Goal: Information Seeking & Learning: Check status

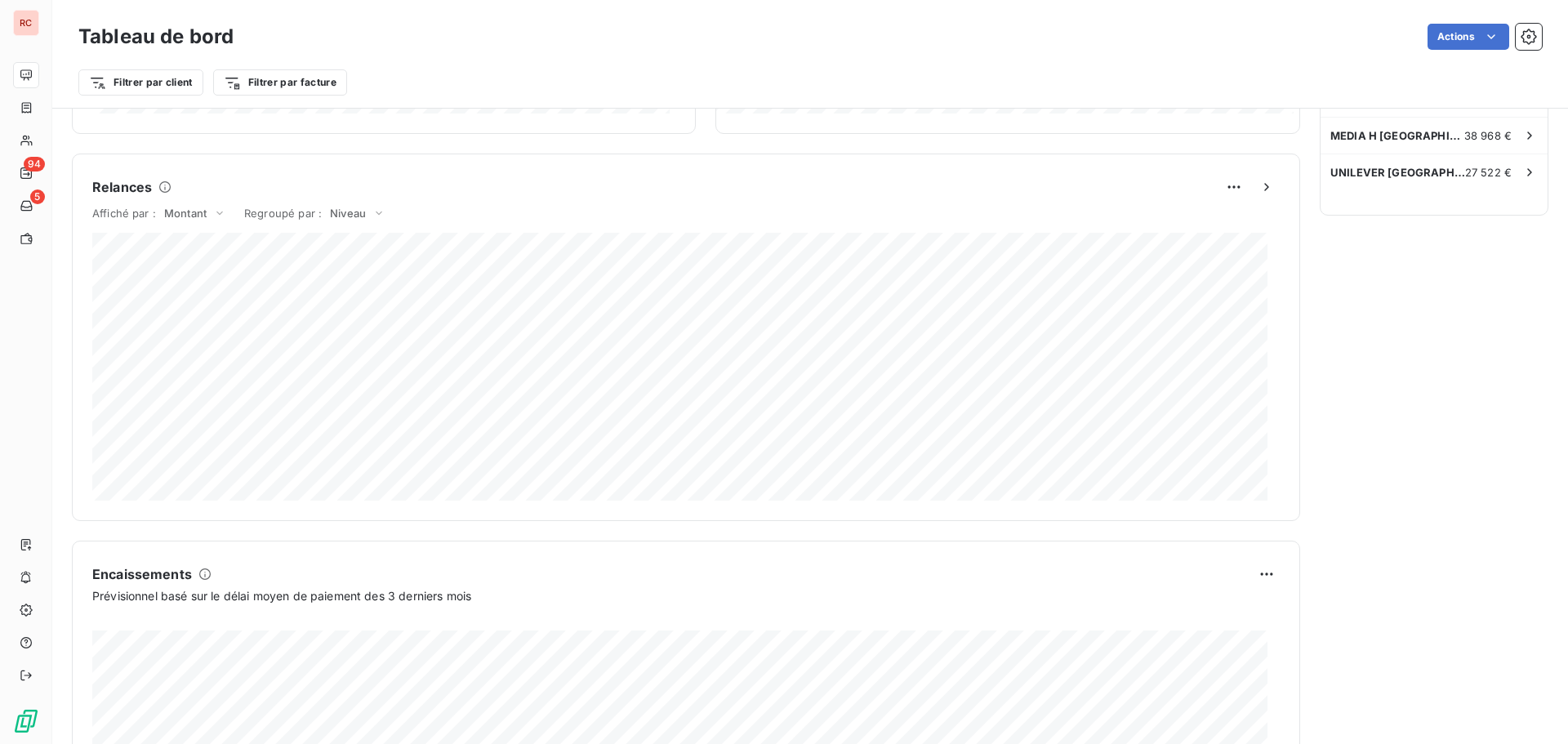
scroll to position [685, 0]
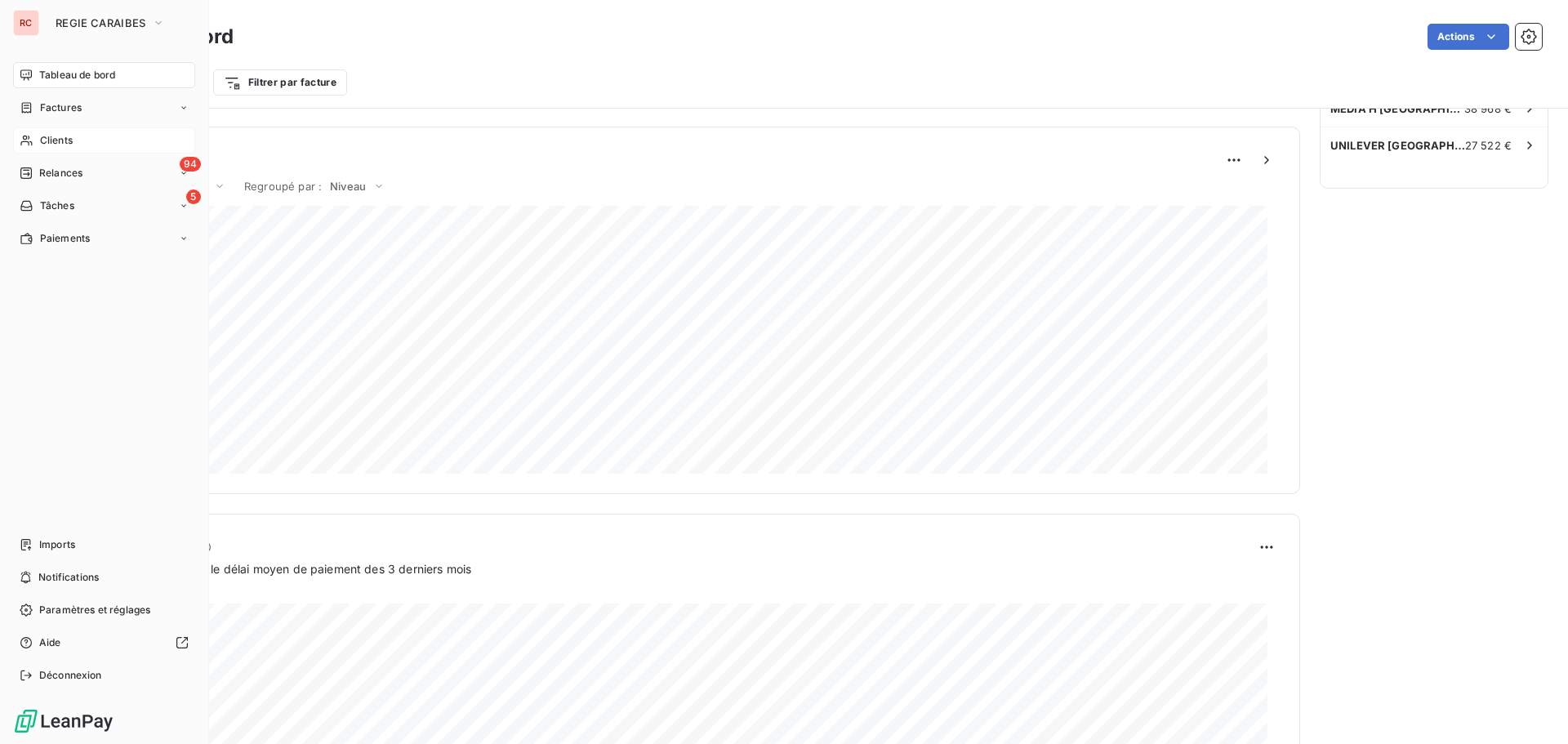
click at [77, 141] on div "Clients" at bounding box center [104, 140] width 182 height 26
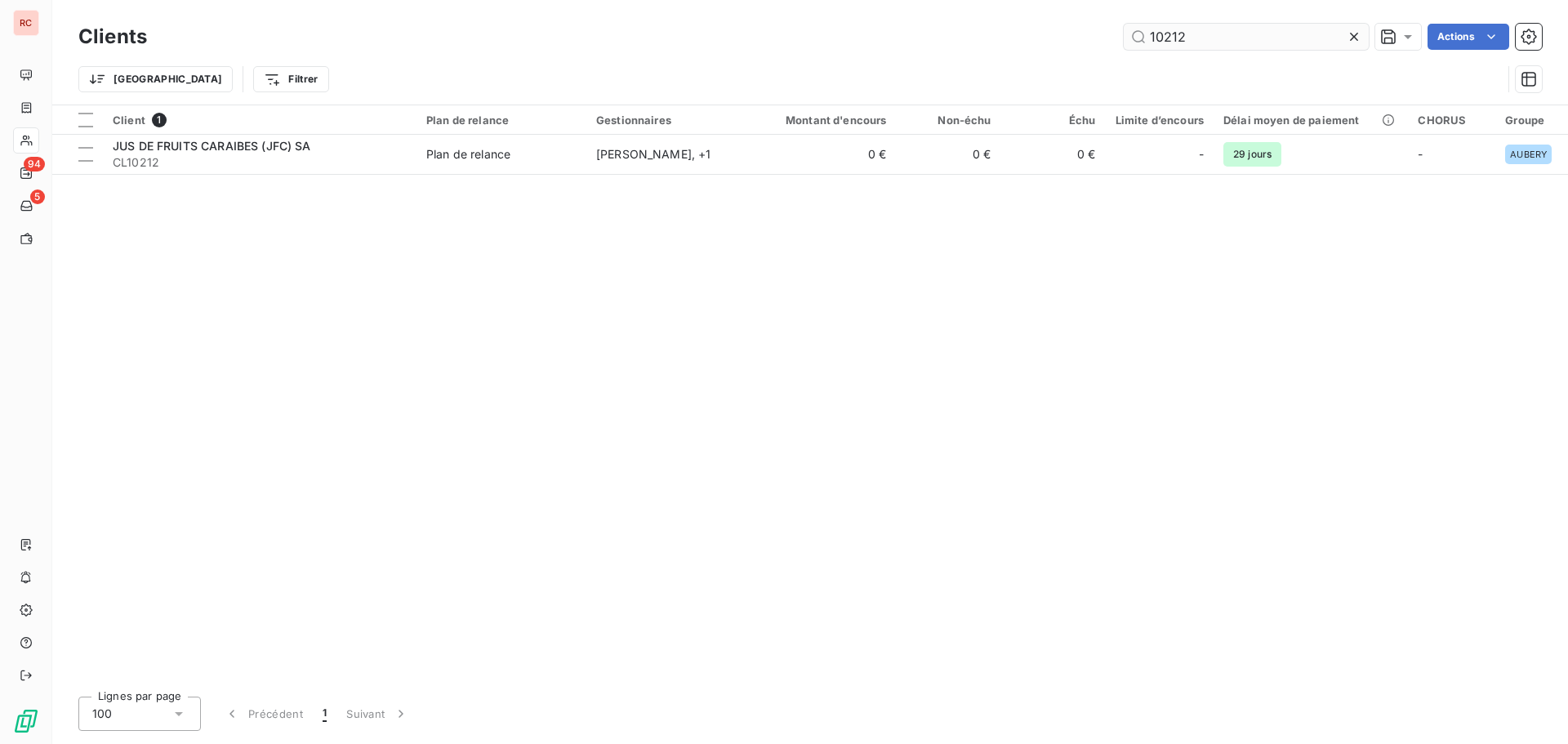
drag, startPoint x: 1204, startPoint y: 36, endPoint x: 1133, endPoint y: 39, distance: 71.1
click at [1133, 39] on input "10212" at bounding box center [1245, 36] width 245 height 26
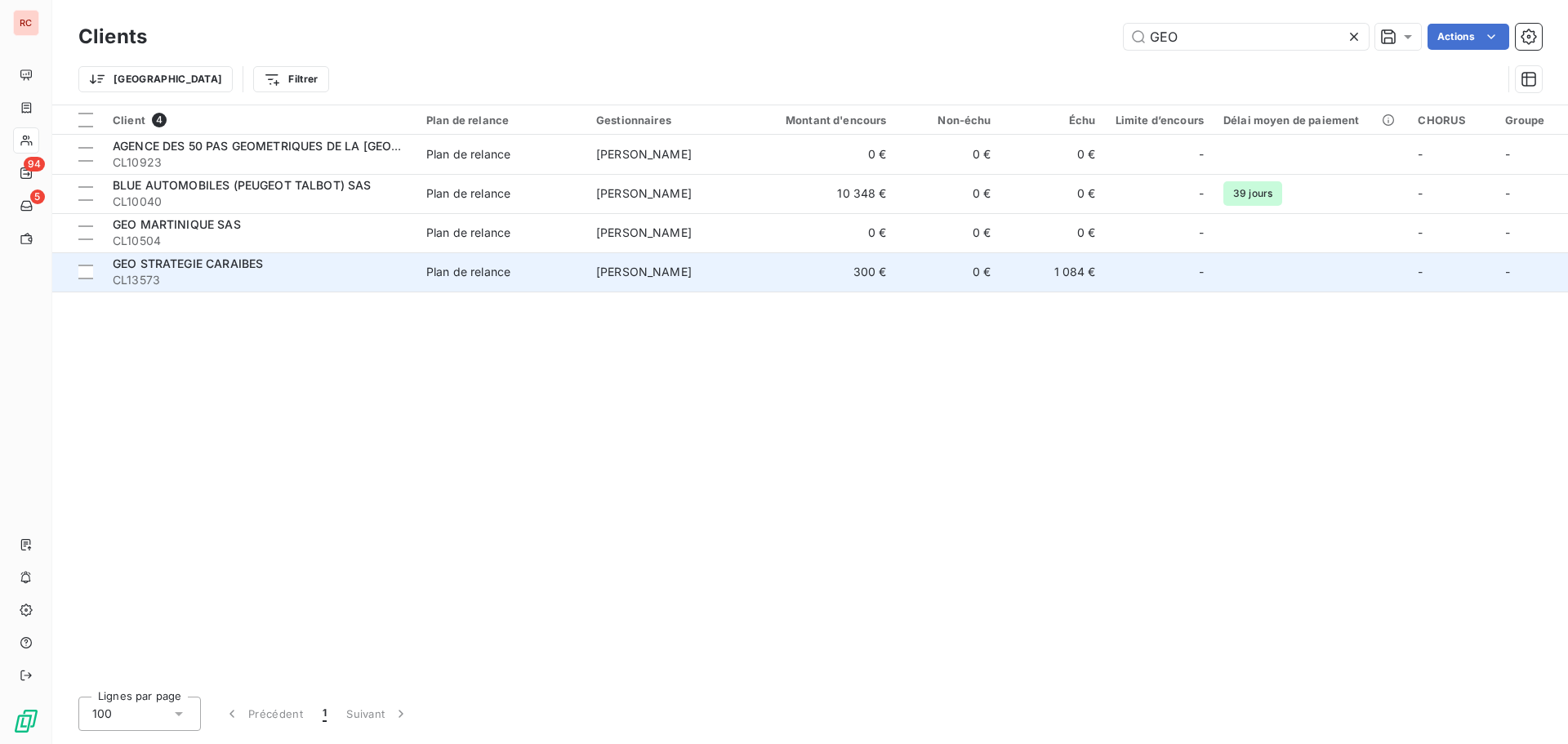
type input "GEO"
click at [197, 272] on span "CL13573" at bounding box center [260, 280] width 294 height 16
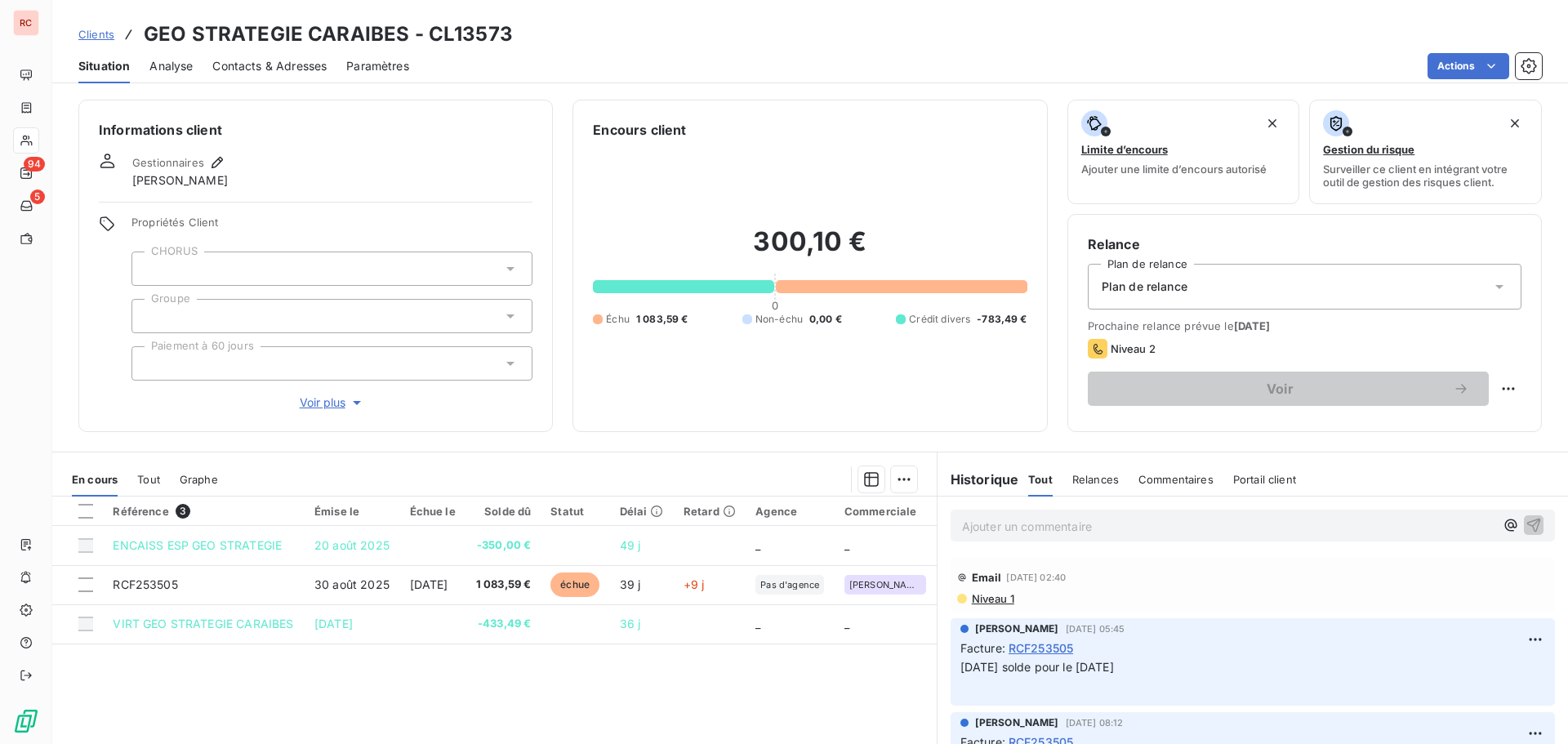
click at [290, 64] on span "Contacts & Adresses" at bounding box center [270, 66] width 115 height 16
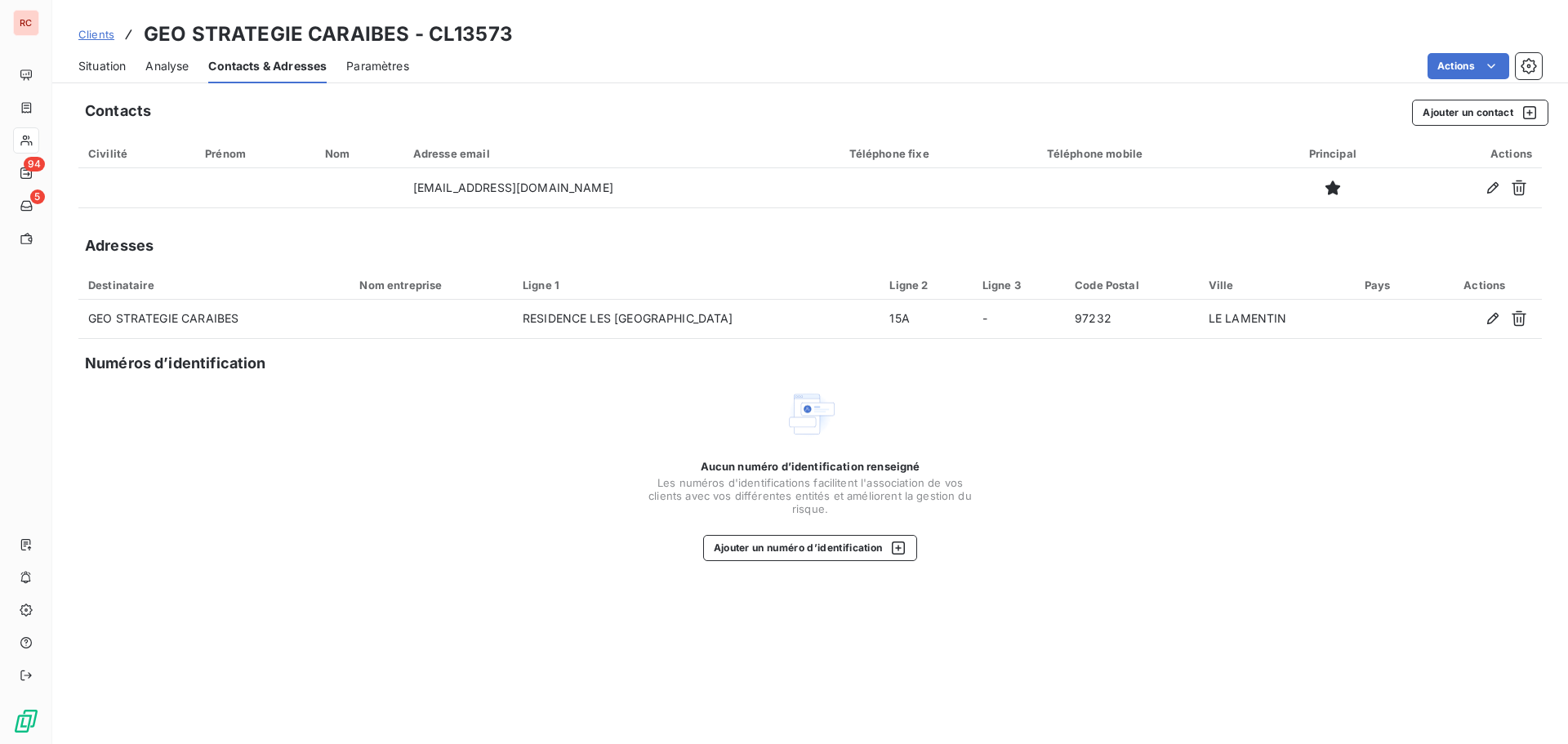
click at [107, 35] on span "Clients" at bounding box center [96, 34] width 36 height 13
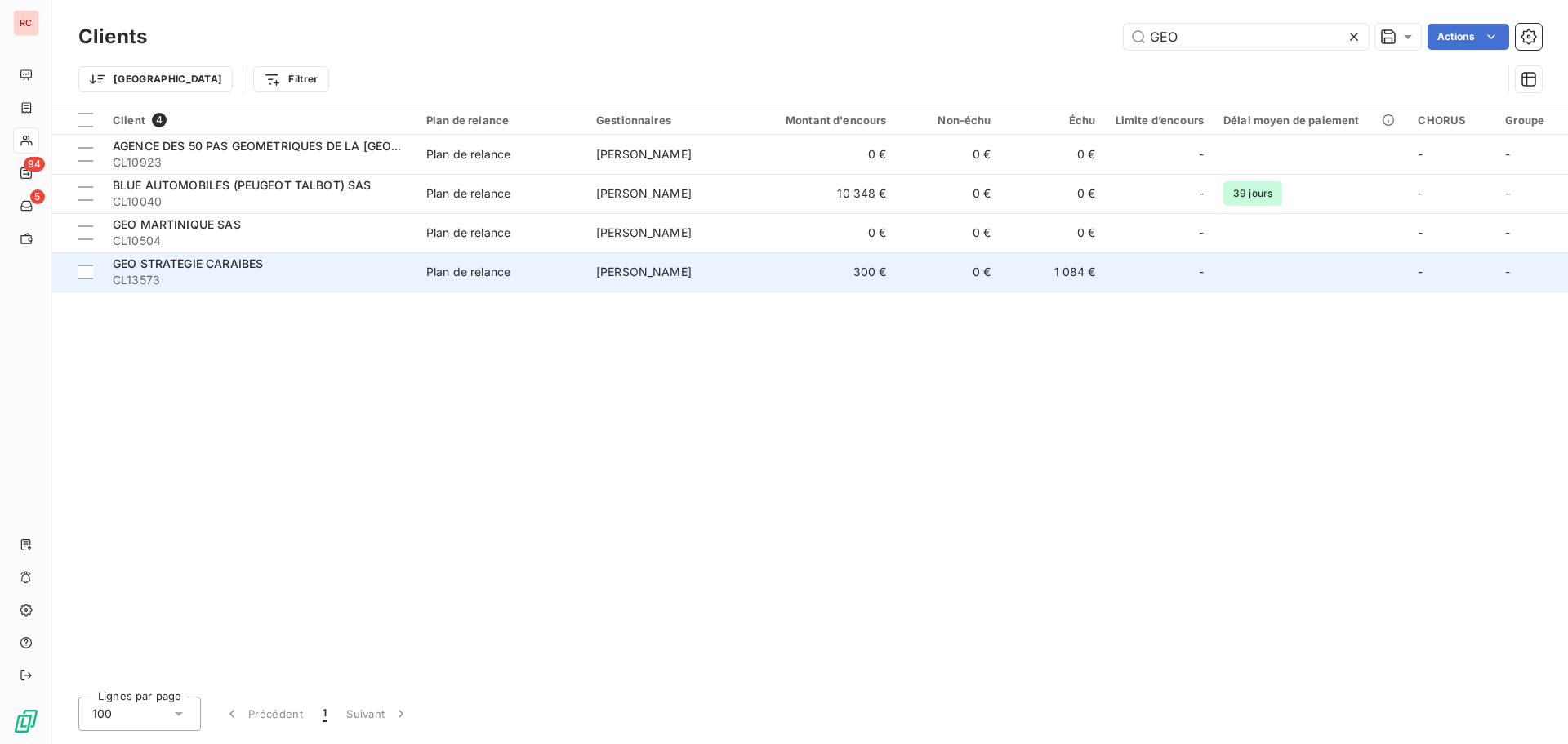
click at [167, 262] on span "GEO STRATEGIE CARAIBES" at bounding box center [188, 263] width 151 height 13
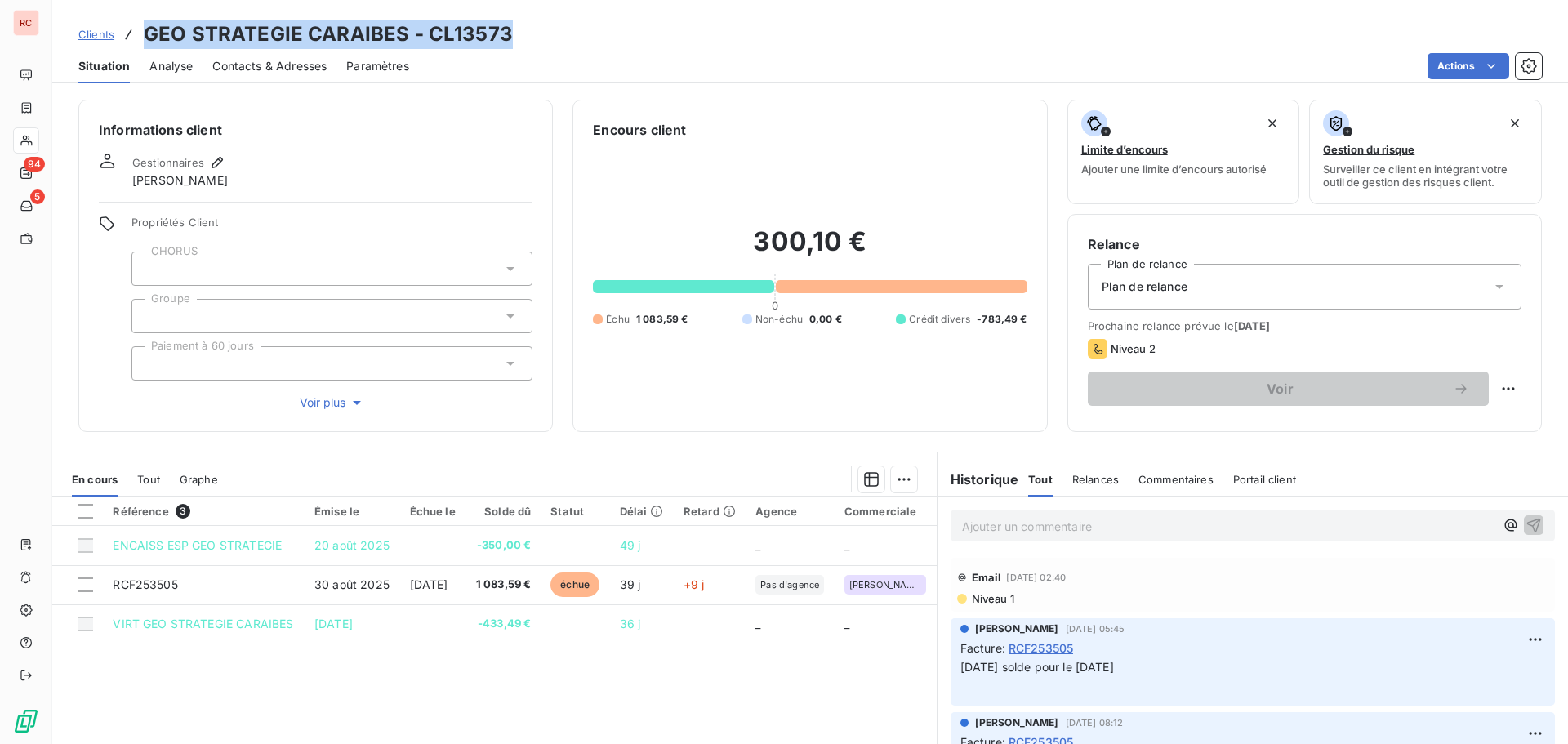
drag, startPoint x: 511, startPoint y: 34, endPoint x: 123, endPoint y: 40, distance: 388.0
click at [123, 40] on div "Clients GEO STRATEGIE CARAIBES - CL13573" at bounding box center [809, 34] width 1515 height 30
copy h3 "GEO STRATEGIE CARAIBES - CL13573"
click at [306, 69] on span "Contacts & Adresses" at bounding box center [270, 66] width 115 height 16
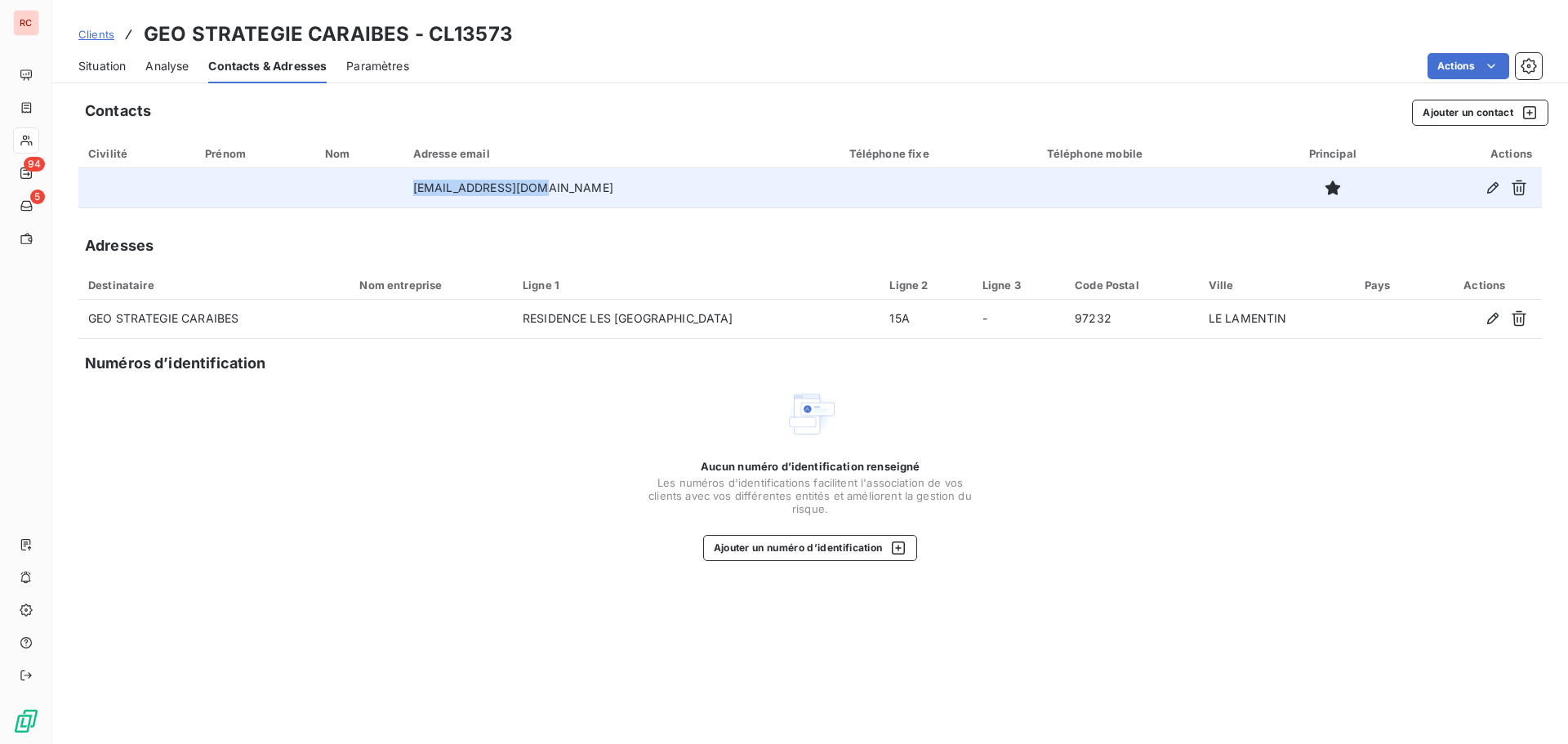
drag, startPoint x: 579, startPoint y: 186, endPoint x: 418, endPoint y: 188, distance: 161.0
click at [418, 188] on tr "[EMAIL_ADDRESS][DOMAIN_NAME]" at bounding box center [809, 188] width 1463 height 39
copy tr "[EMAIL_ADDRESS][DOMAIN_NAME]"
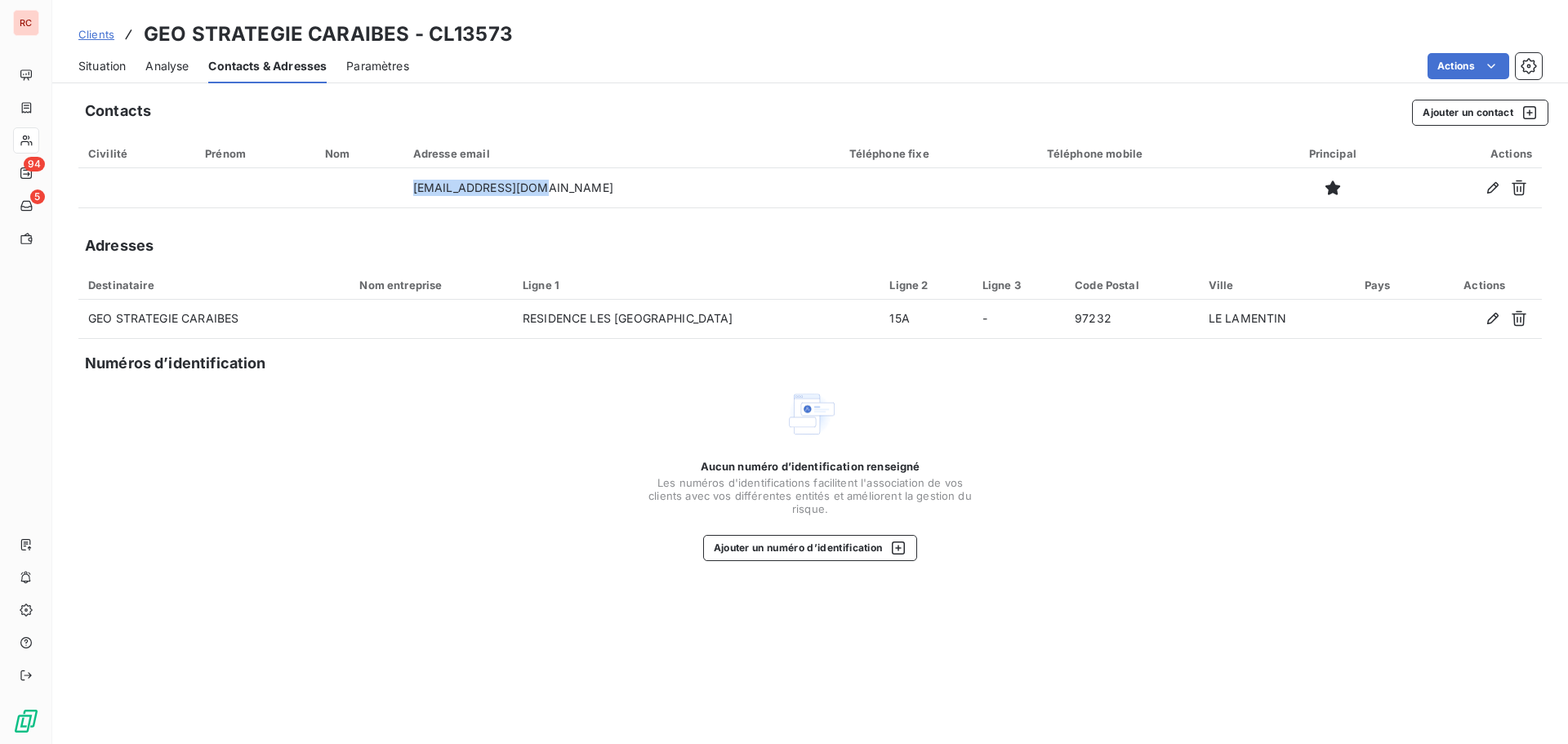
click at [94, 70] on span "Situation" at bounding box center [101, 66] width 47 height 16
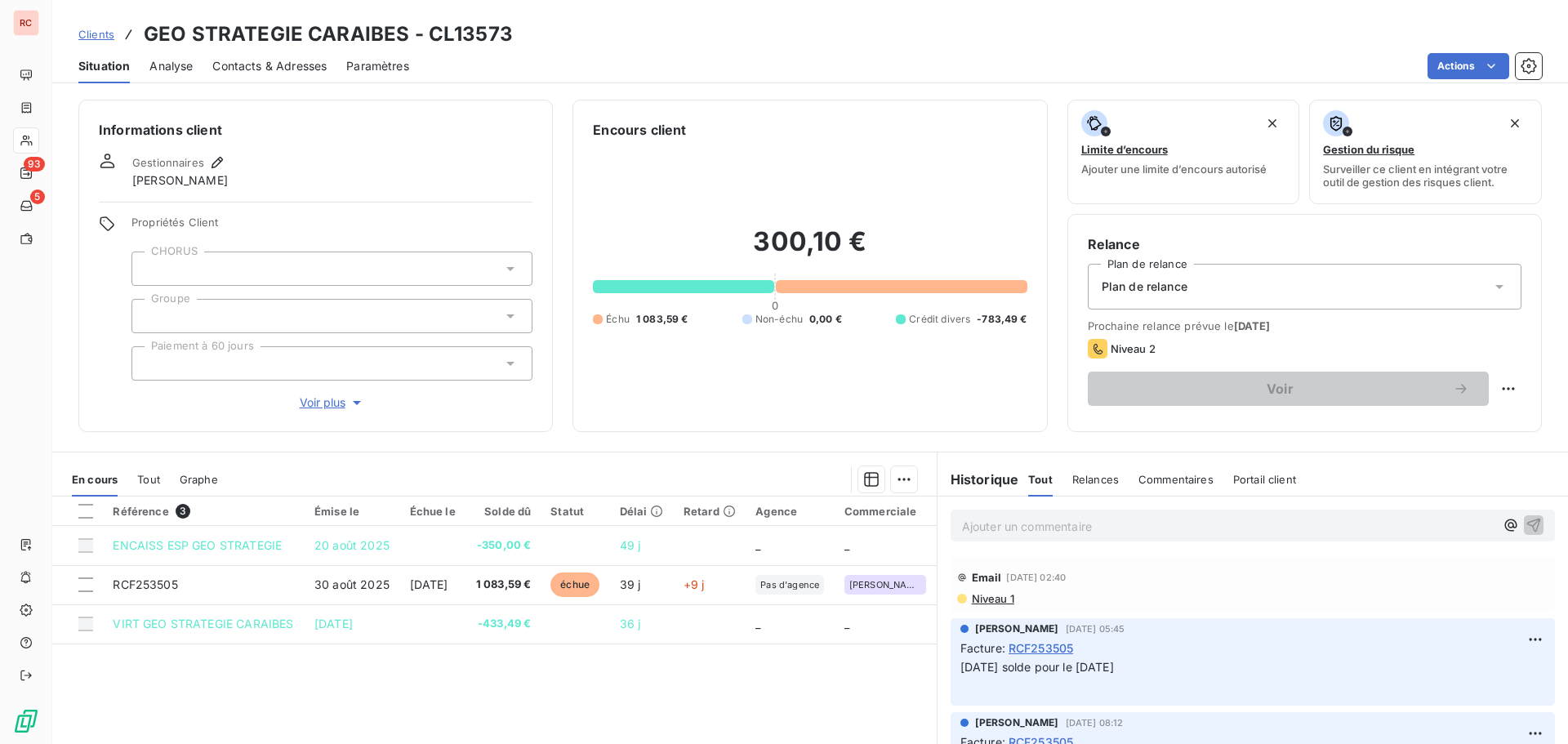
click at [1023, 517] on p "Ajouter un commentaire ﻿" at bounding box center [1228, 526] width 532 height 21
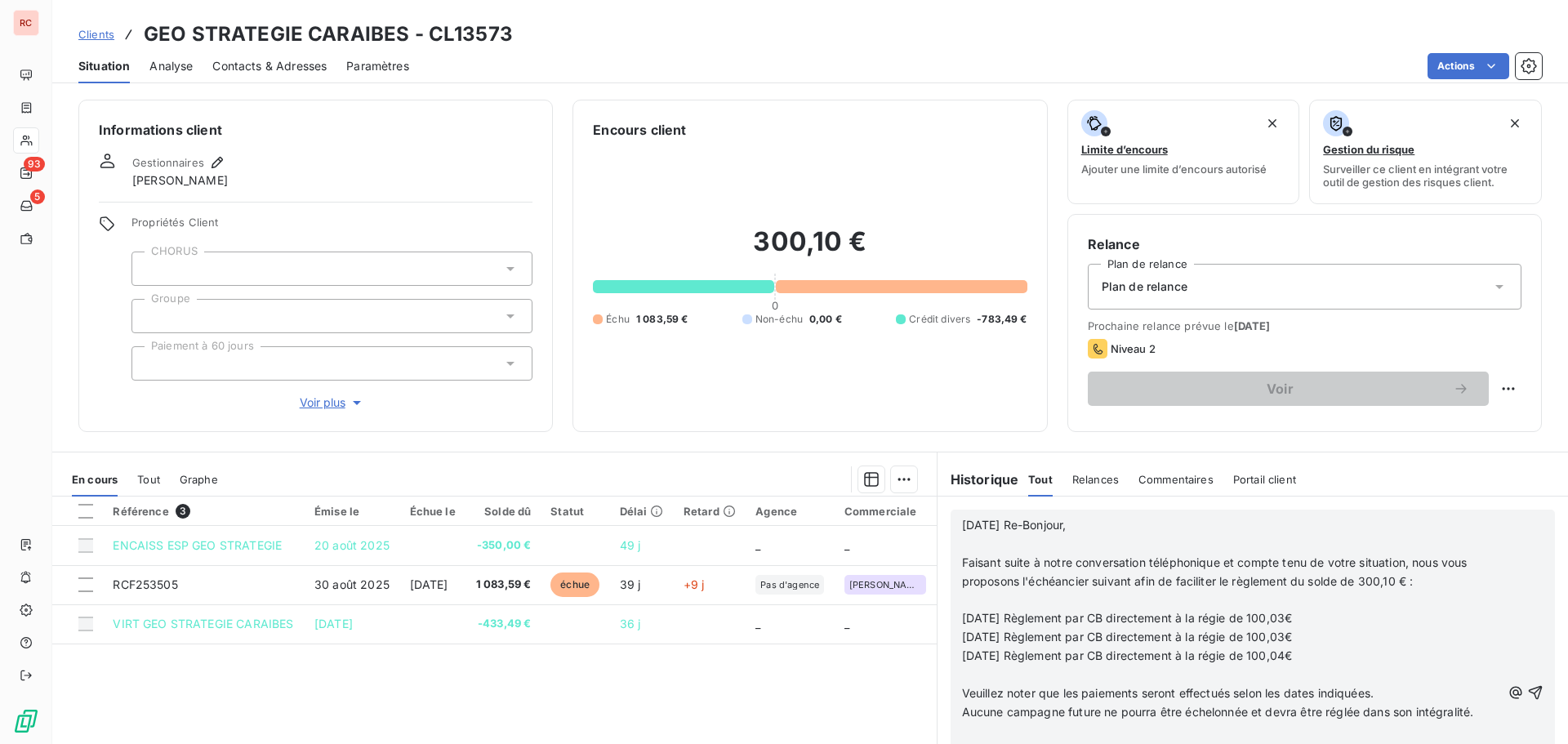
click at [1513, 690] on body "RC 93 5 Clients GEO STRATEGIE CARAIBES - CL13573 Situation Analyse Contacts & A…" at bounding box center [784, 372] width 1568 height 744
click at [1527, 697] on icon "button" at bounding box center [1535, 693] width 16 height 16
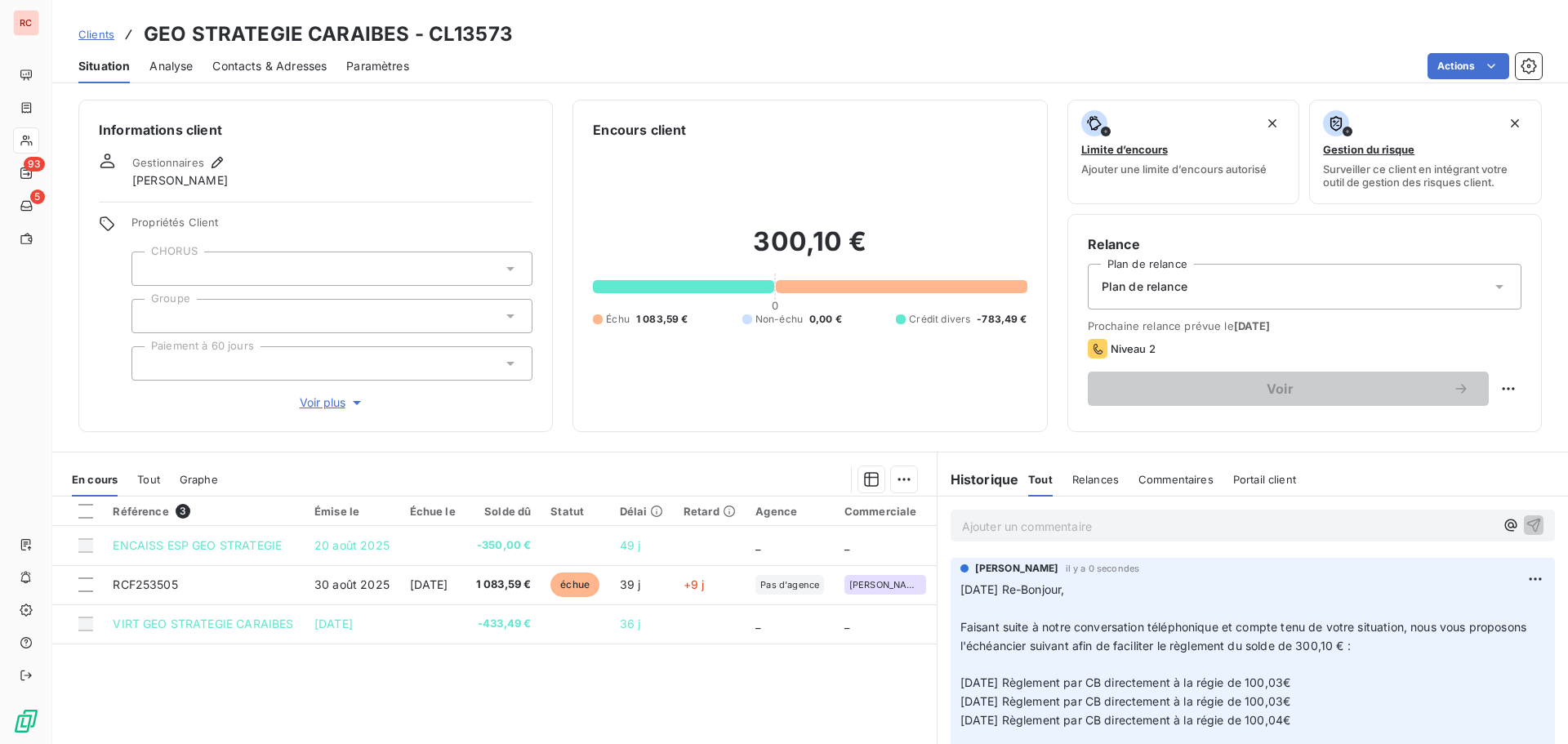
click at [335, 405] on span "Voir plus" at bounding box center [332, 402] width 65 height 16
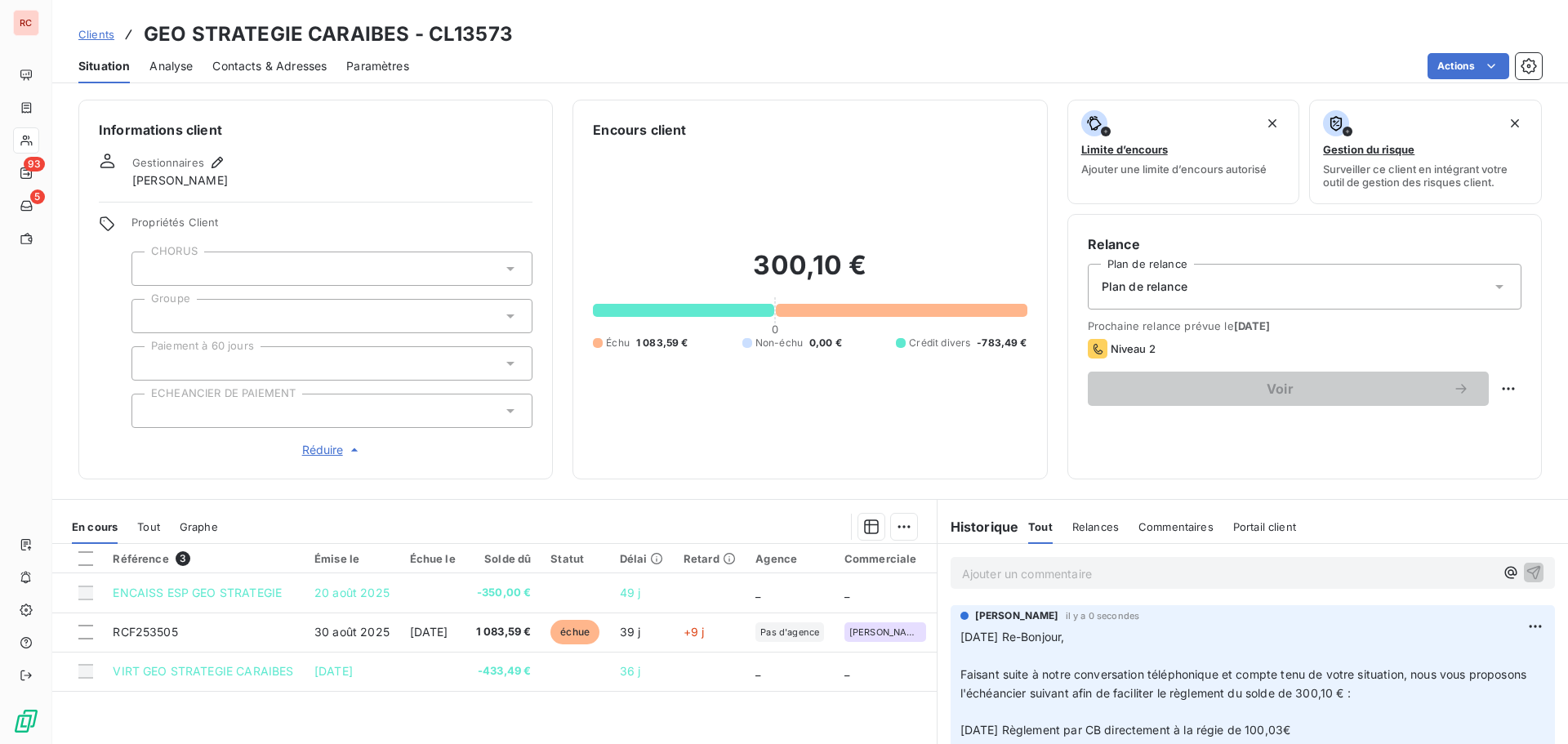
click at [323, 420] on div at bounding box center [332, 411] width 401 height 34
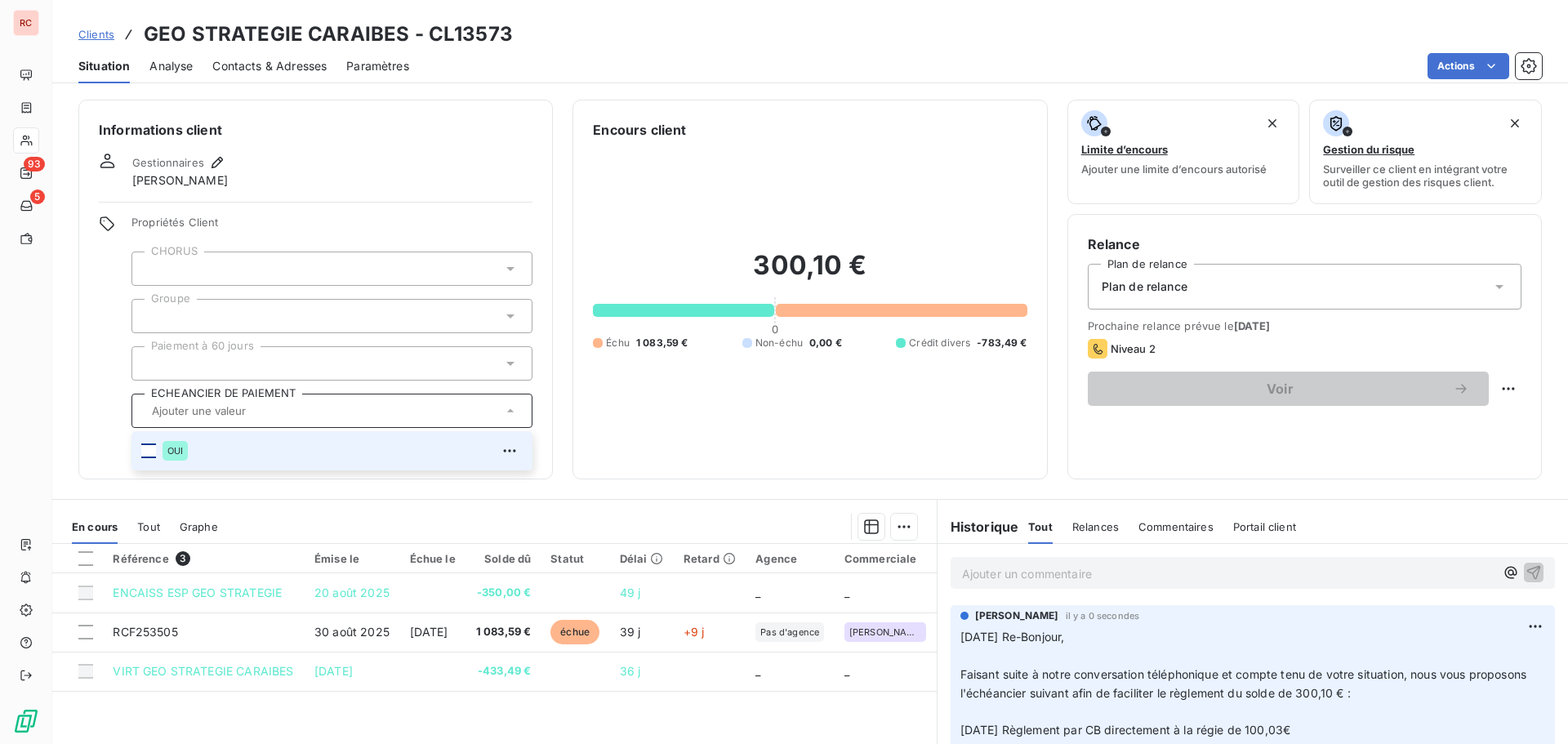
click at [152, 453] on div at bounding box center [149, 451] width 14 height 14
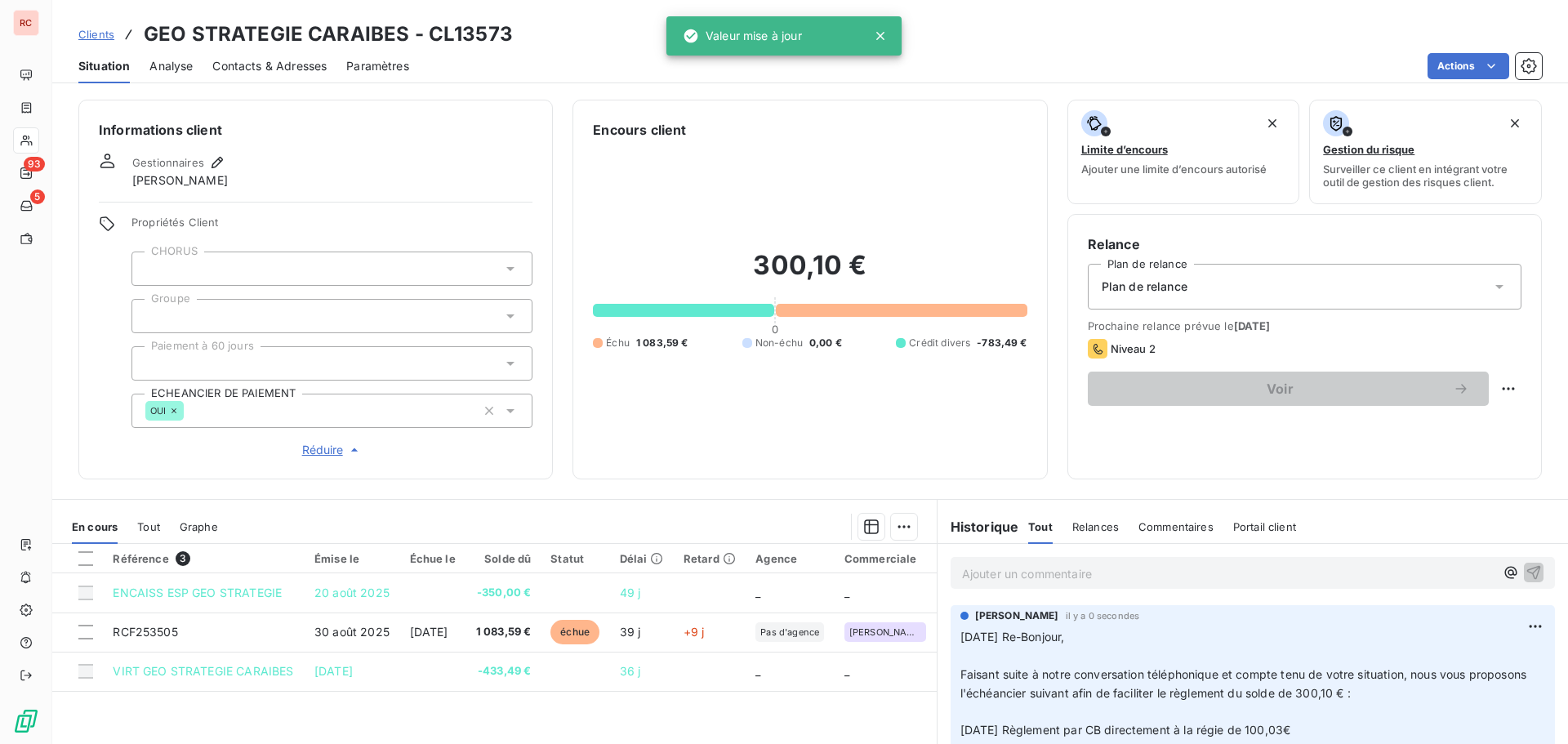
click at [690, 520] on div at bounding box center [577, 526] width 679 height 26
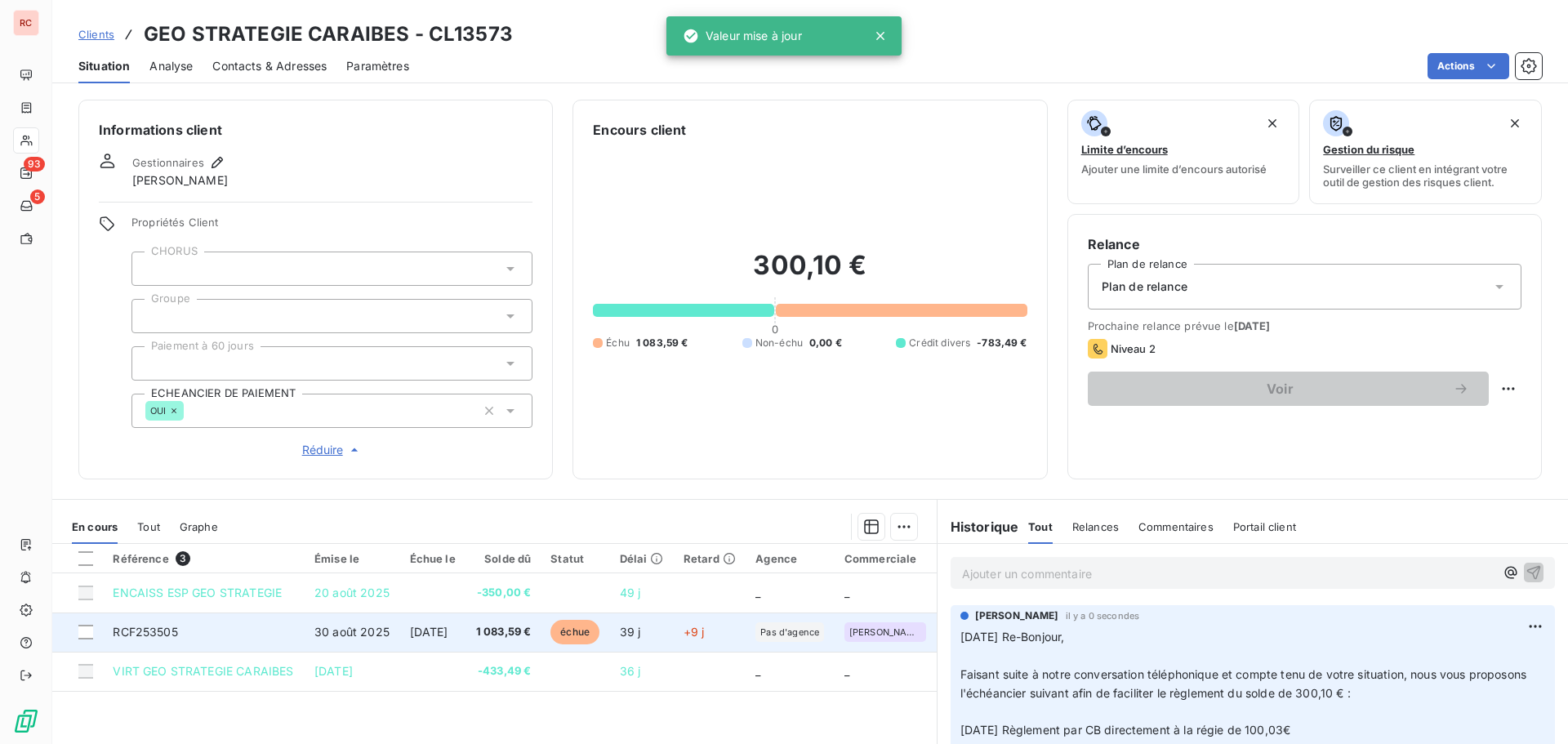
click at [323, 632] on span "30 août 2025" at bounding box center [352, 631] width 75 height 13
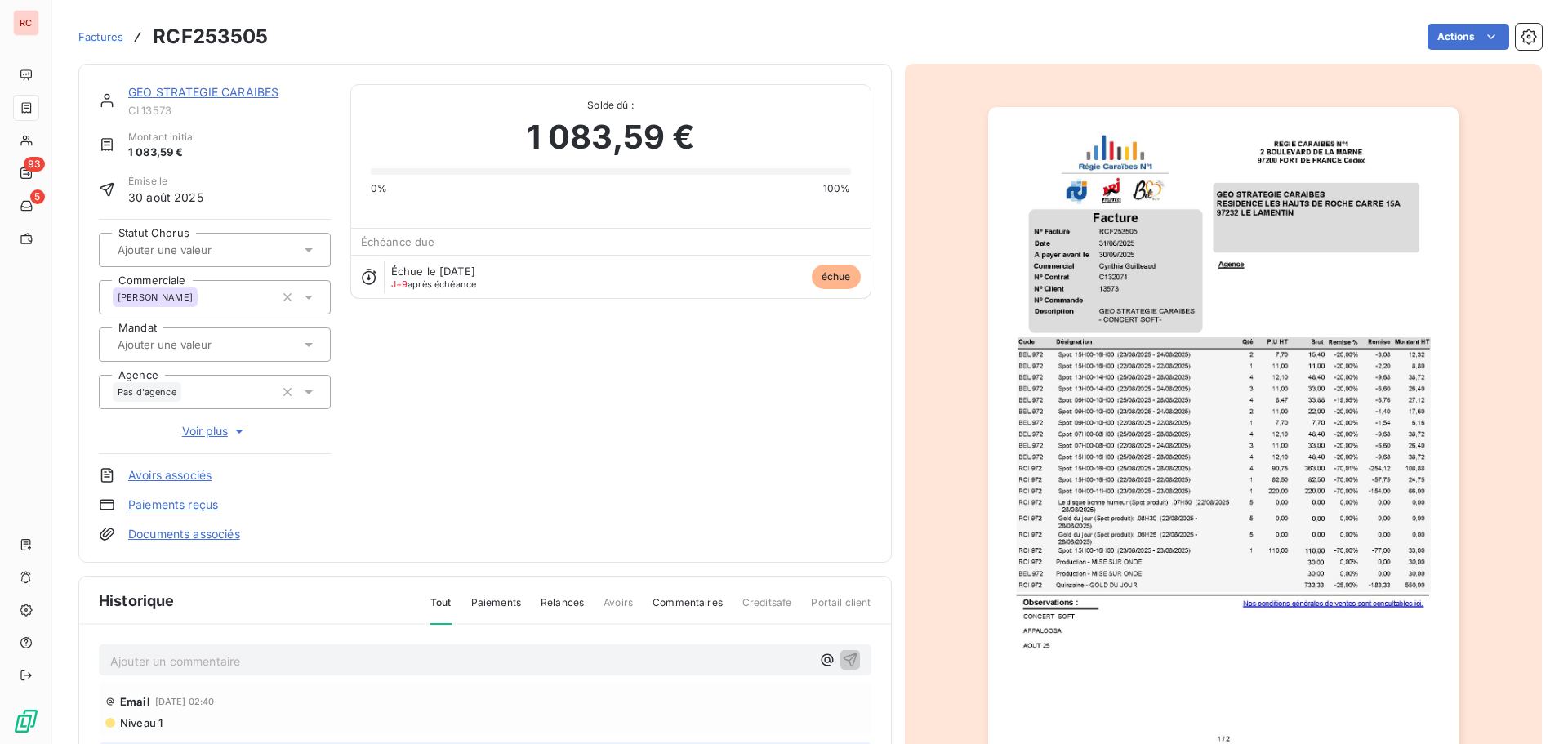
click at [182, 658] on p "Ajouter un commentaire ﻿" at bounding box center [461, 661] width 701 height 21
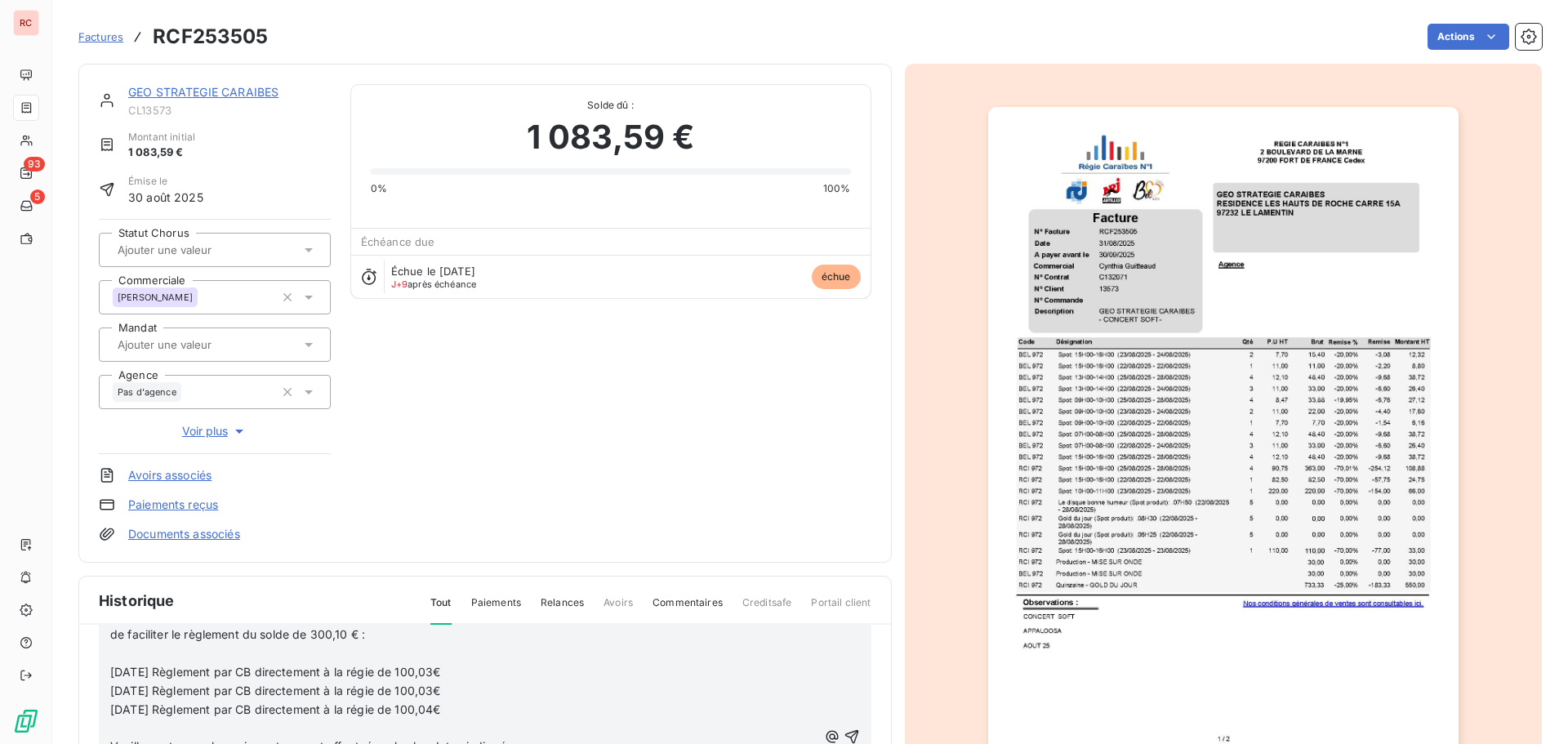
scroll to position [82, 0]
click at [126, 652] on p "﻿" at bounding box center [463, 653] width 707 height 19
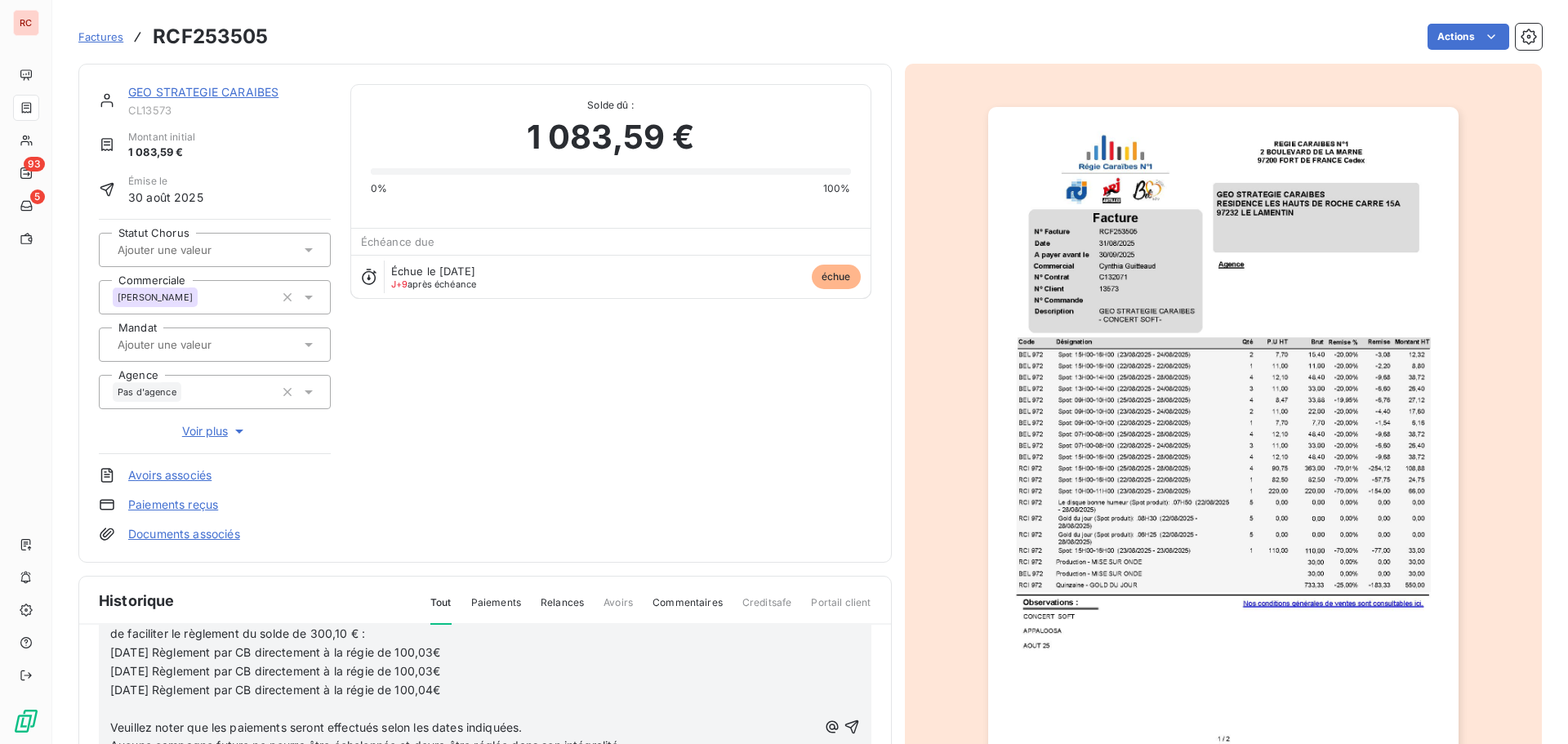
scroll to position [64, 0]
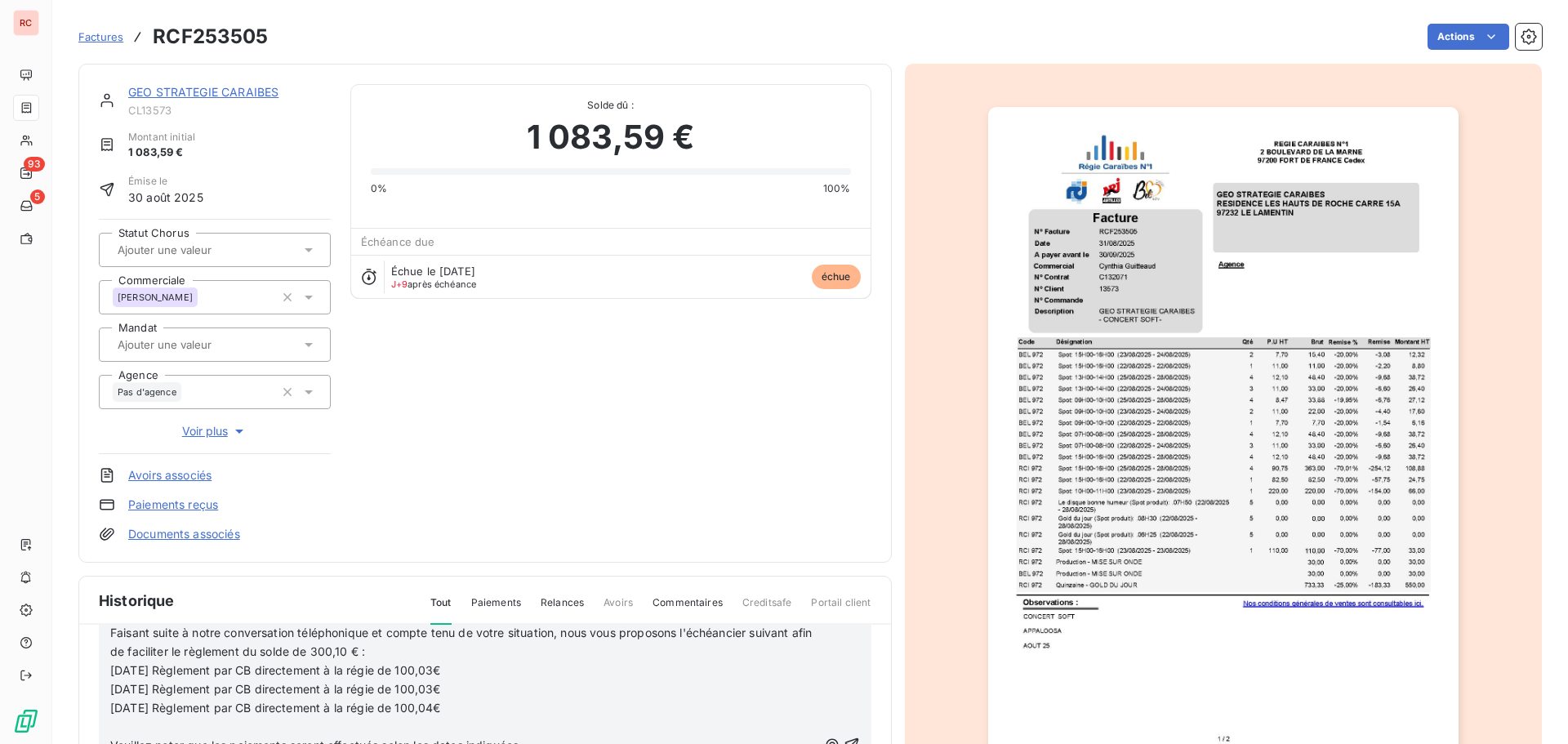
click at [129, 729] on p "﻿" at bounding box center [463, 727] width 707 height 19
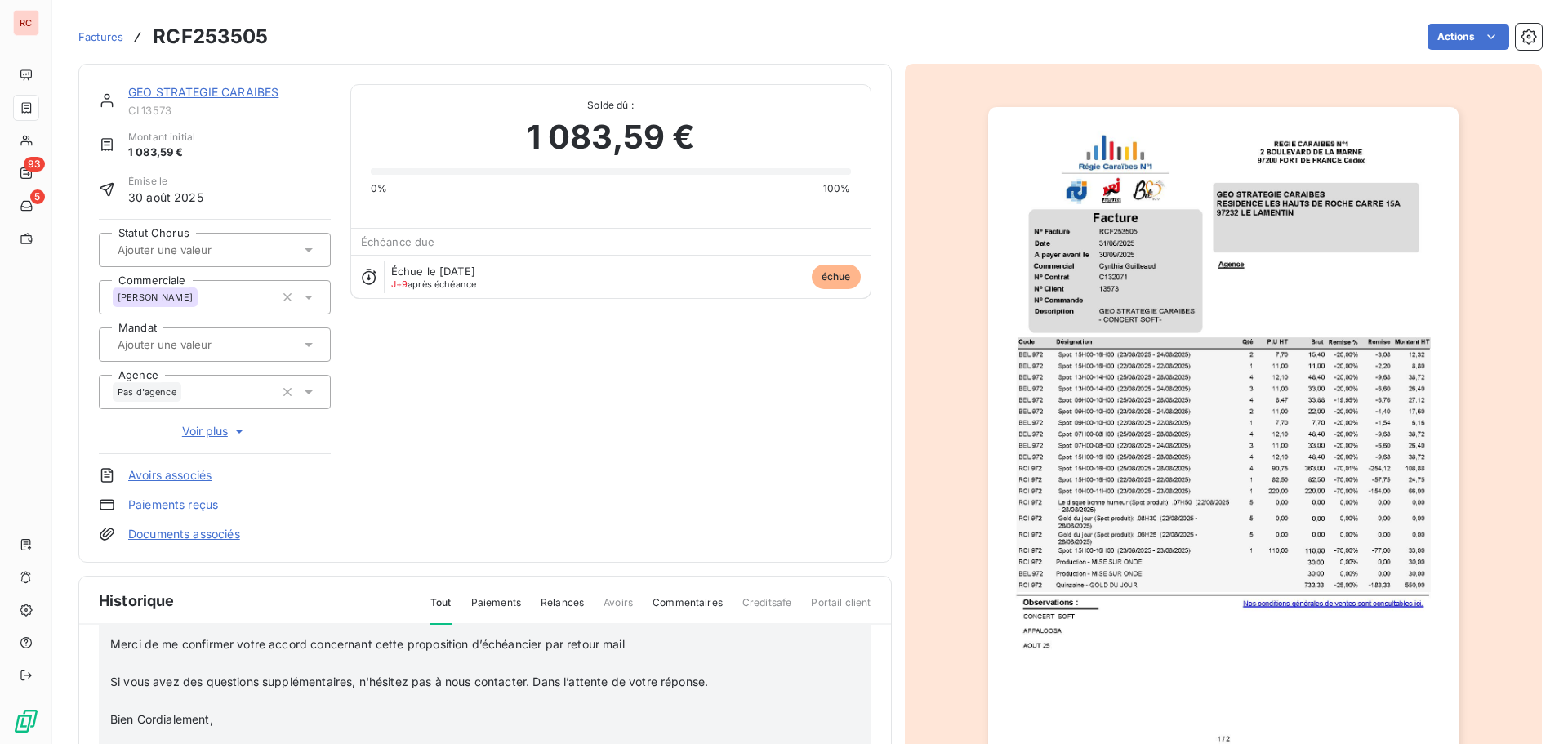
scroll to position [227, 0]
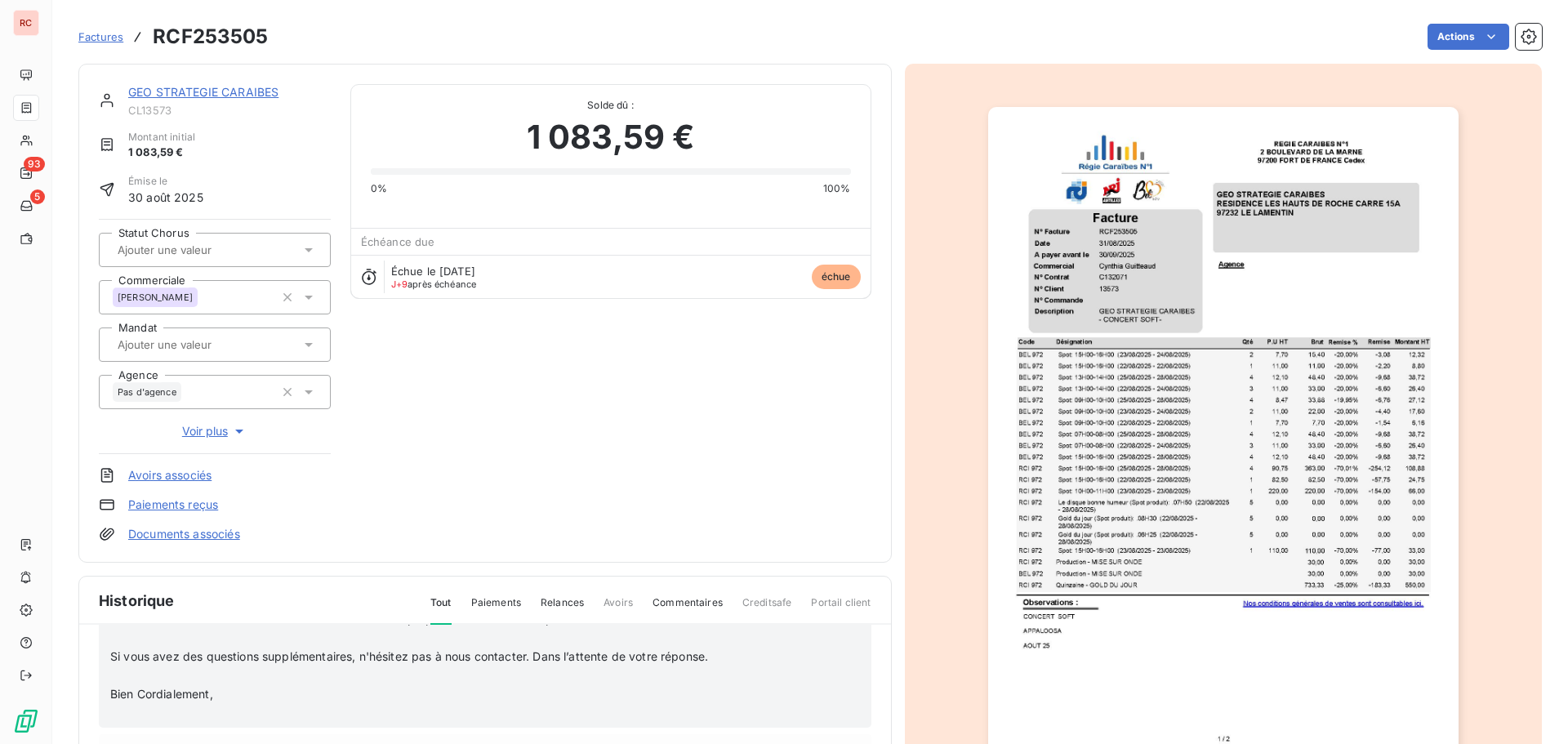
click at [122, 644] on p "﻿" at bounding box center [463, 638] width 707 height 19
click at [130, 675] on p "﻿" at bounding box center [463, 676] width 707 height 19
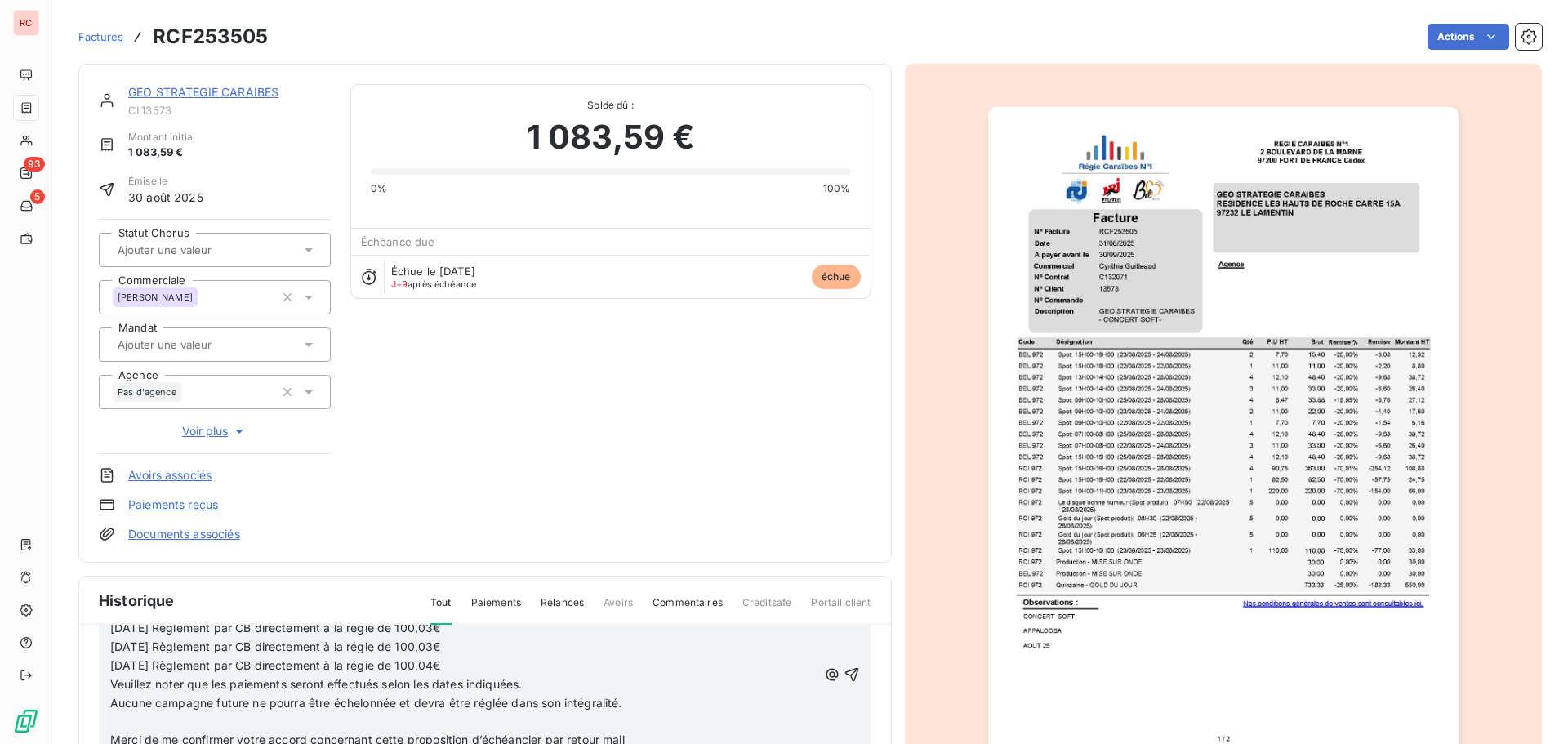
scroll to position [0, 0]
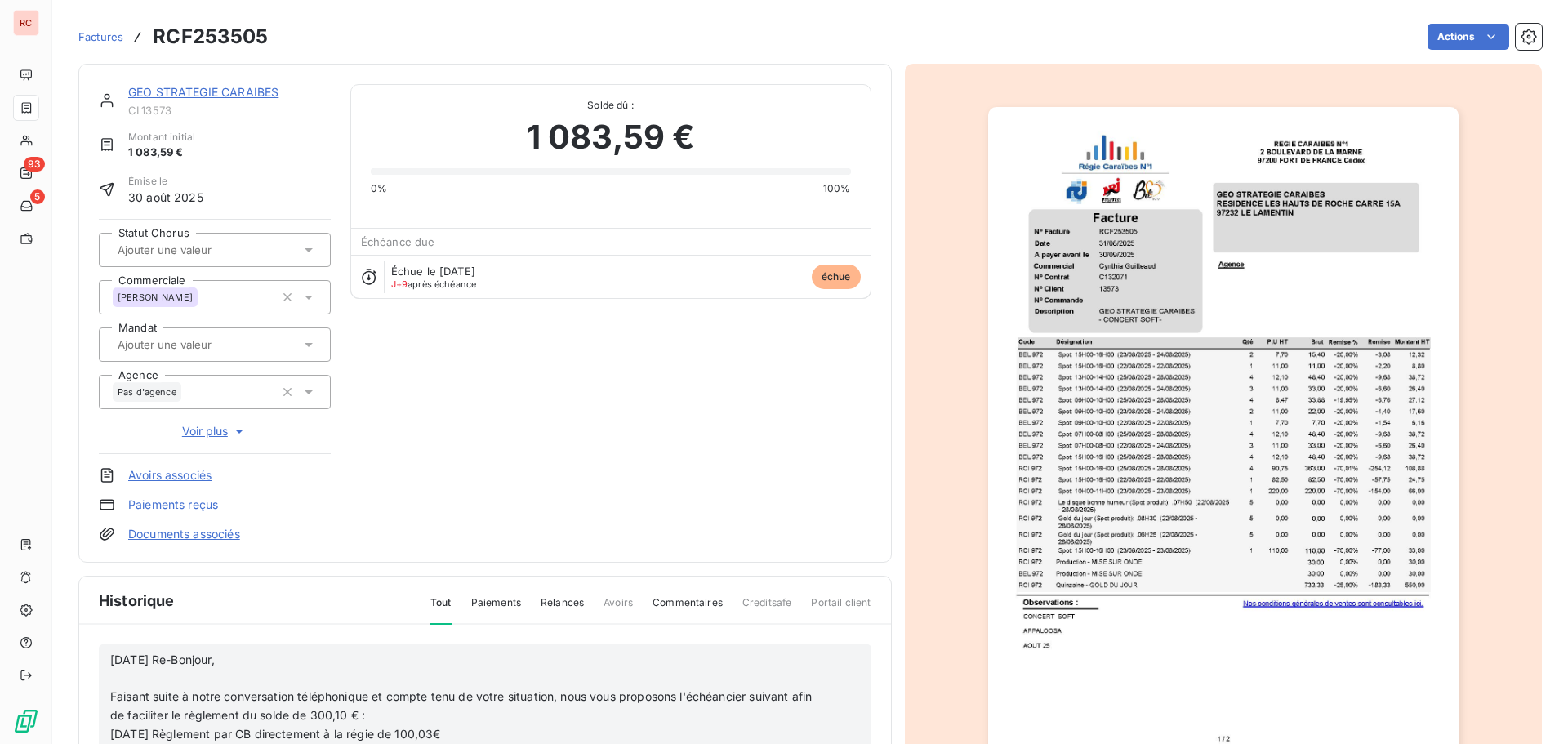
click at [144, 685] on p "﻿" at bounding box center [463, 678] width 707 height 19
drag, startPoint x: 258, startPoint y: 668, endPoint x: 179, endPoint y: 665, distance: 79.1
click at [179, 665] on p "[DATE] Re-Bonjour," at bounding box center [463, 660] width 707 height 19
click at [110, 696] on span "Faisant suite à notre conversation téléphonique et compte tenu de votre situati…" at bounding box center [462, 705] width 704 height 32
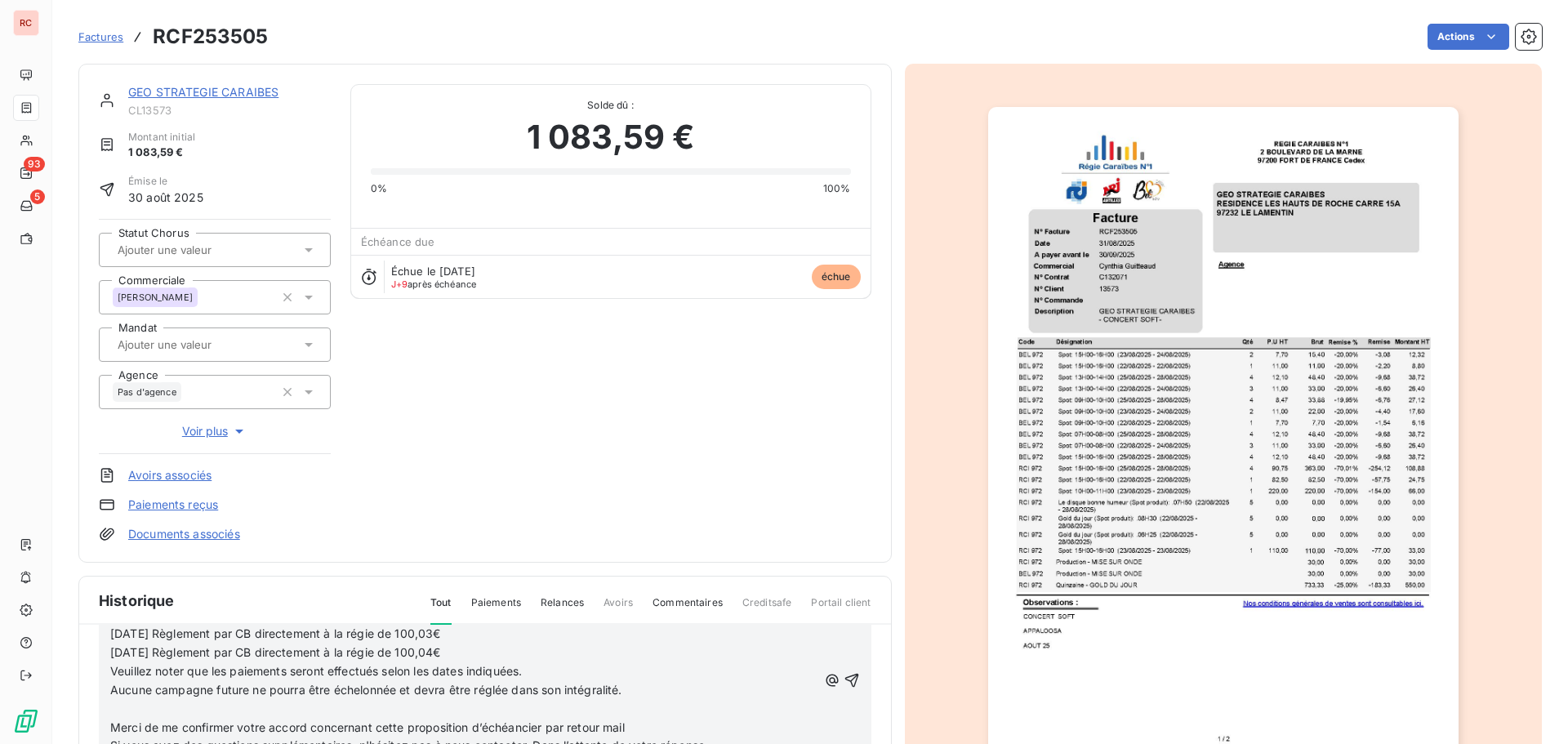
click at [844, 676] on icon "button" at bounding box center [850, 679] width 13 height 13
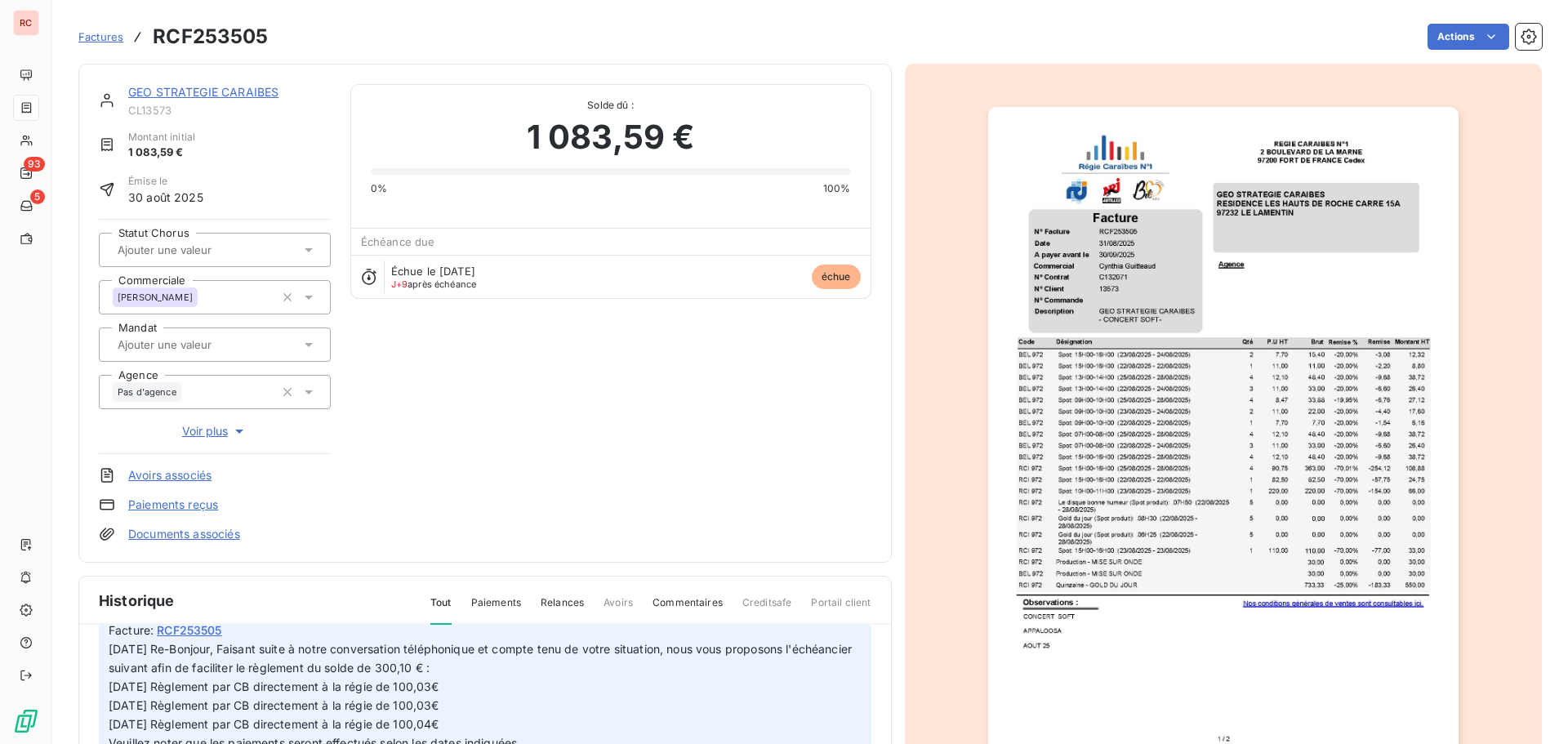
scroll to position [362, 0]
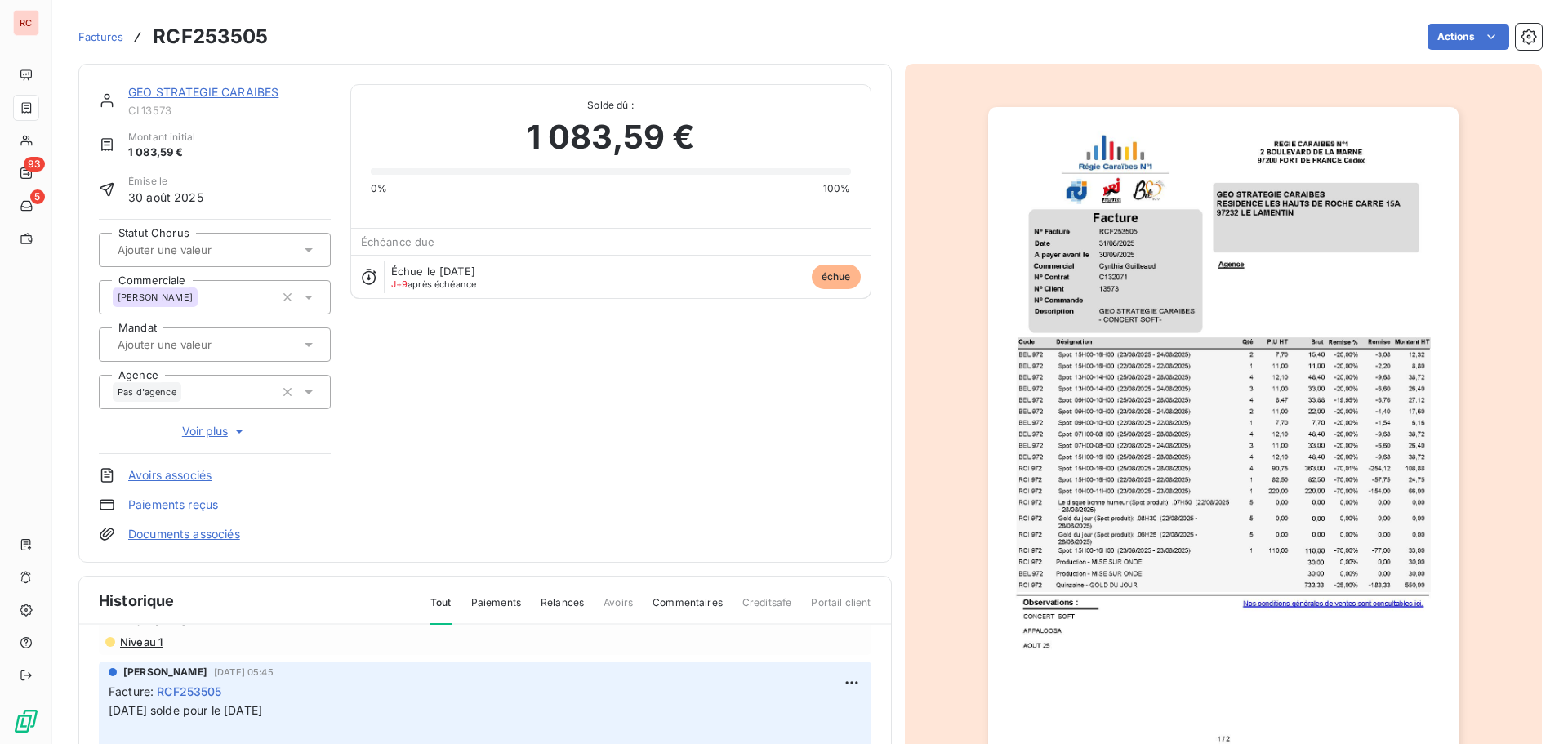
click at [212, 94] on link "GEO STRATEGIE CARAIBES" at bounding box center [203, 91] width 151 height 13
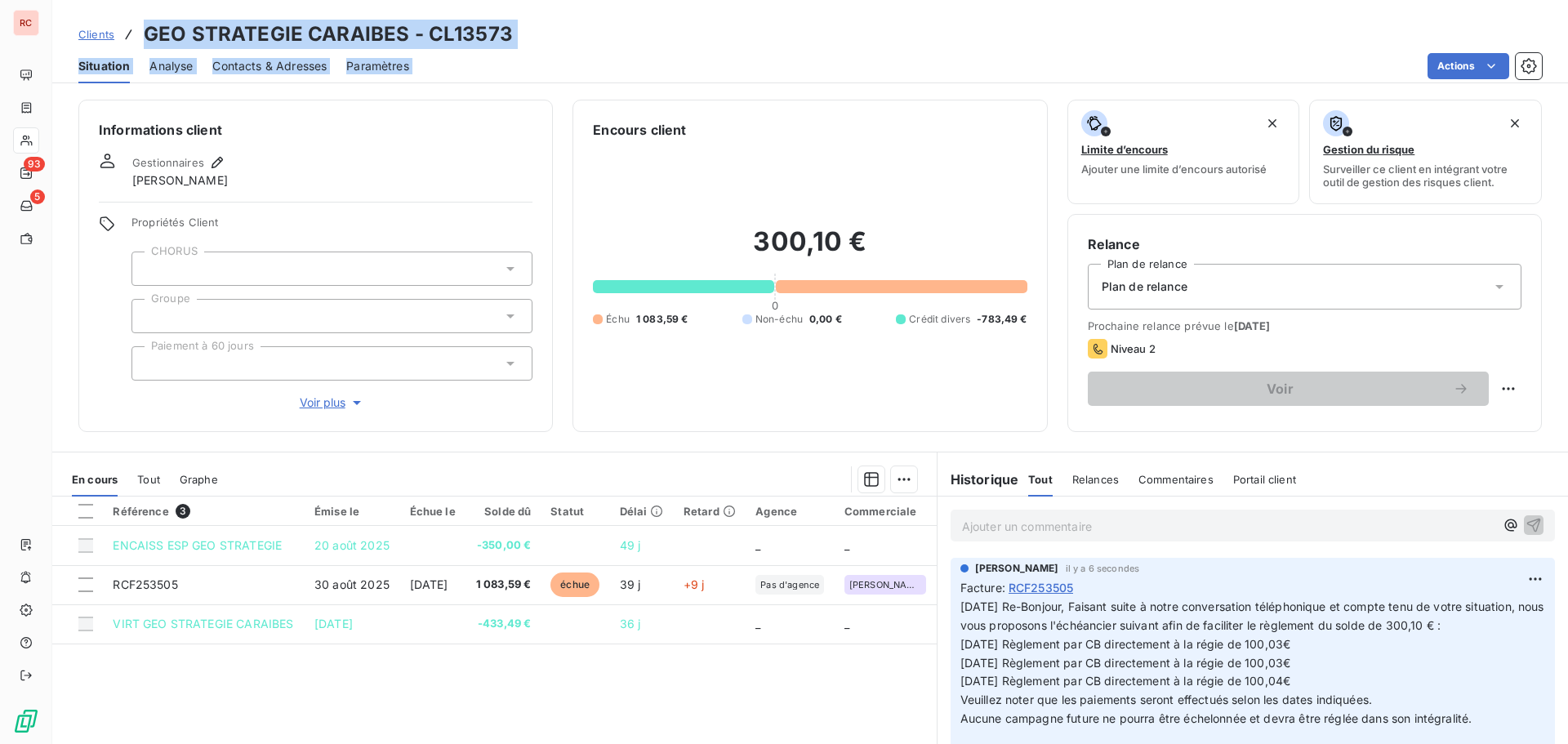
drag, startPoint x: 519, startPoint y: 49, endPoint x: 149, endPoint y: 41, distance: 370.1
click at [149, 41] on div "Clients GEO STRATEGIE CARAIBES - CL13573 Situation Analyse Contacts & Adresses …" at bounding box center [809, 41] width 1515 height 83
click at [637, 41] on div "Clients GEO STRATEGIE CARAIBES - CL13573" at bounding box center [809, 34] width 1515 height 30
drag, startPoint x: 538, startPoint y: 38, endPoint x: 150, endPoint y: 37, distance: 388.0
click at [150, 37] on div "Clients GEO STRATEGIE CARAIBES - CL13573" at bounding box center [809, 34] width 1515 height 30
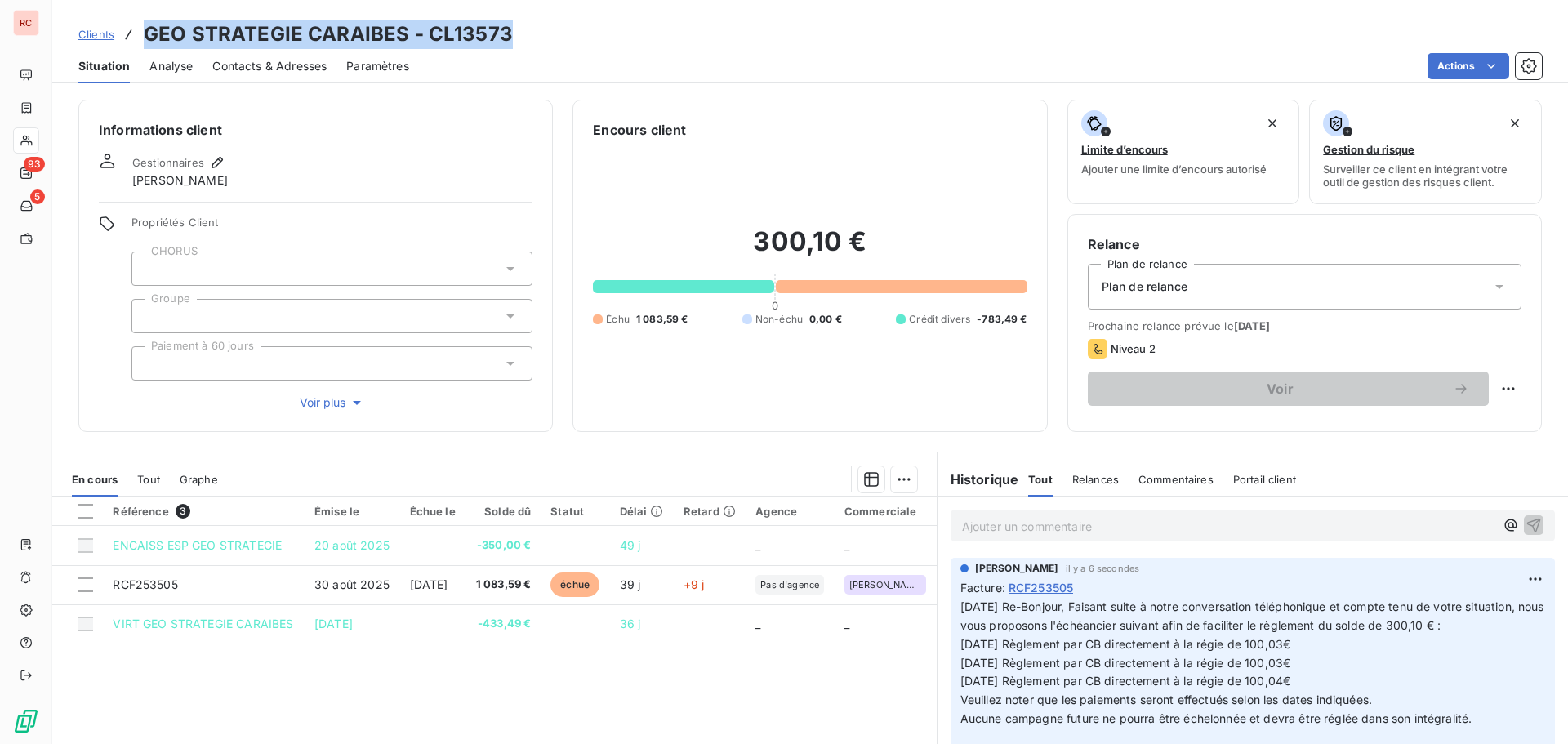
copy h3 "GEO STRATEGIE CARAIBES - CL13573"
click at [106, 36] on span "Clients" at bounding box center [96, 34] width 36 height 13
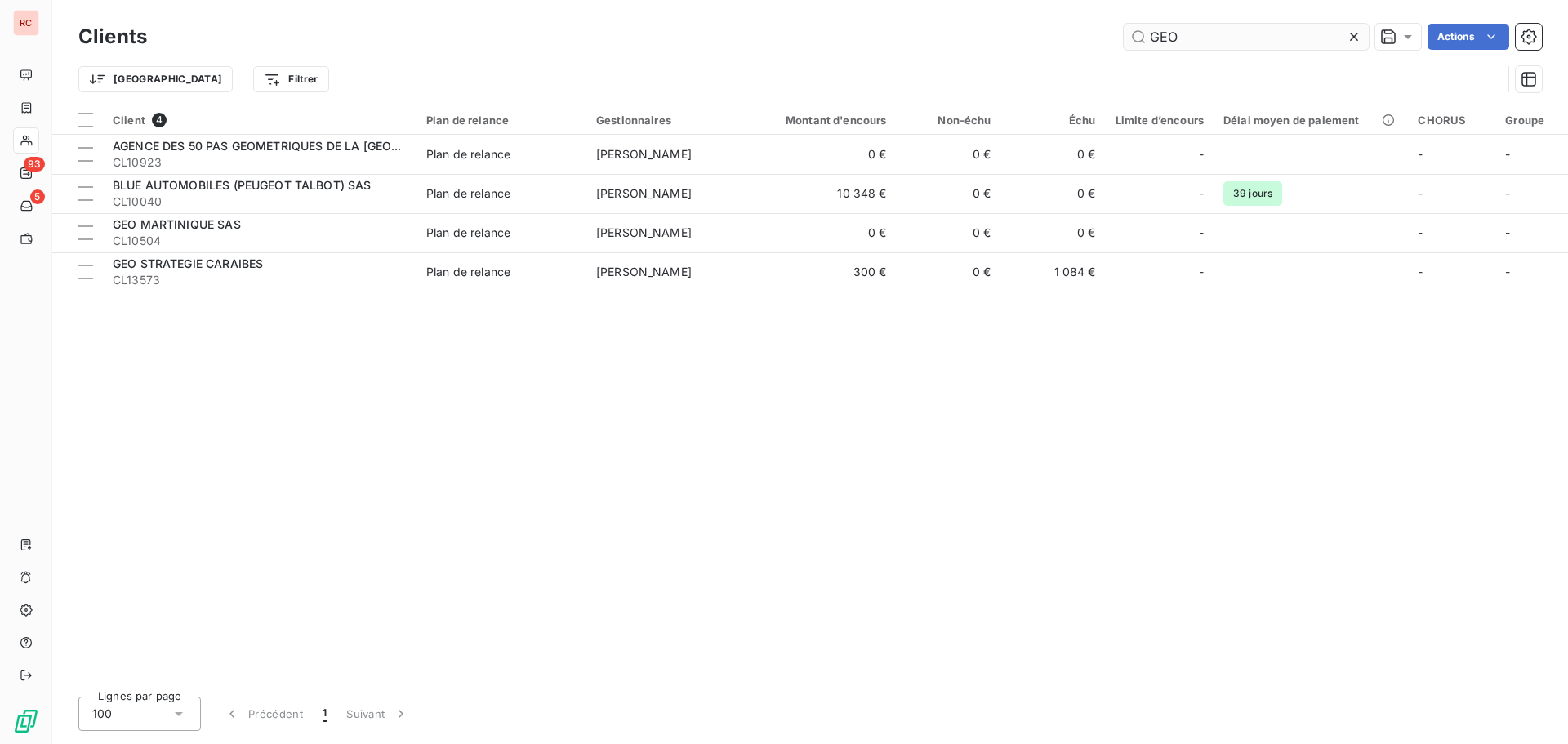
drag, startPoint x: 1193, startPoint y: 28, endPoint x: 1146, endPoint y: 40, distance: 48.5
click at [1146, 40] on input "GEO" at bounding box center [1245, 36] width 245 height 26
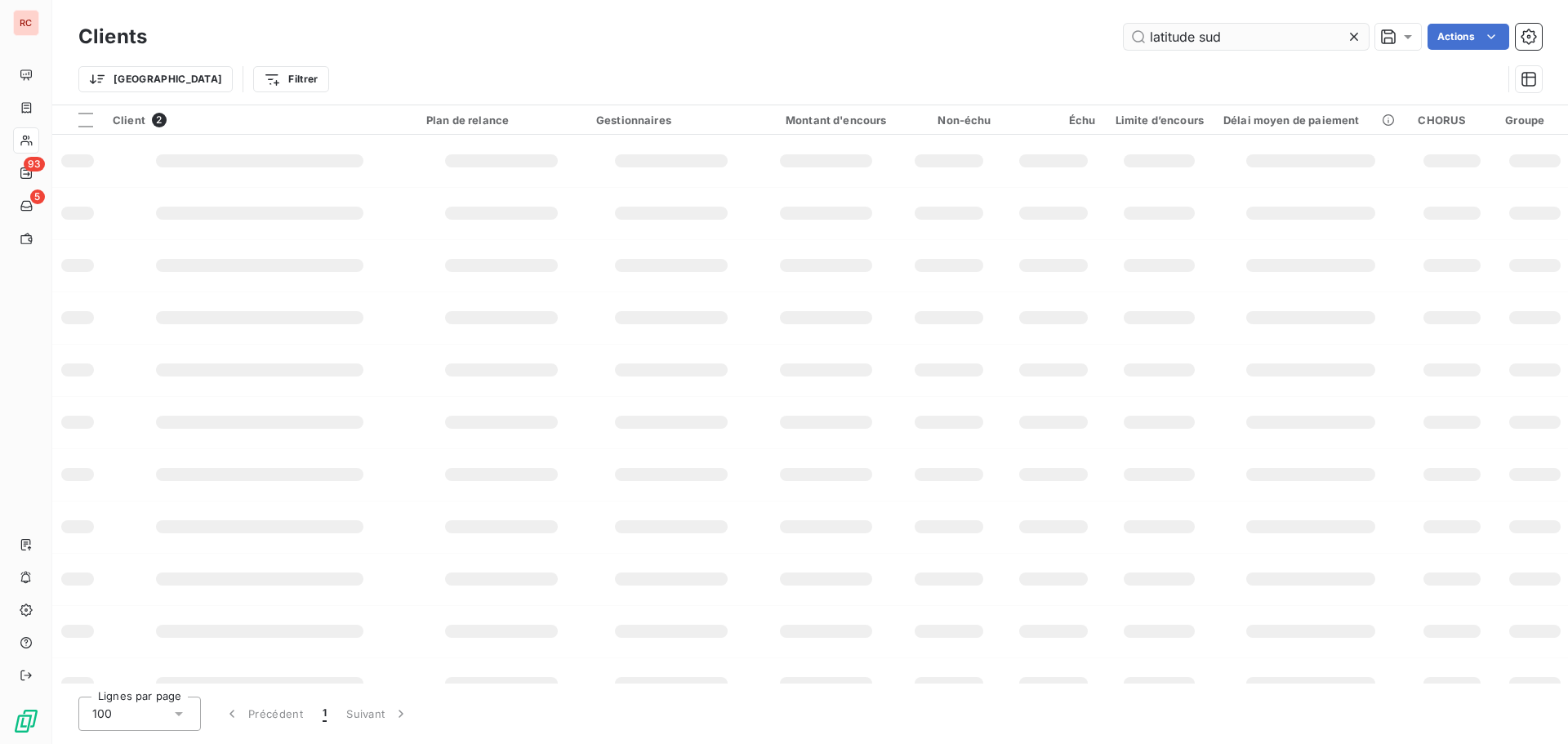
type input "latitude sud"
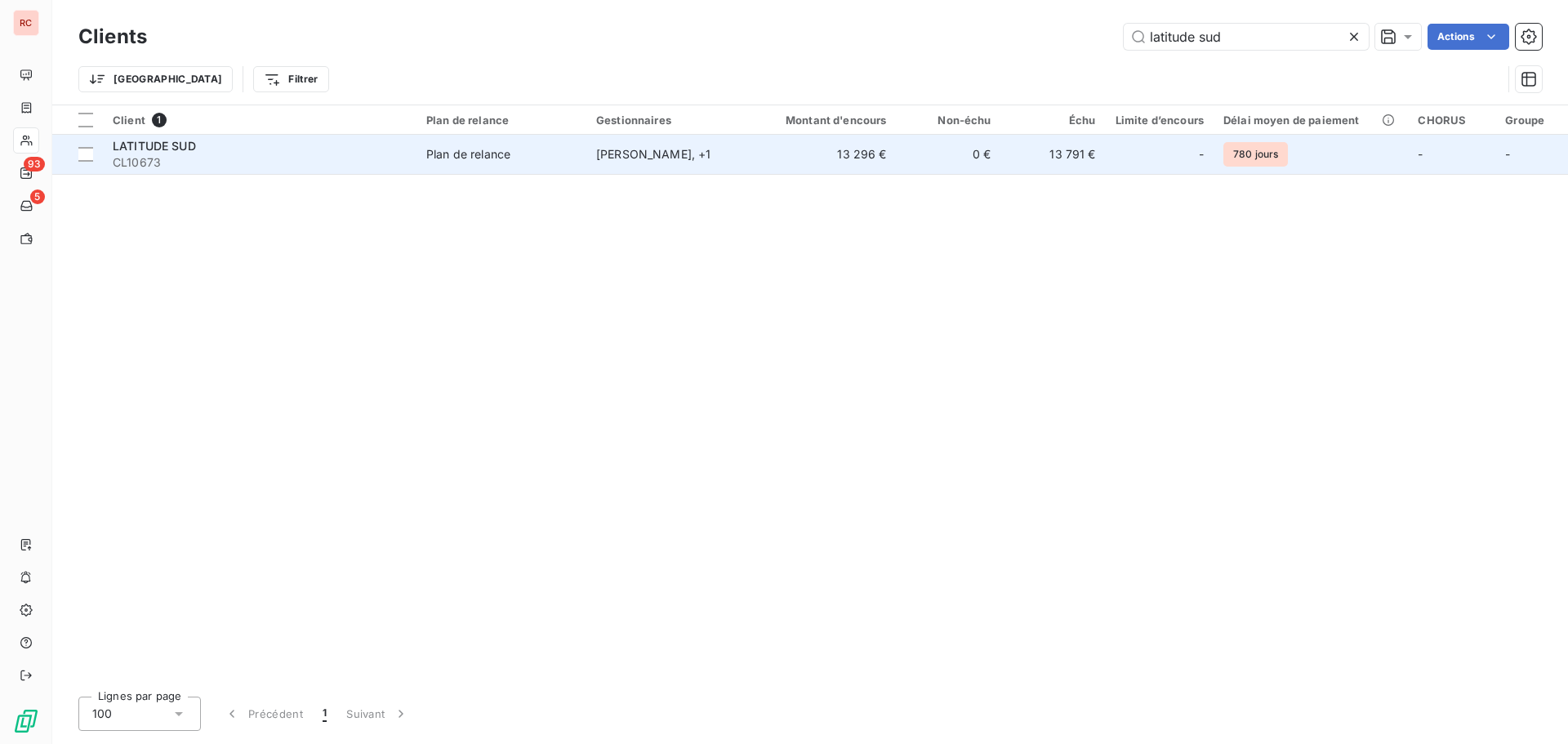
click at [619, 152] on div "[PERSON_NAME] , + 1" at bounding box center [671, 154] width 151 height 16
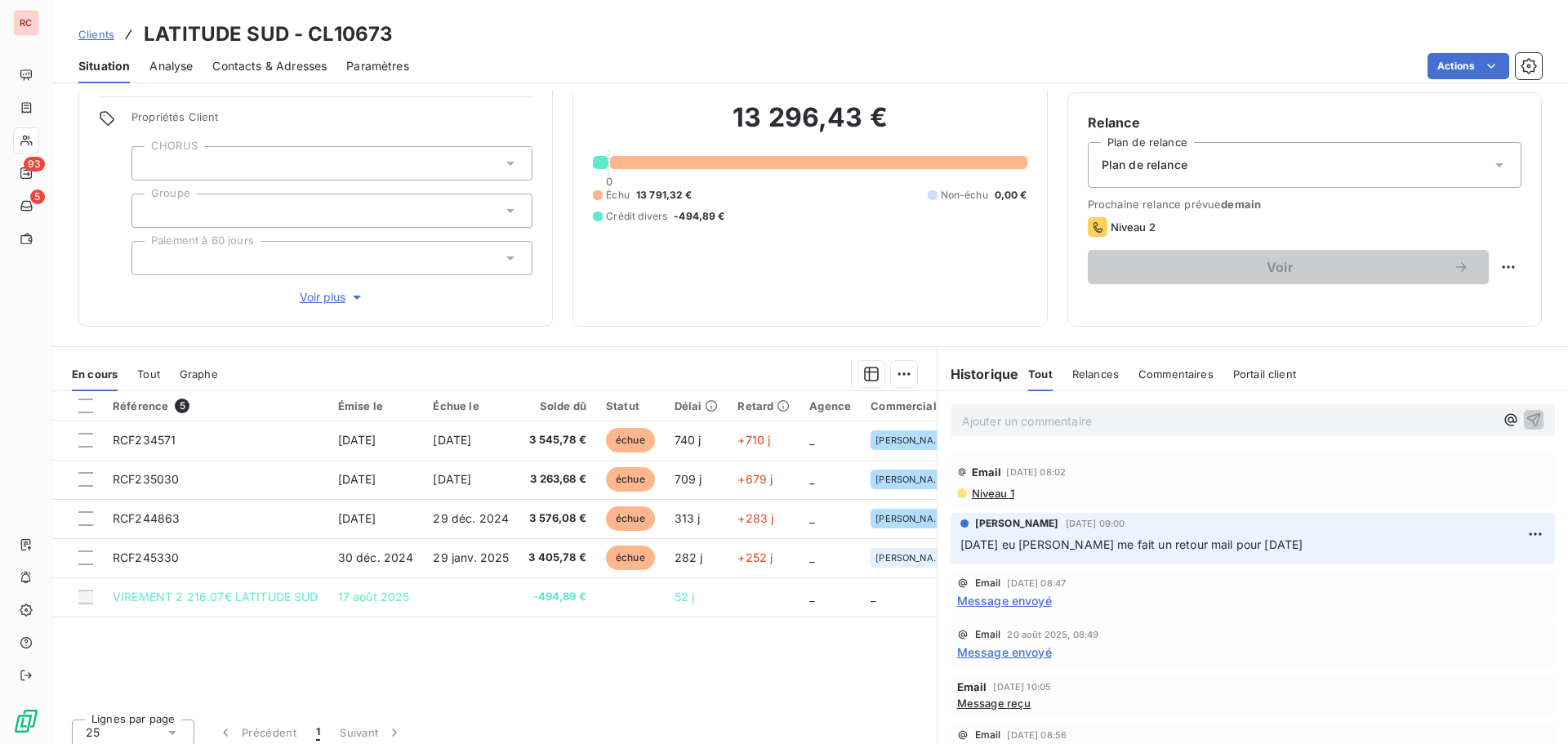
scroll to position [133, 0]
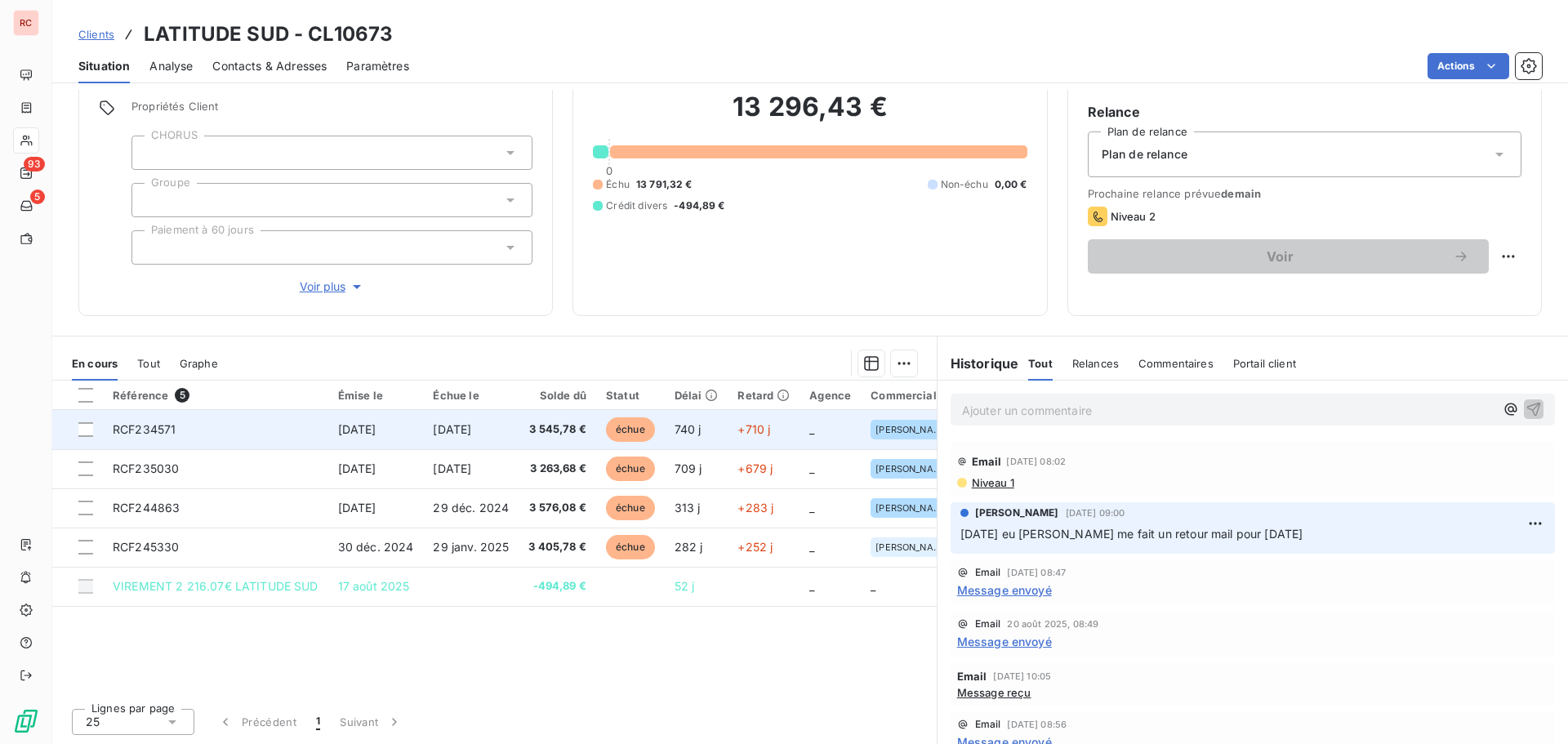
click at [515, 431] on td "[DATE]" at bounding box center [470, 429] width 96 height 39
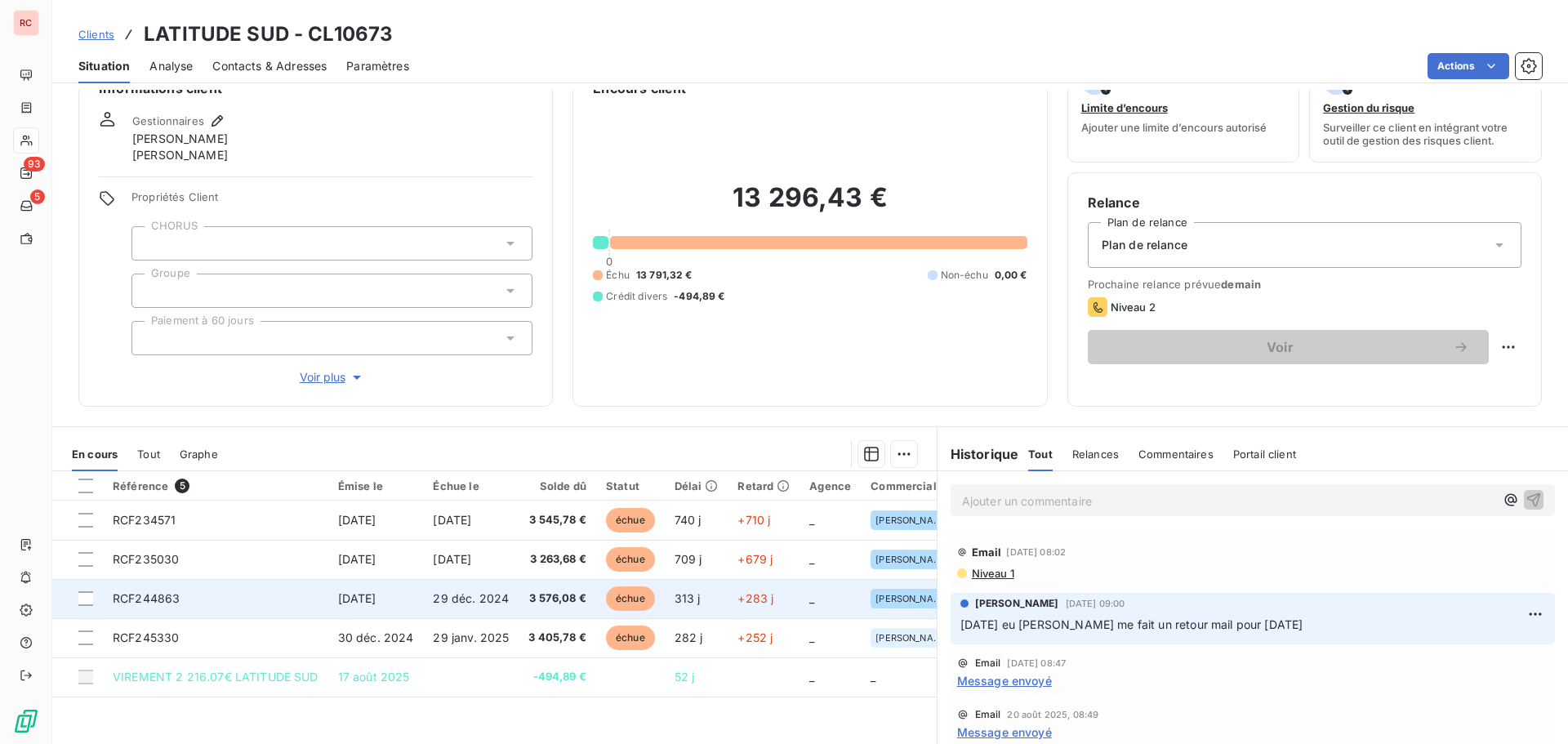
scroll to position [82, 0]
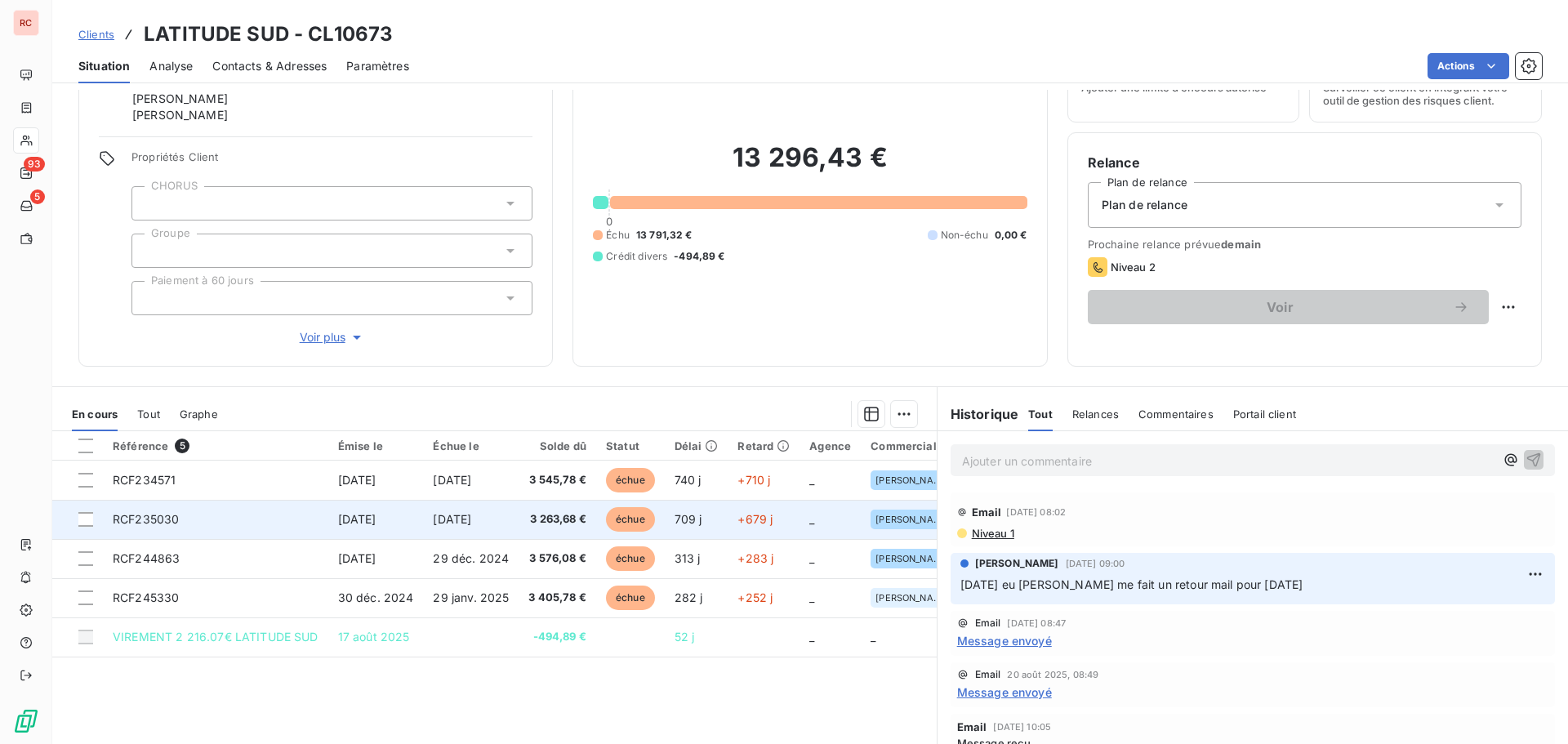
click at [466, 518] on span "[DATE]" at bounding box center [452, 518] width 39 height 13
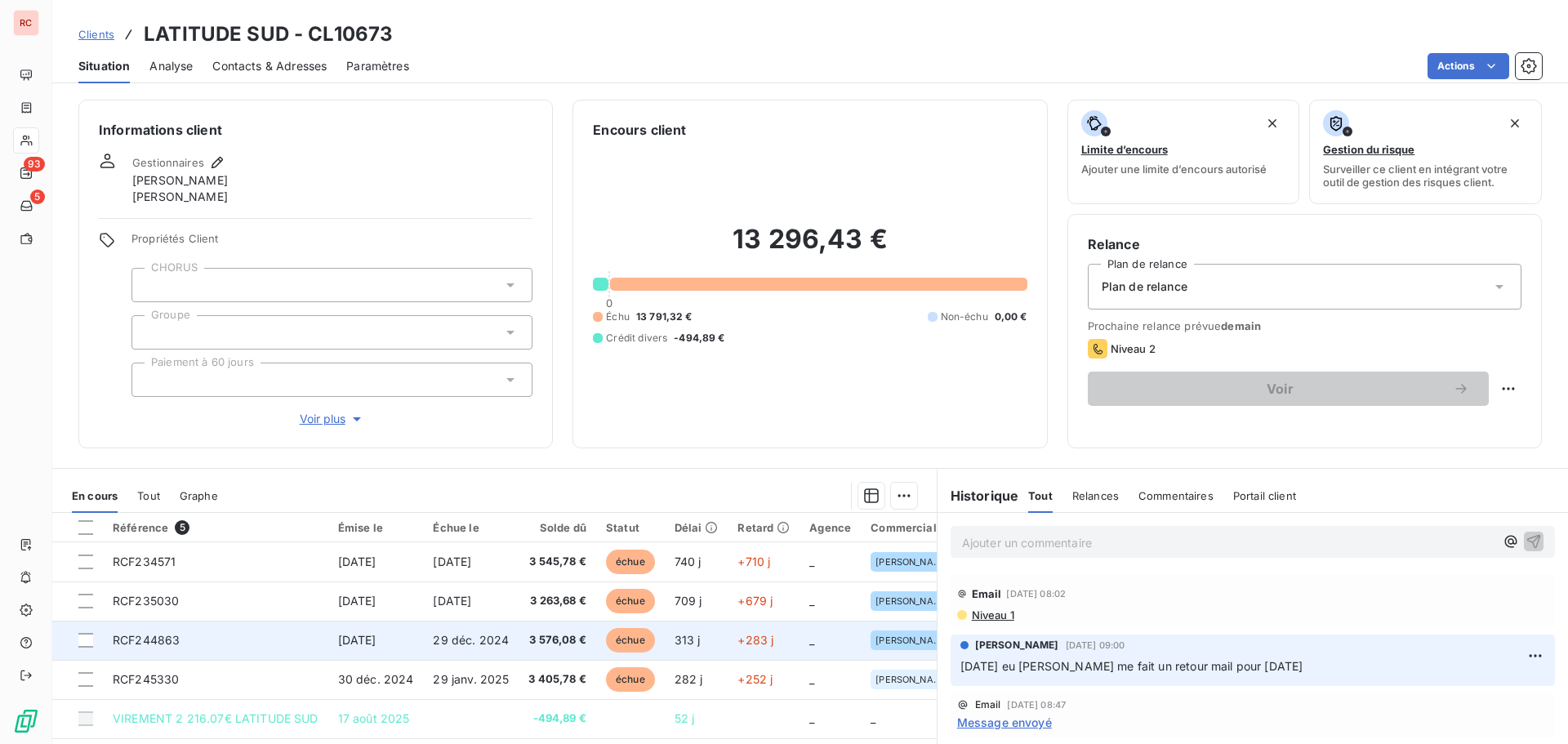
click at [372, 634] on span "[DATE]" at bounding box center [357, 639] width 39 height 13
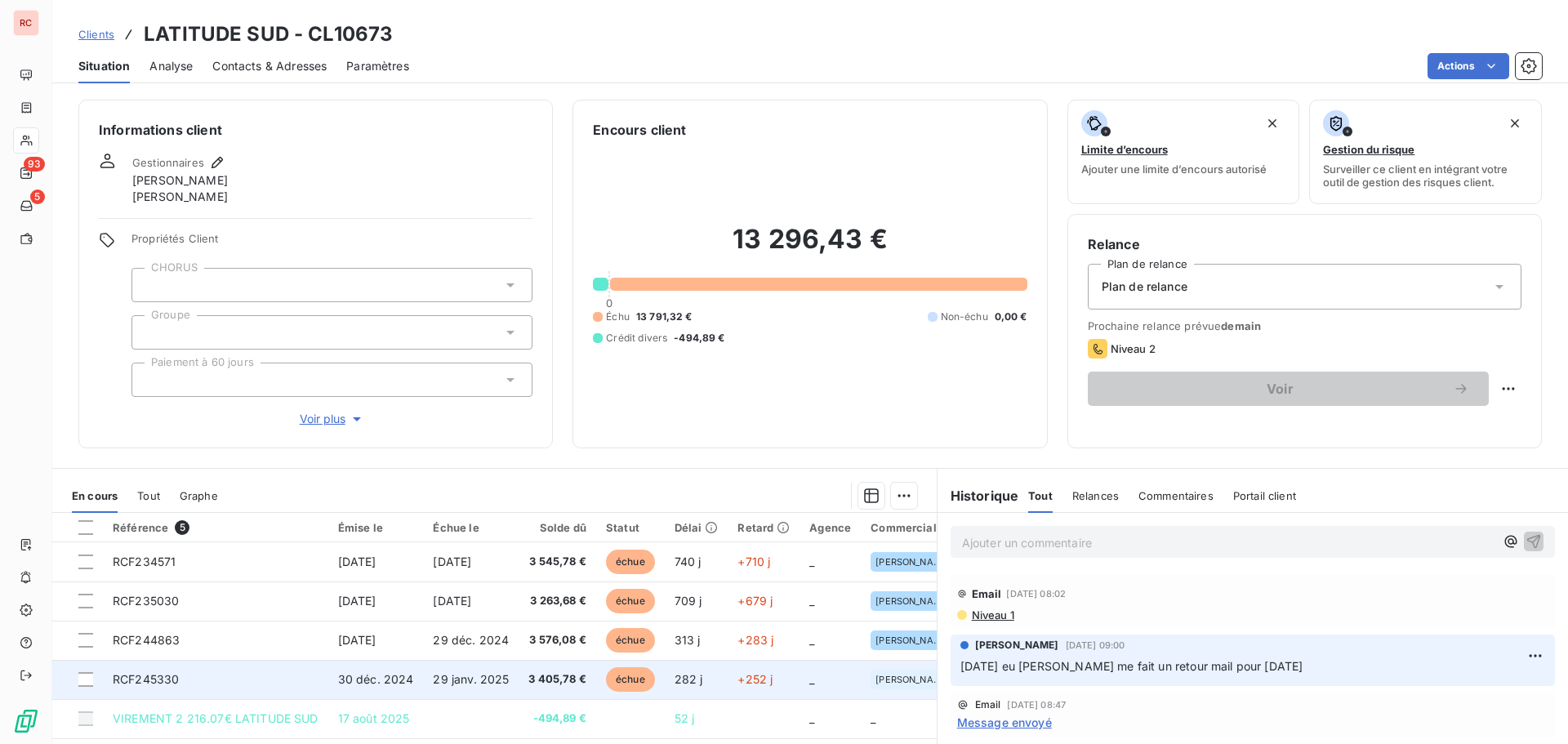
click at [437, 679] on span "29 janv. 2025" at bounding box center [470, 679] width 76 height 13
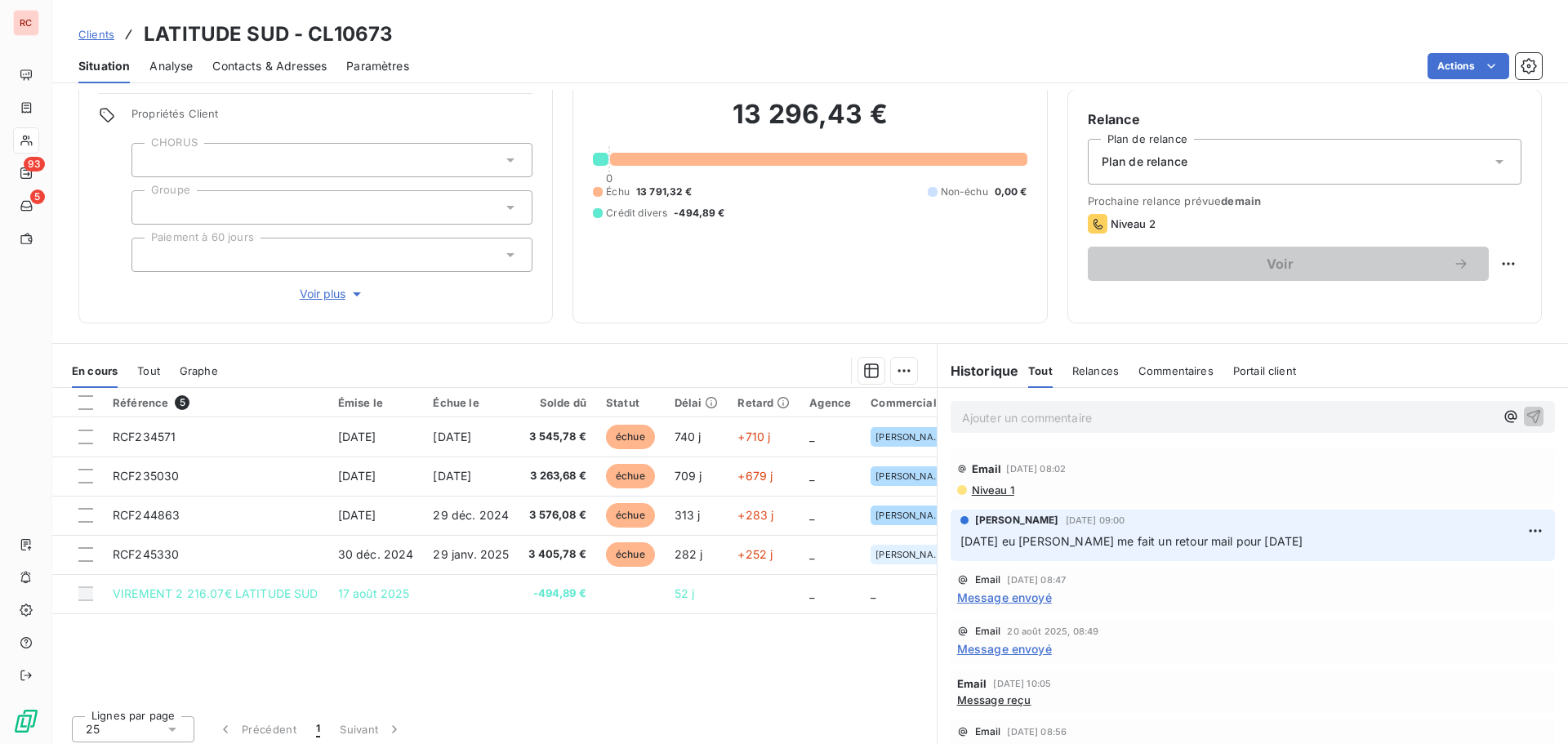
scroll to position [133, 0]
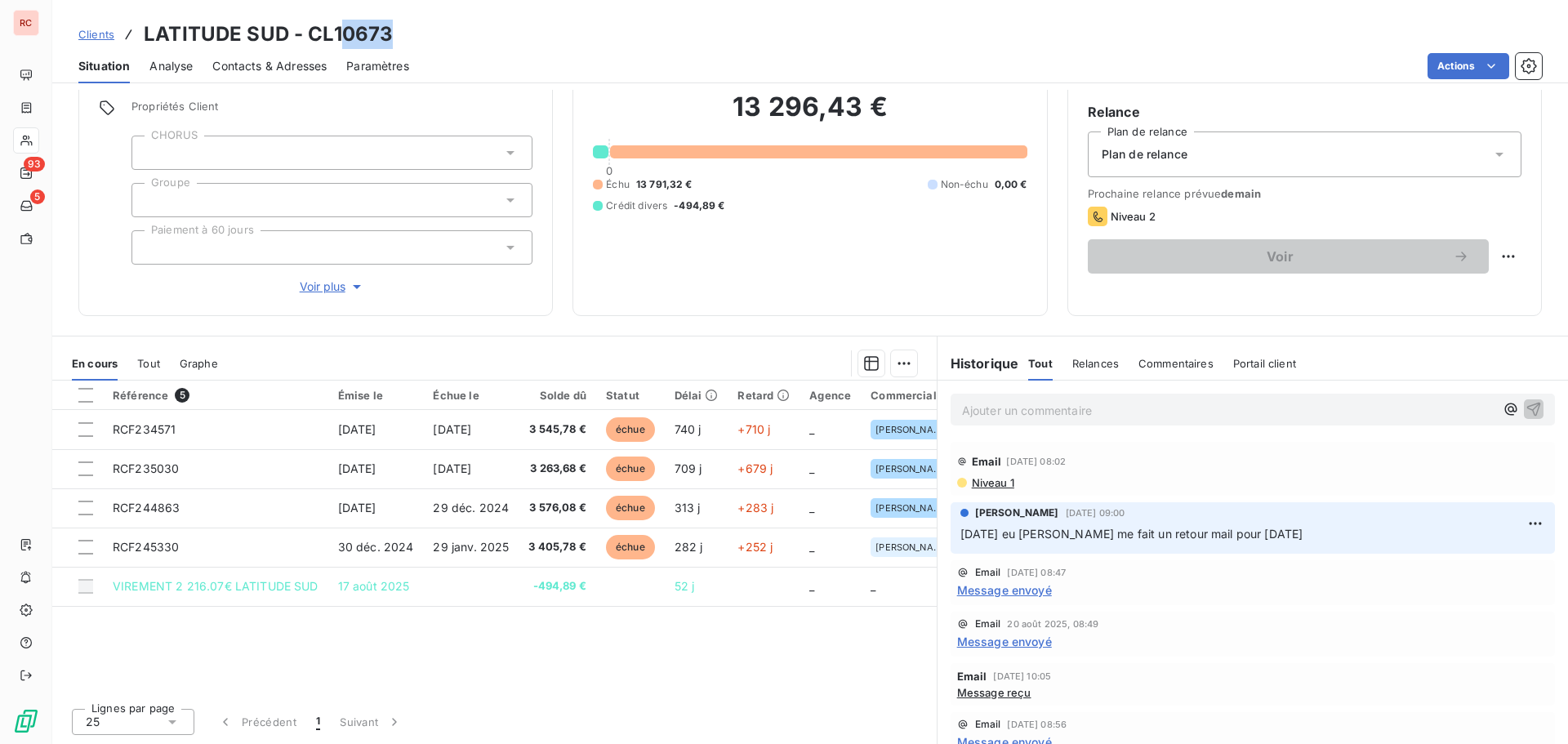
drag, startPoint x: 380, startPoint y: 36, endPoint x: 344, endPoint y: 41, distance: 36.3
click at [344, 41] on div "Clients LATITUDE SUD - CL10673" at bounding box center [809, 34] width 1515 height 30
click at [416, 30] on div "Clients LATITUDE SUD - CL10673" at bounding box center [809, 34] width 1515 height 30
drag, startPoint x: 383, startPoint y: 31, endPoint x: 143, endPoint y: 37, distance: 240.1
click at [143, 37] on div "Clients LATITUDE SUD - CL10673" at bounding box center [809, 34] width 1515 height 30
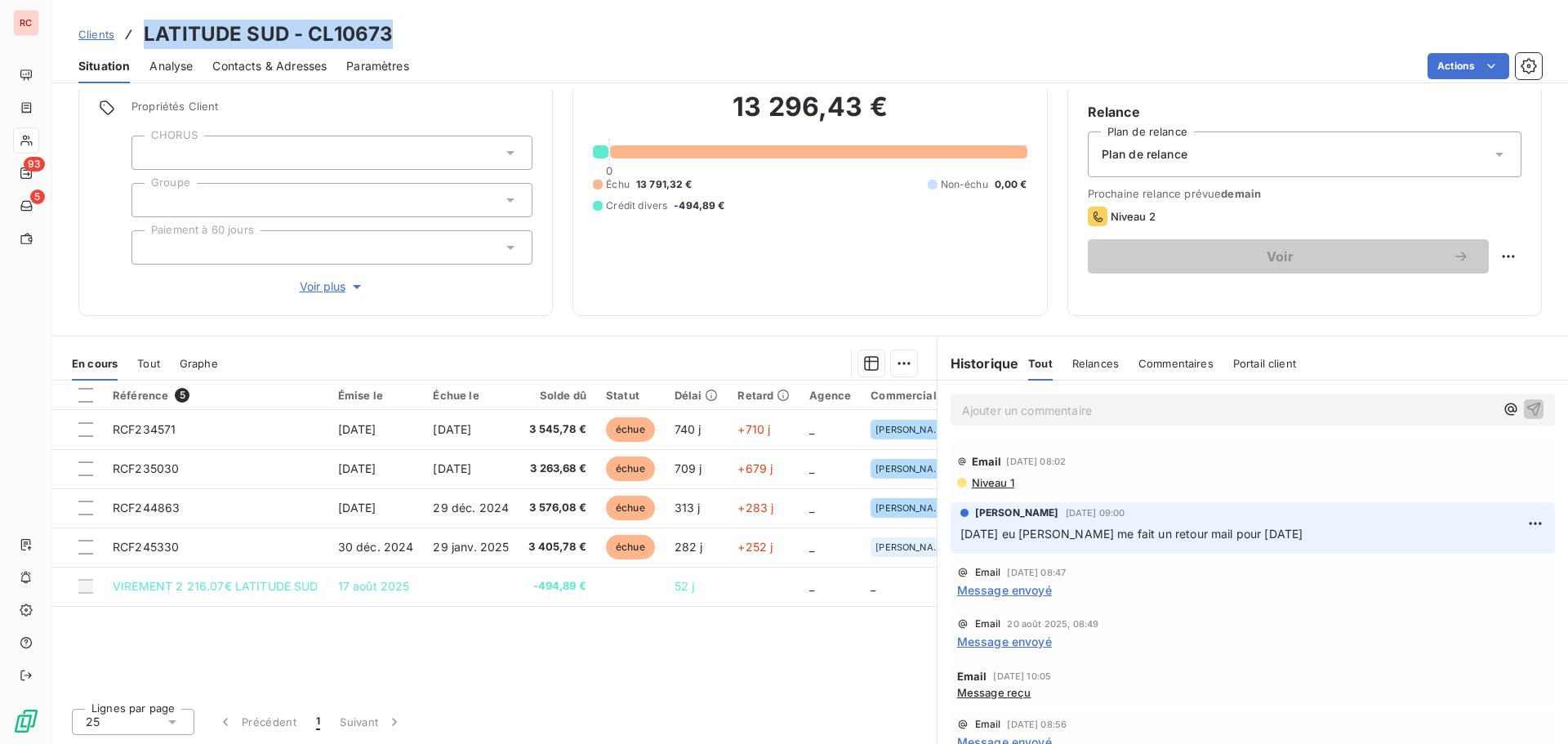
copy h3 "LATITUDE SUD - CL10673"
click at [80, 32] on span "Clients" at bounding box center [96, 34] width 36 height 13
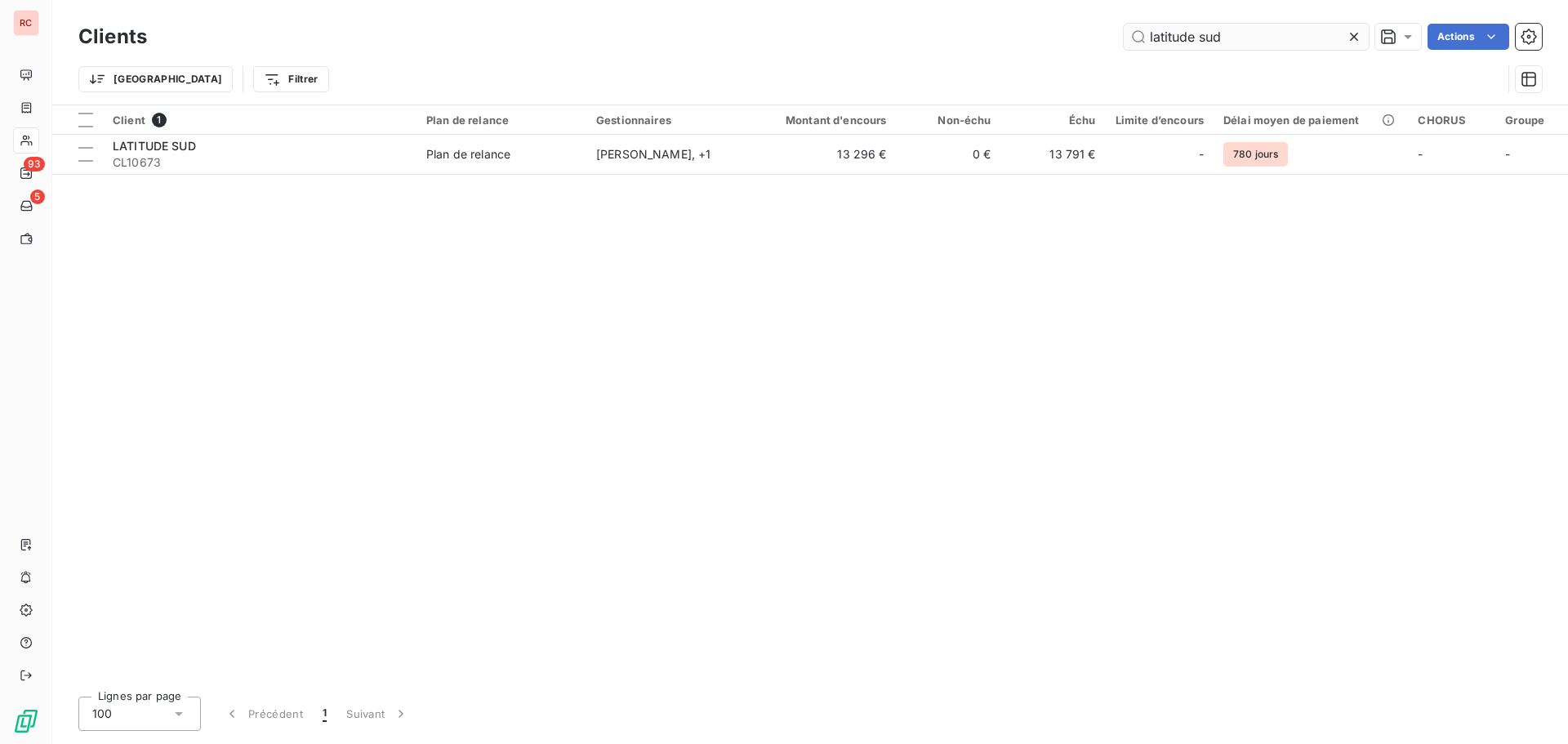
drag, startPoint x: 1267, startPoint y: 36, endPoint x: 1193, endPoint y: 43, distance: 74.3
click at [1193, 43] on input "latitude sud" at bounding box center [1245, 36] width 245 height 26
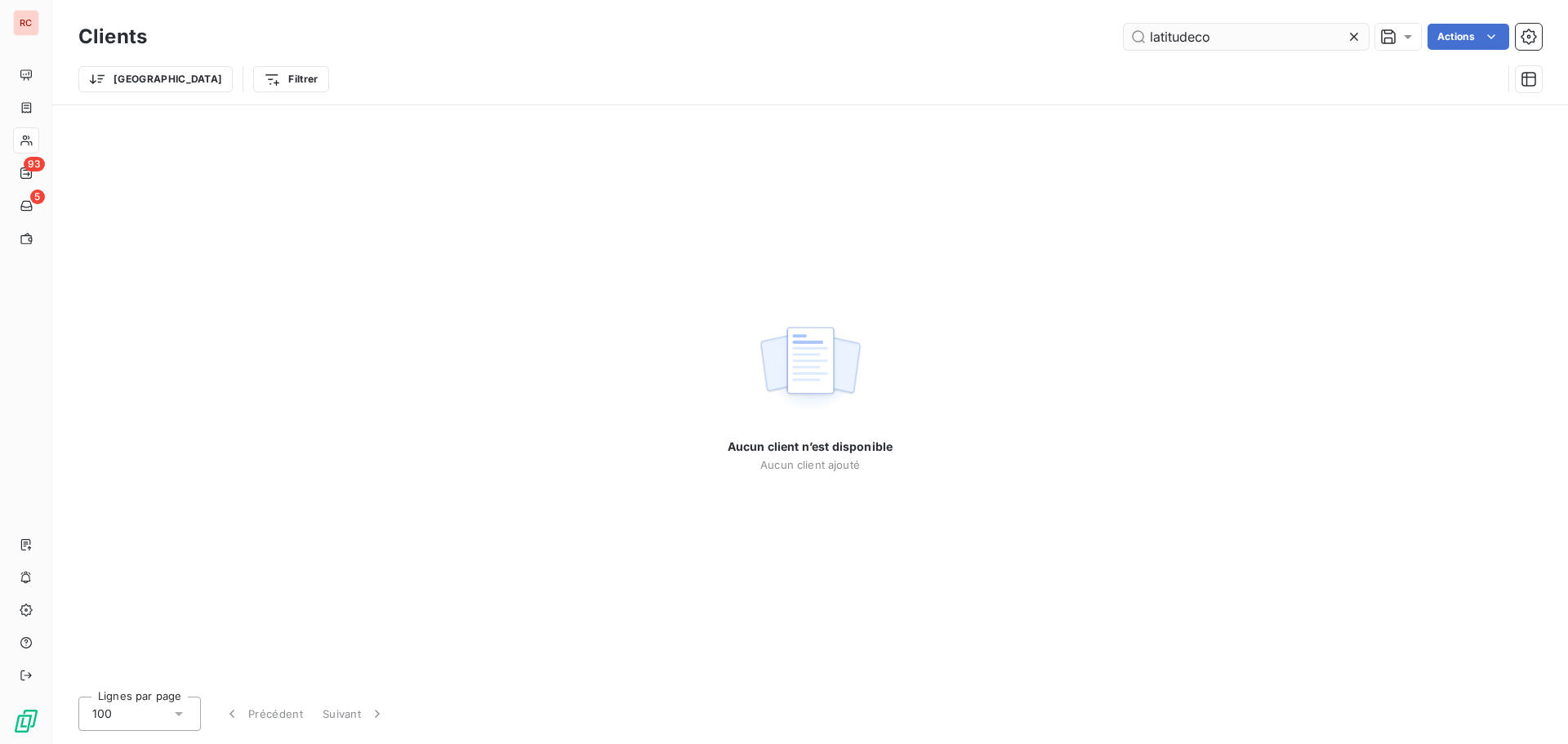
click at [1195, 39] on input "latitudeco" at bounding box center [1245, 36] width 245 height 26
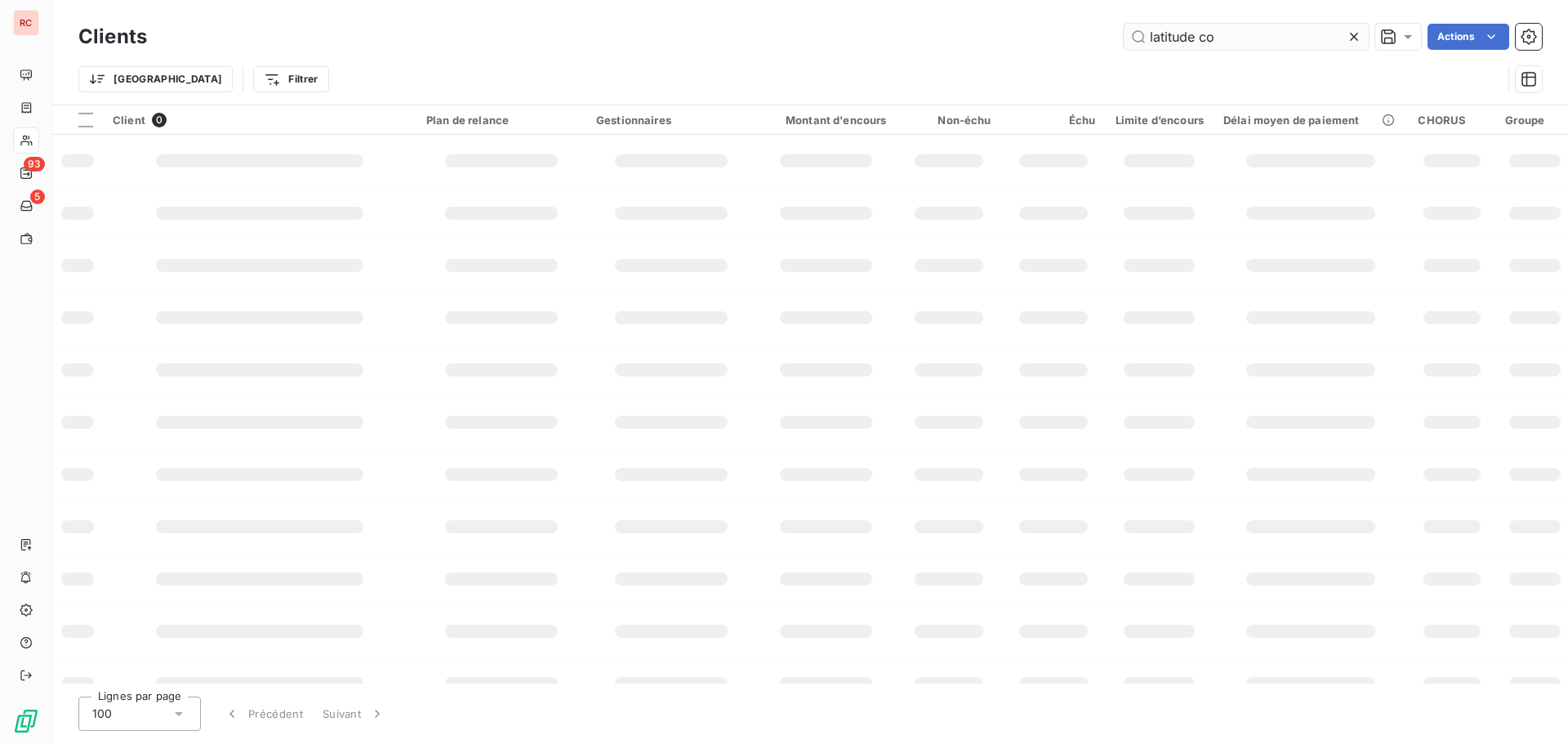
type input "latitude co"
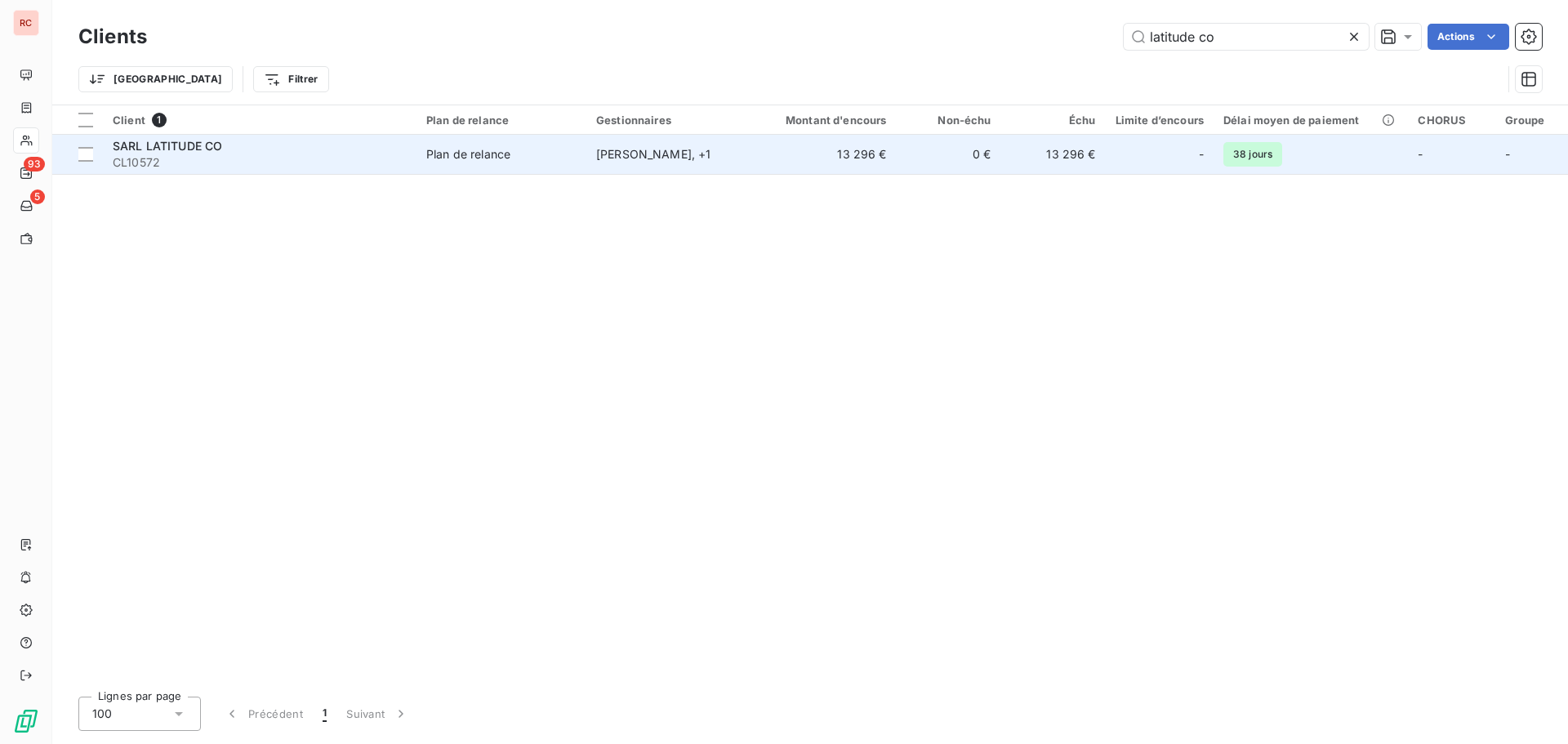
click at [548, 167] on td "Plan de relance" at bounding box center [502, 154] width 170 height 39
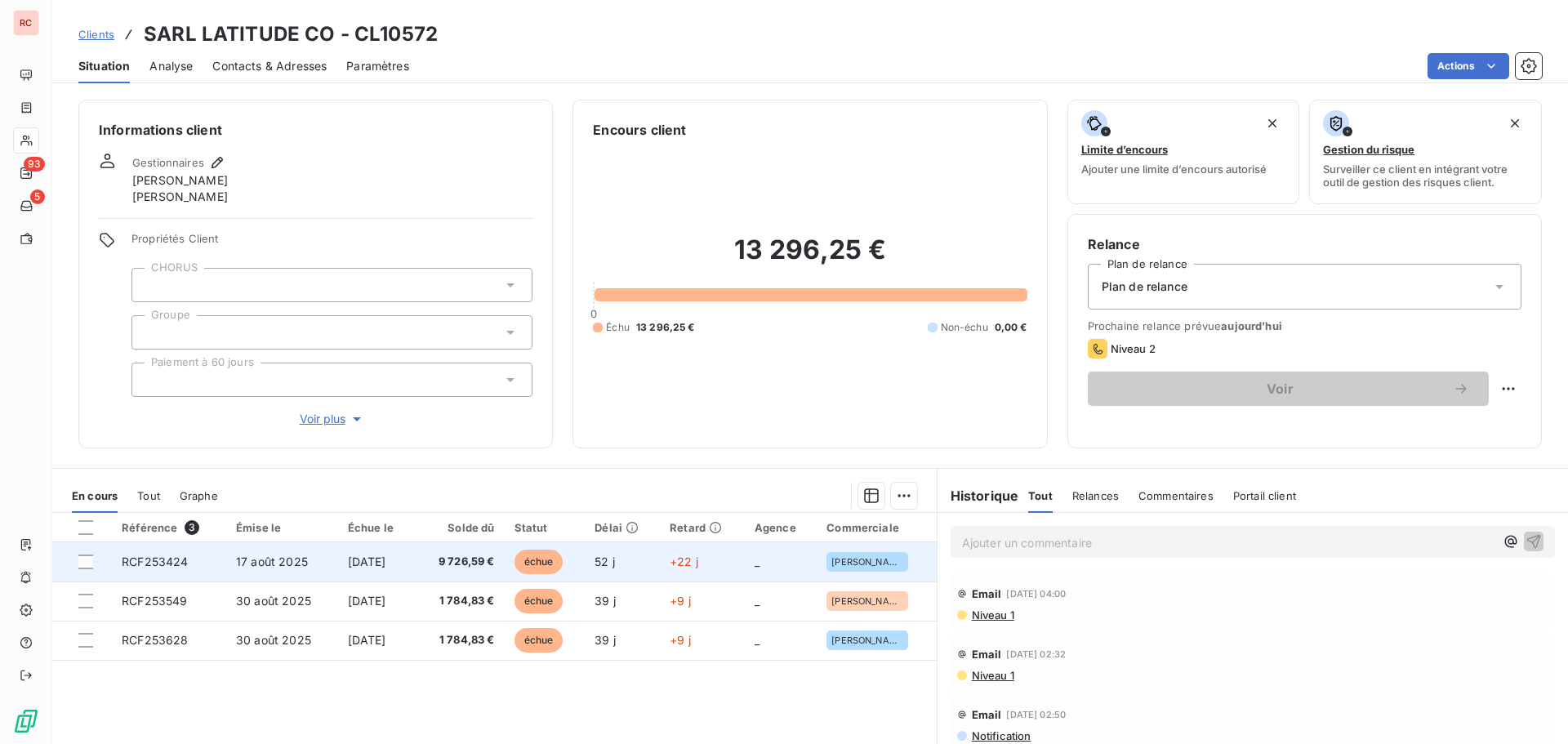
click at [416, 559] on td "[DATE]" at bounding box center [376, 562] width 78 height 39
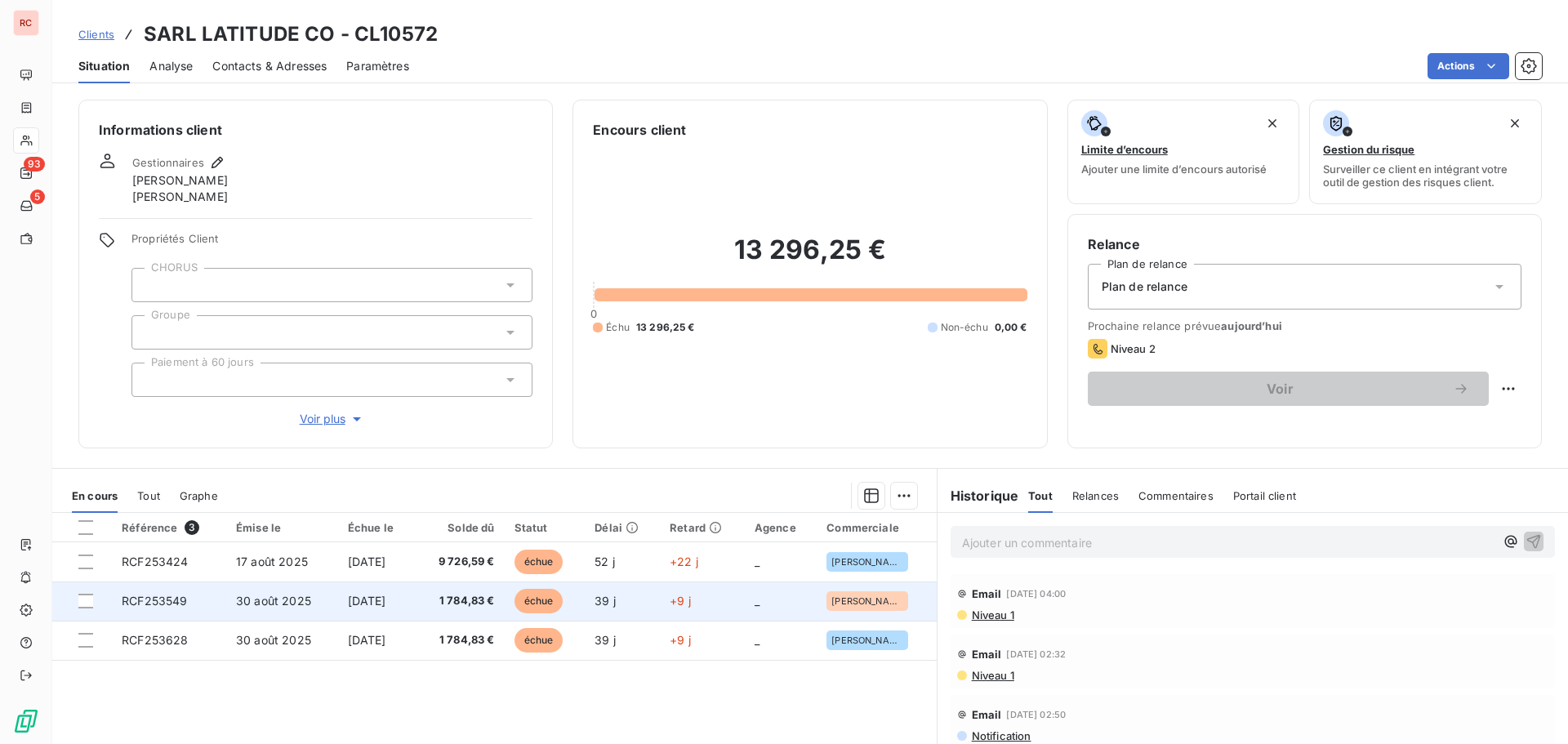
click at [226, 601] on td "30 août 2025" at bounding box center [281, 601] width 112 height 39
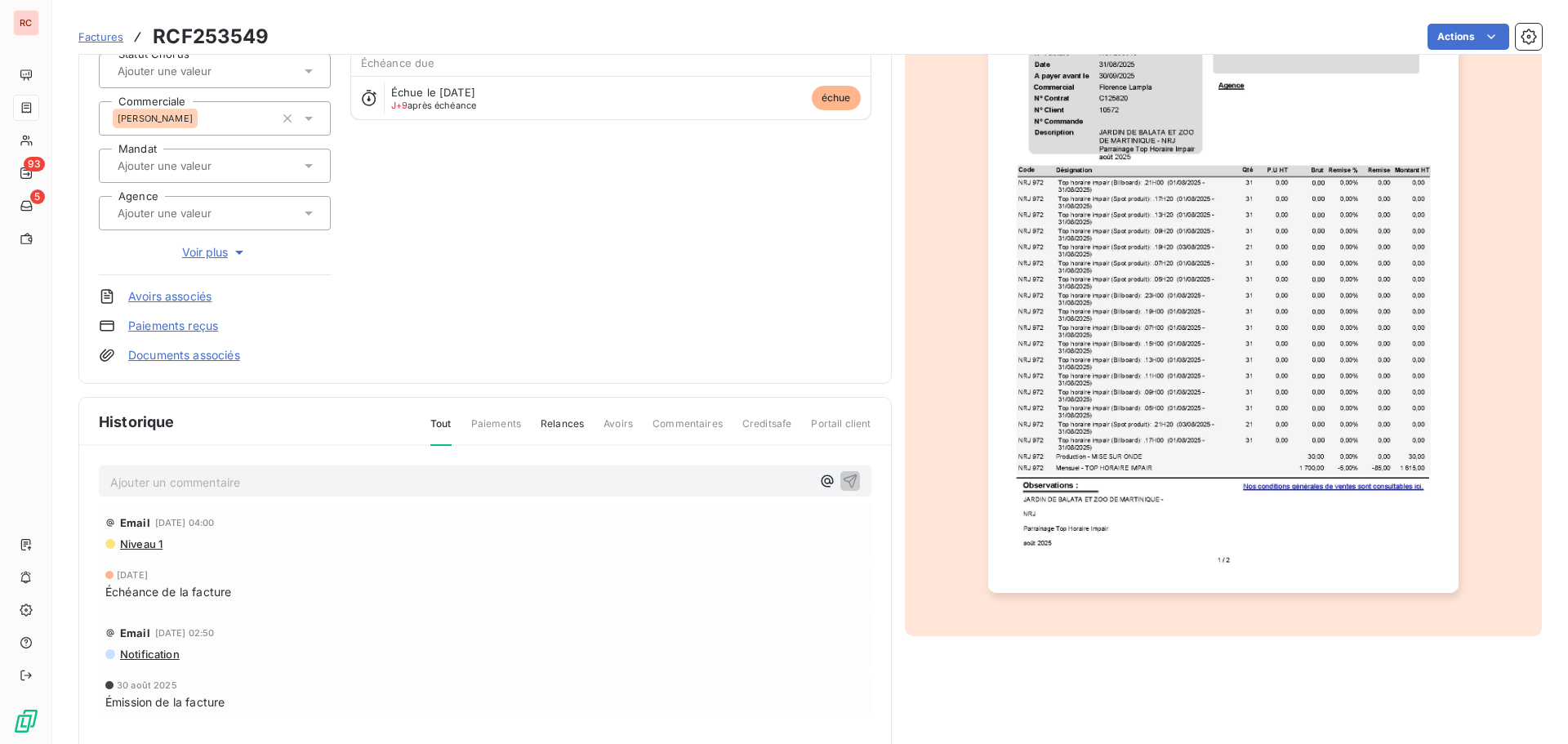
scroll to position [238, 0]
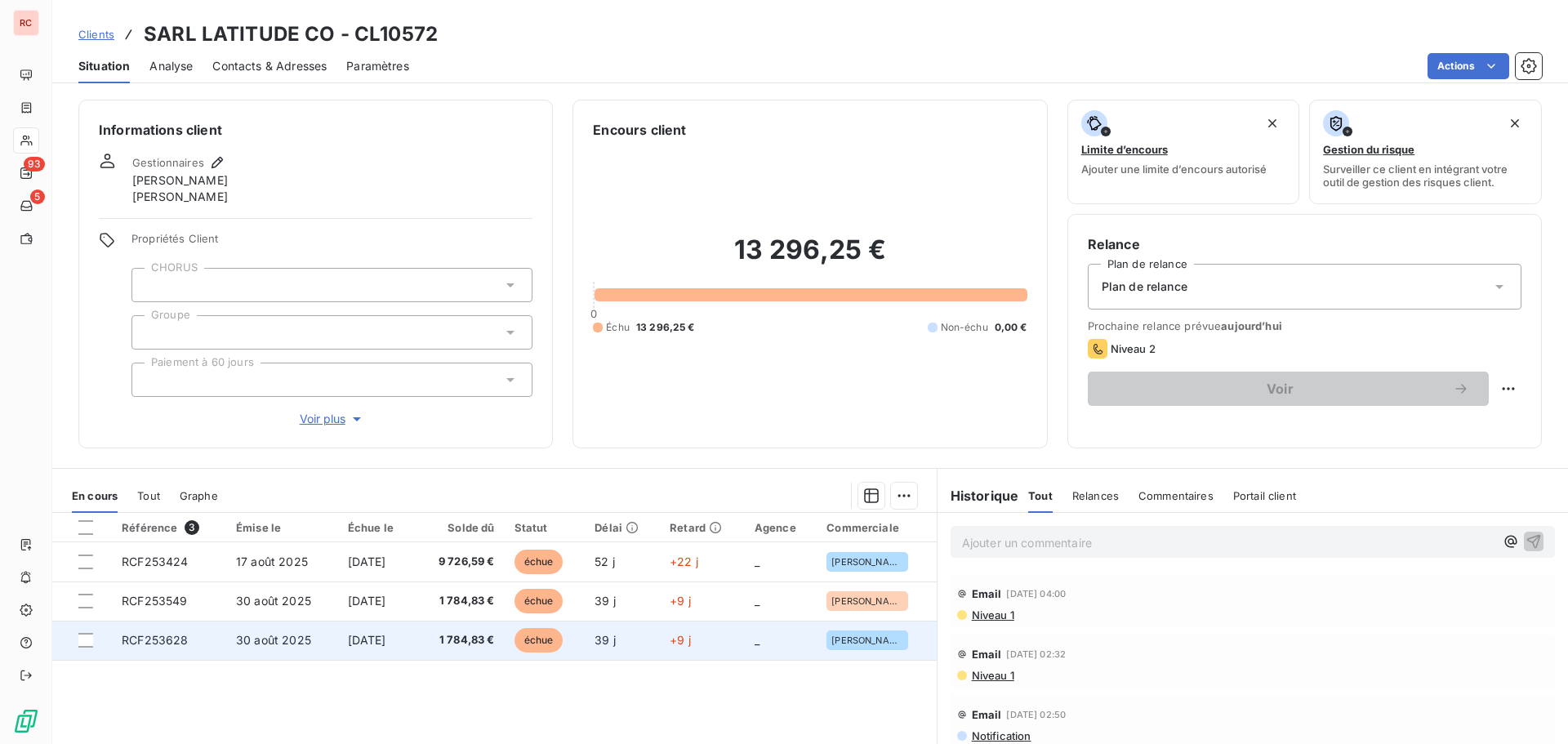
click at [301, 638] on td "30 août 2025" at bounding box center [281, 641] width 112 height 39
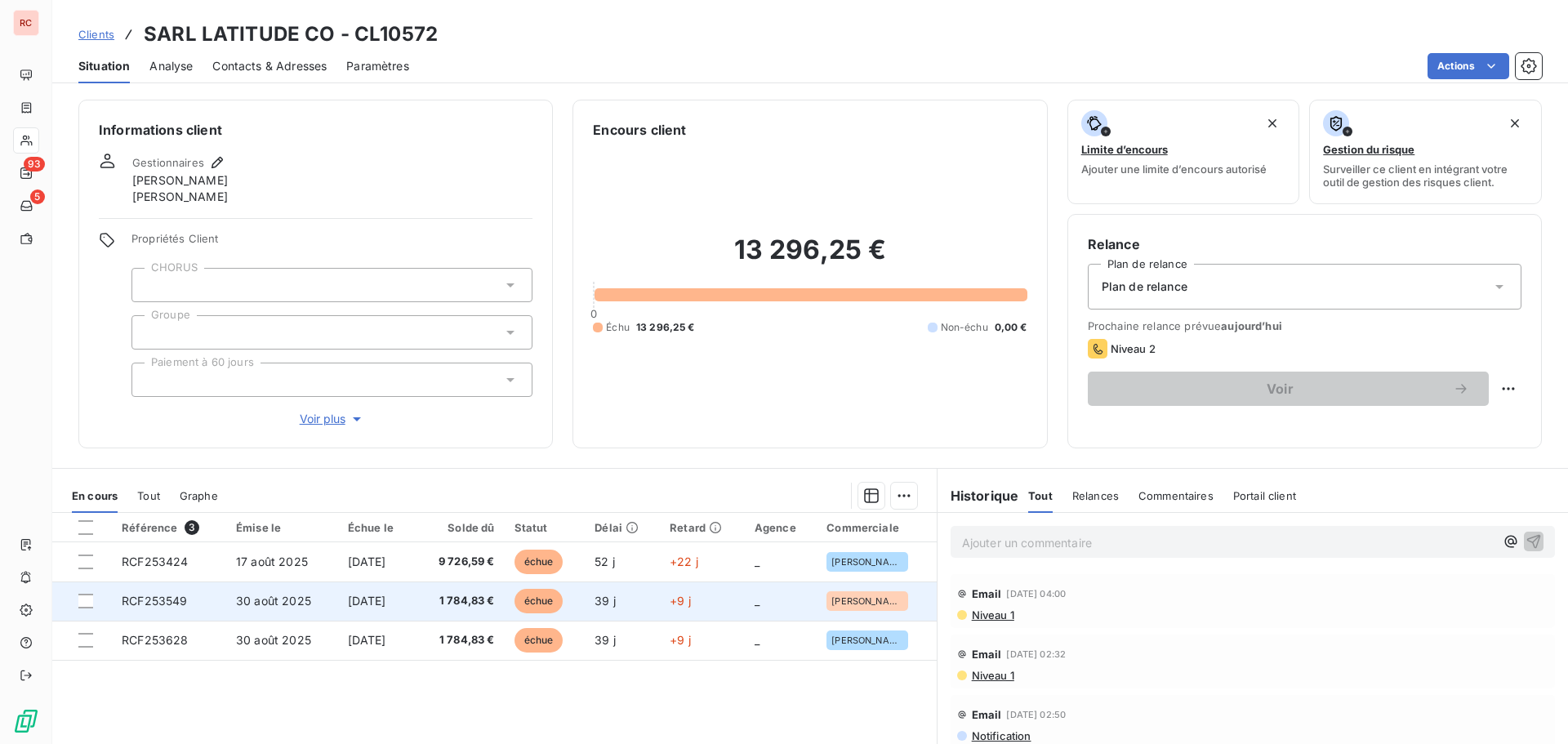
click at [348, 598] on span "[DATE]" at bounding box center [366, 601] width 39 height 13
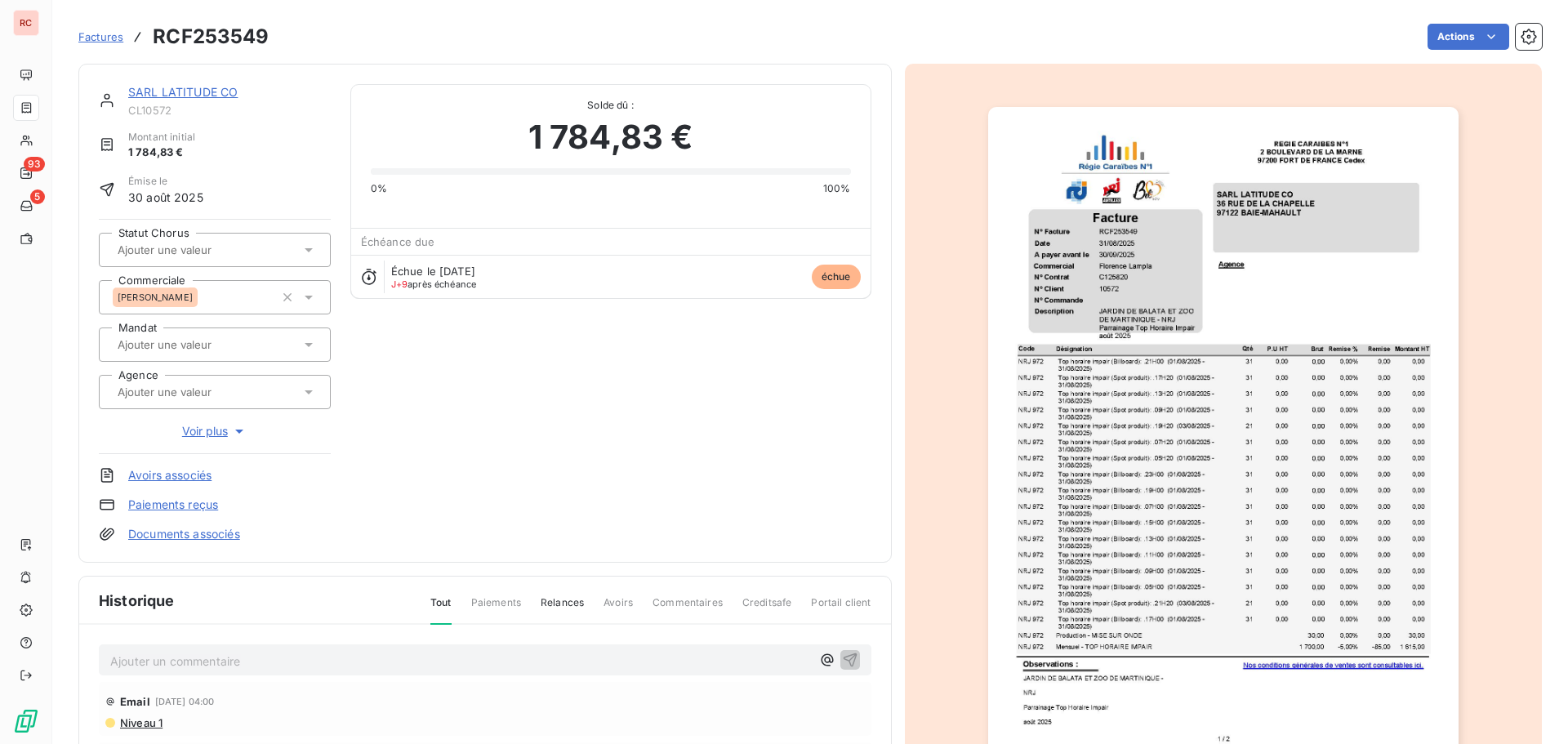
click at [1220, 558] on img "button" at bounding box center [1223, 439] width 470 height 665
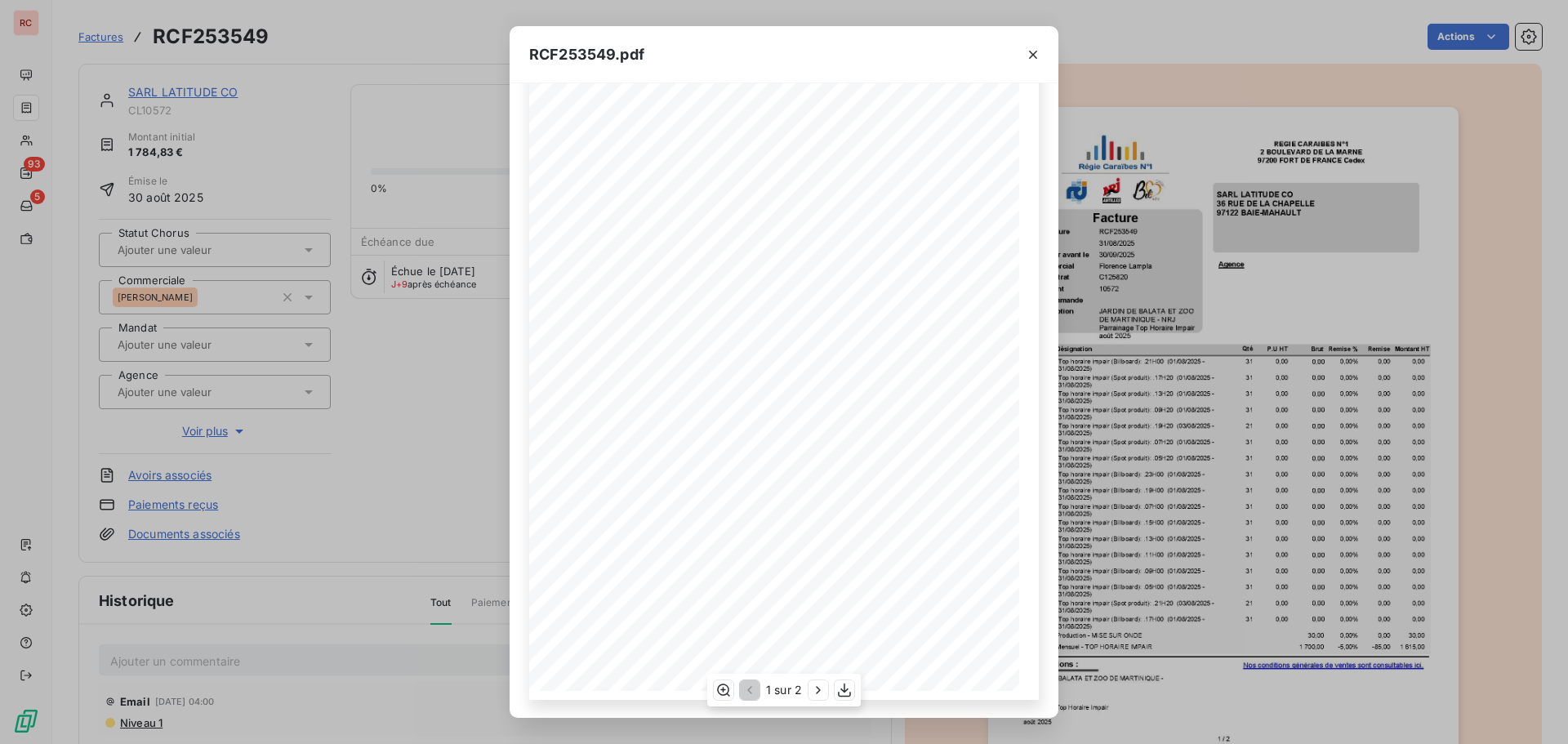
scroll to position [106, 0]
click at [820, 693] on icon "button" at bounding box center [818, 690] width 16 height 16
click at [1038, 47] on icon "button" at bounding box center [1033, 55] width 16 height 16
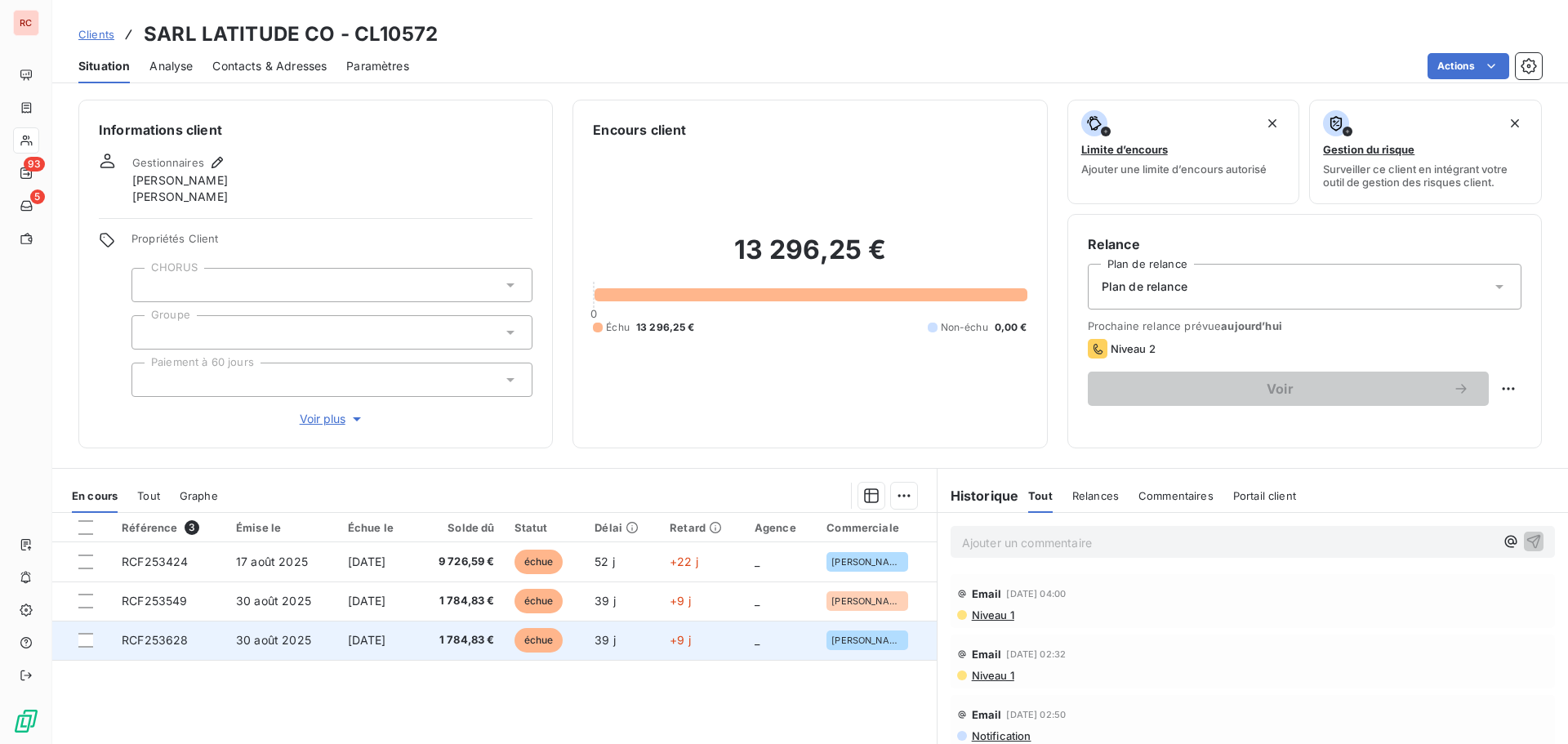
click at [368, 637] on span "[DATE]" at bounding box center [366, 639] width 39 height 13
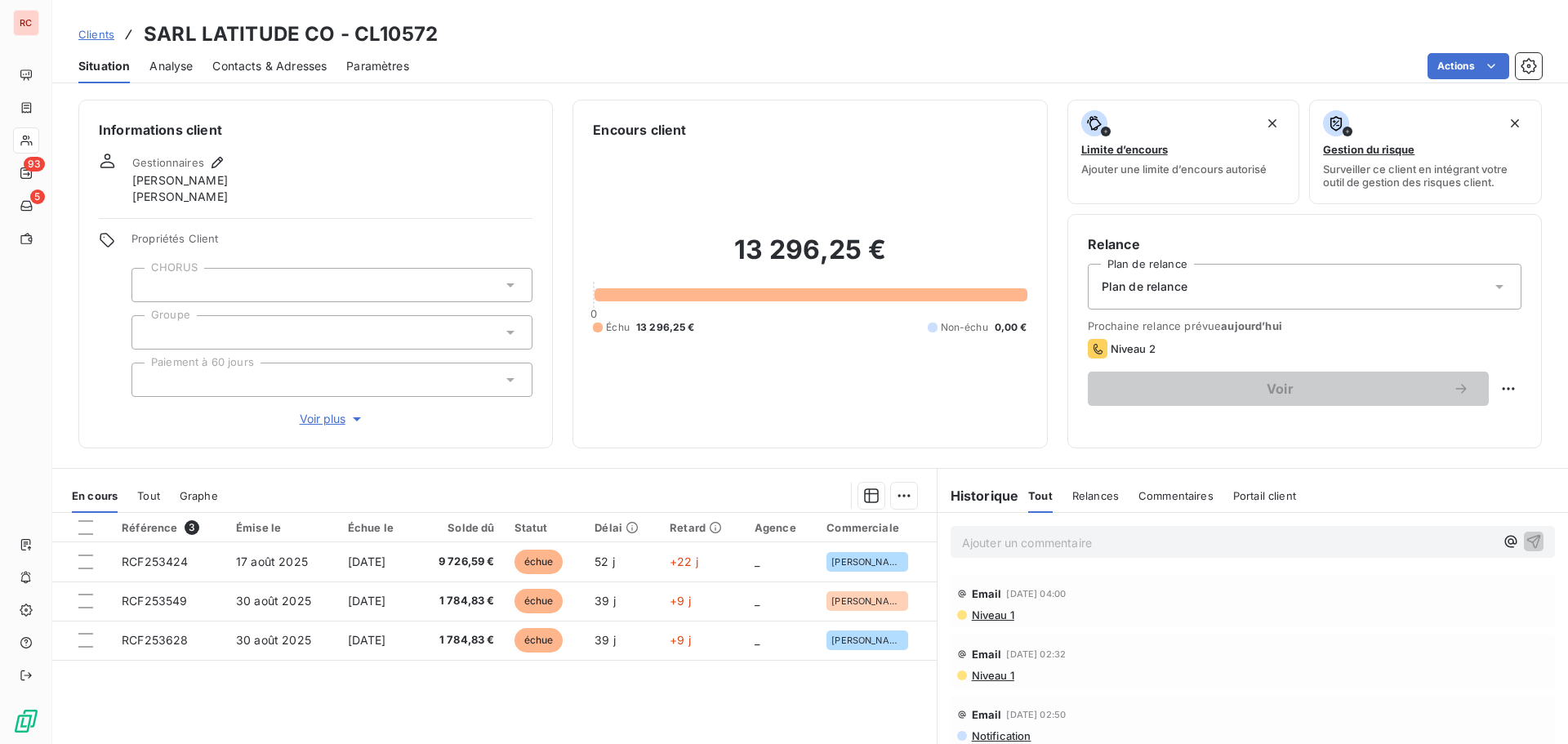
click at [150, 493] on span "Tout" at bounding box center [149, 496] width 23 height 13
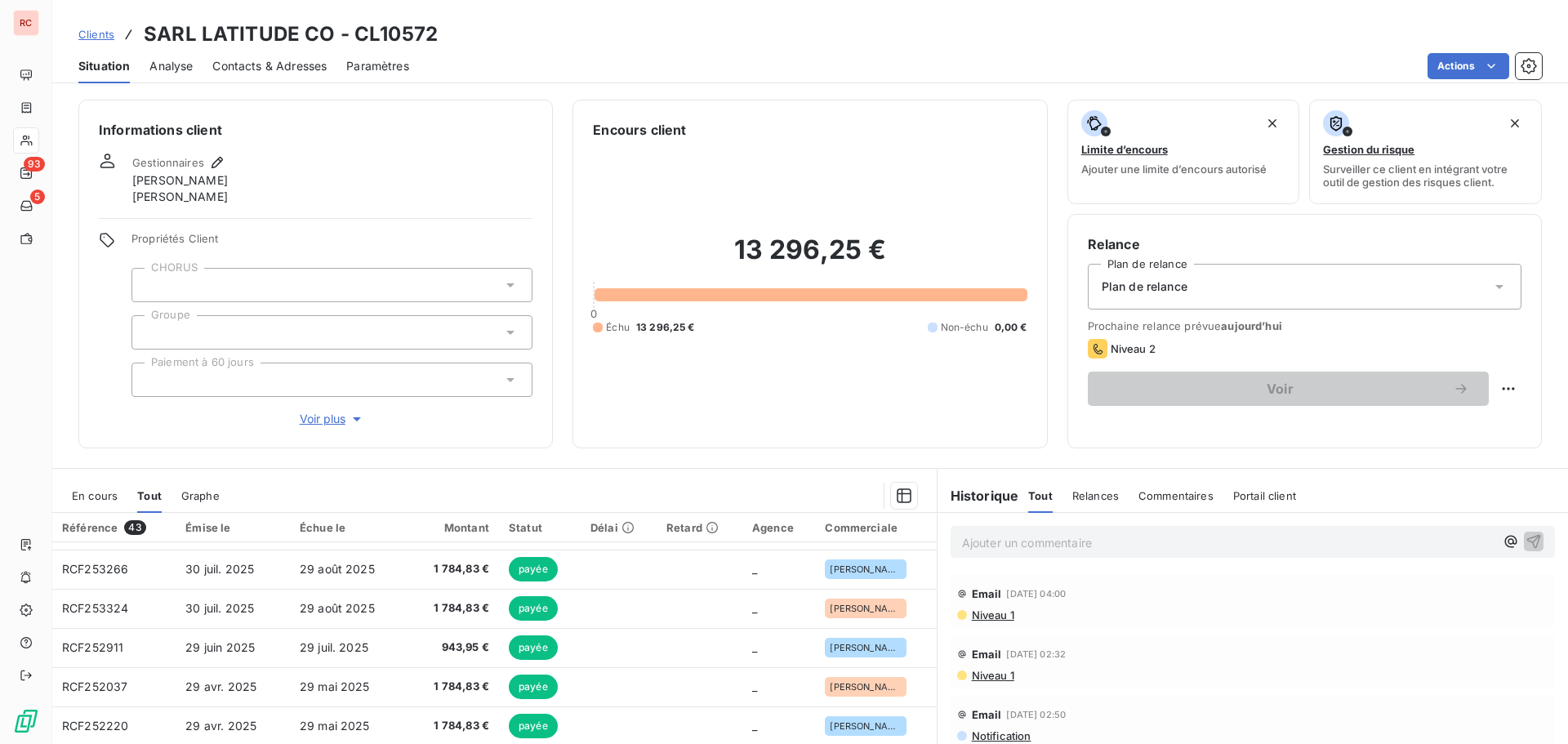
scroll to position [163, 0]
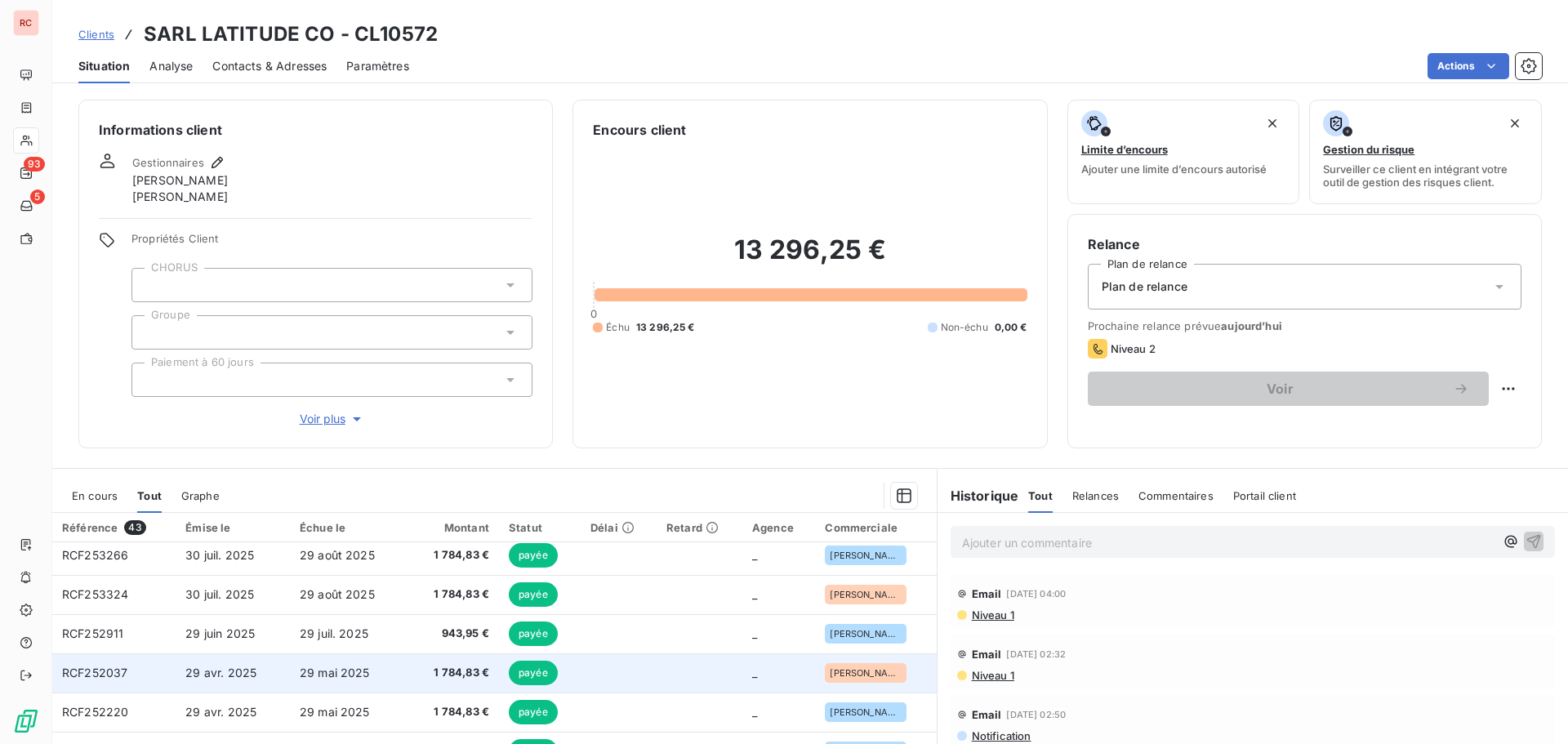
click at [180, 677] on td "29 avr. 2025" at bounding box center [233, 673] width 115 height 39
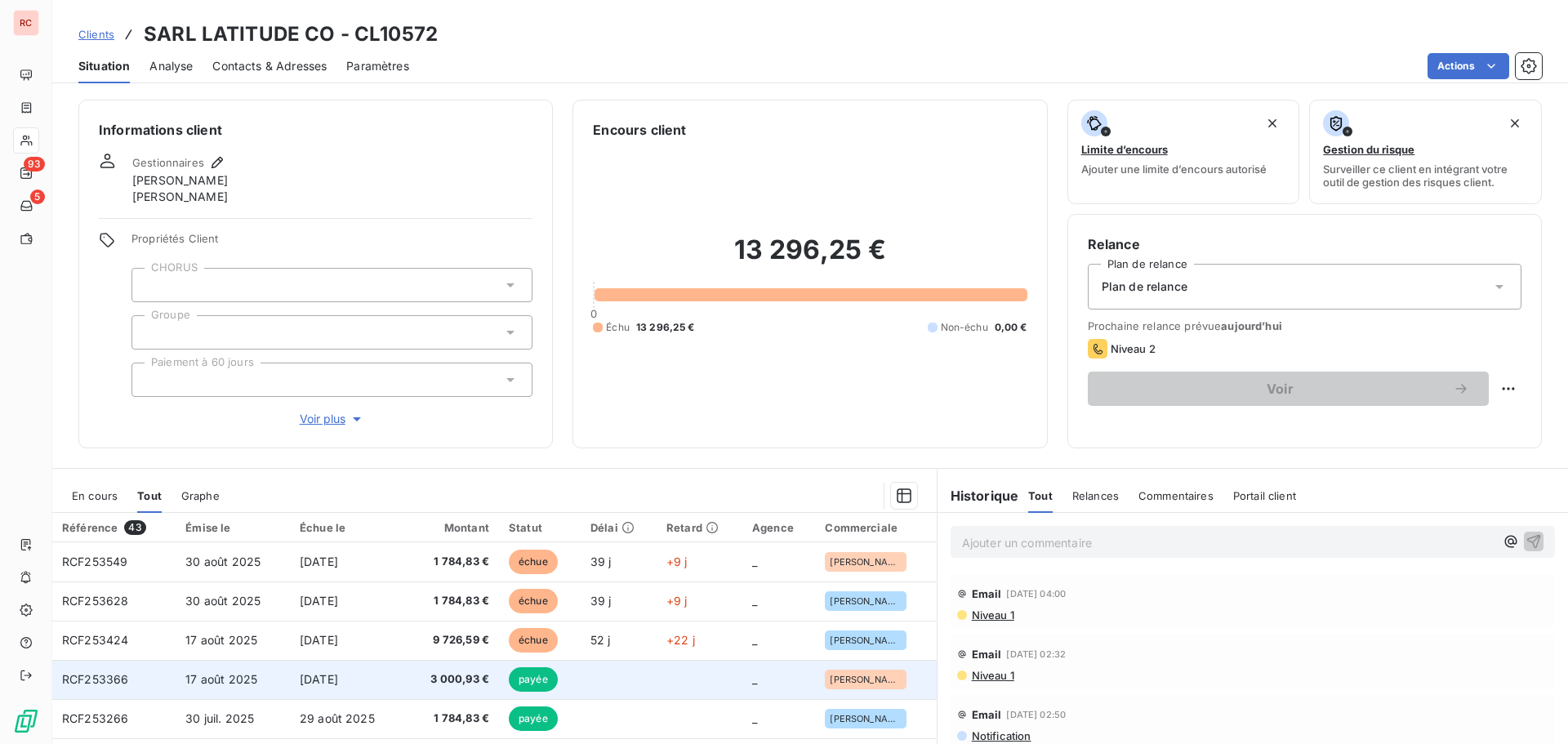
click at [304, 684] on span "[DATE]" at bounding box center [318, 679] width 39 height 13
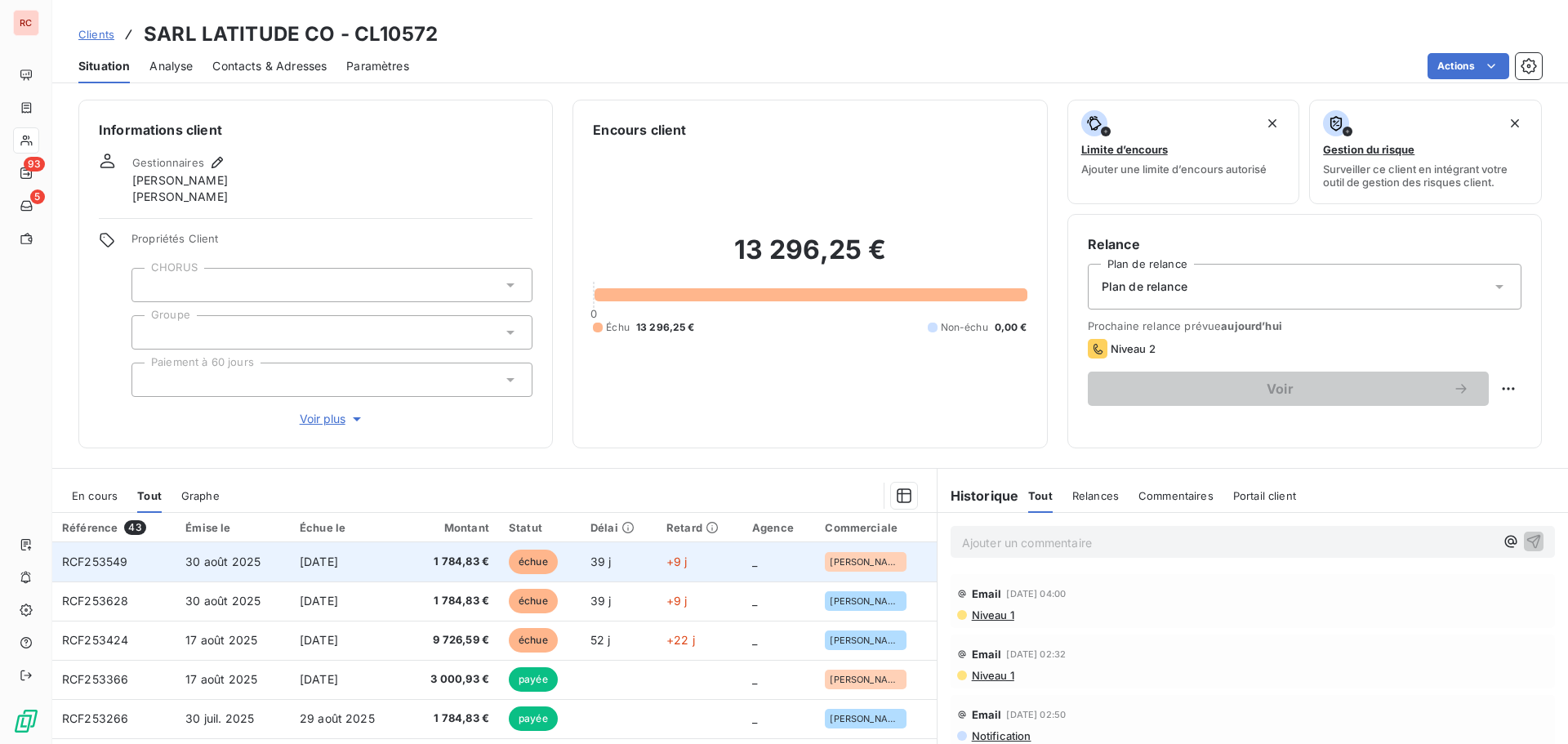
click at [338, 558] on span "[DATE]" at bounding box center [318, 561] width 39 height 13
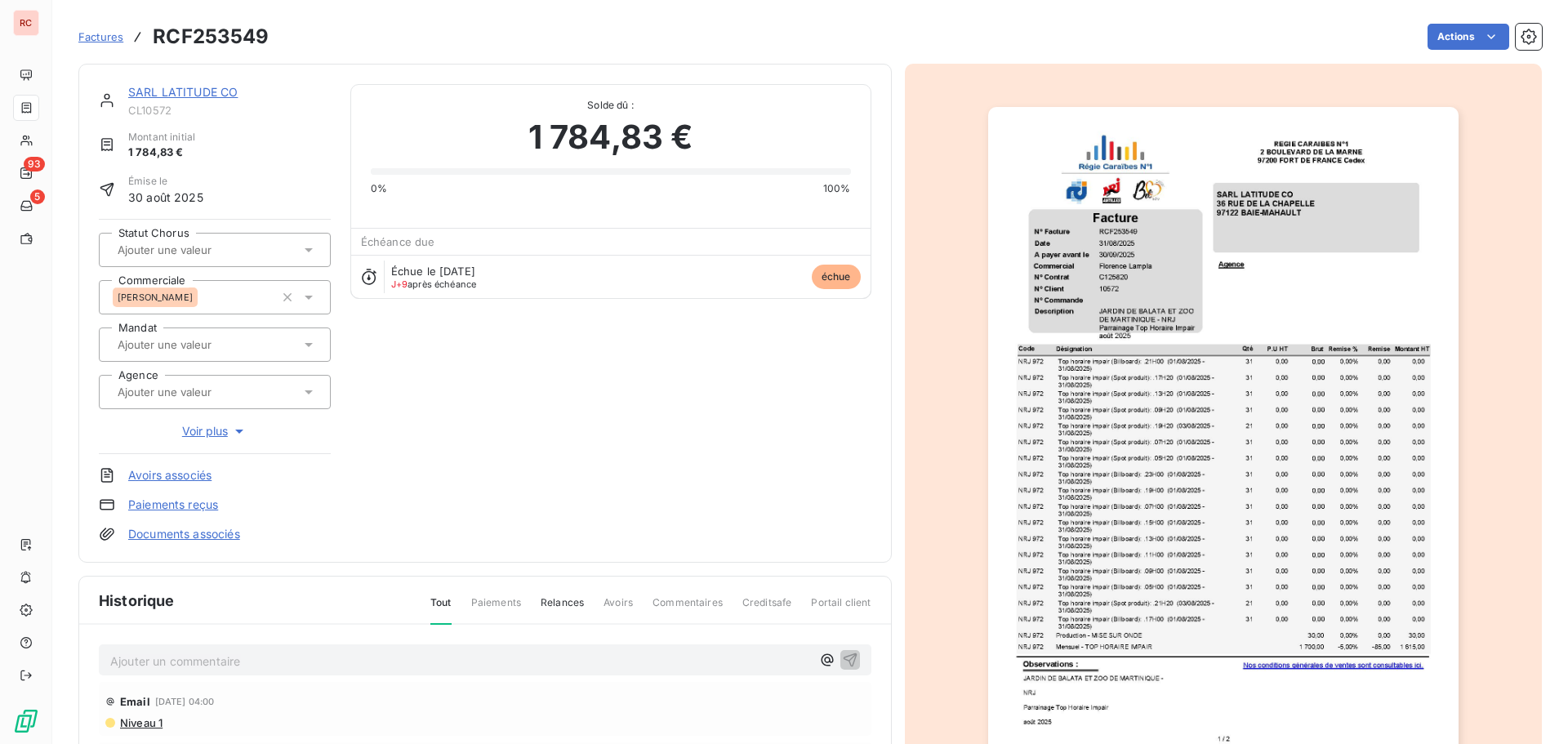
click at [1174, 669] on img "button" at bounding box center [1223, 439] width 470 height 665
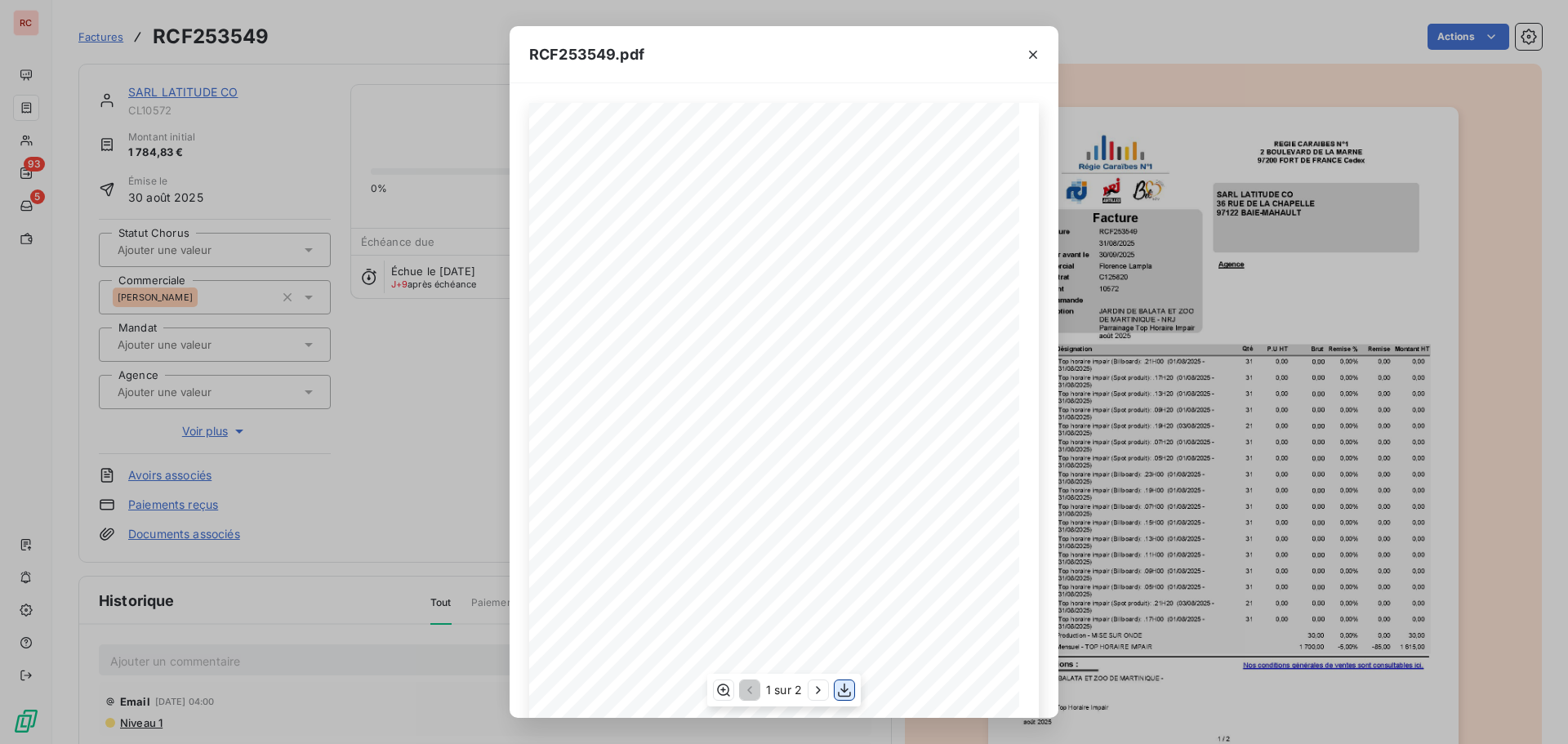
click at [841, 687] on icon "button" at bounding box center [844, 690] width 16 height 16
click at [443, 525] on div "RCF253549.pdf 31 Top horaire impair (Billboard): .21H00 ([DATE] - [DATE]) 0,00 …" at bounding box center [784, 372] width 1568 height 744
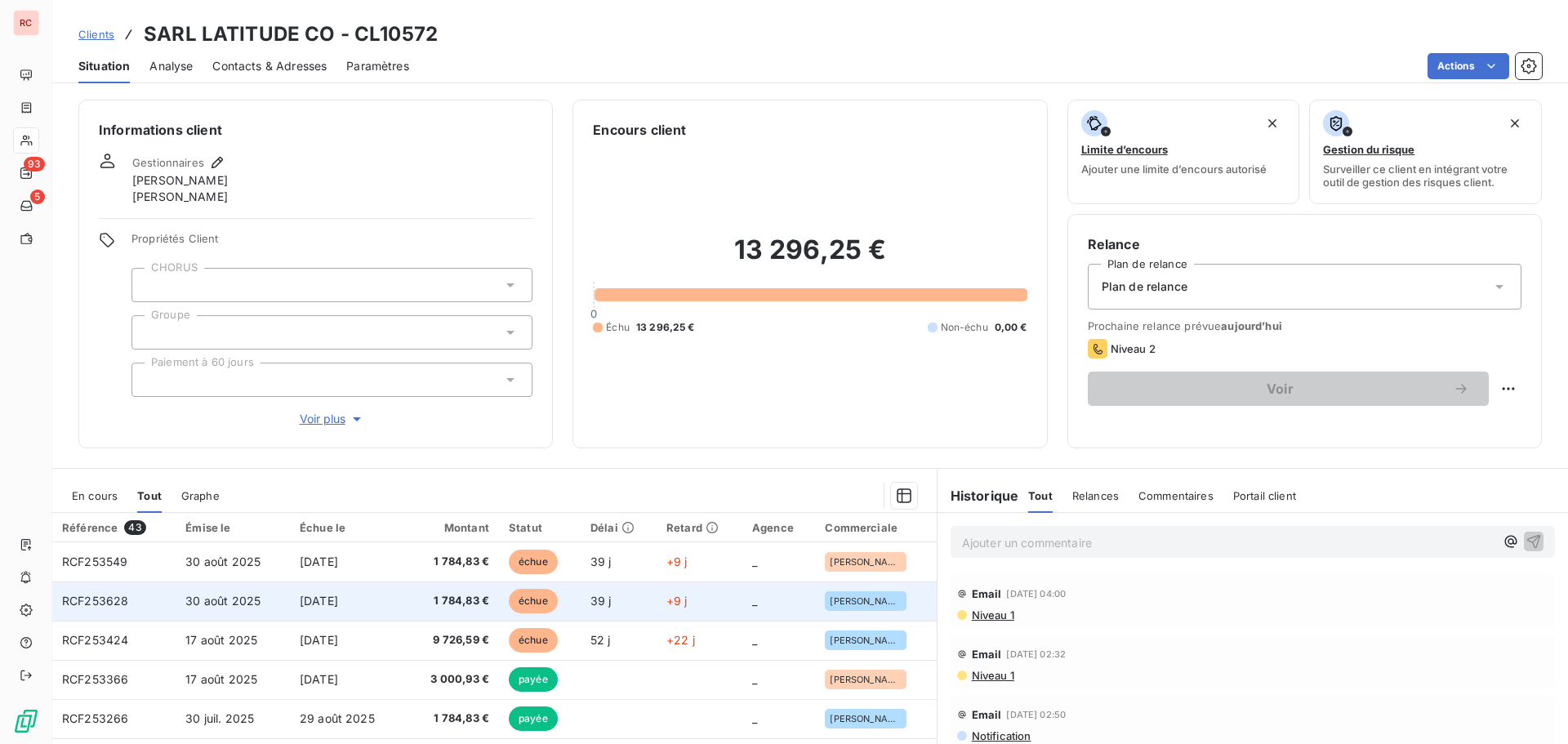
click at [435, 603] on span "1 784,83 €" at bounding box center [452, 601] width 73 height 16
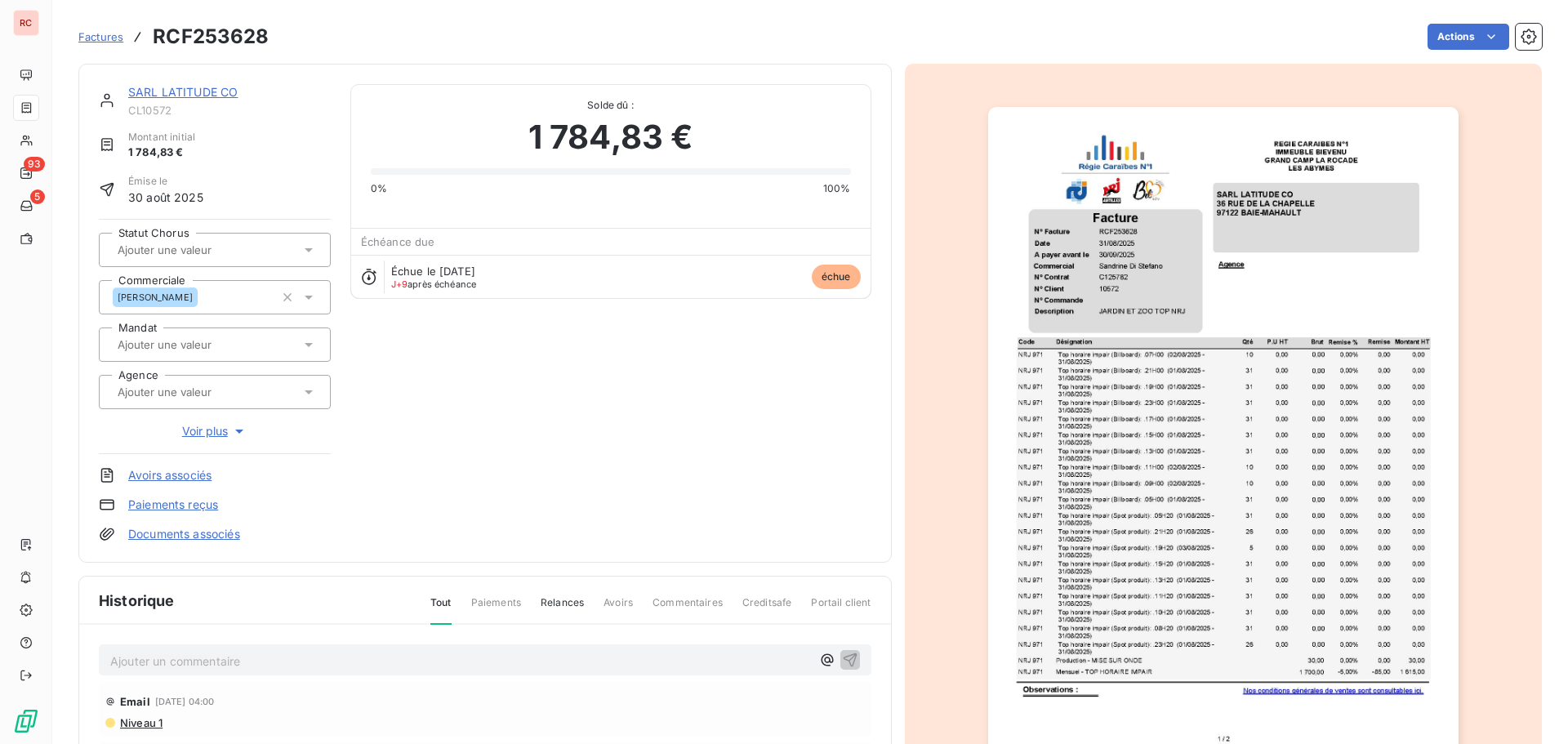
click at [1165, 618] on img "button" at bounding box center [1223, 439] width 470 height 665
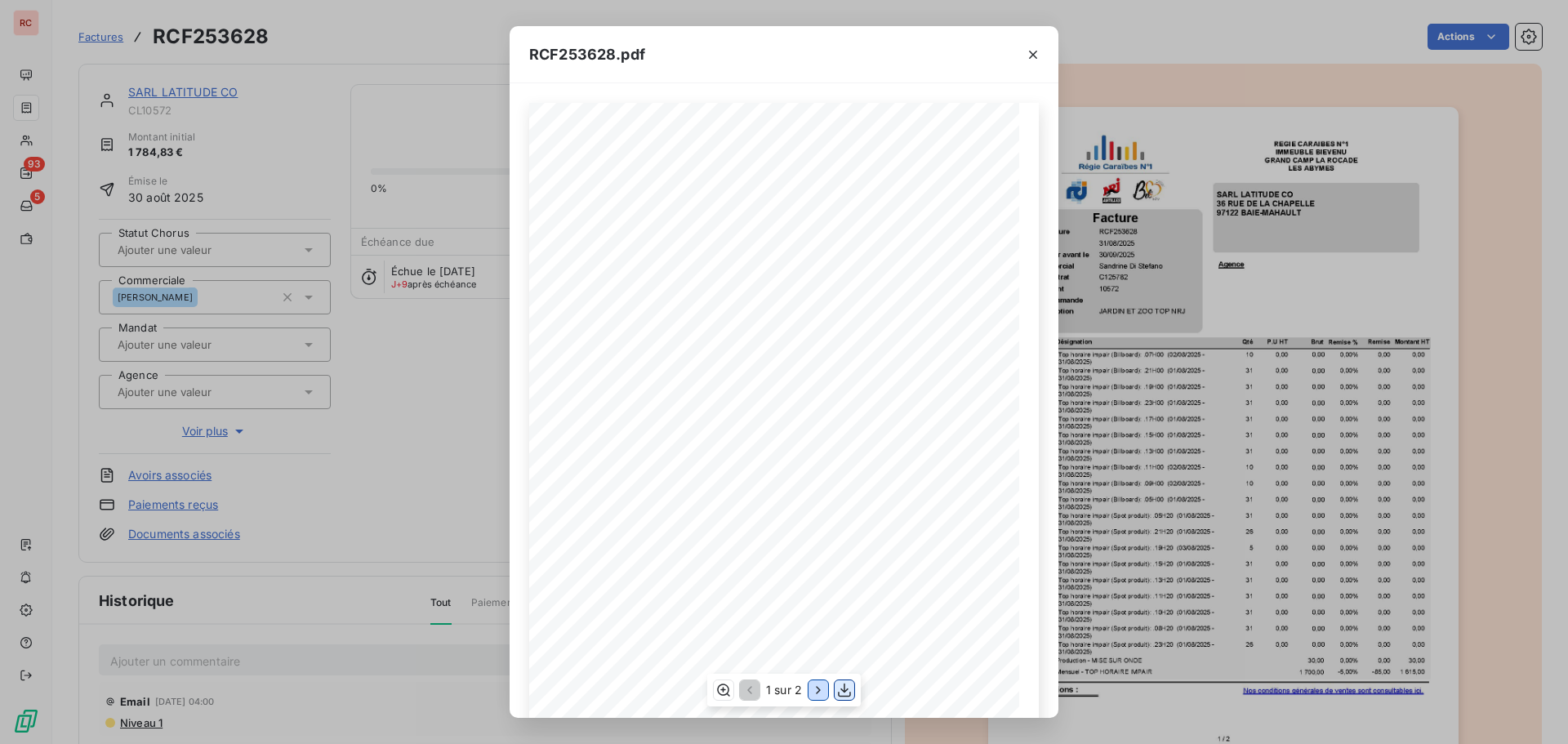
drag, startPoint x: 822, startPoint y: 694, endPoint x: 845, endPoint y: 686, distance: 24.4
click at [845, 686] on div "1 sur 2" at bounding box center [783, 690] width 153 height 32
click at [845, 686] on icon "button" at bounding box center [844, 690] width 16 height 16
click at [1037, 60] on icon "button" at bounding box center [1033, 55] width 16 height 16
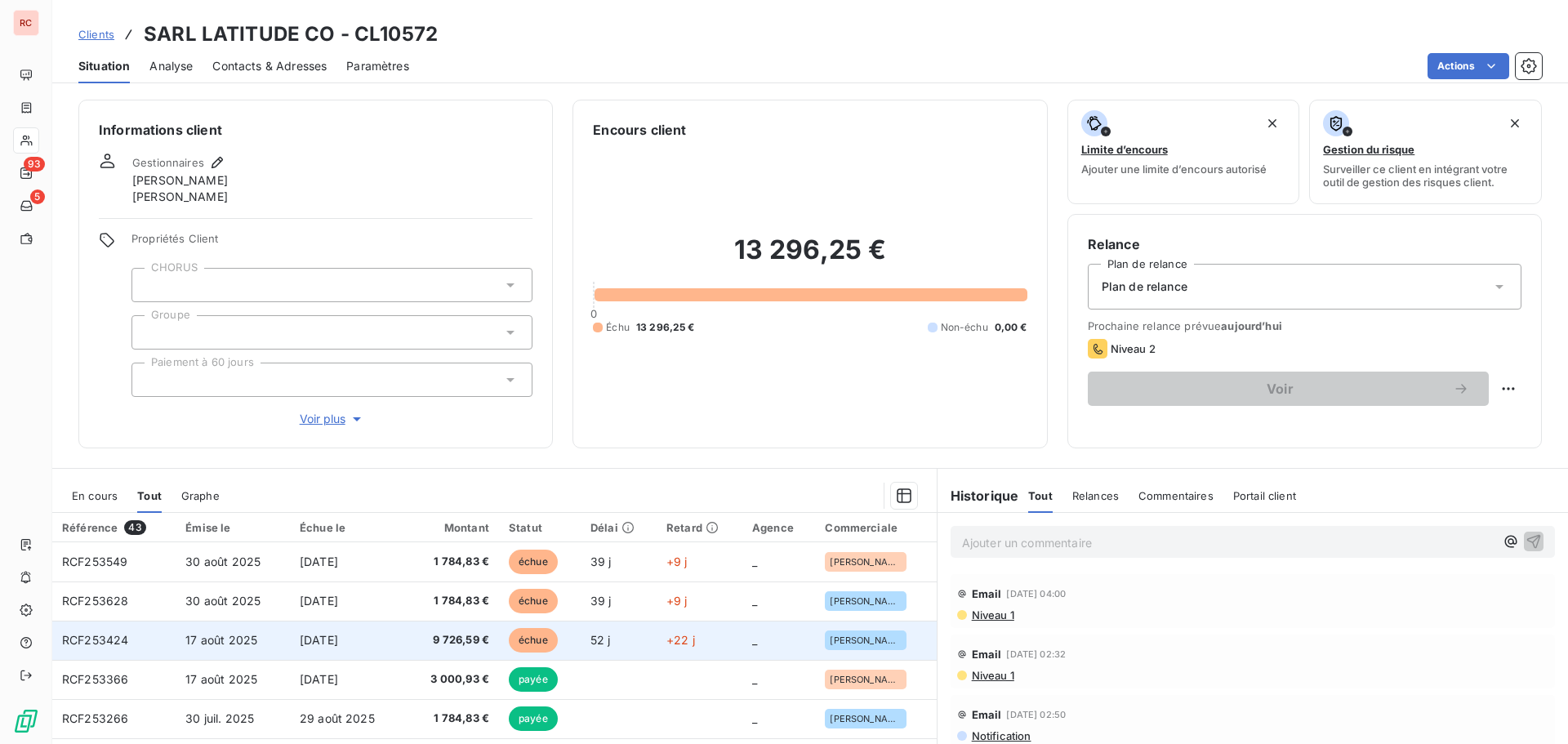
click at [419, 651] on td "9 726,59 €" at bounding box center [452, 641] width 93 height 39
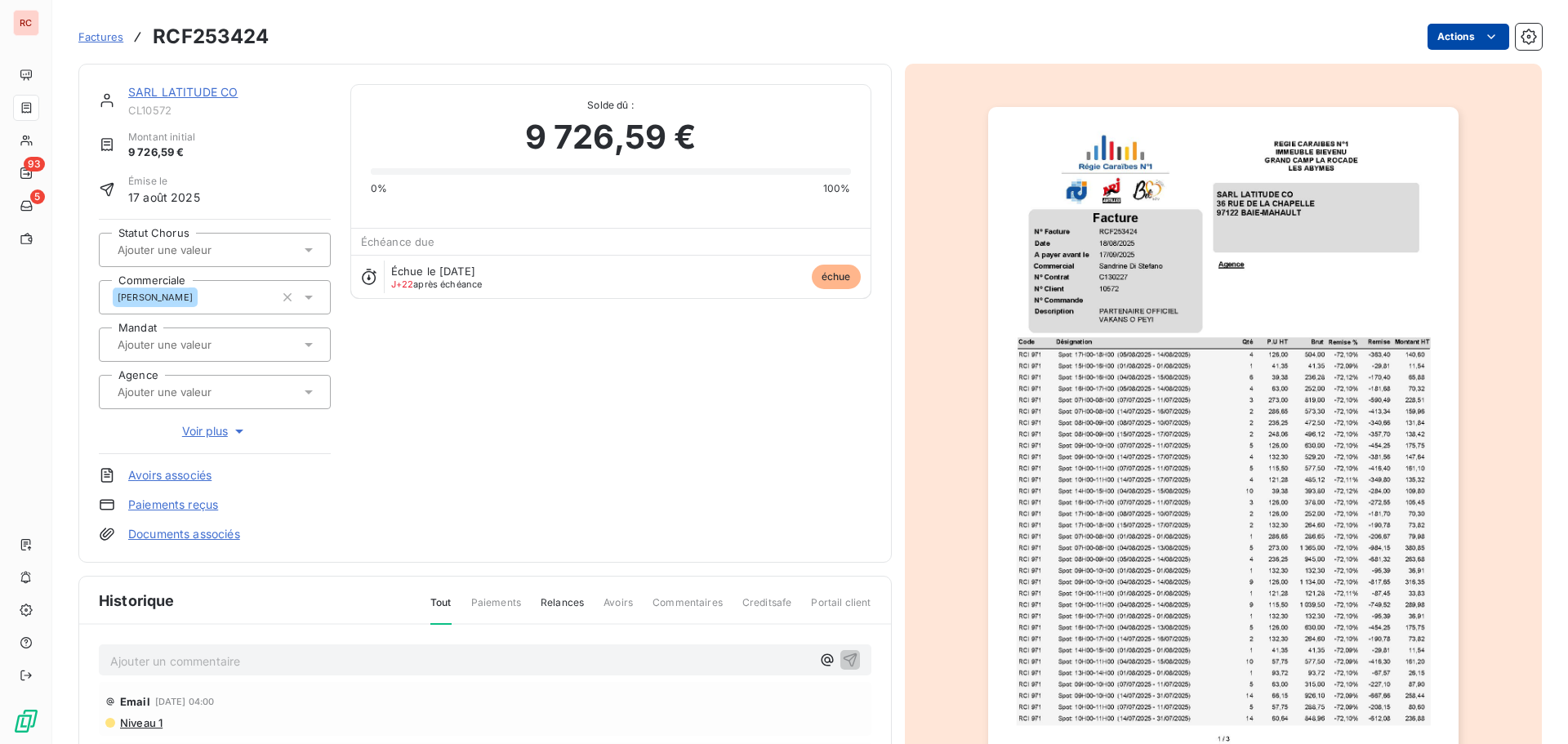
click at [1450, 46] on html "RC 93 5 Factures RCF253424 Actions SARL LATITUDE CO CL10572 Montant initial 9 7…" at bounding box center [784, 372] width 1568 height 744
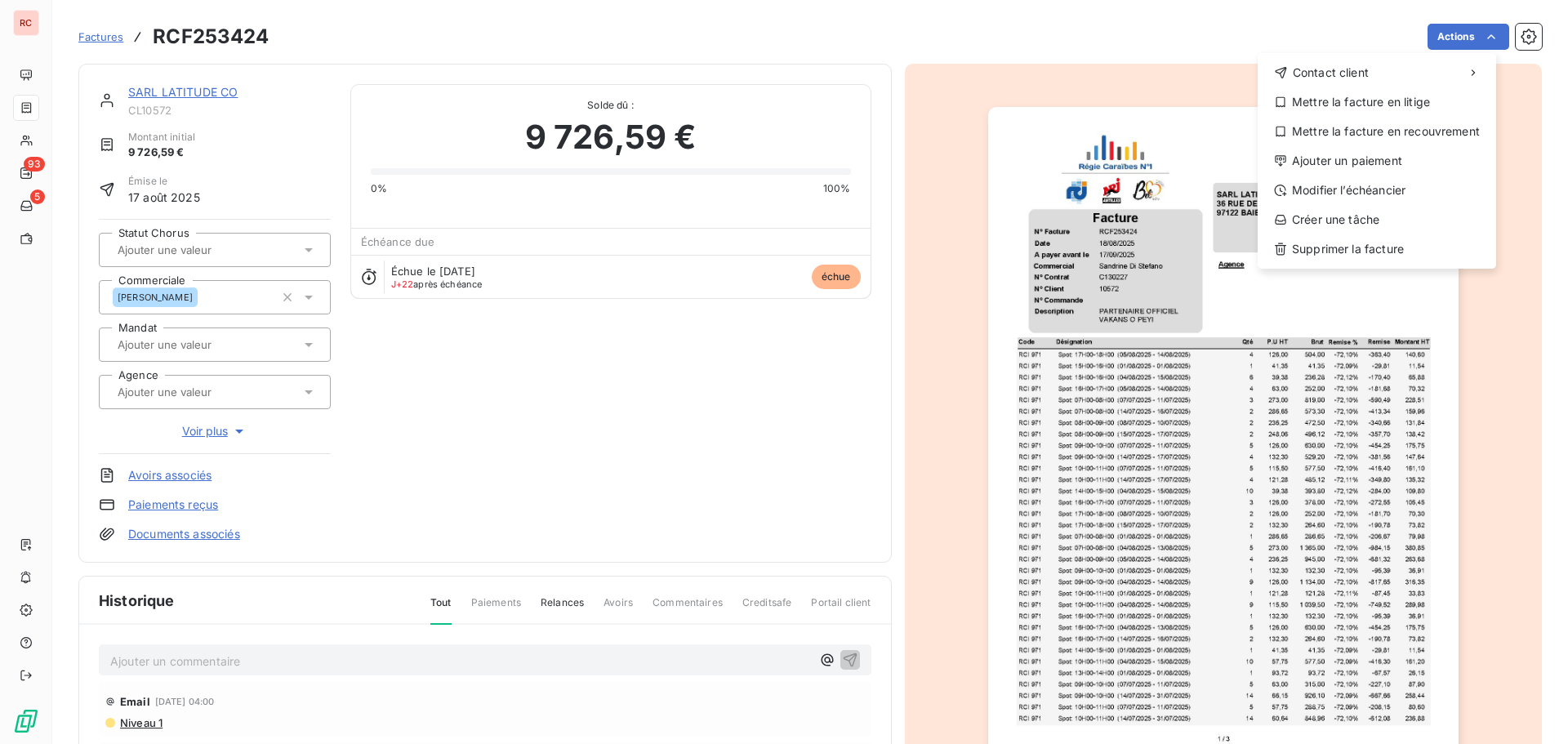
drag, startPoint x: 1337, startPoint y: 158, endPoint x: 1112, endPoint y: 167, distance: 225.2
click at [1111, 170] on html "RC 93 5 Factures RCF253424 Actions Contact client Mettre la facture en litige M…" at bounding box center [784, 372] width 1568 height 744
click at [1176, 403] on html "RC 93 5 Factures RCF253424 Actions Contact client Mettre la facture en litige M…" at bounding box center [784, 372] width 1568 height 744
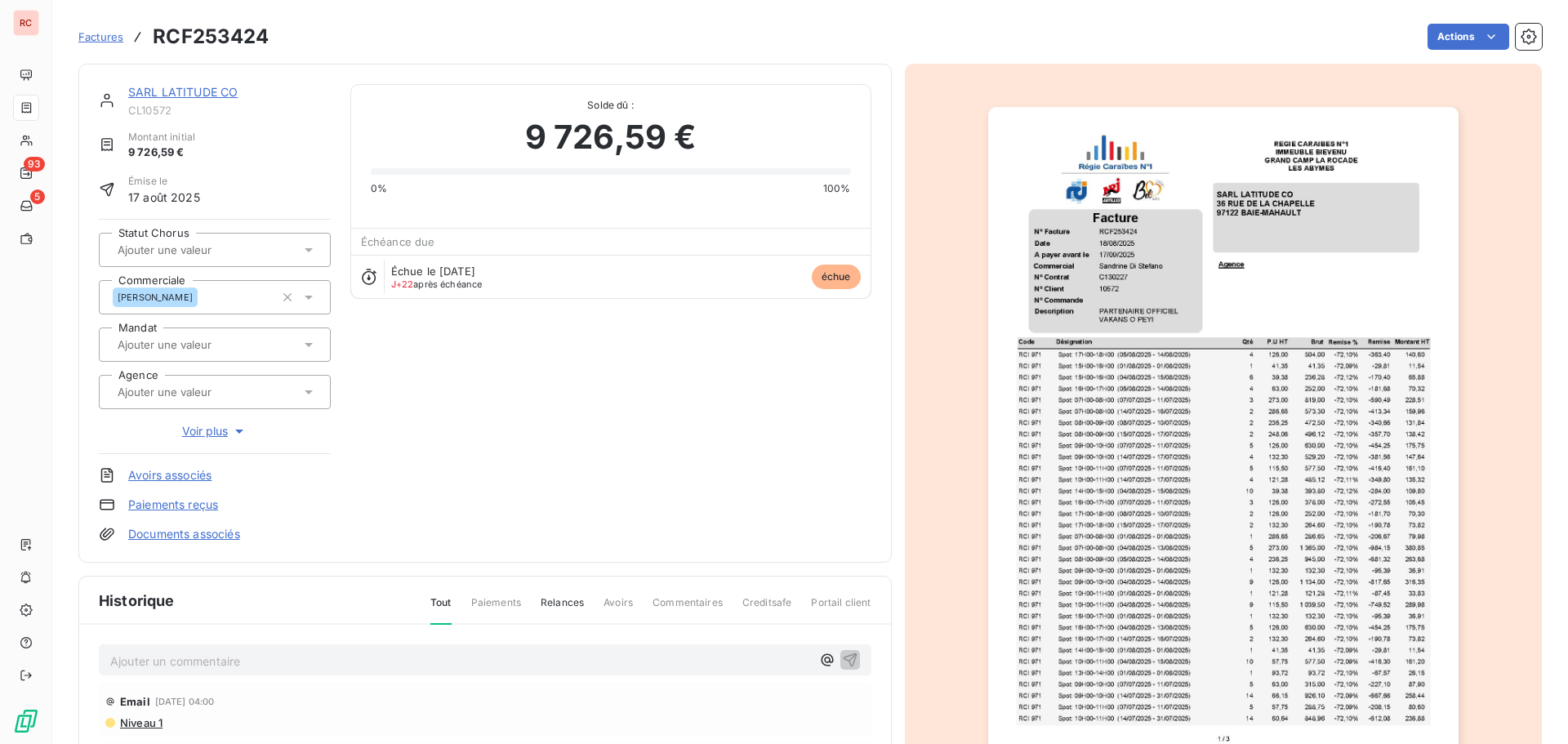
click at [1189, 411] on img "button" at bounding box center [1223, 439] width 470 height 665
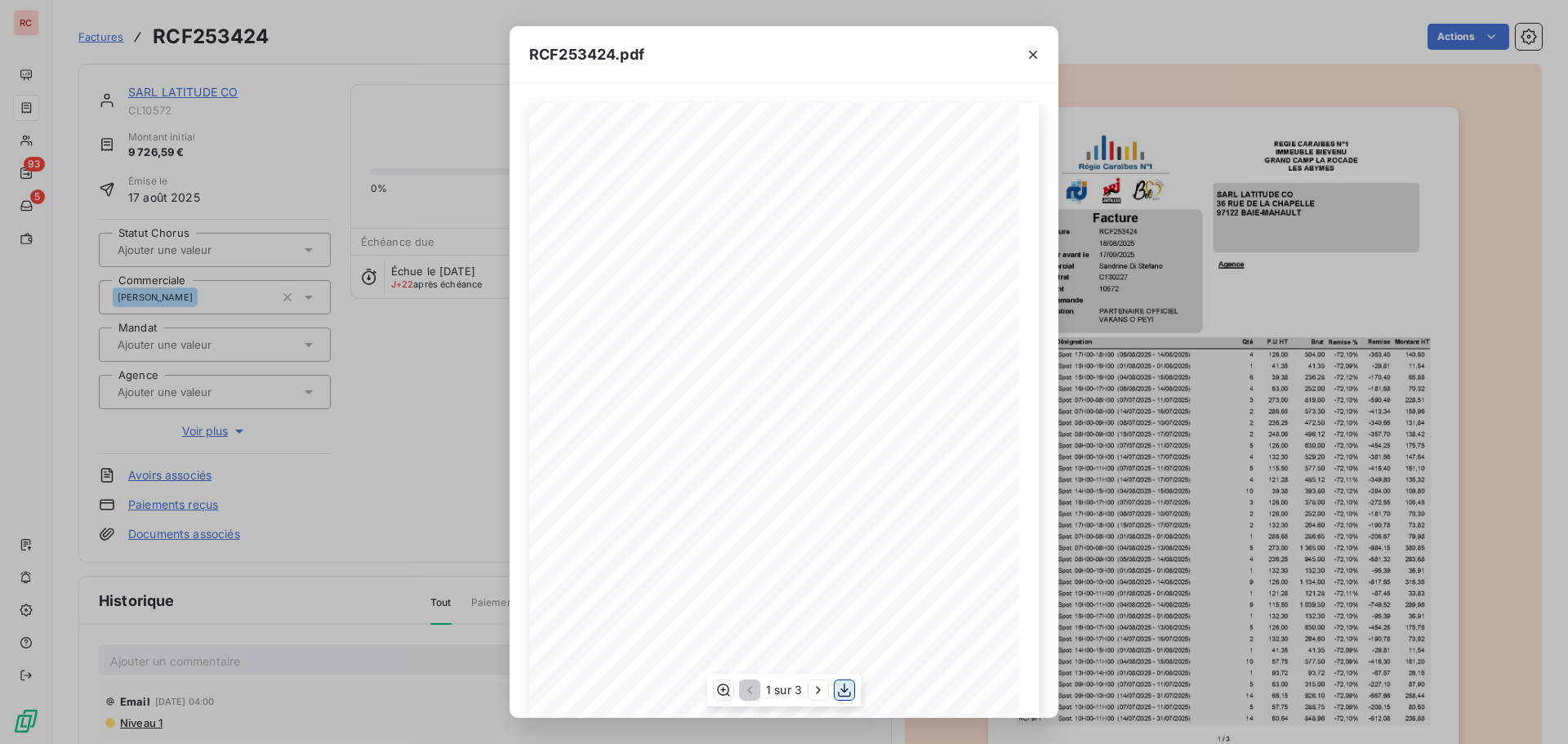
click at [851, 696] on icon "button" at bounding box center [844, 690] width 16 height 16
drag, startPoint x: 1029, startPoint y: 58, endPoint x: 462, endPoint y: 579, distance: 770.0
click at [1029, 58] on icon "button" at bounding box center [1033, 55] width 16 height 16
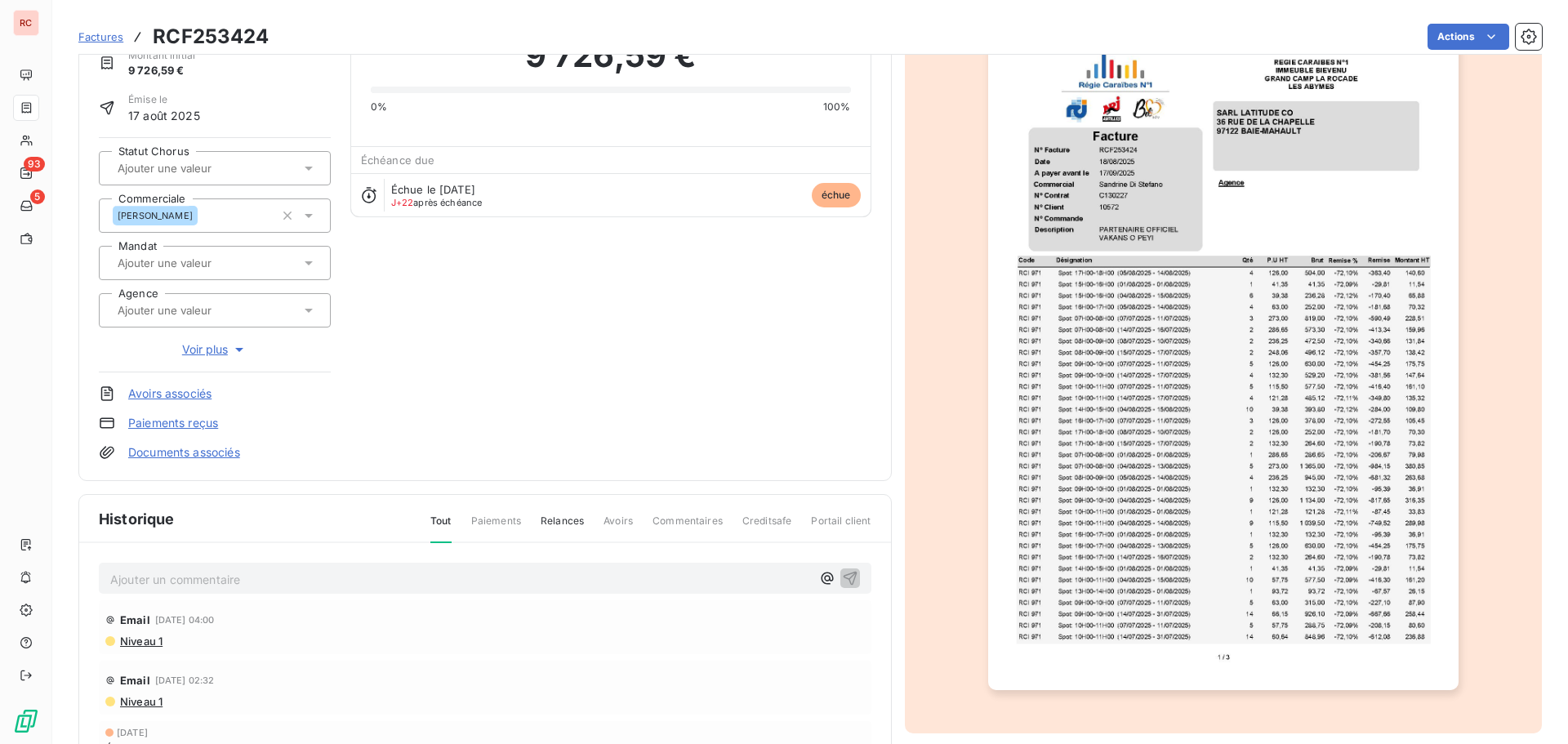
scroll to position [75, 0]
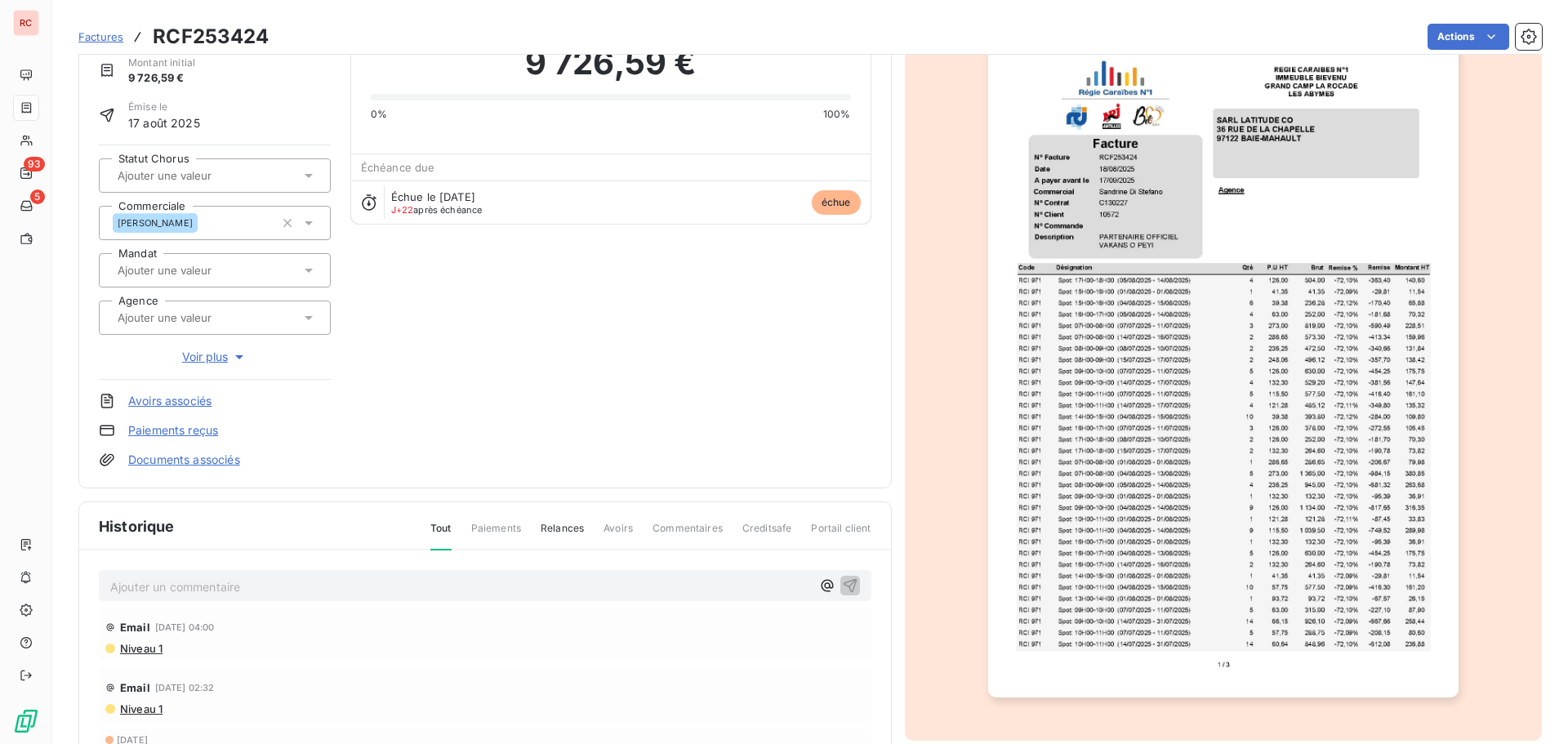
click at [137, 647] on span "Niveau 1" at bounding box center [140, 648] width 44 height 13
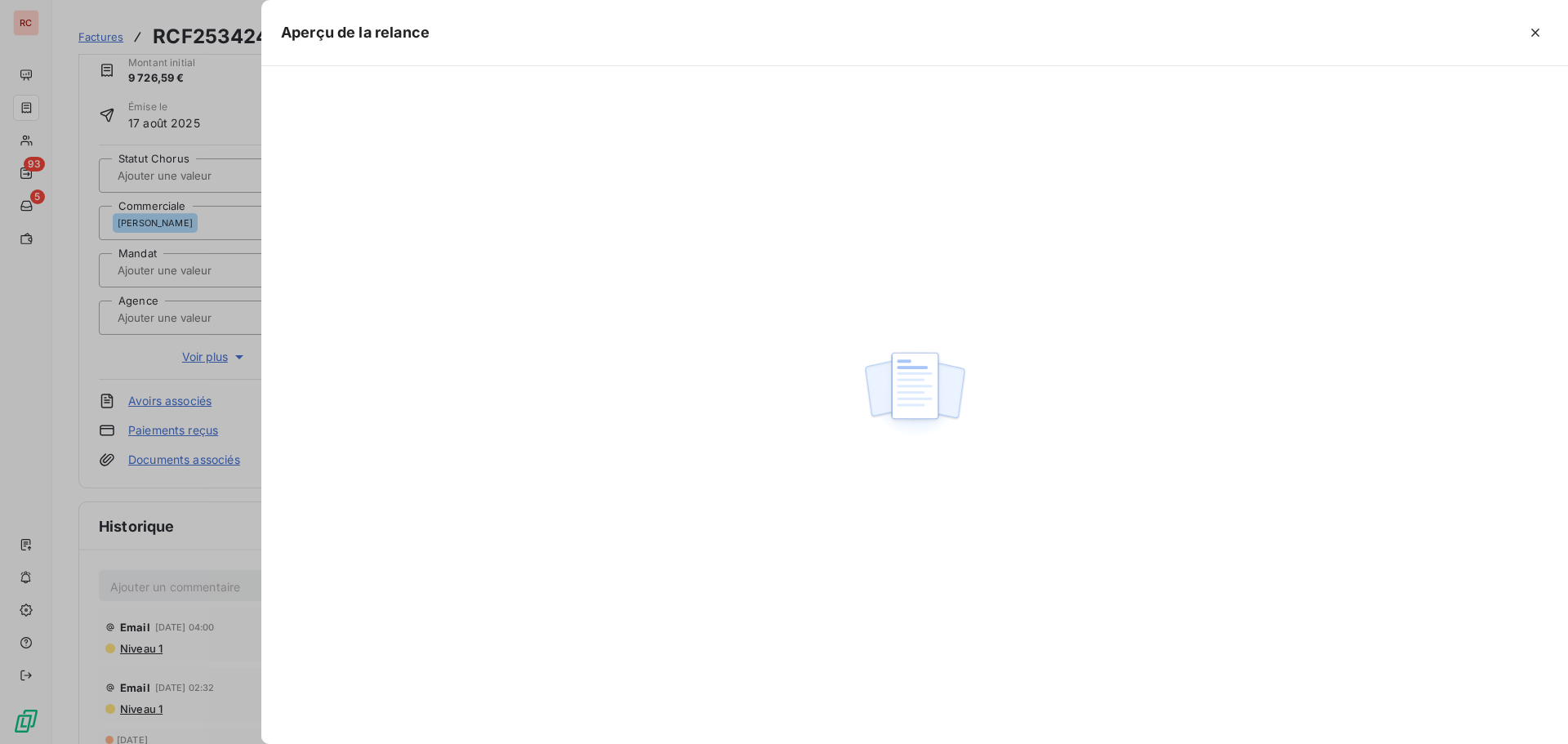
click at [137, 654] on div at bounding box center [784, 372] width 1568 height 744
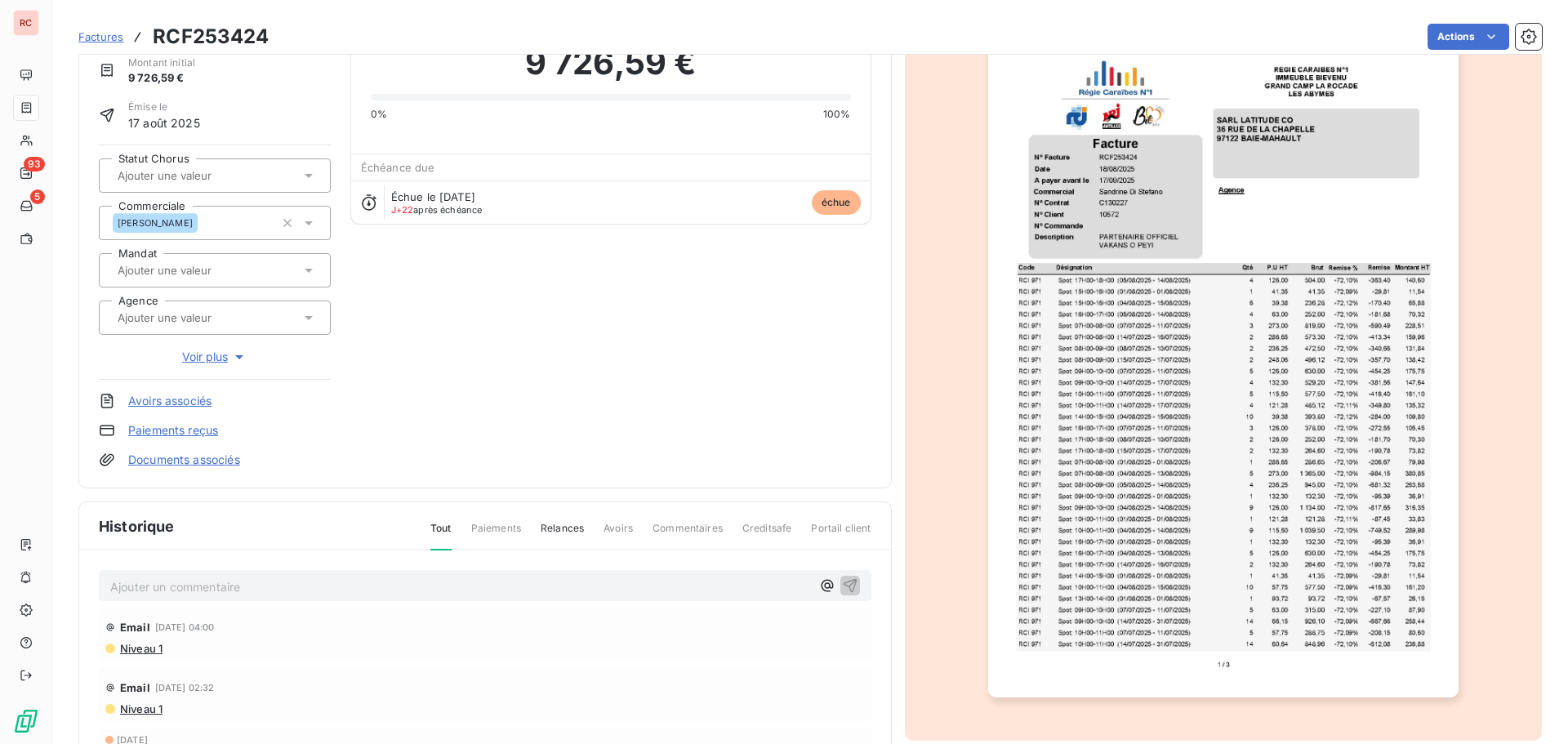
click at [145, 650] on span "Niveau 1" at bounding box center [140, 648] width 44 height 13
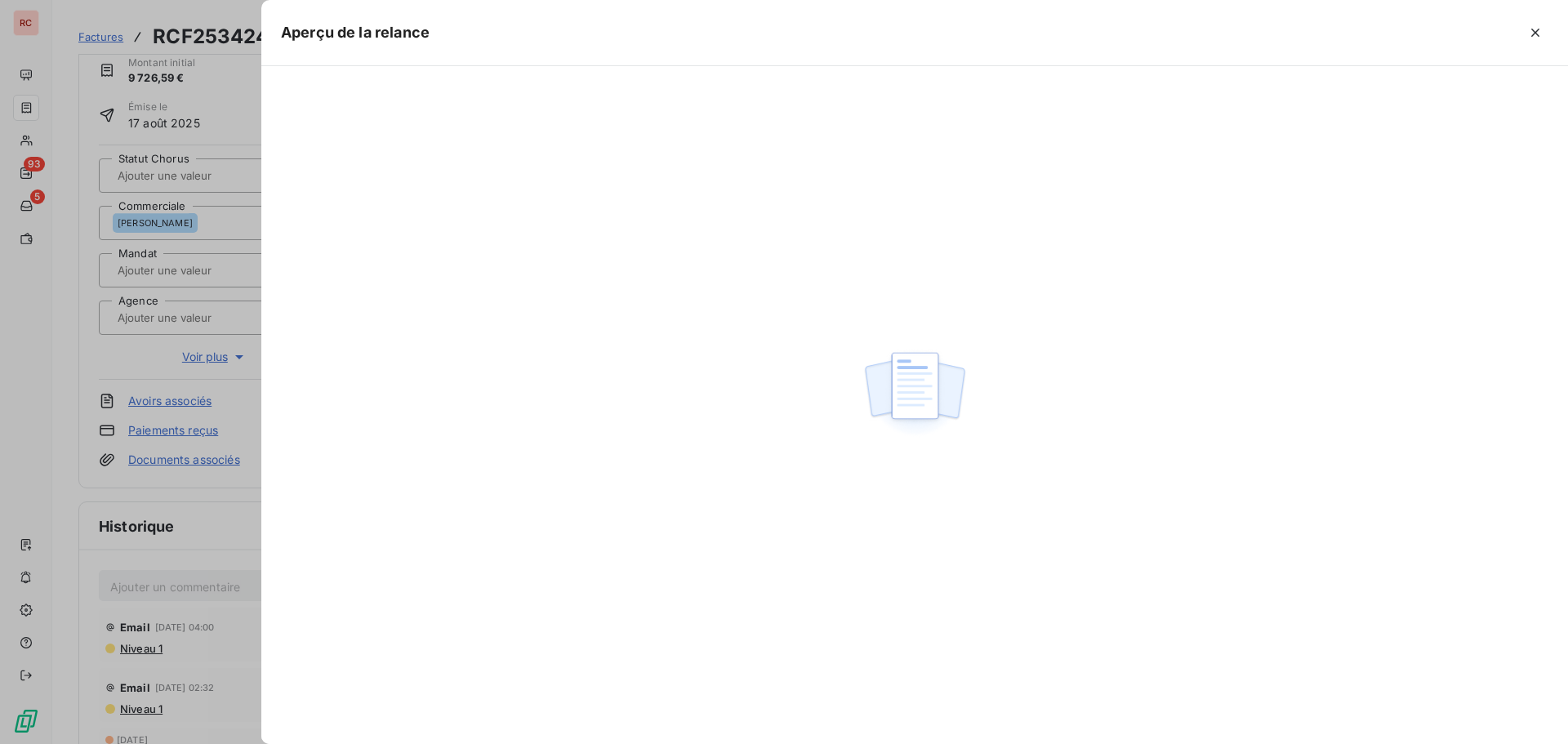
click at [129, 710] on div at bounding box center [784, 372] width 1568 height 744
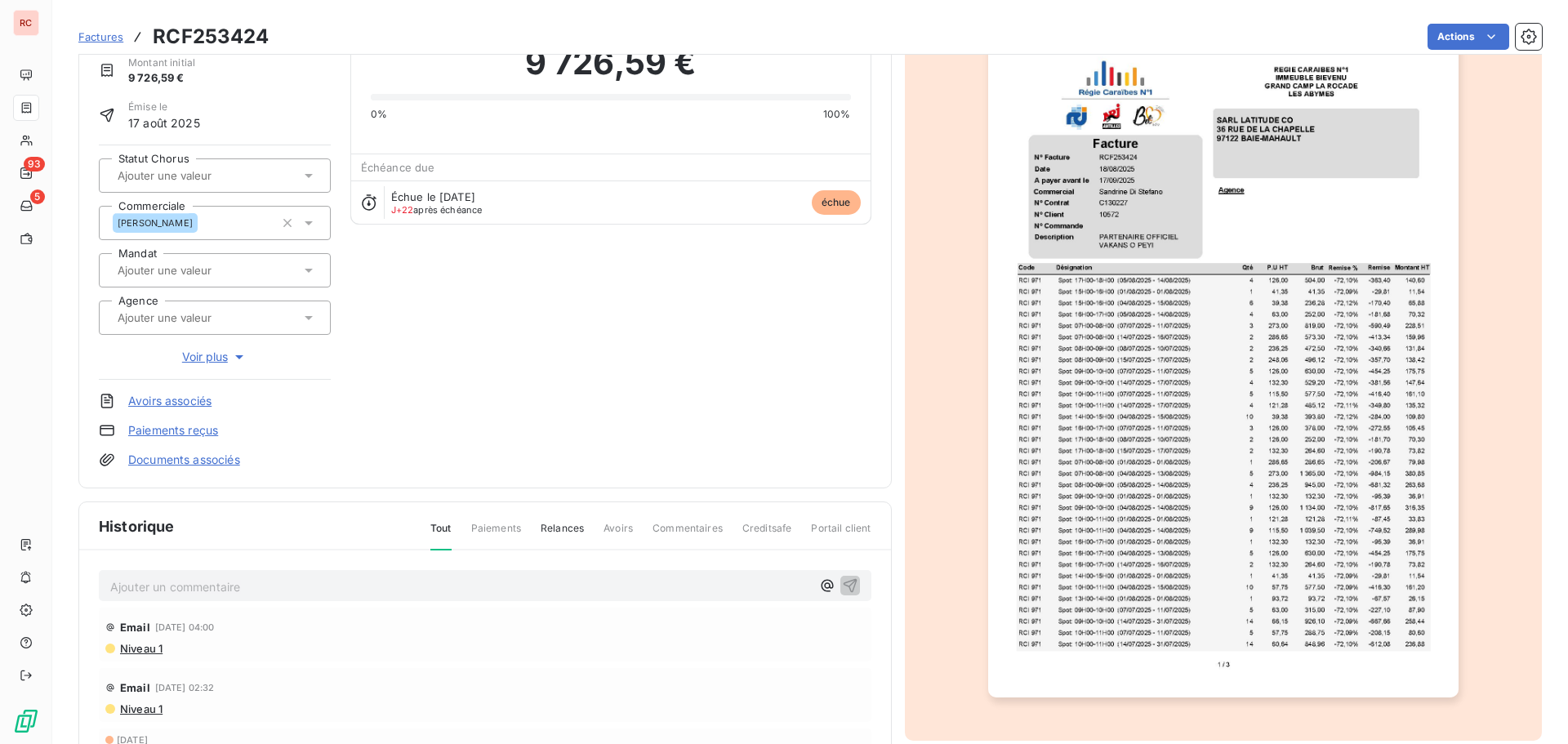
click at [134, 710] on span "Niveau 1" at bounding box center [140, 709] width 44 height 13
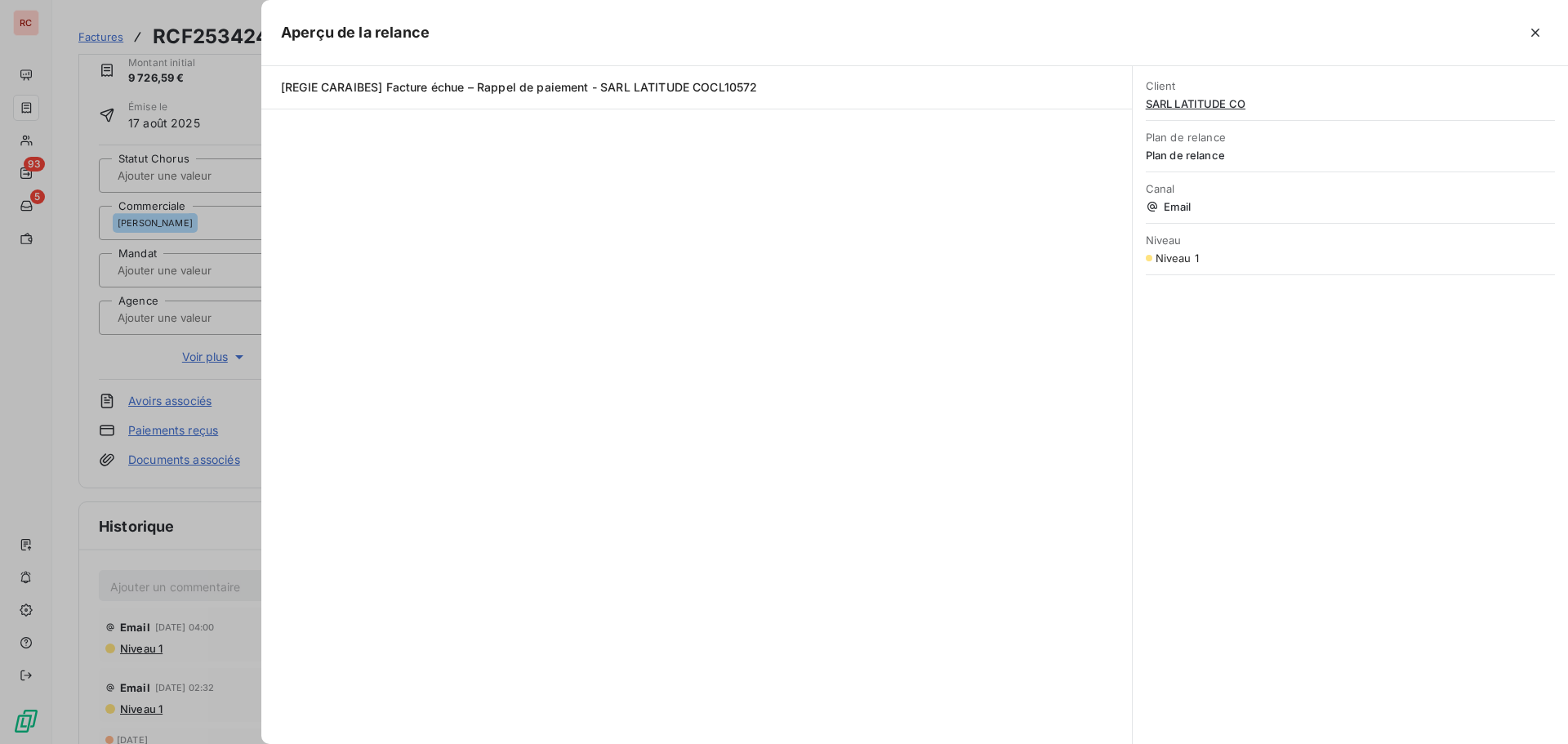
click at [134, 710] on div at bounding box center [784, 372] width 1568 height 744
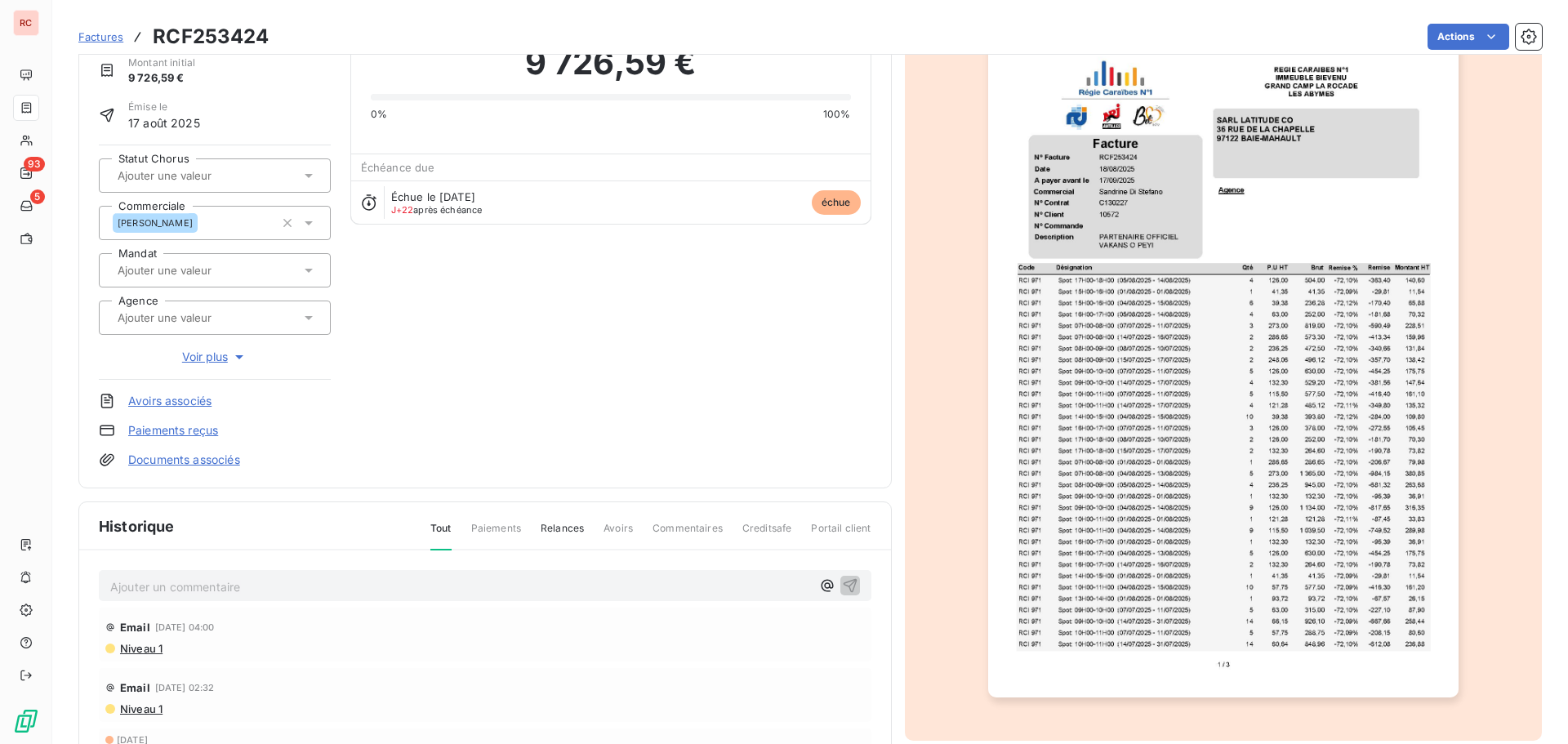
click at [134, 710] on span "Niveau 1" at bounding box center [140, 709] width 44 height 13
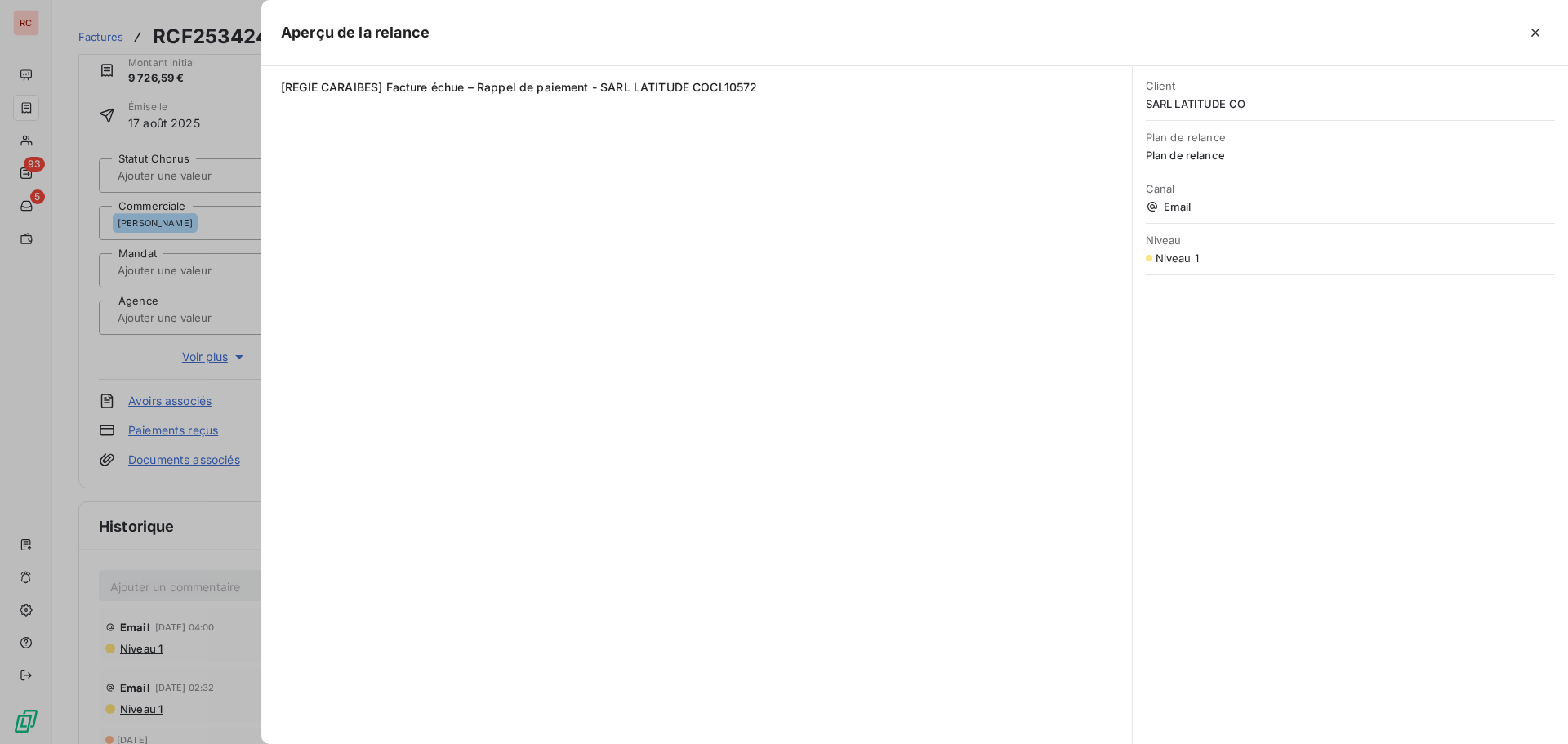
click at [159, 653] on div at bounding box center [784, 372] width 1568 height 744
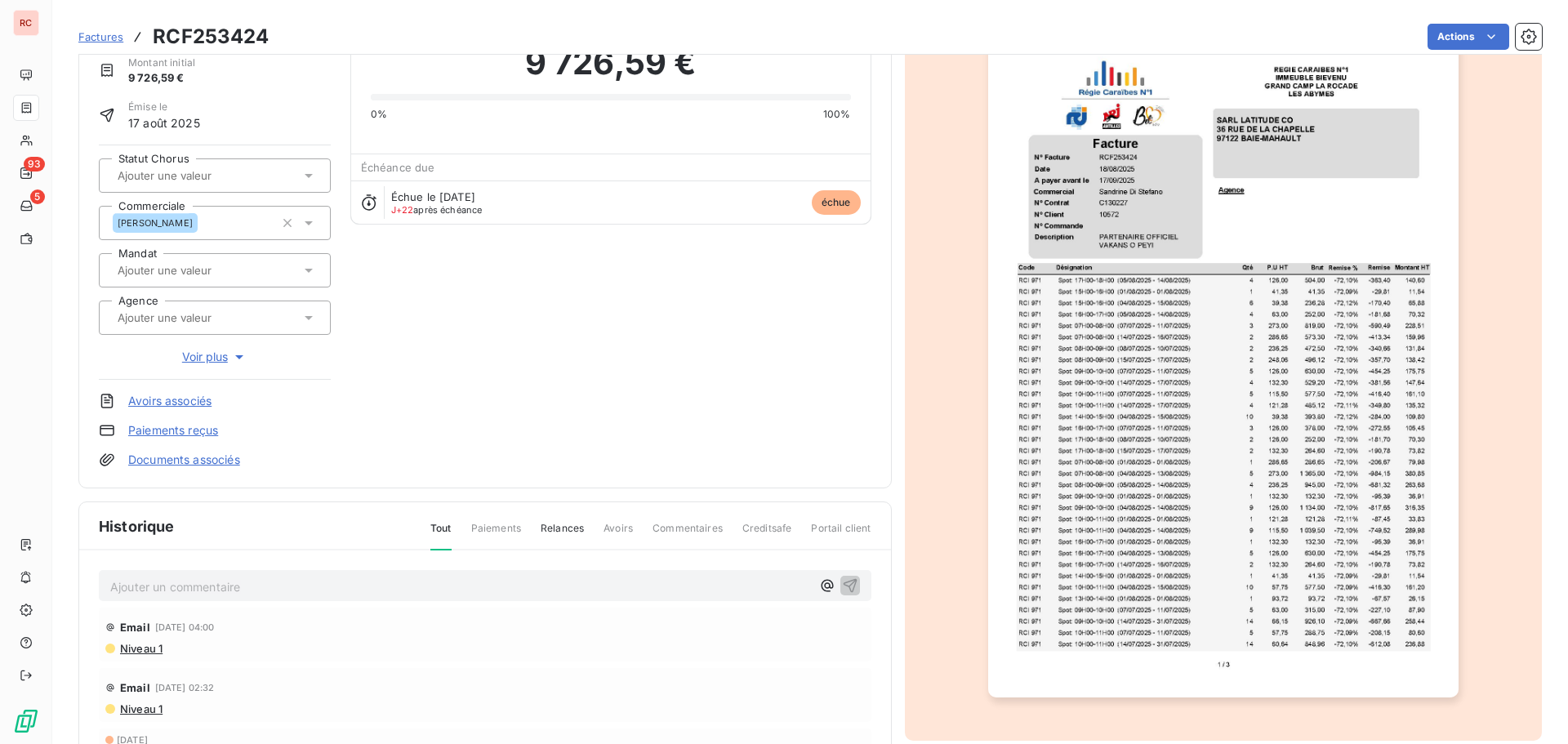
click at [124, 657] on div "Email [DATE] 04:00 Niveau 1" at bounding box center [485, 635] width 772 height 54
click at [140, 652] on span "Niveau 1" at bounding box center [140, 648] width 44 height 13
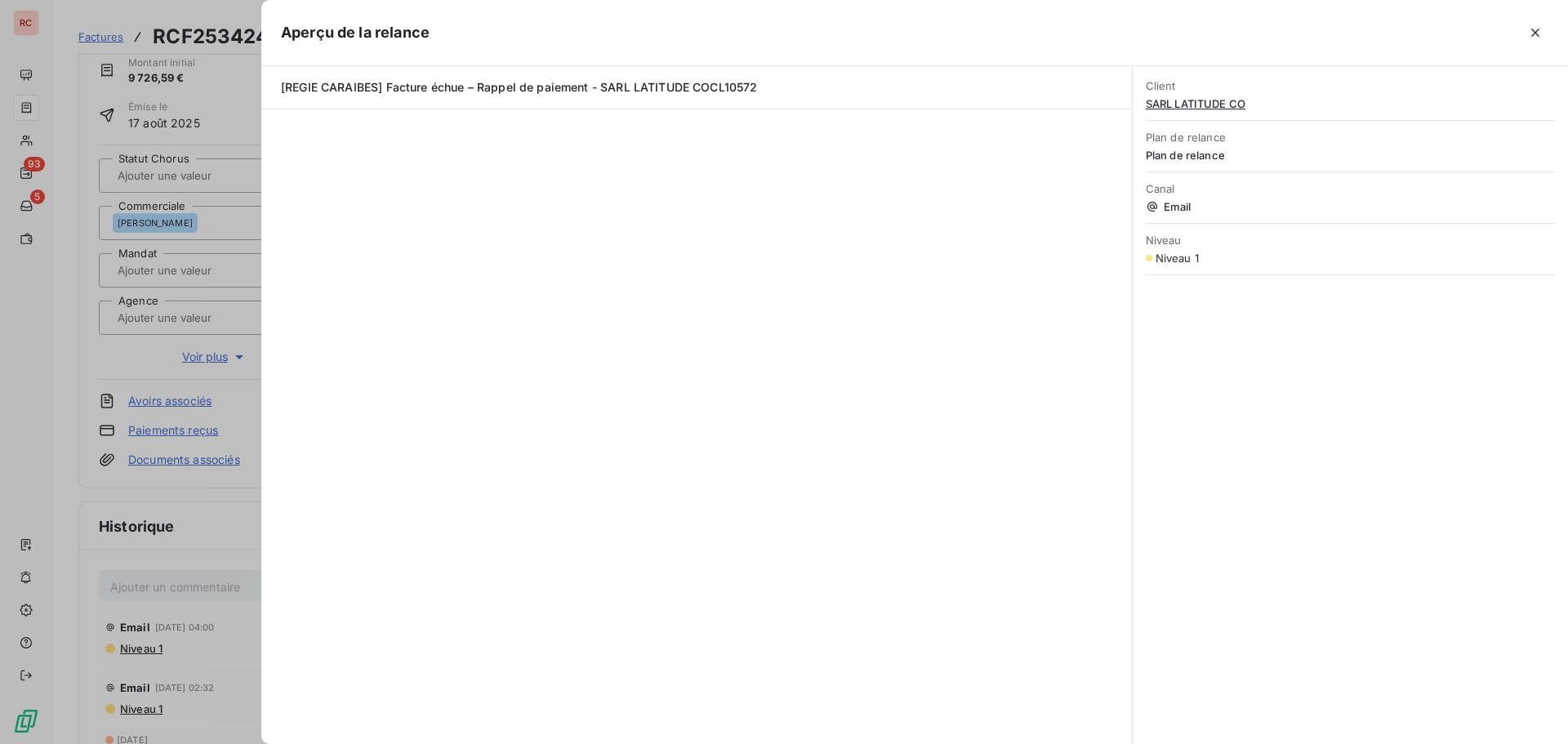
click at [129, 709] on div at bounding box center [784, 372] width 1568 height 744
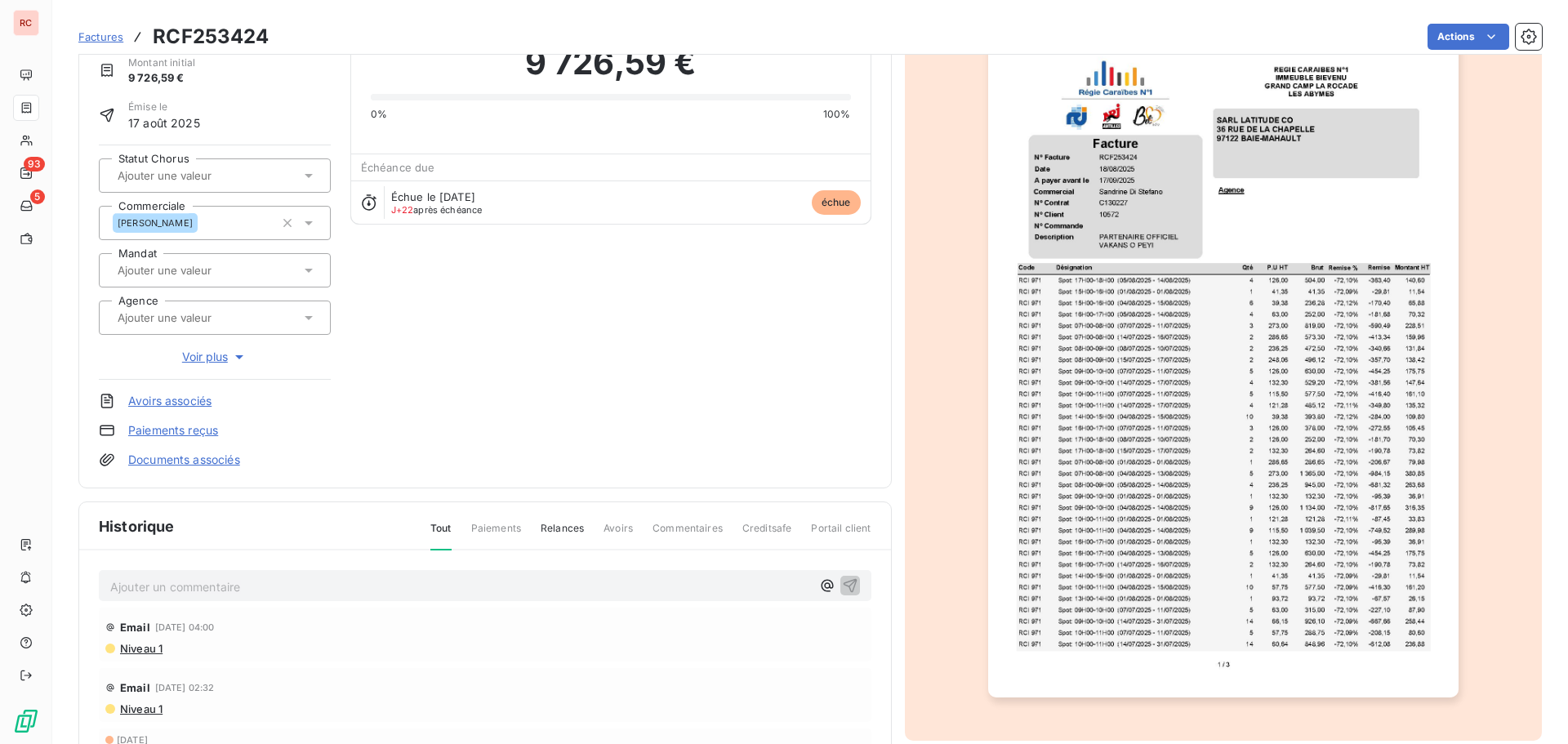
click at [139, 711] on span "Niveau 1" at bounding box center [140, 709] width 44 height 13
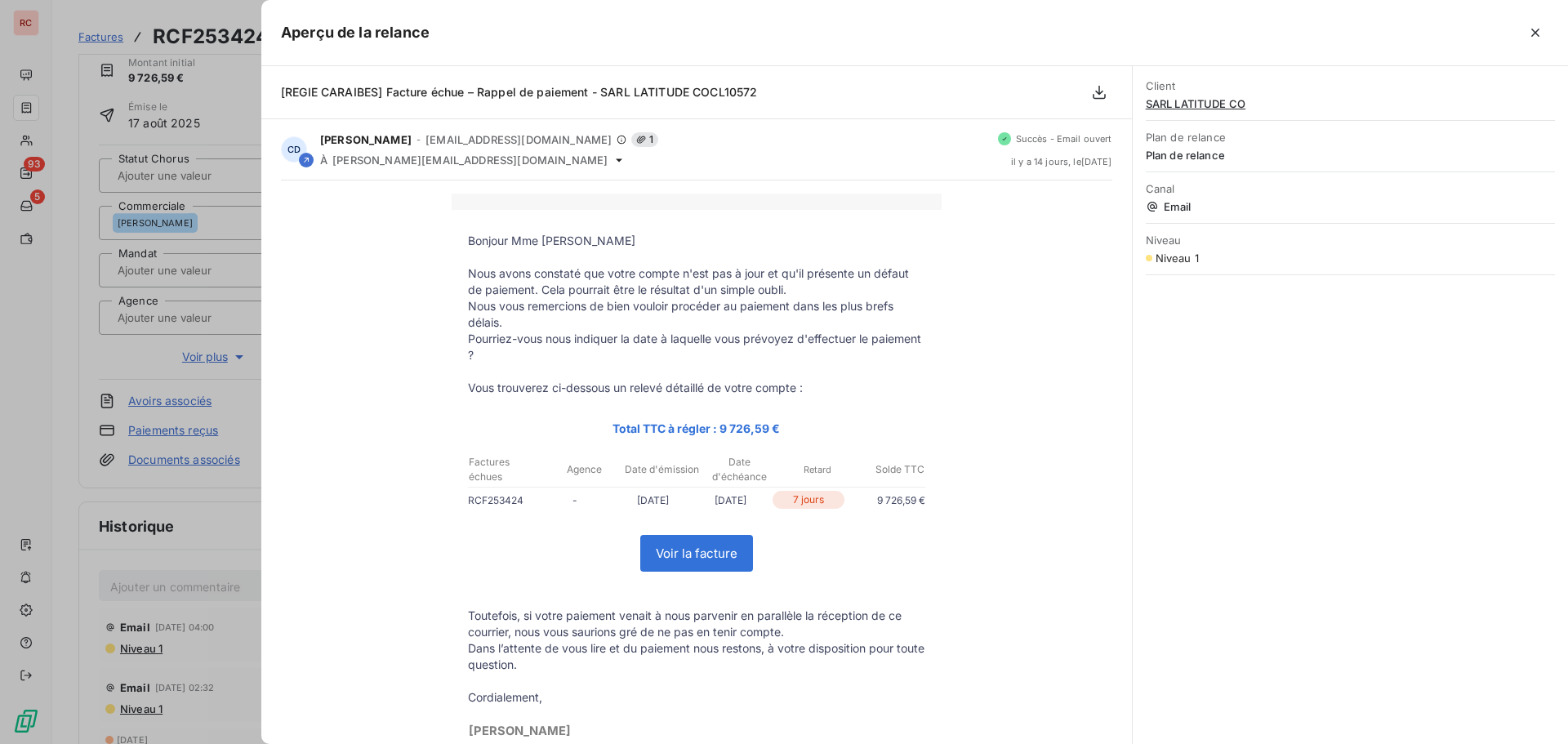
click at [152, 645] on div at bounding box center [784, 372] width 1568 height 744
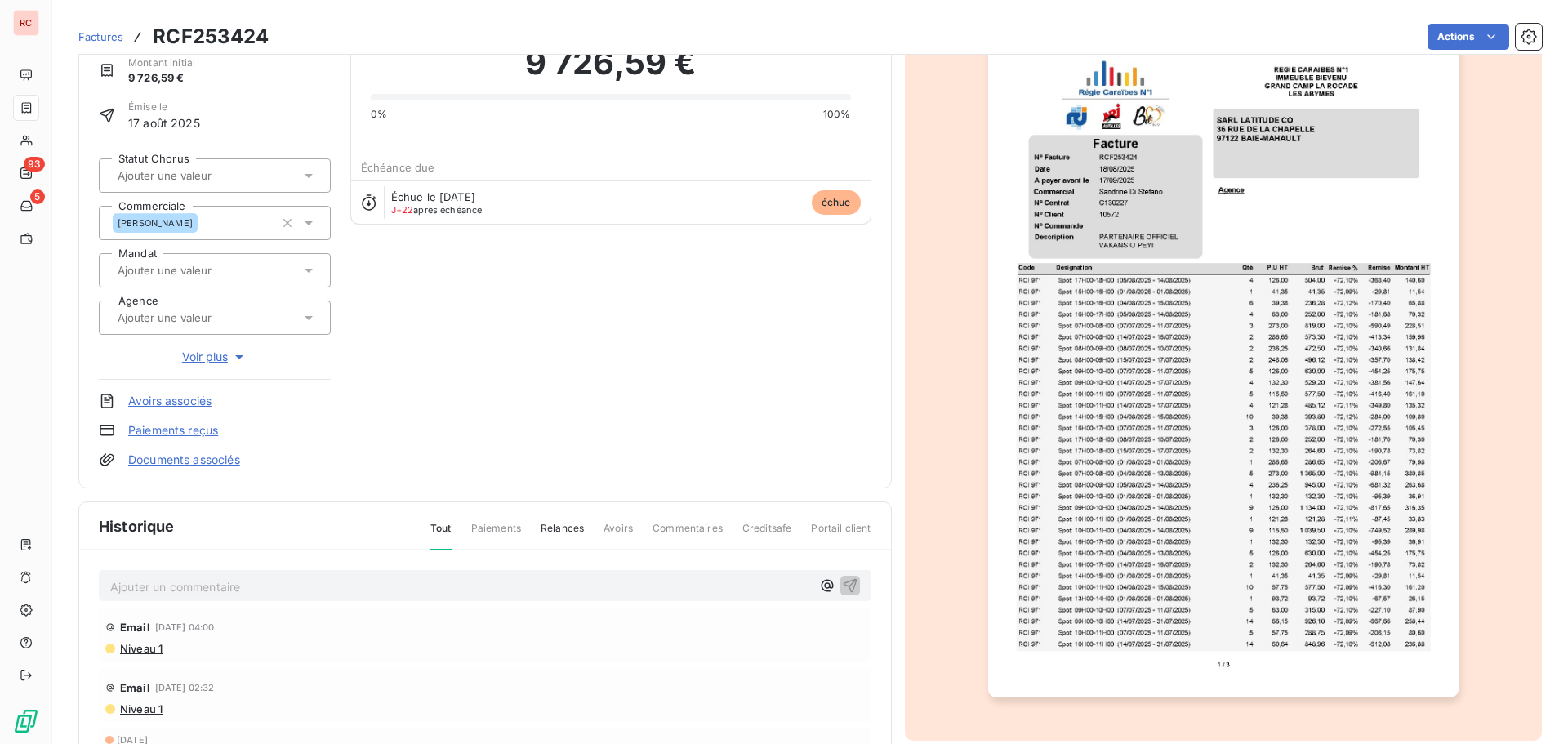
click at [153, 653] on span "Niveau 1" at bounding box center [140, 648] width 44 height 13
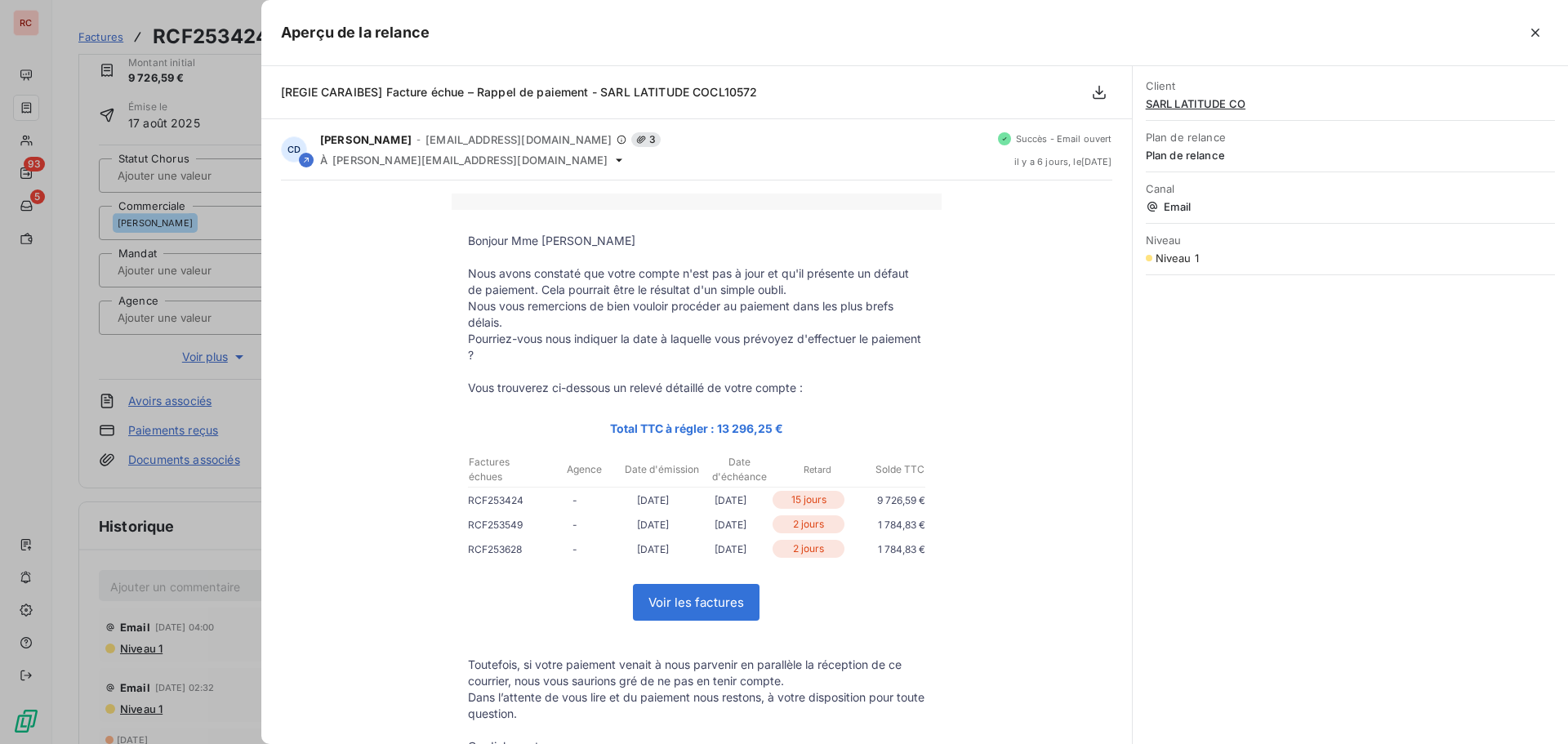
click at [221, 642] on div at bounding box center [784, 372] width 1568 height 744
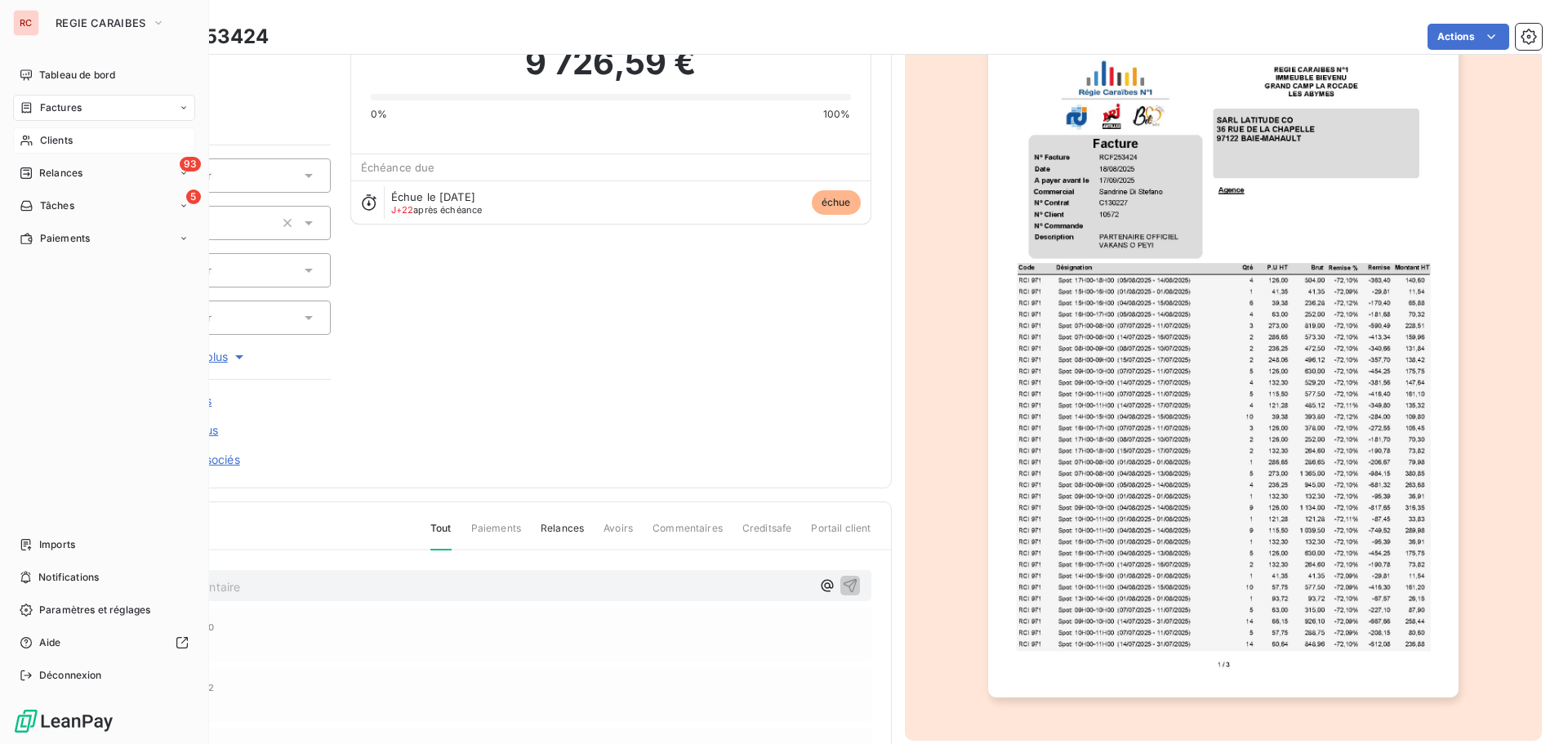
click at [55, 143] on span "Clients" at bounding box center [56, 141] width 32 height 14
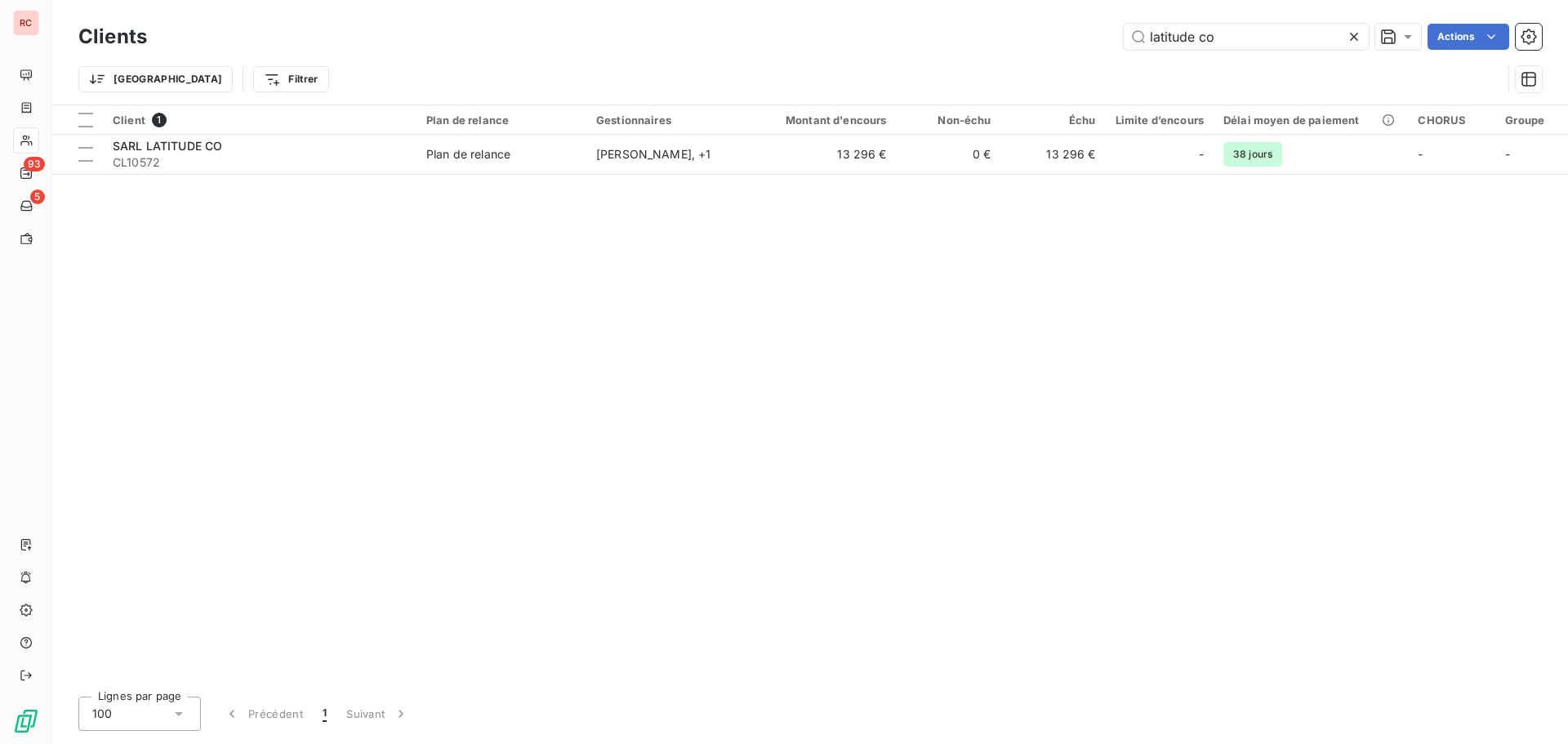
drag, startPoint x: 1239, startPoint y: 42, endPoint x: 1106, endPoint y: 60, distance: 134.2
click at [1106, 60] on div "Clients latitude co Actions Trier Filtrer" at bounding box center [809, 62] width 1463 height 85
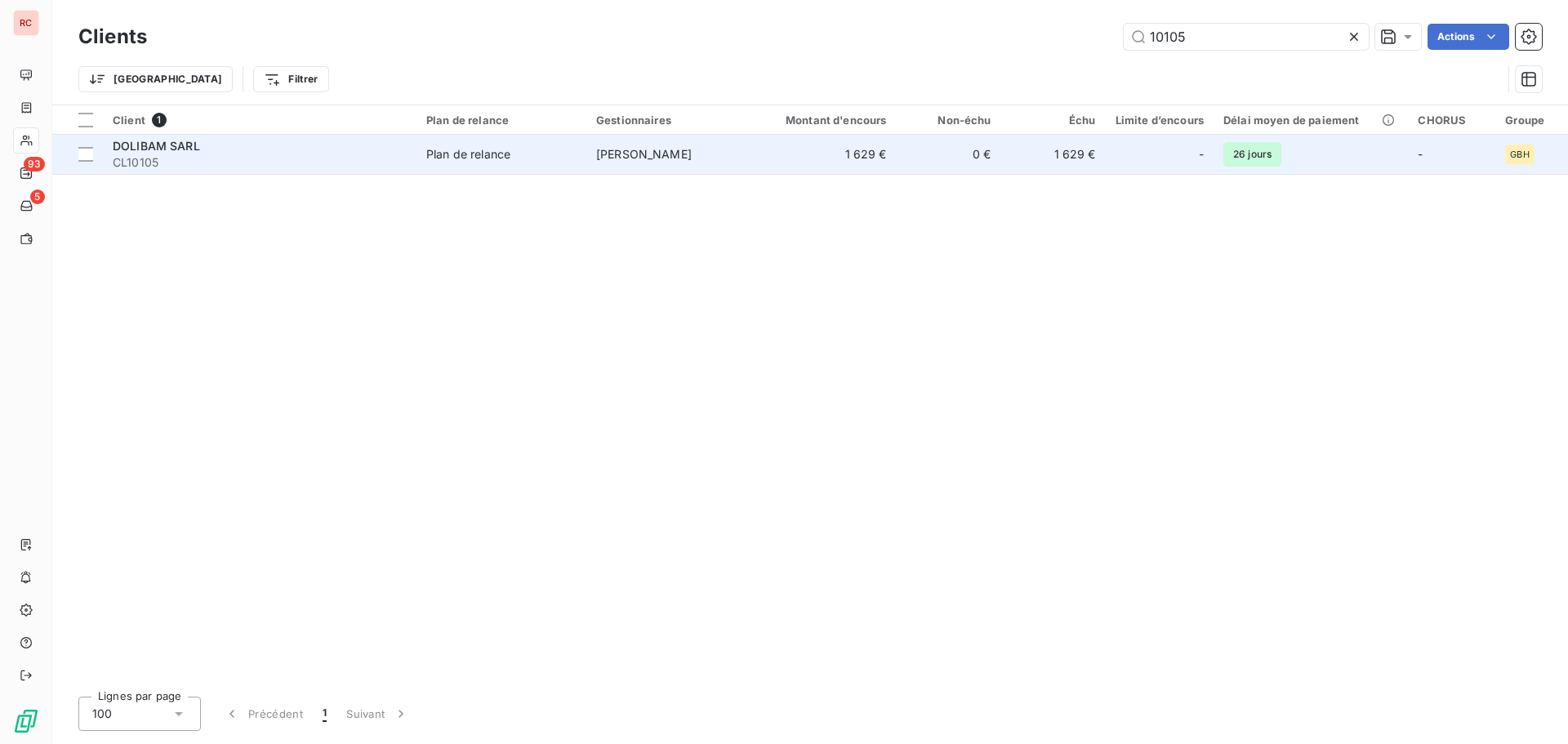
type input "10105"
click at [712, 160] on td "[PERSON_NAME]" at bounding box center [671, 154] width 170 height 39
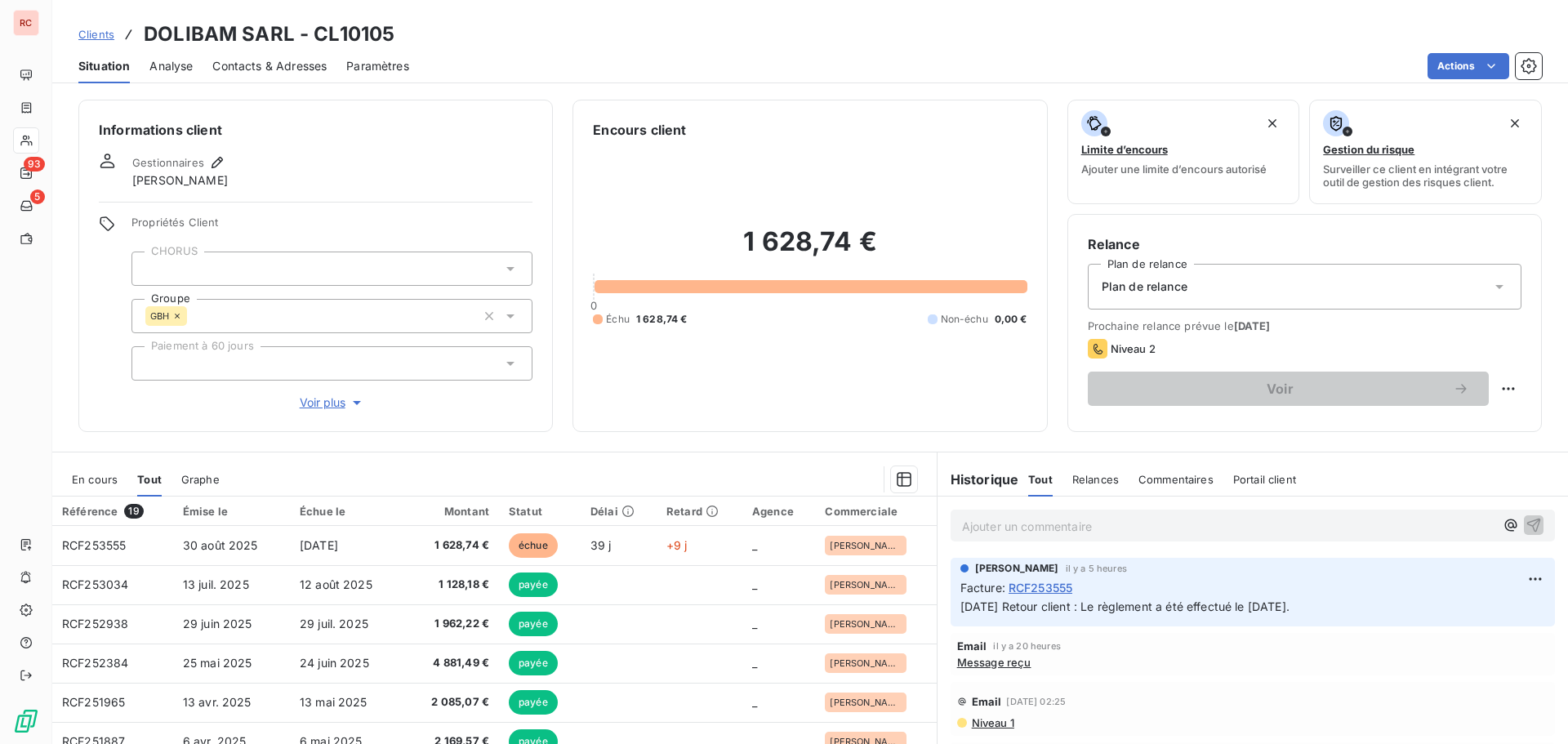
click at [98, 479] on span "En cours" at bounding box center [94, 480] width 46 height 13
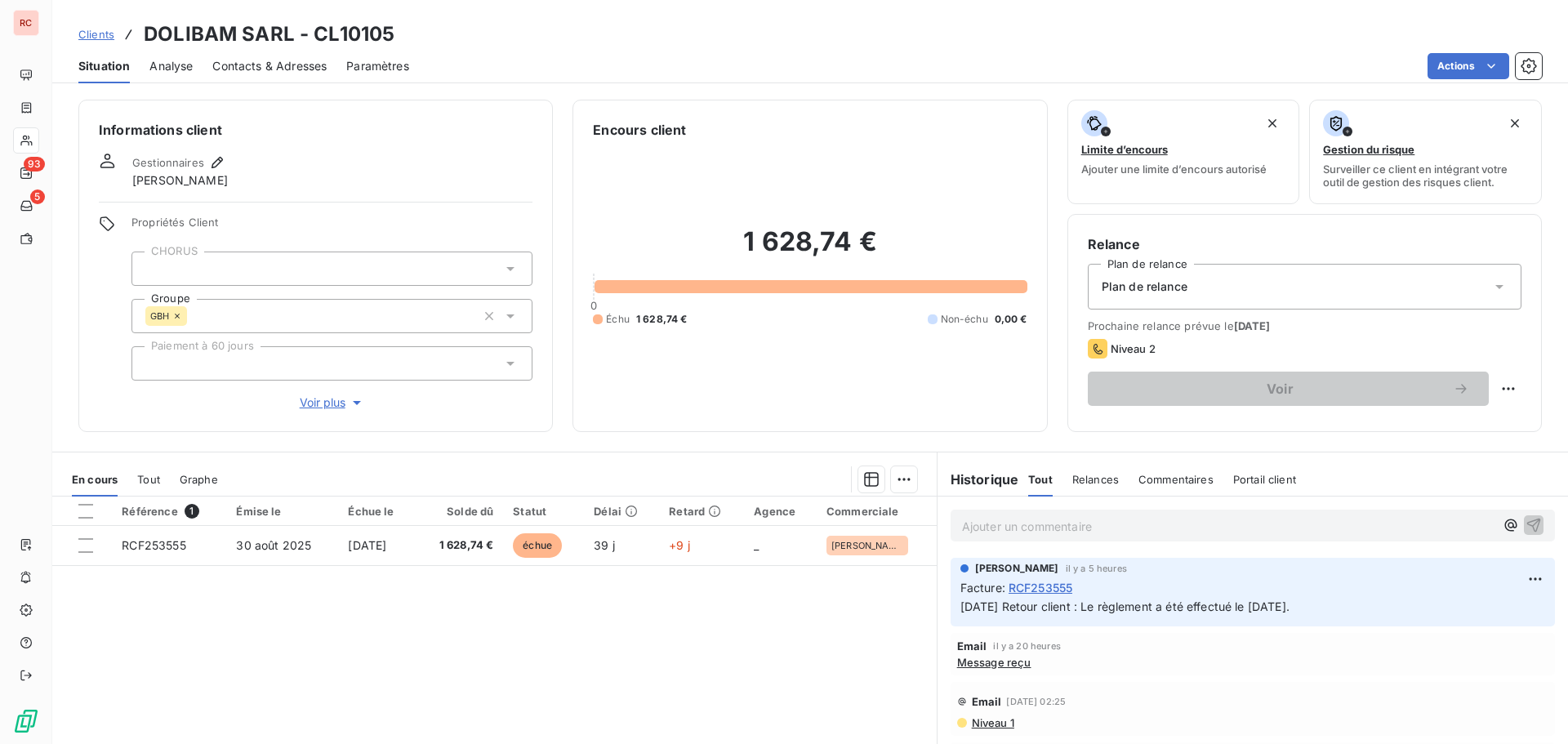
click at [103, 31] on span "Clients" at bounding box center [96, 34] width 36 height 13
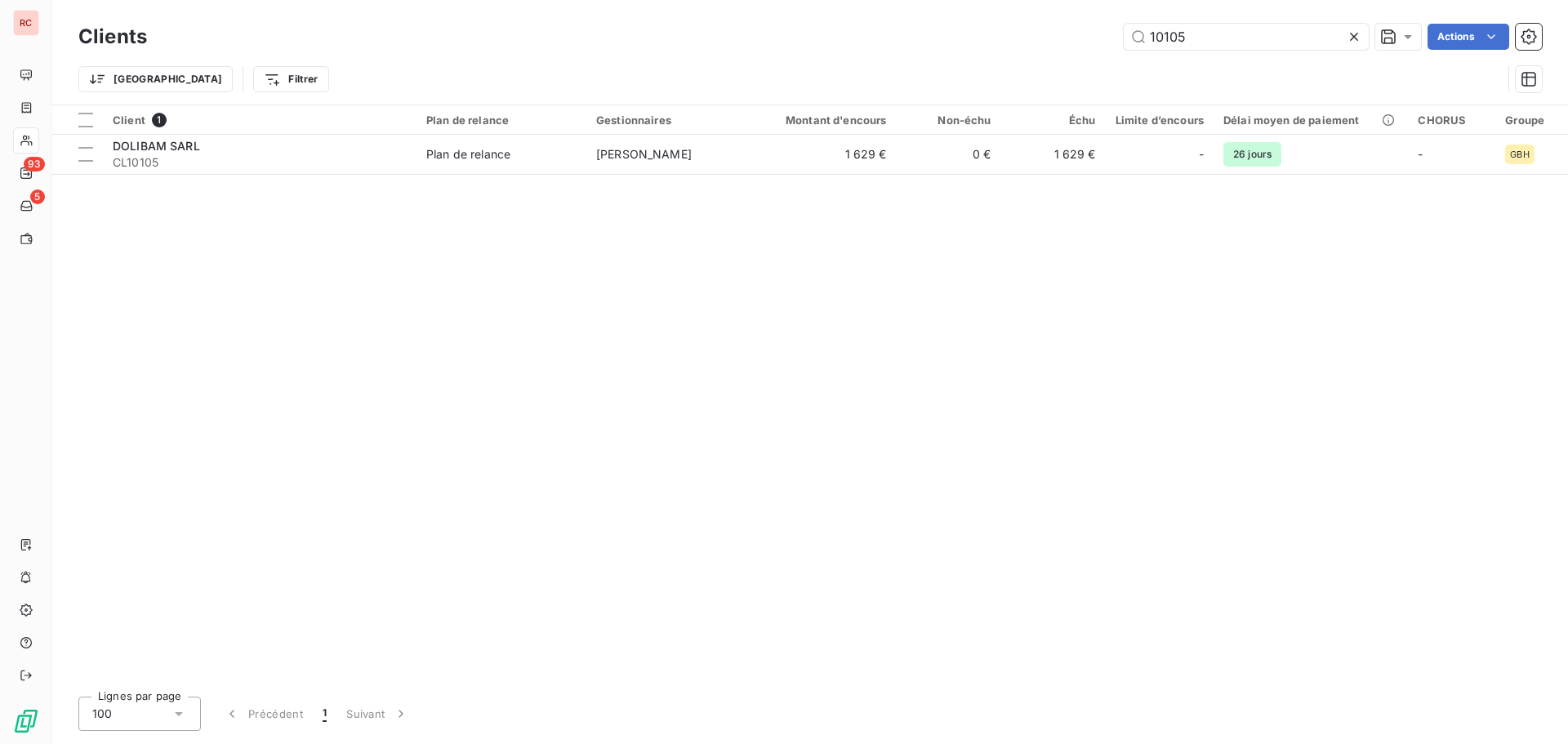
drag, startPoint x: 1214, startPoint y: 39, endPoint x: 1124, endPoint y: 65, distance: 93.7
click at [1124, 65] on div "Clients 10105 Actions Trier Filtrer" at bounding box center [809, 62] width 1463 height 85
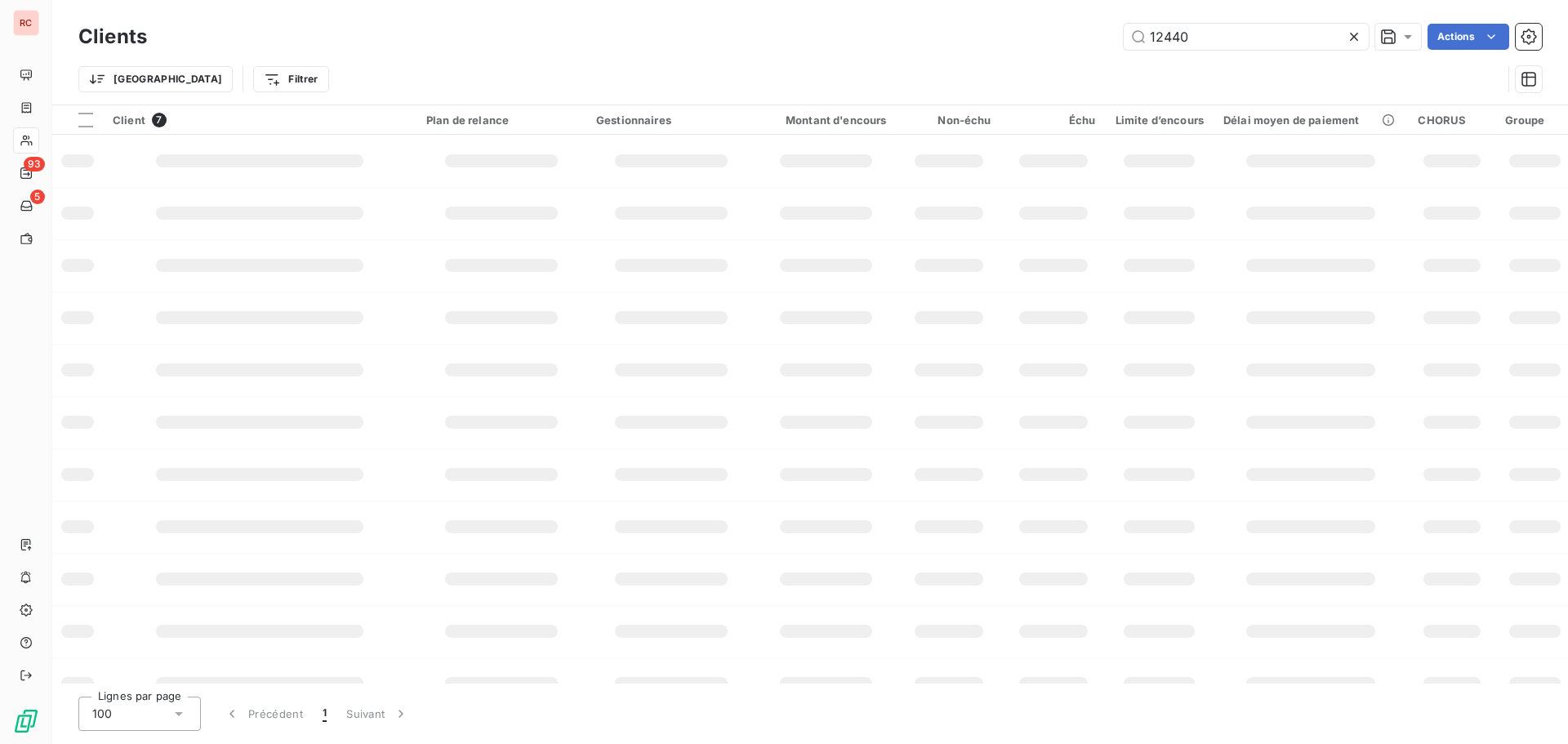
type input "12440"
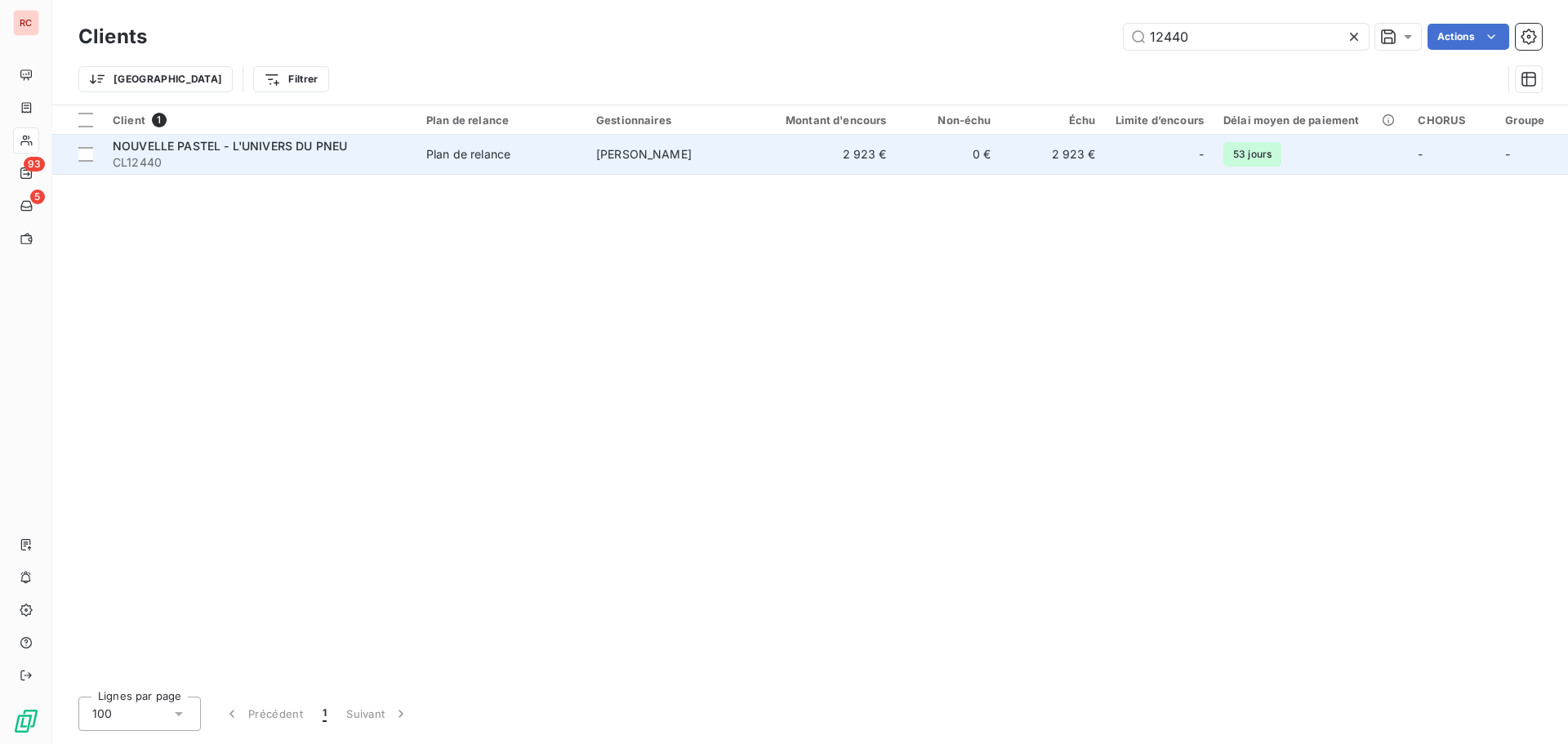
click at [541, 169] on td "Plan de relance" at bounding box center [502, 154] width 170 height 39
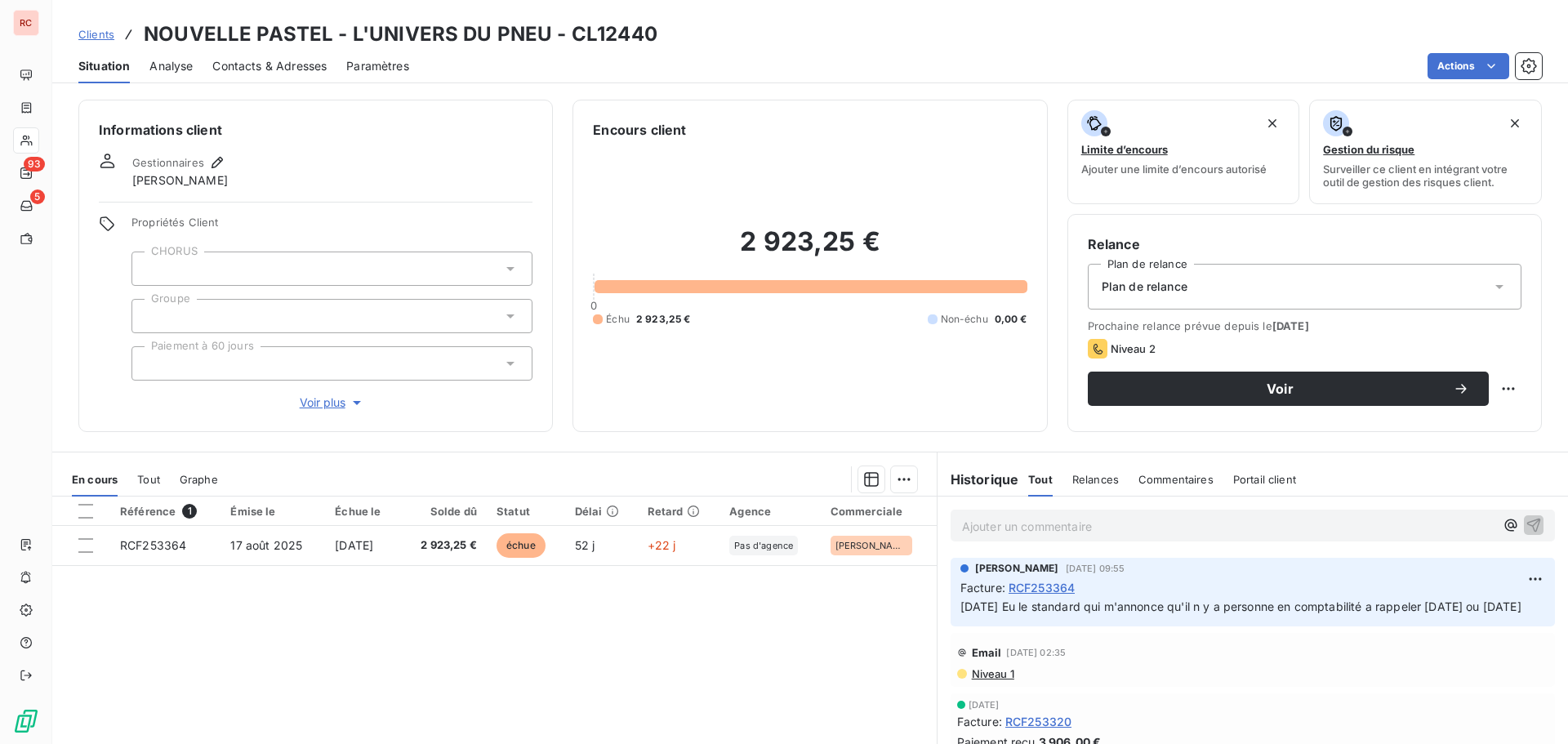
click at [100, 29] on span "Clients" at bounding box center [96, 34] width 36 height 13
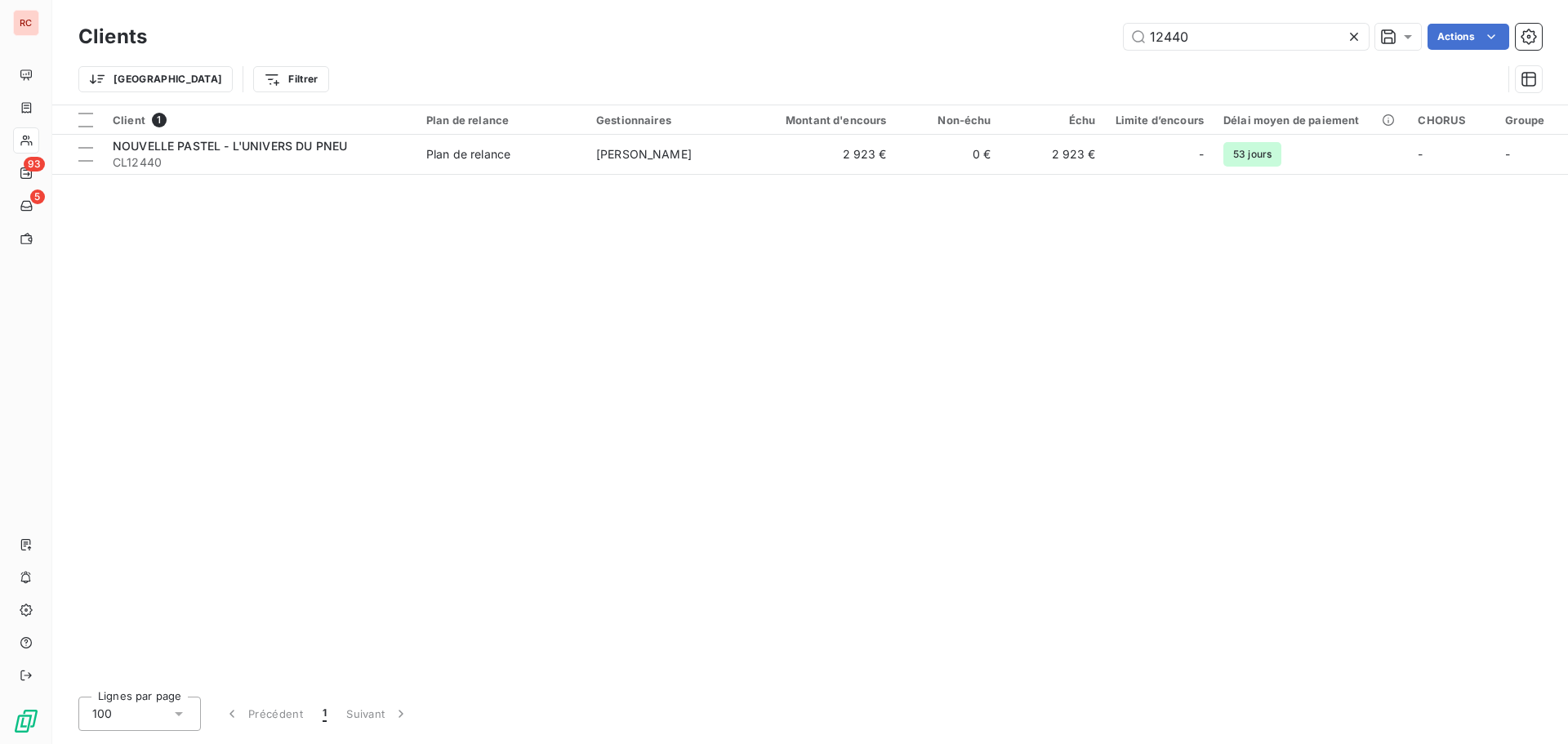
drag, startPoint x: 1185, startPoint y: 32, endPoint x: 1019, endPoint y: 36, distance: 166.0
click at [1019, 36] on div "12440 Actions" at bounding box center [854, 36] width 1375 height 26
type input "dolibam"
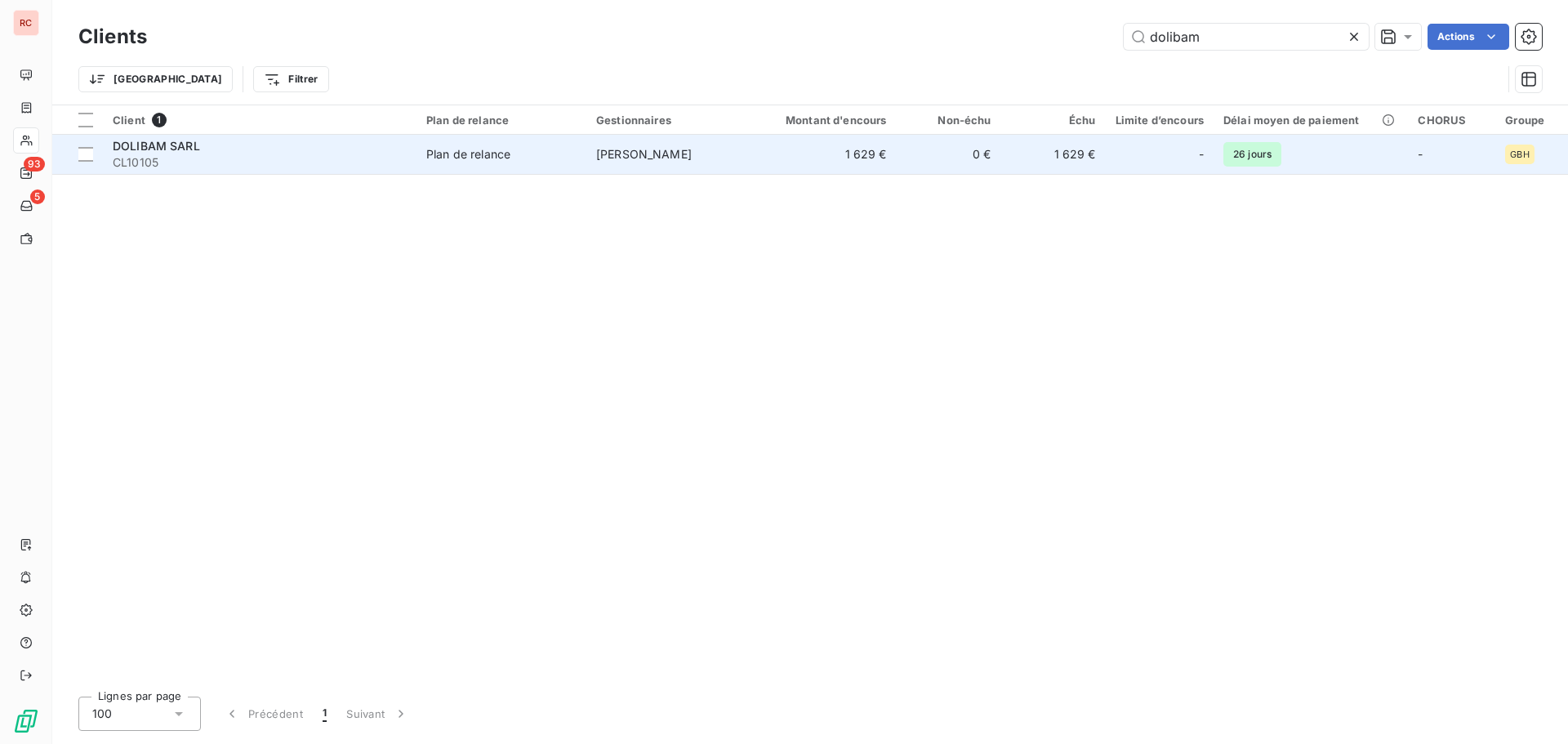
click at [749, 167] on td "[PERSON_NAME]" at bounding box center [671, 154] width 170 height 39
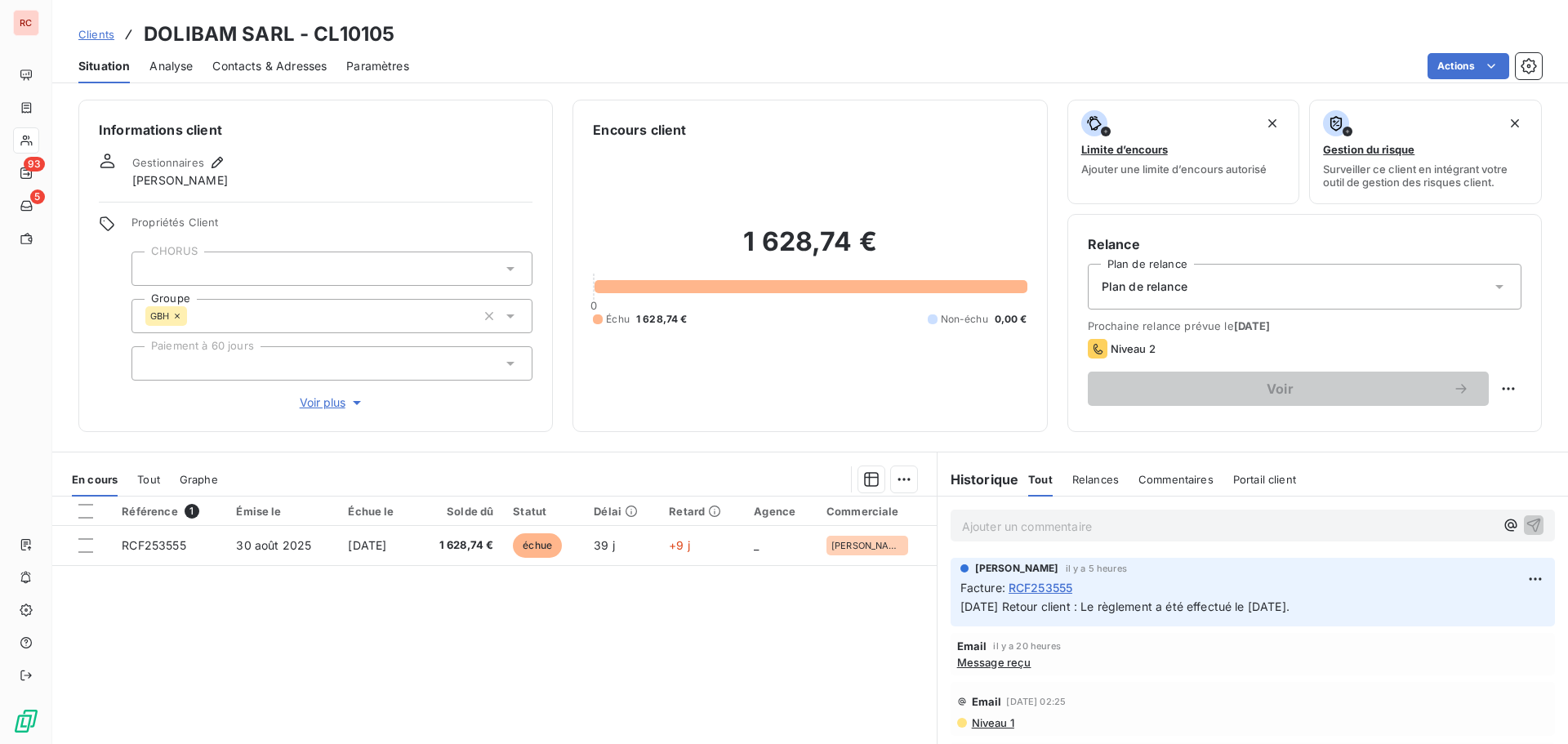
click at [307, 71] on span "Contacts & Adresses" at bounding box center [270, 66] width 115 height 16
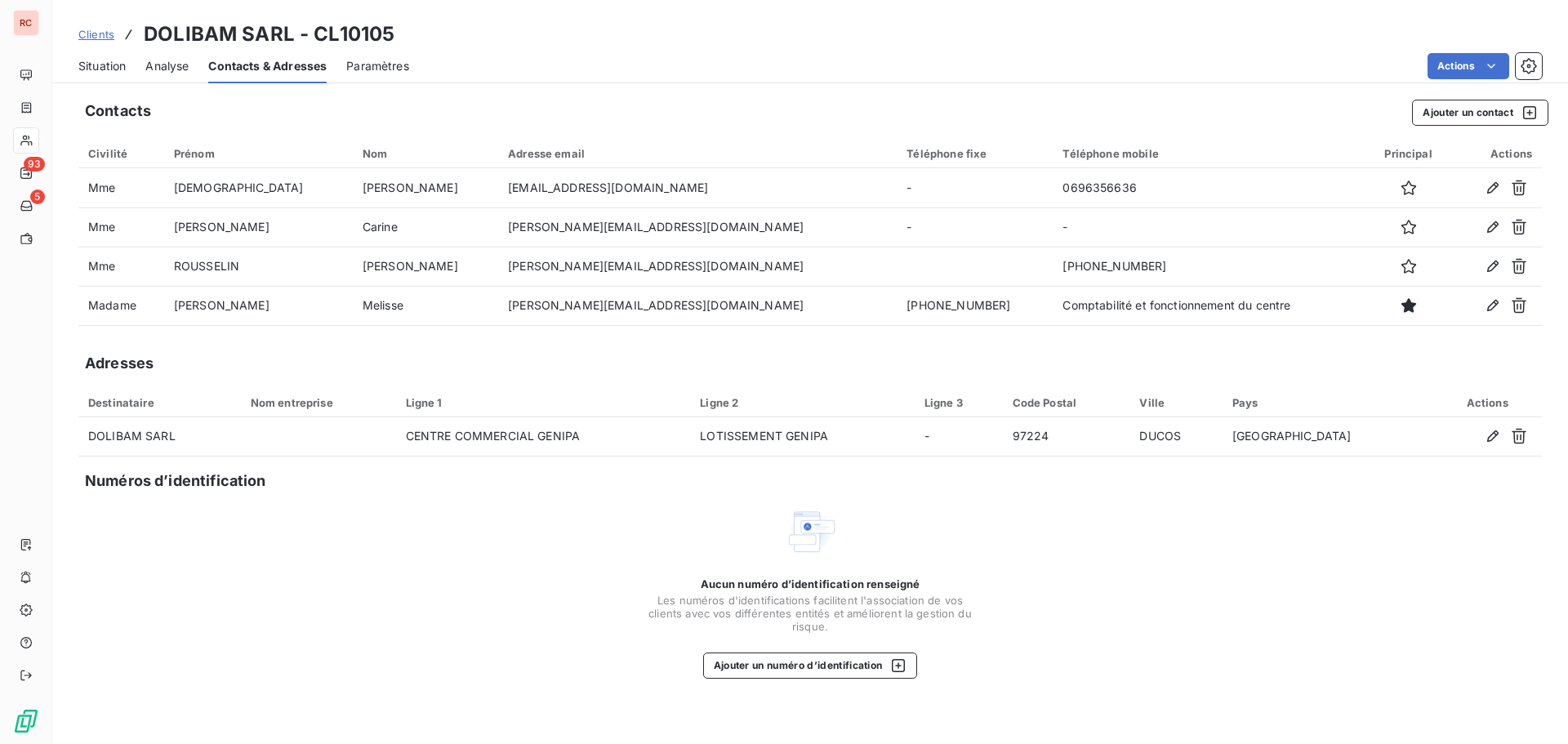
click at [90, 73] on span "Situation" at bounding box center [101, 66] width 47 height 16
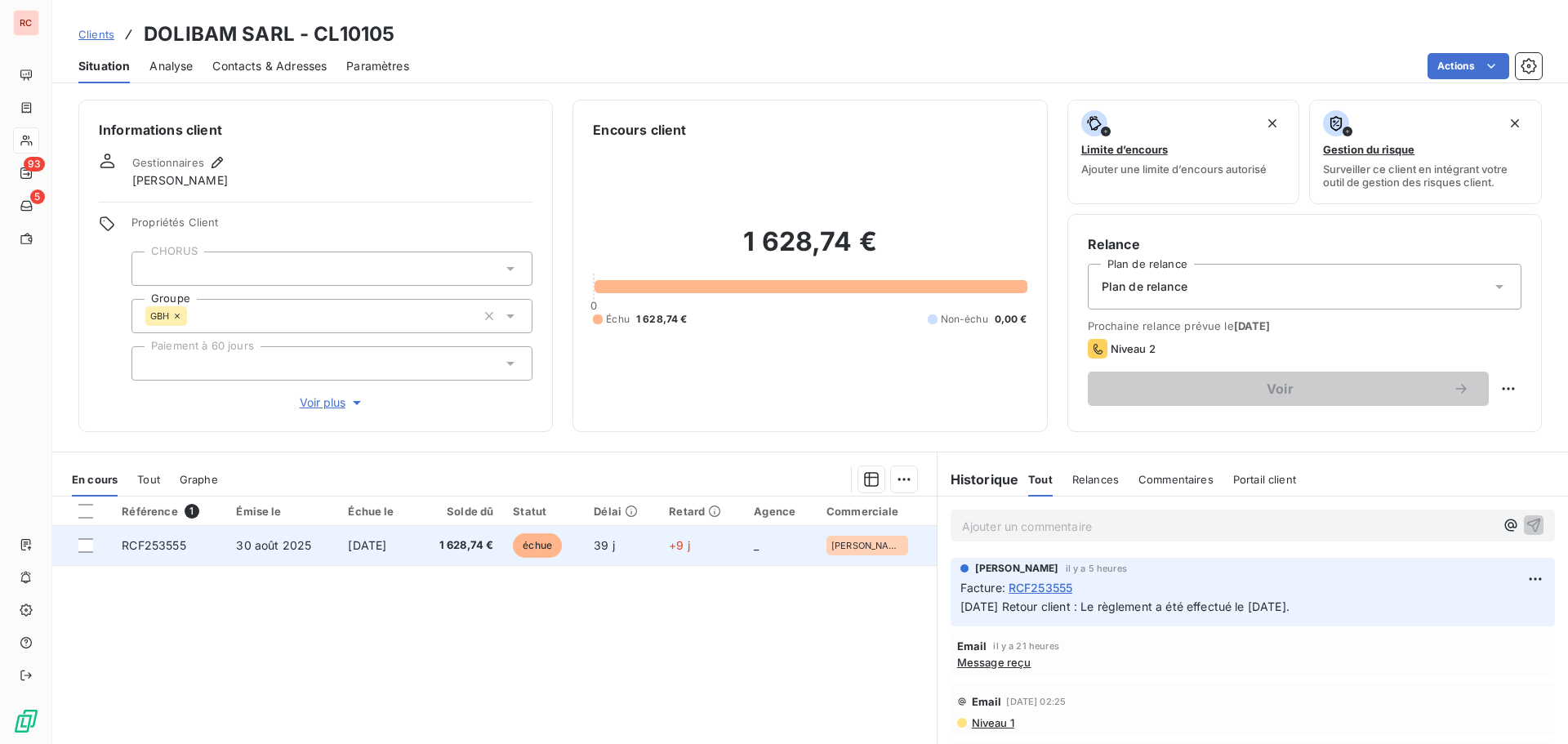
click at [374, 533] on td "[DATE]" at bounding box center [376, 546] width 78 height 39
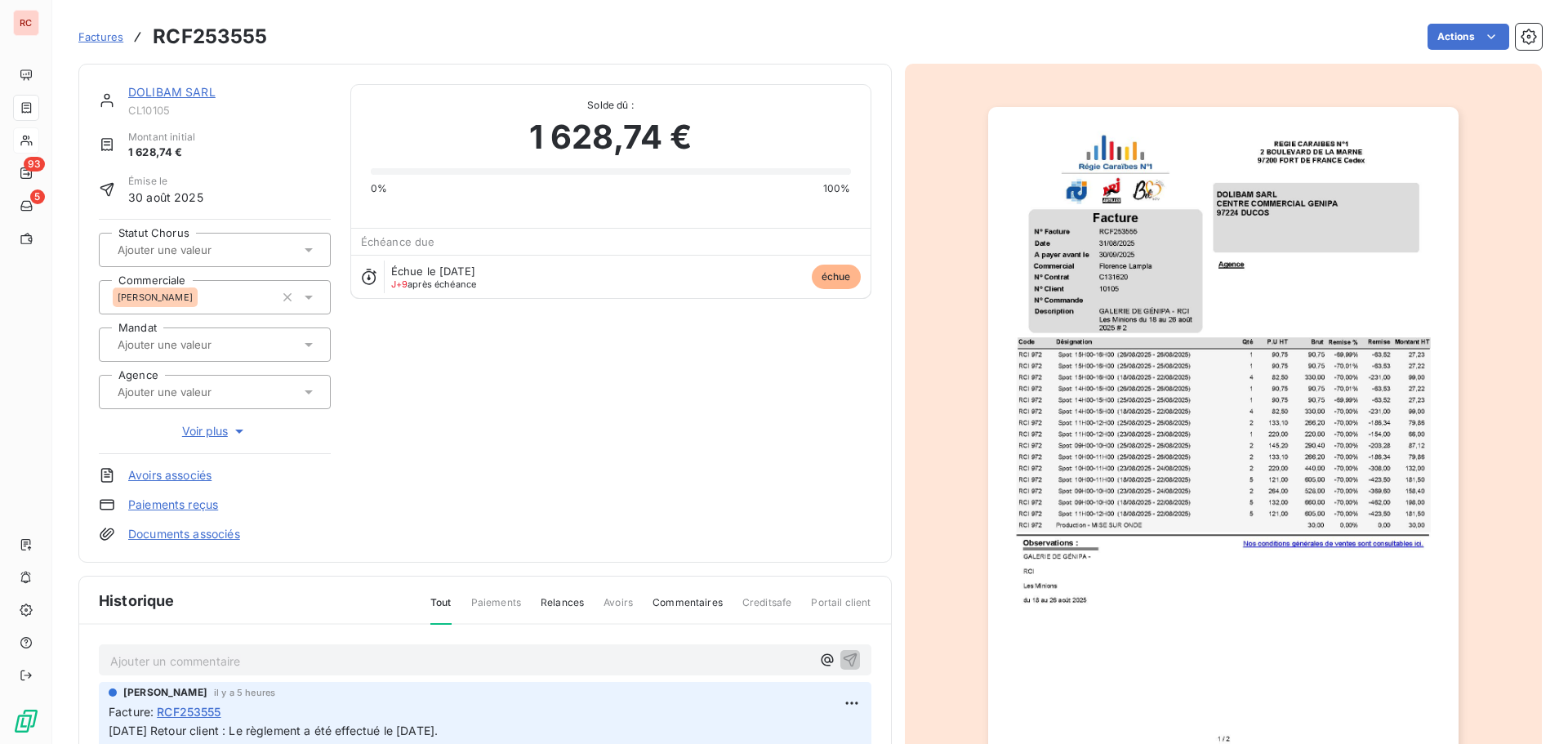
click at [159, 659] on p "Ajouter un commentaire ﻿" at bounding box center [461, 661] width 701 height 21
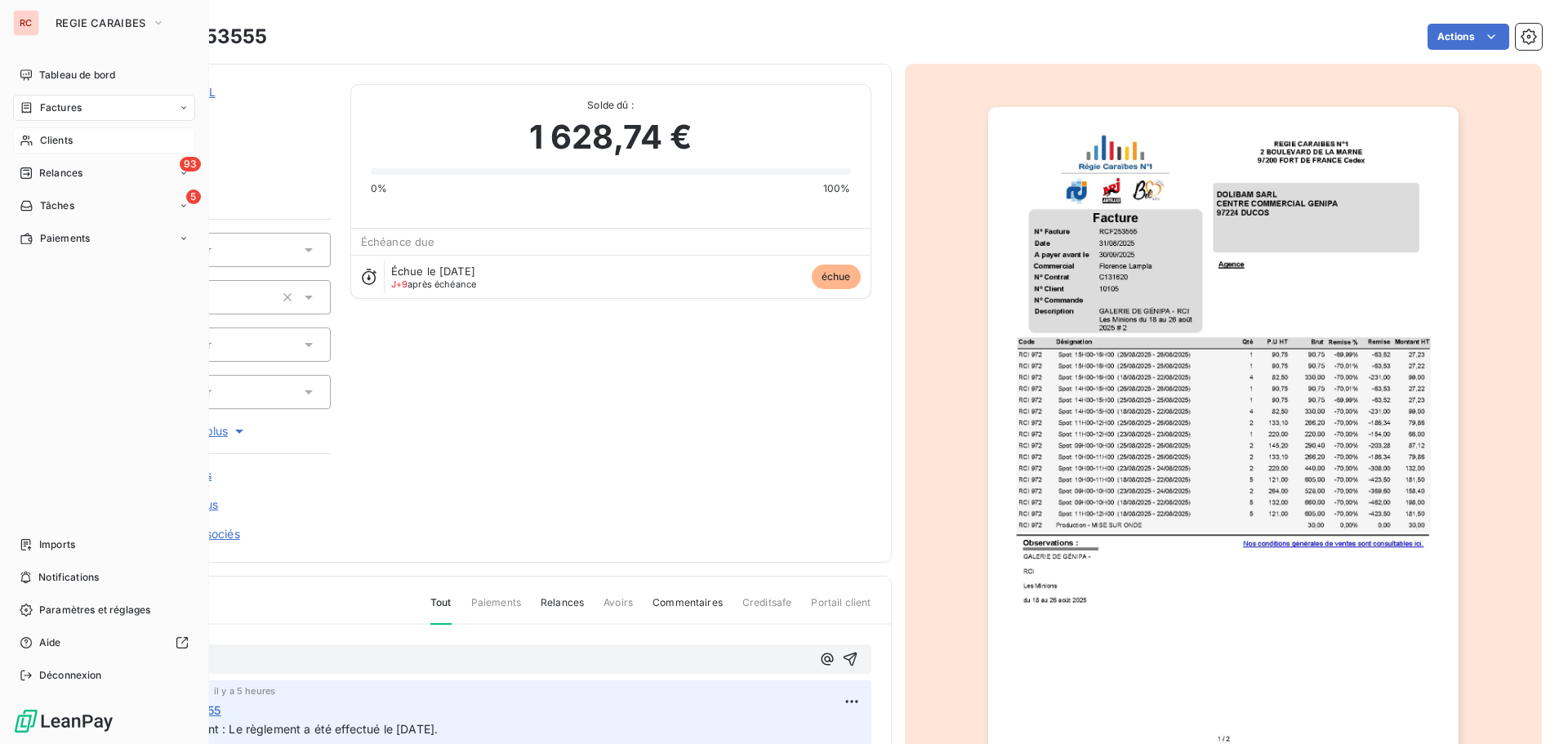
click at [56, 140] on span "Clients" at bounding box center [56, 141] width 32 height 14
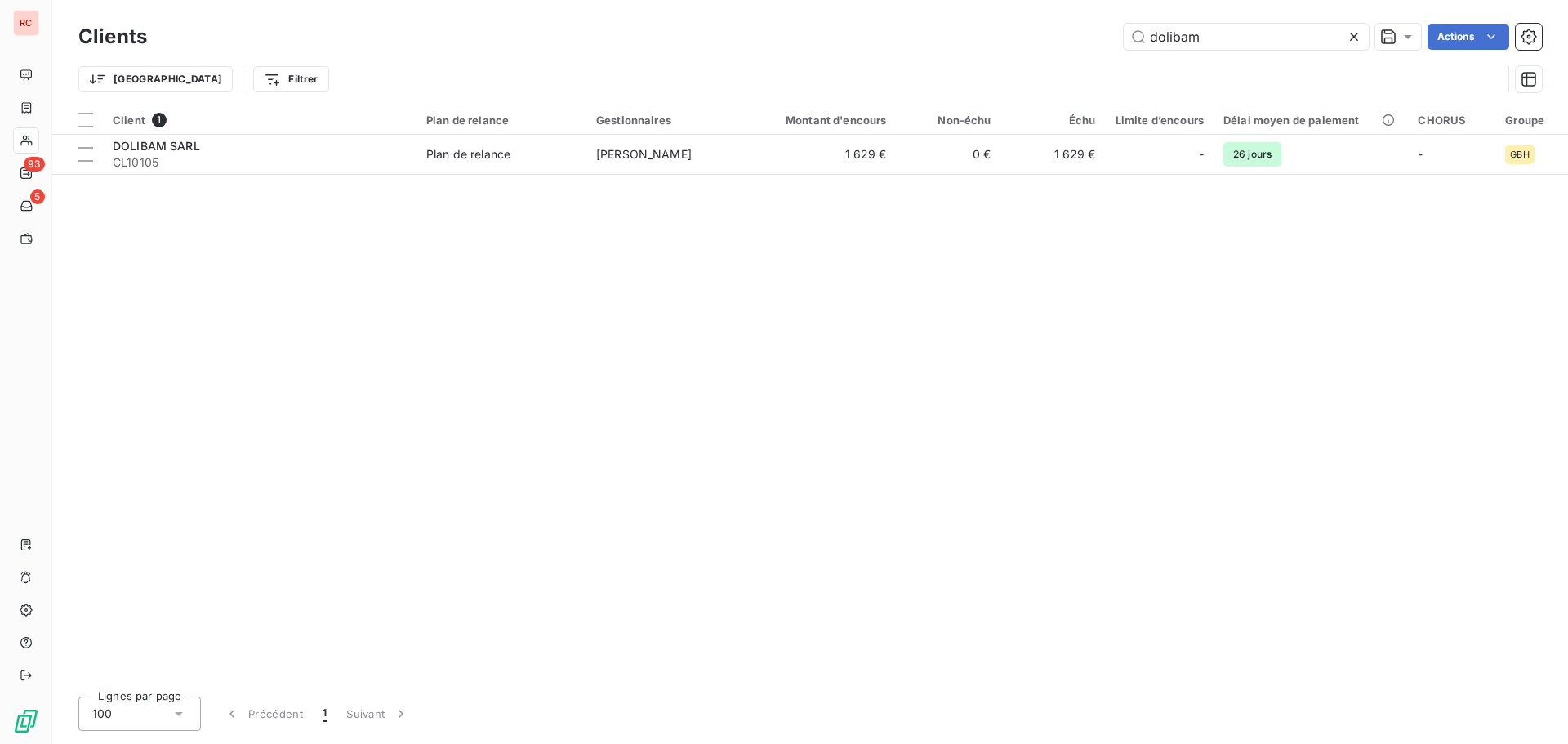
drag, startPoint x: 1303, startPoint y: 41, endPoint x: 1057, endPoint y: 32, distance: 246.2
click at [1057, 32] on div "dolibam Actions" at bounding box center [854, 36] width 1375 height 26
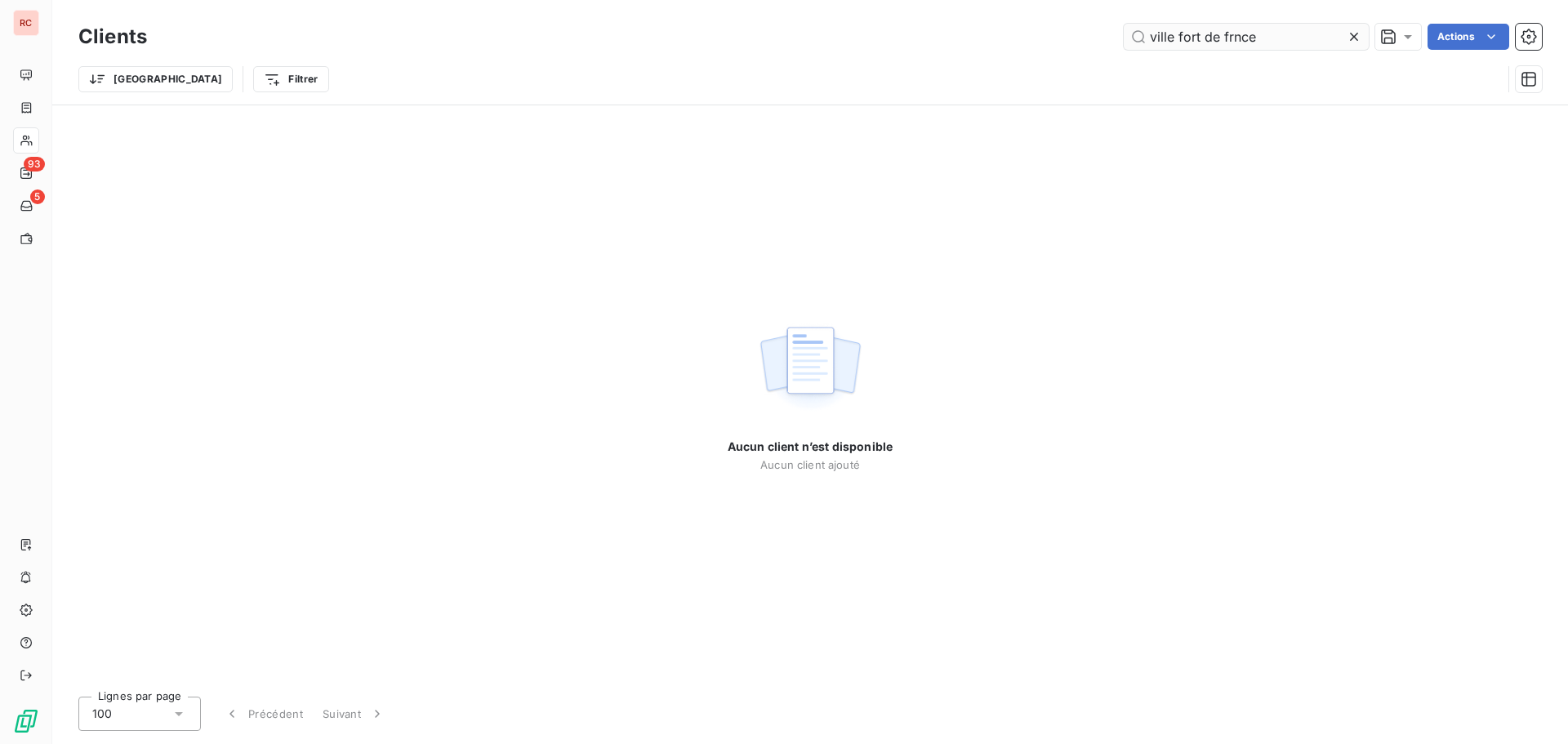
click at [1149, 36] on input "ville fort de frnce" at bounding box center [1245, 36] width 245 height 26
click at [1232, 40] on input "ville fort de frnce" at bounding box center [1245, 36] width 245 height 26
drag, startPoint x: 1277, startPoint y: 42, endPoint x: 1147, endPoint y: 38, distance: 130.1
click at [1147, 38] on input "ville [GEOGRAPHIC_DATA]" at bounding box center [1245, 36] width 245 height 26
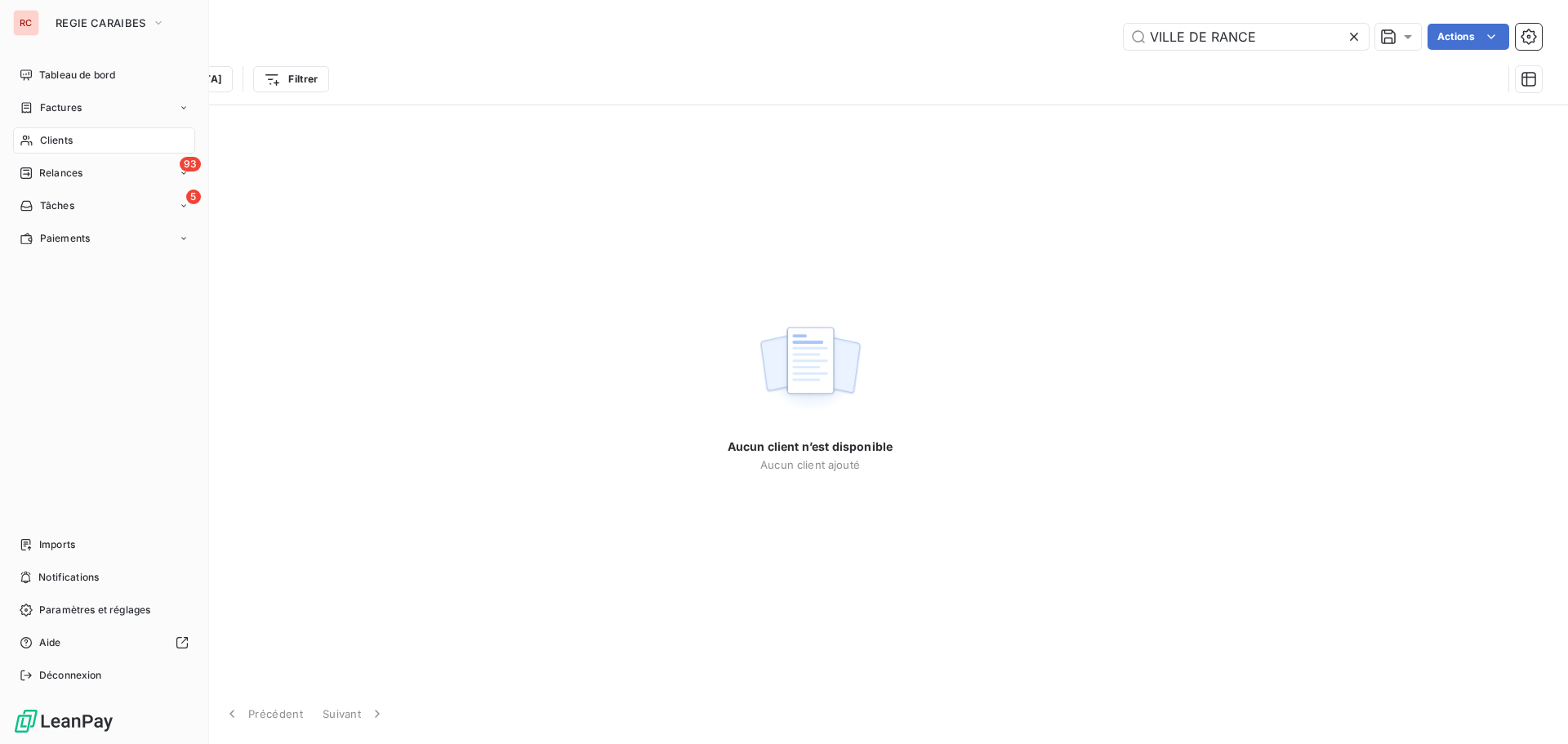
click at [47, 139] on span "Clients" at bounding box center [56, 141] width 32 height 14
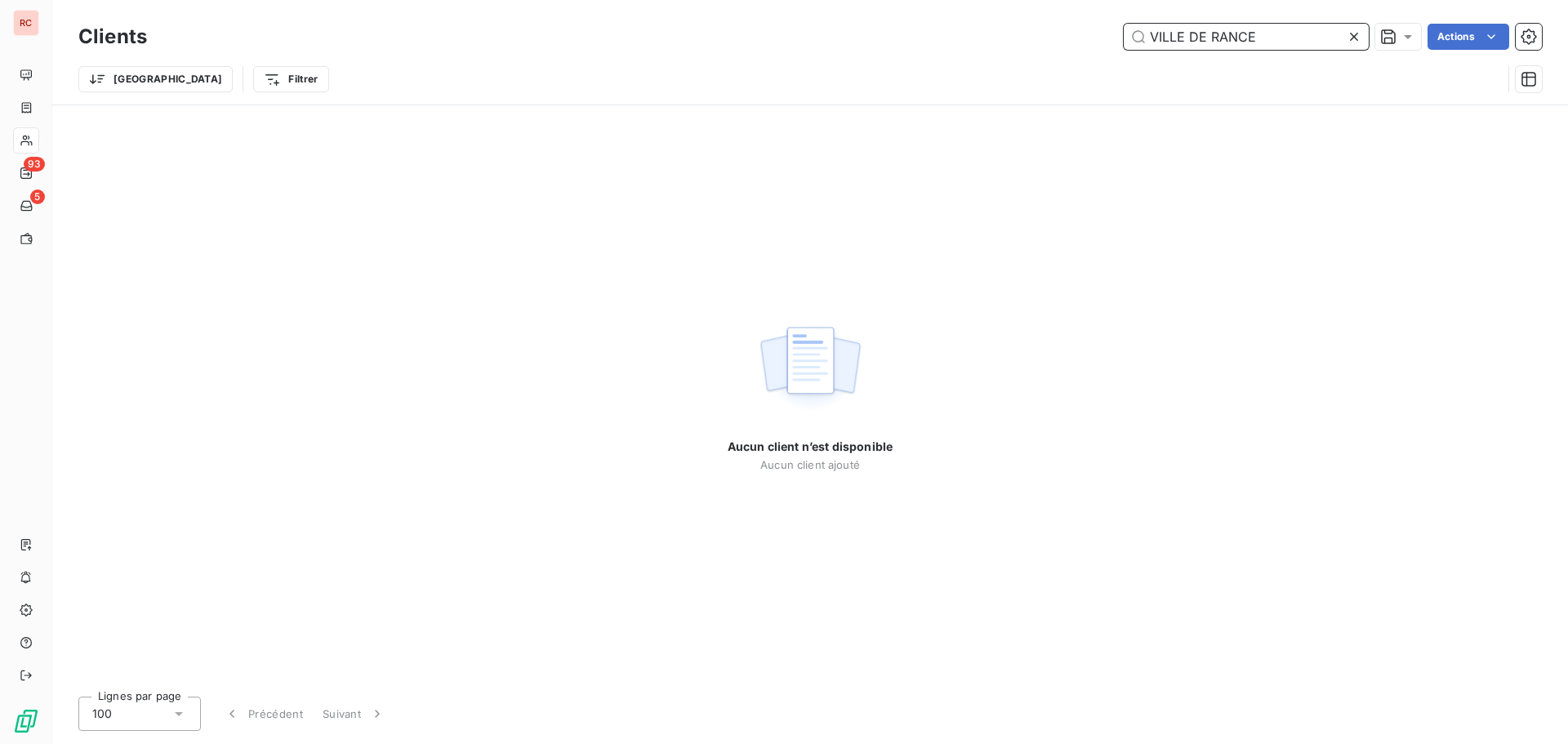
drag, startPoint x: 1271, startPoint y: 33, endPoint x: 1088, endPoint y: 41, distance: 183.2
click at [1088, 41] on div "VILLE DE RANCE Actions" at bounding box center [854, 36] width 1375 height 26
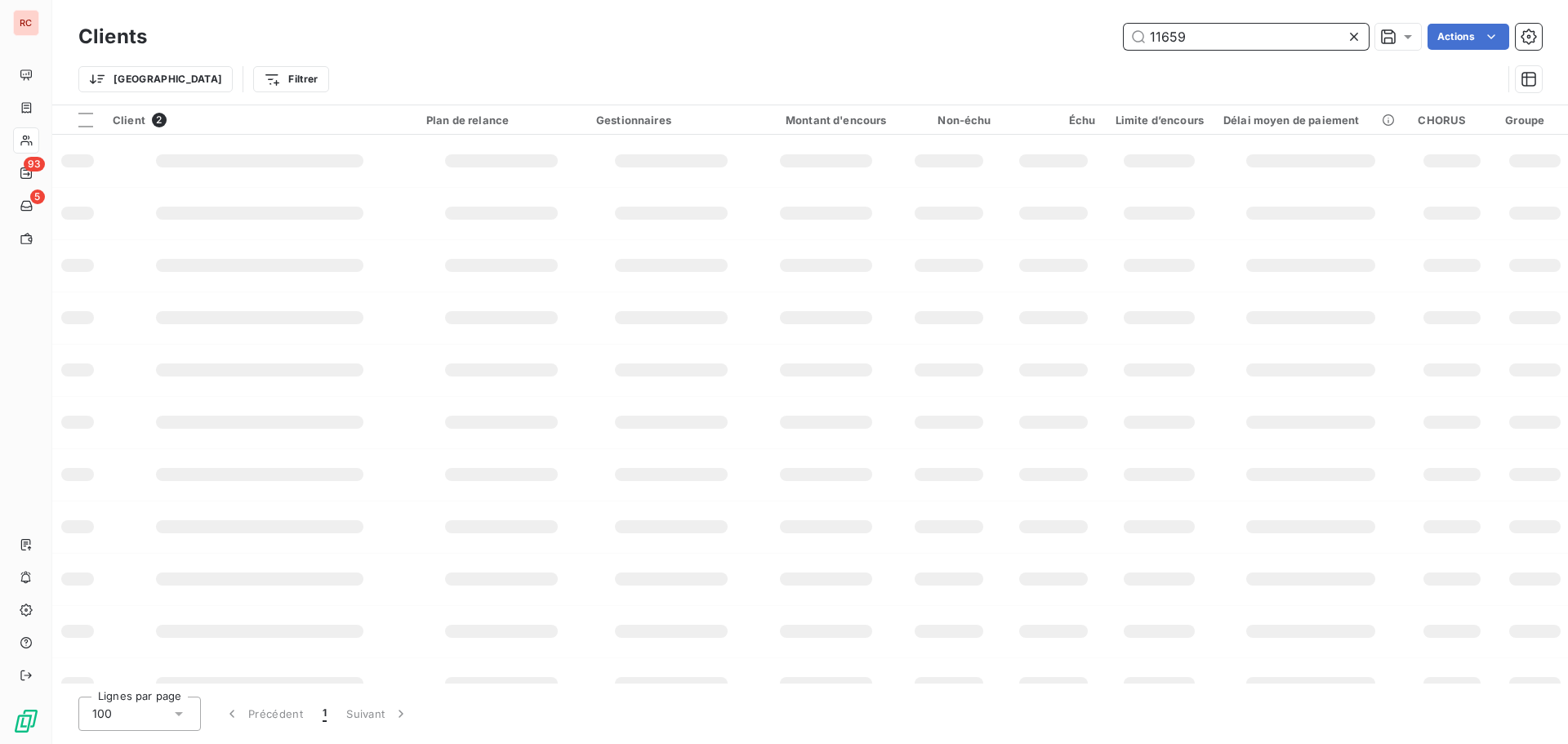
type input "11659"
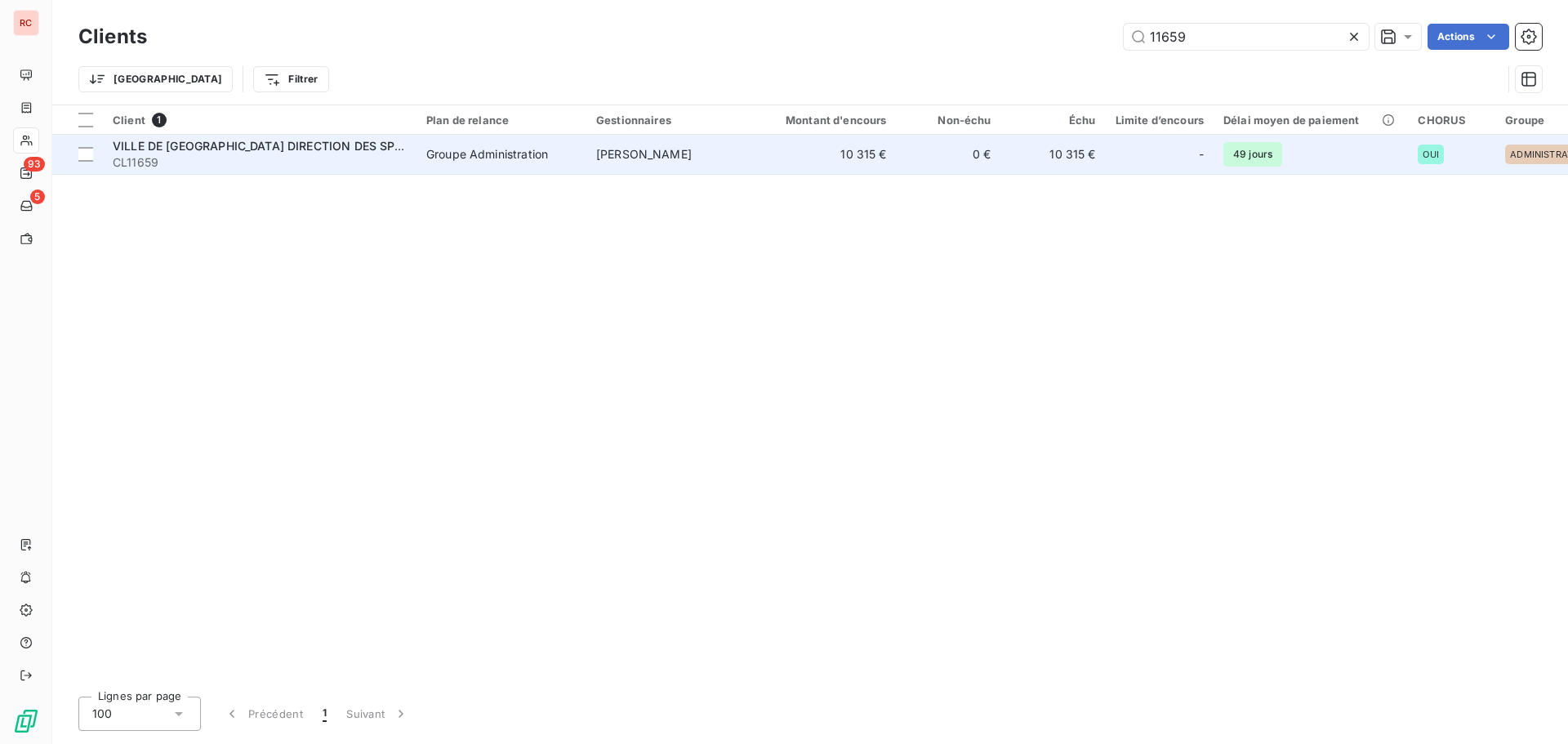
click at [392, 171] on td "VILLE DE [GEOGRAPHIC_DATA] DIRECTION DES SPORTS CL11659" at bounding box center [260, 154] width 314 height 39
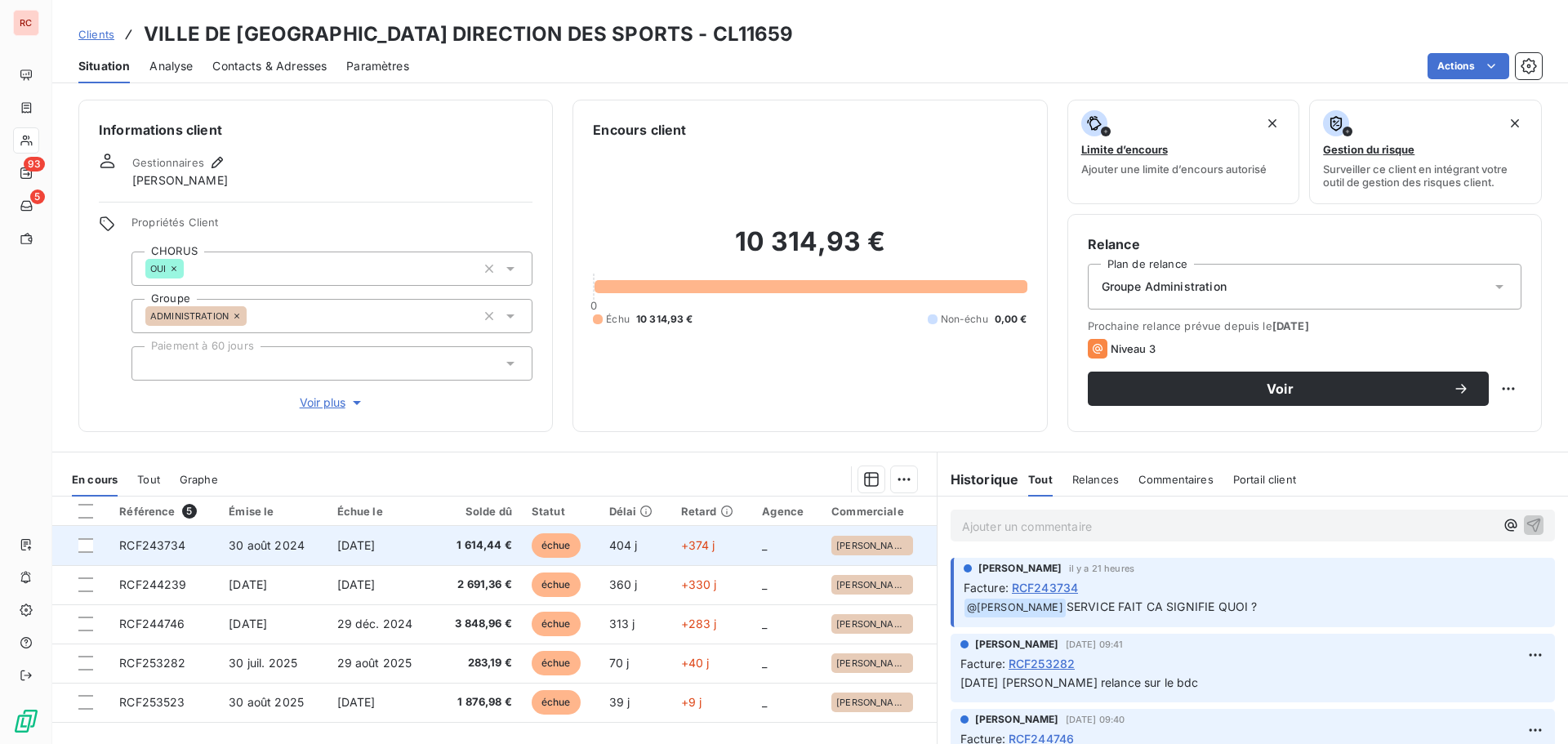
click at [375, 549] on span "[DATE]" at bounding box center [356, 545] width 39 height 13
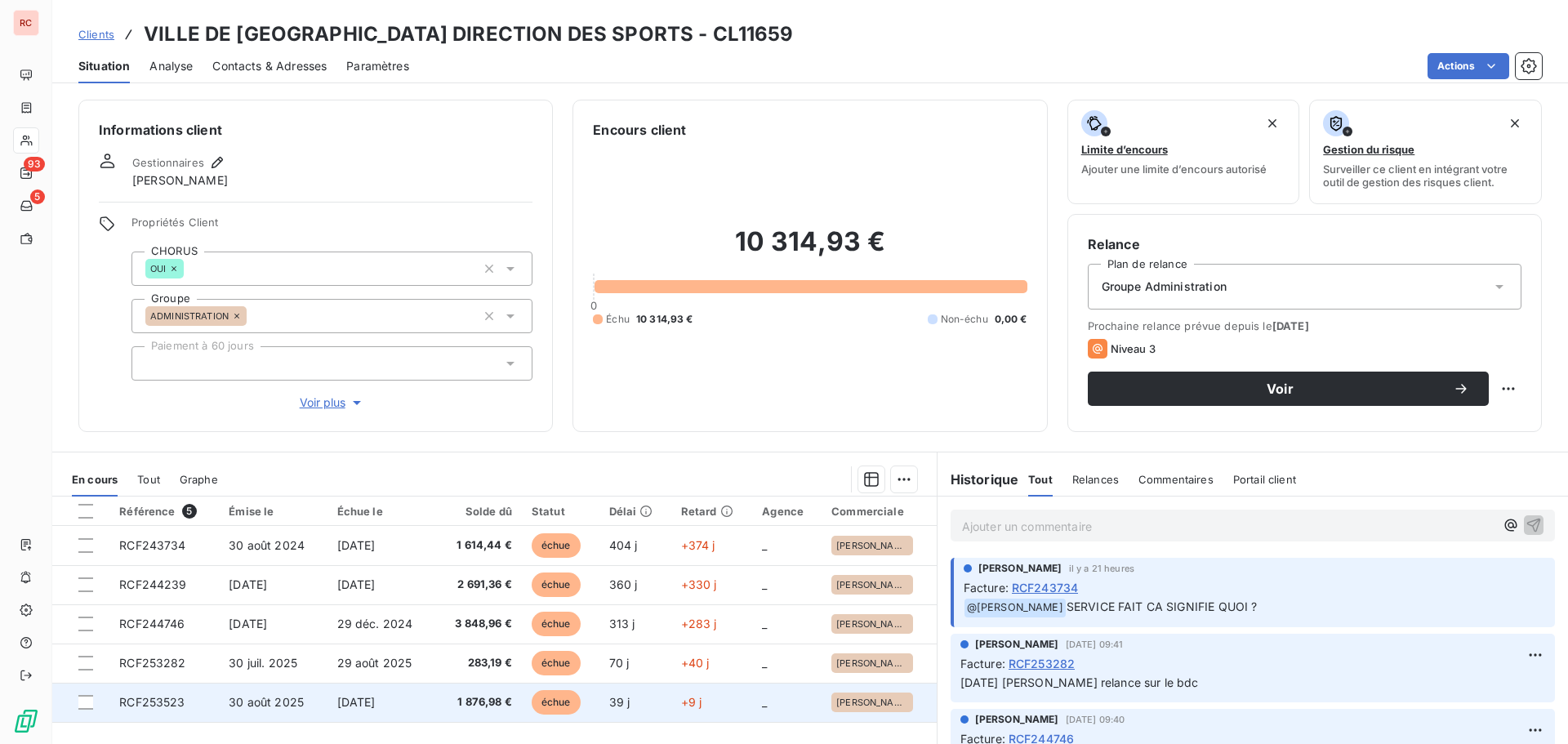
click at [154, 706] on span "RCF253523" at bounding box center [151, 702] width 65 height 13
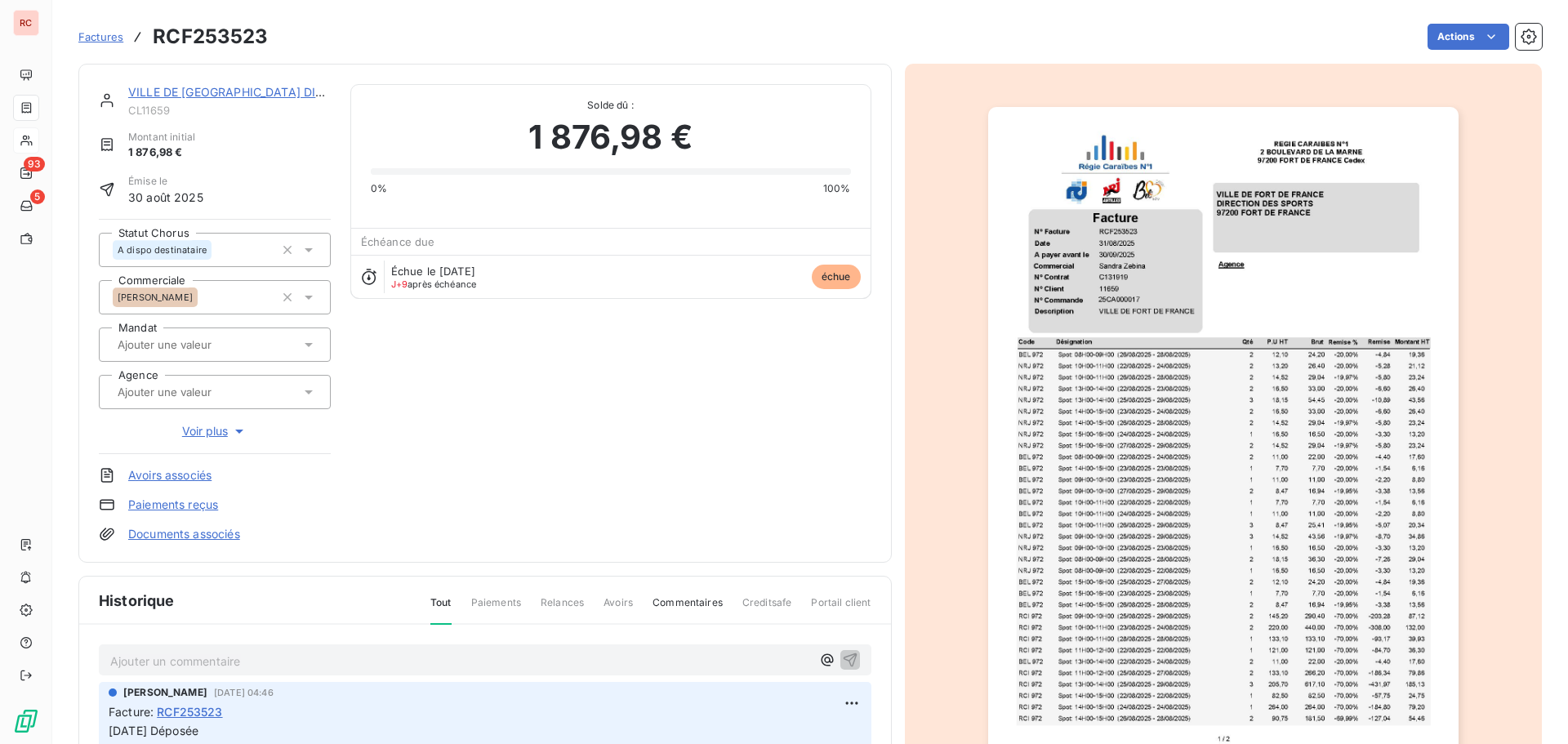
click at [1169, 377] on img "button" at bounding box center [1223, 439] width 470 height 665
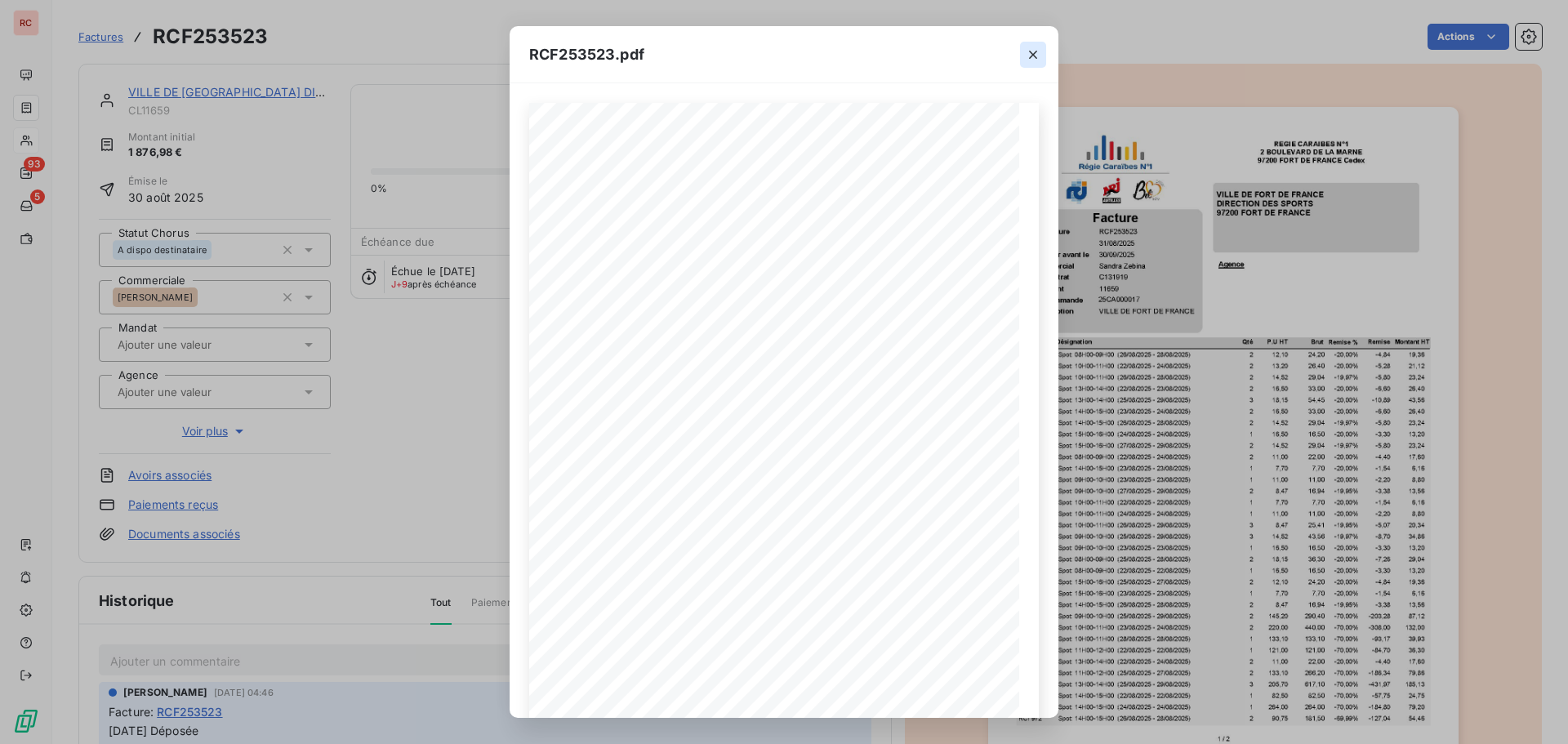
click at [1035, 51] on icon "button" at bounding box center [1033, 55] width 16 height 16
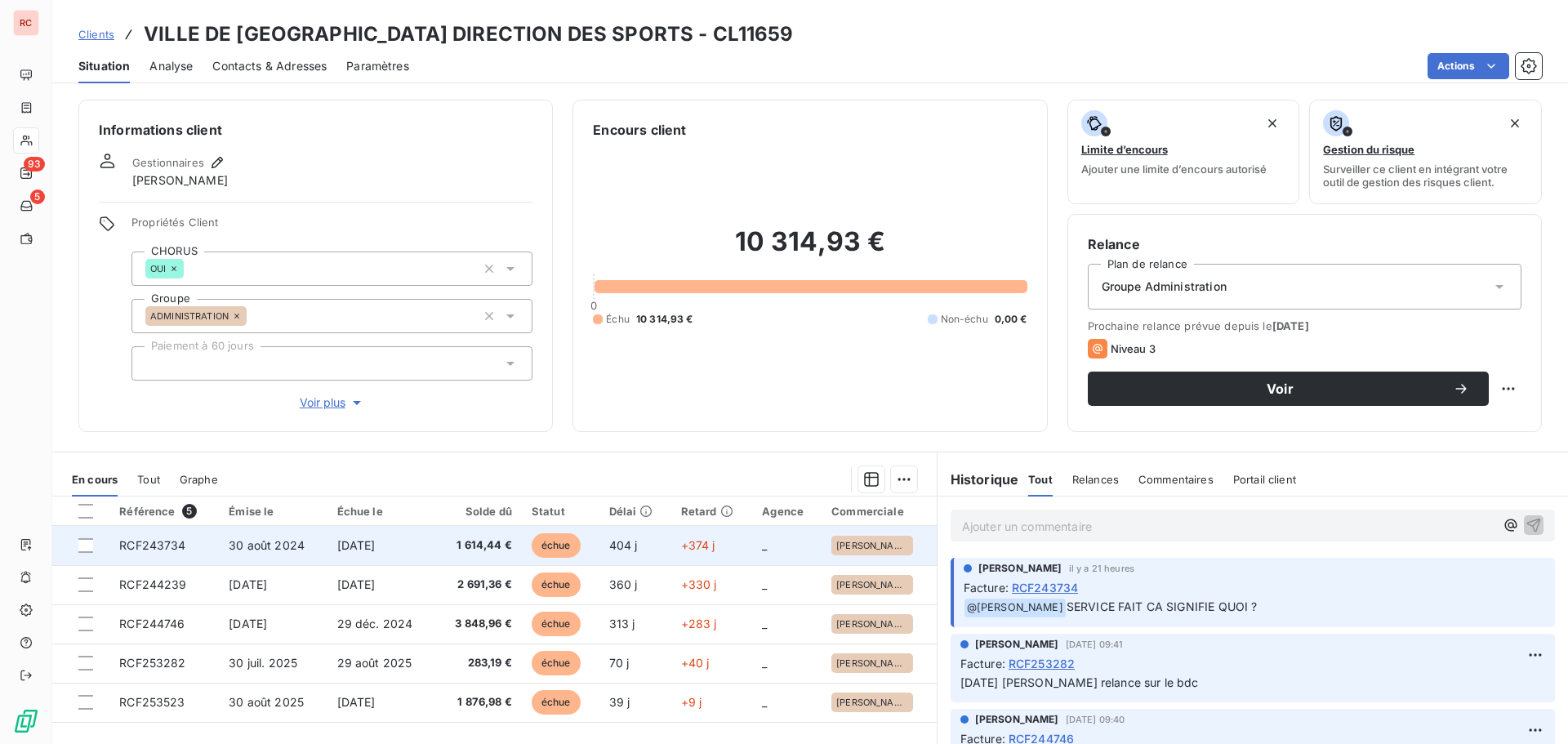
click at [271, 556] on td "30 août 2024" at bounding box center [272, 546] width 108 height 39
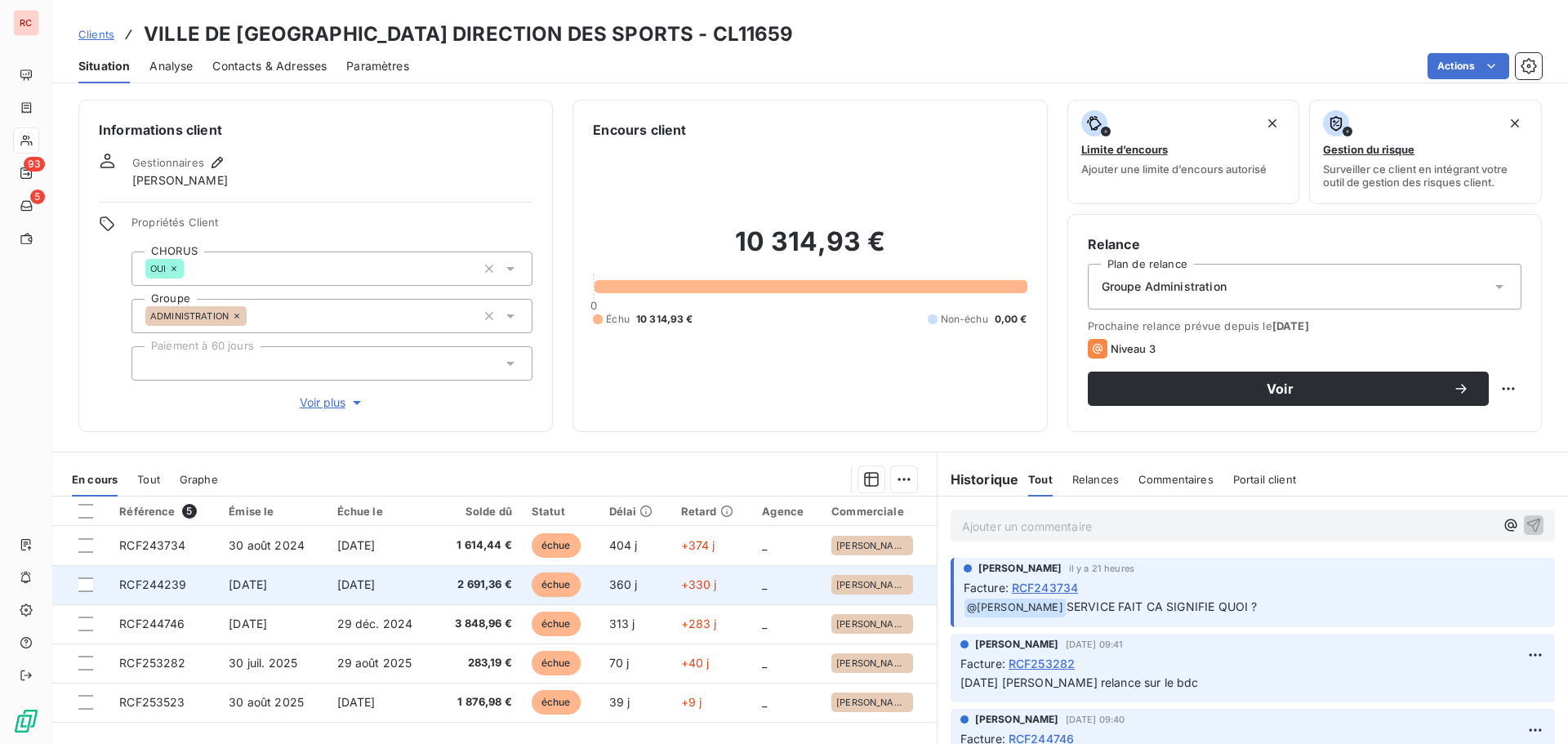
click at [249, 584] on span "[DATE]" at bounding box center [247, 584] width 39 height 13
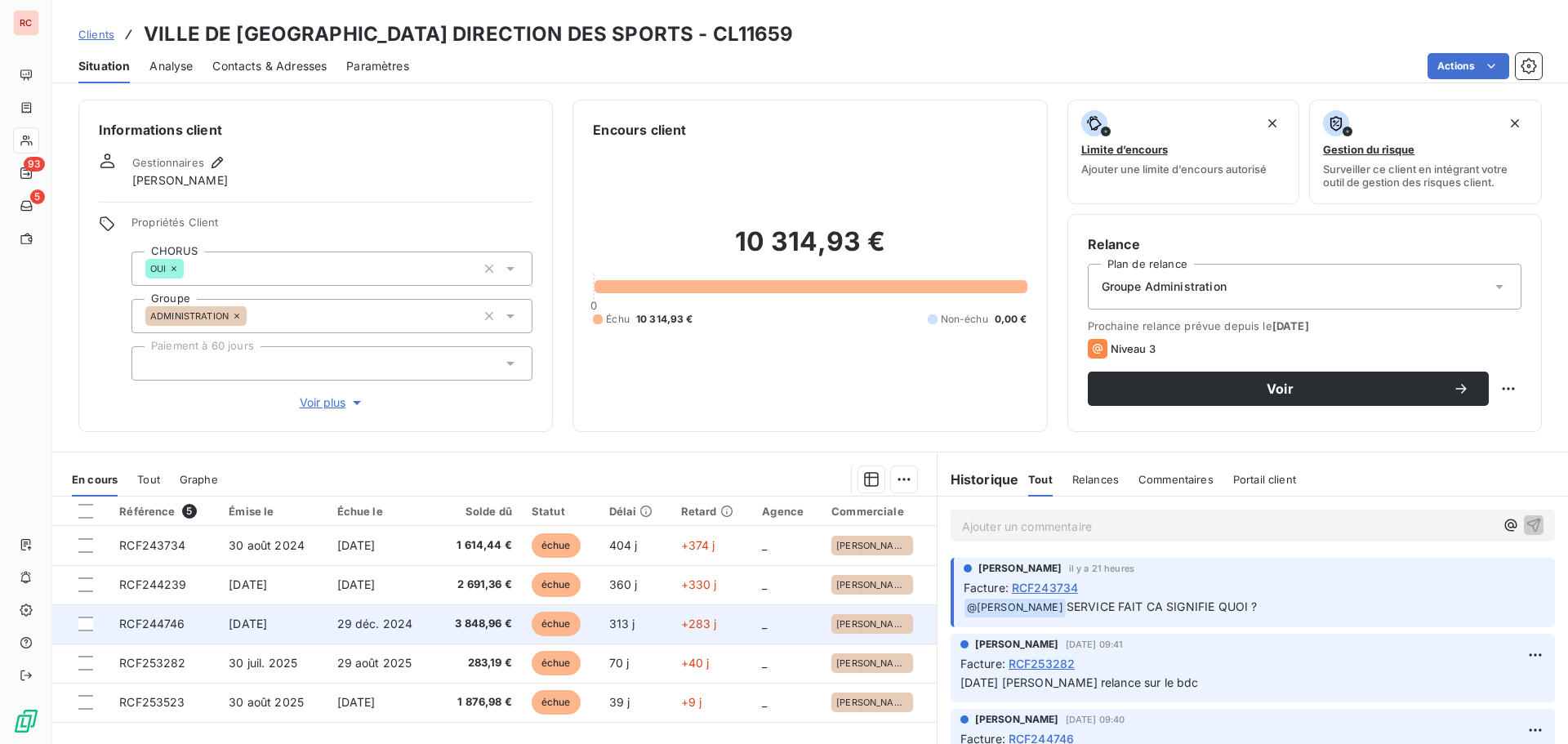
click at [365, 631] on td "29 déc. 2024" at bounding box center [381, 624] width 108 height 39
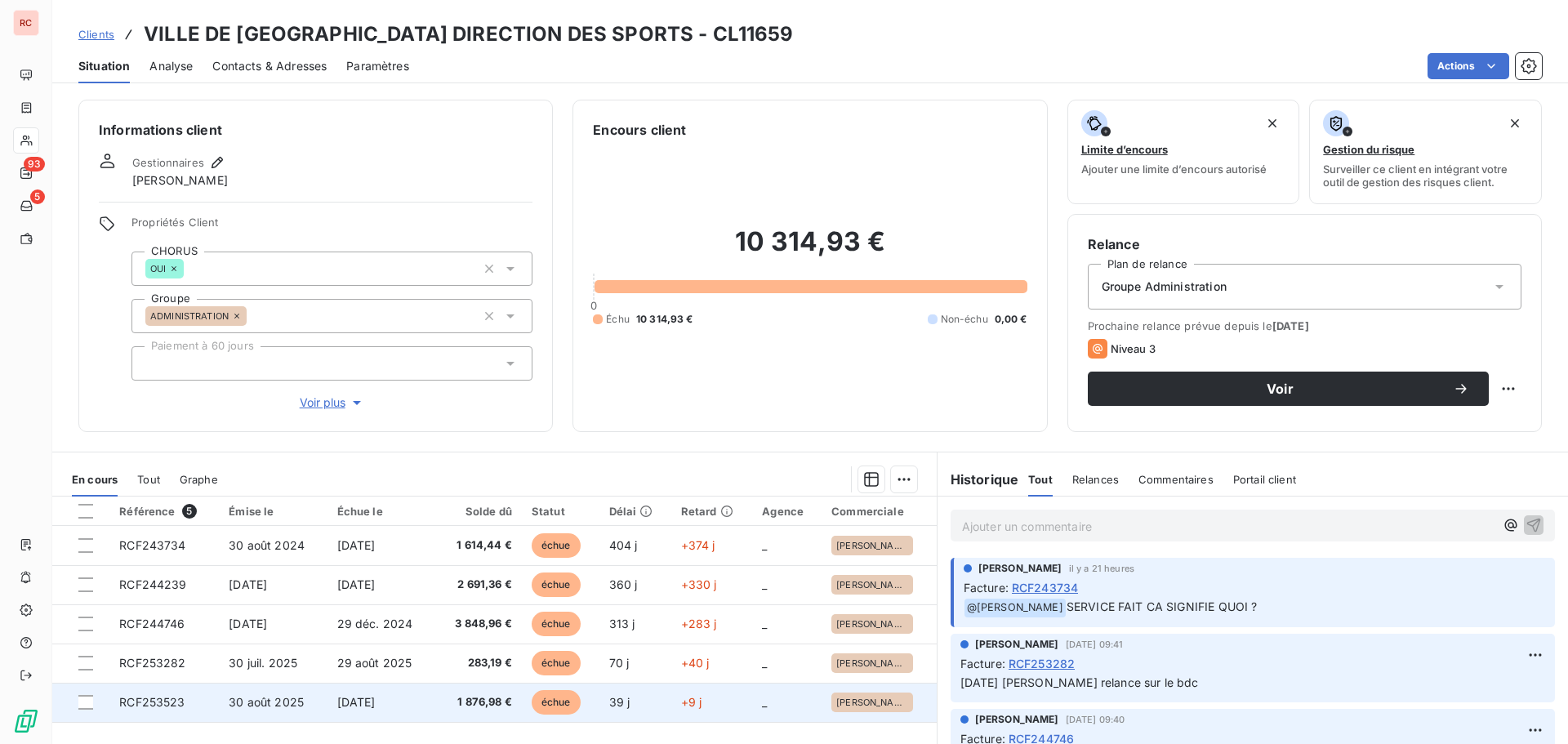
click at [179, 705] on span "RCF253523" at bounding box center [151, 702] width 65 height 13
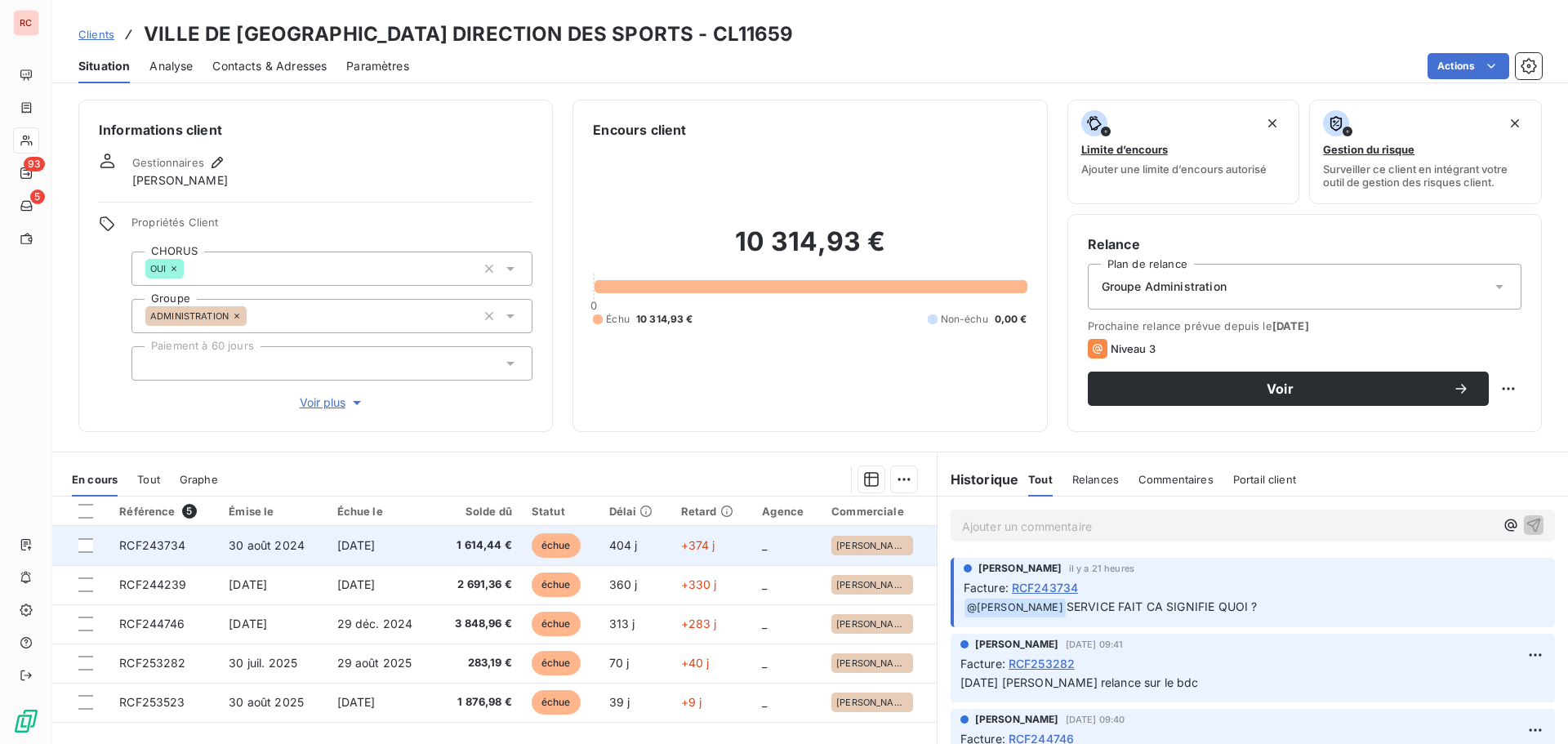
click at [263, 545] on span "30 août 2024" at bounding box center [266, 545] width 76 height 13
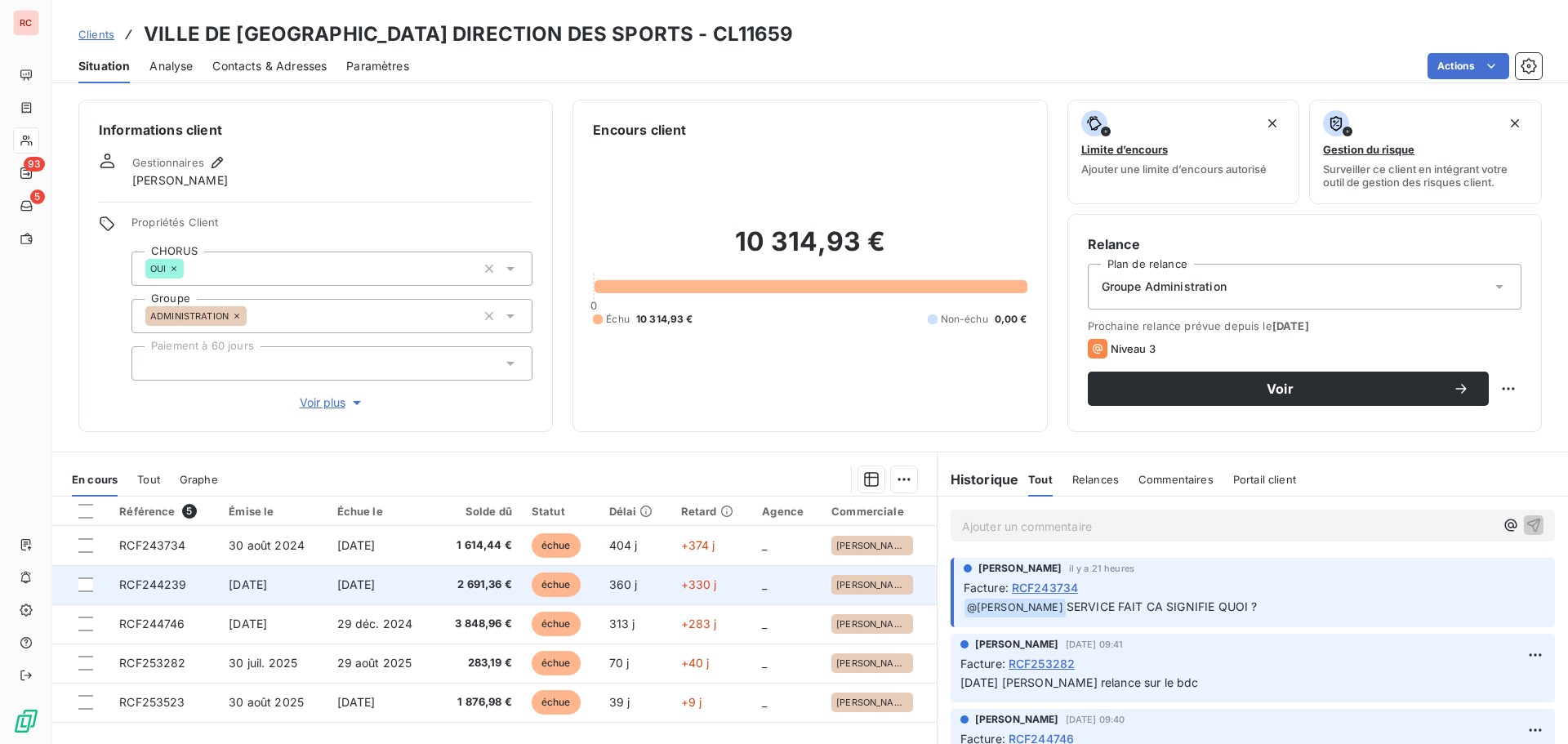
click at [170, 592] on td "RCF244239" at bounding box center [164, 585] width 109 height 39
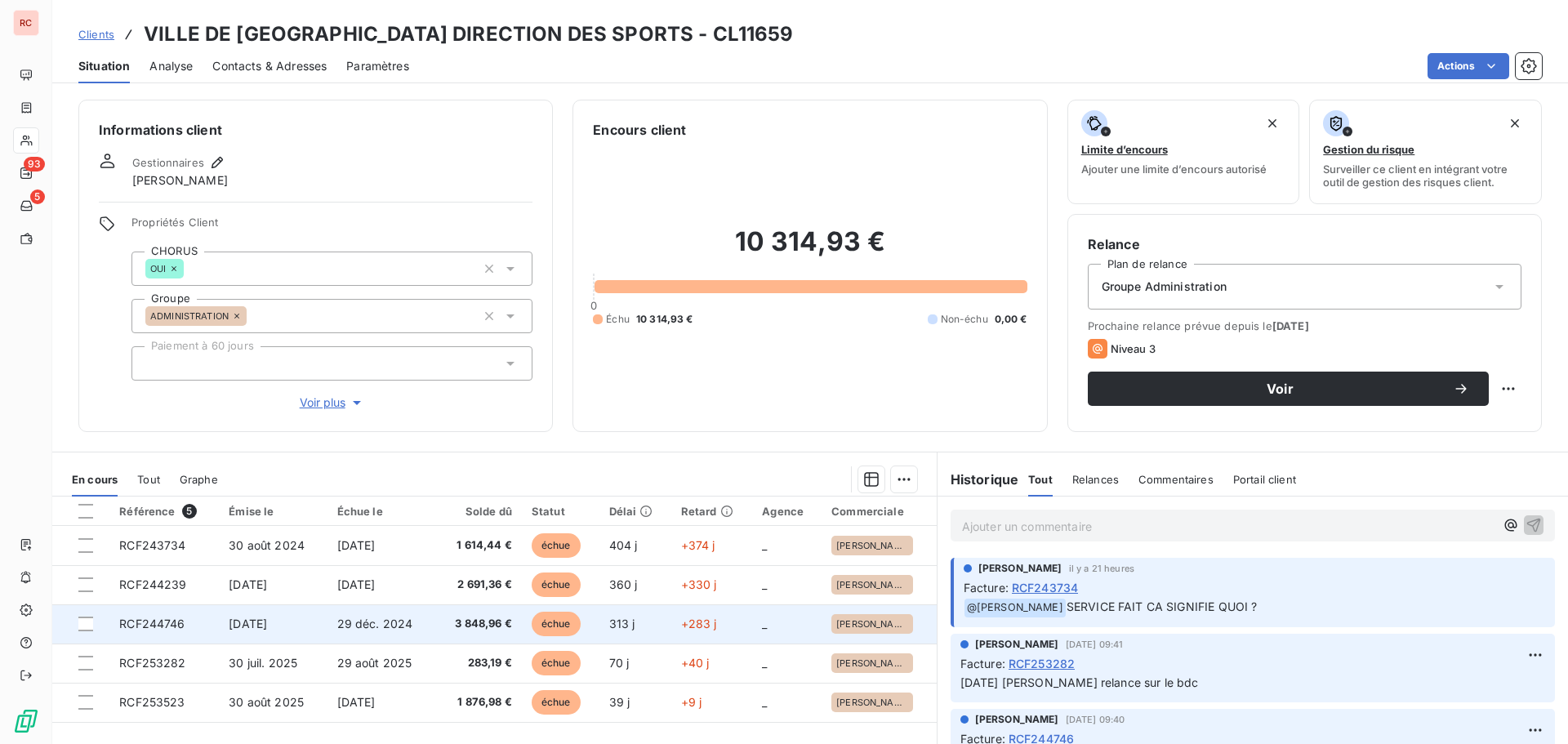
click at [172, 622] on span "RCF244746" at bounding box center [151, 623] width 65 height 13
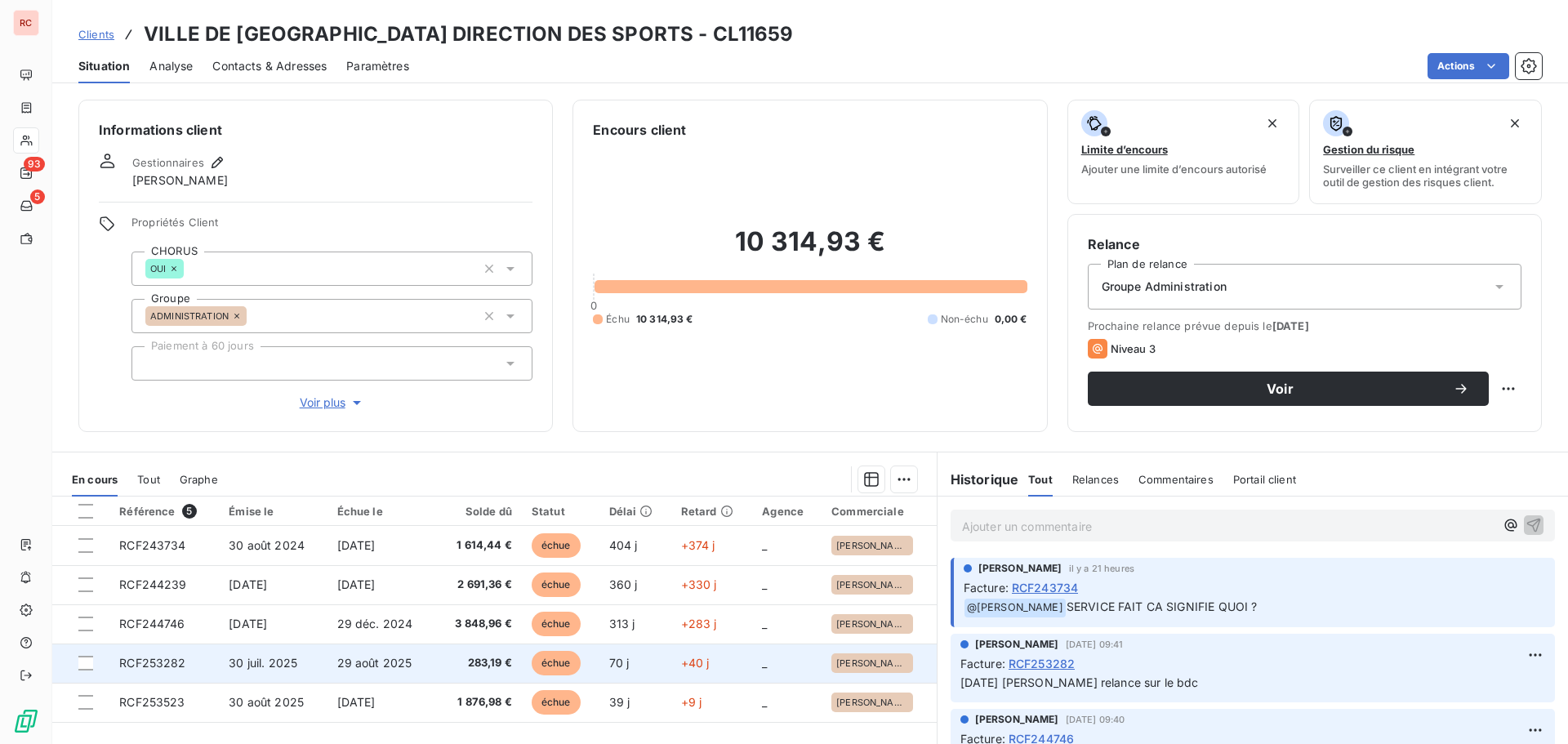
click at [177, 660] on span "RCF253282" at bounding box center [152, 662] width 66 height 13
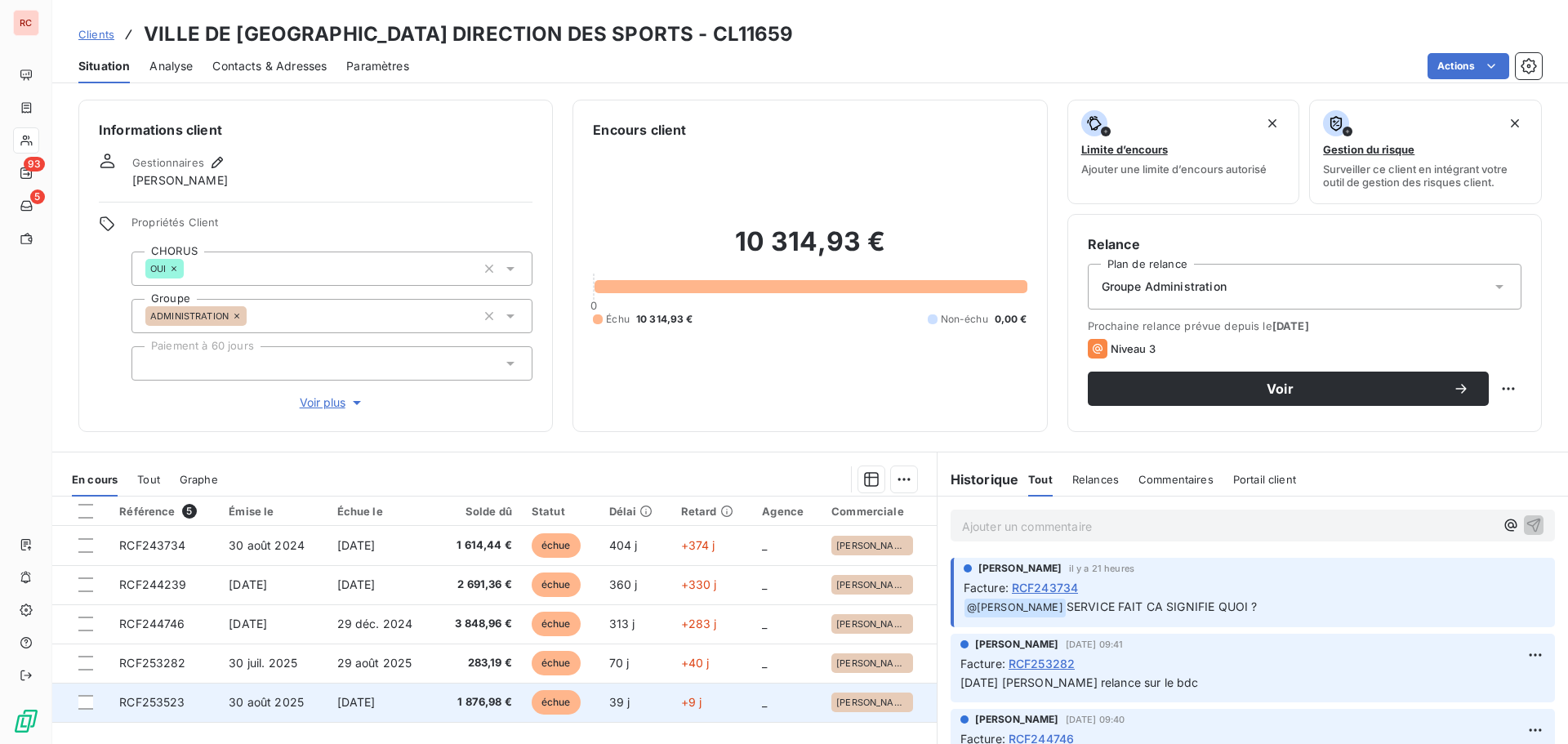
click at [417, 706] on td "[DATE]" at bounding box center [381, 703] width 108 height 39
